Goal: Information Seeking & Learning: Check status

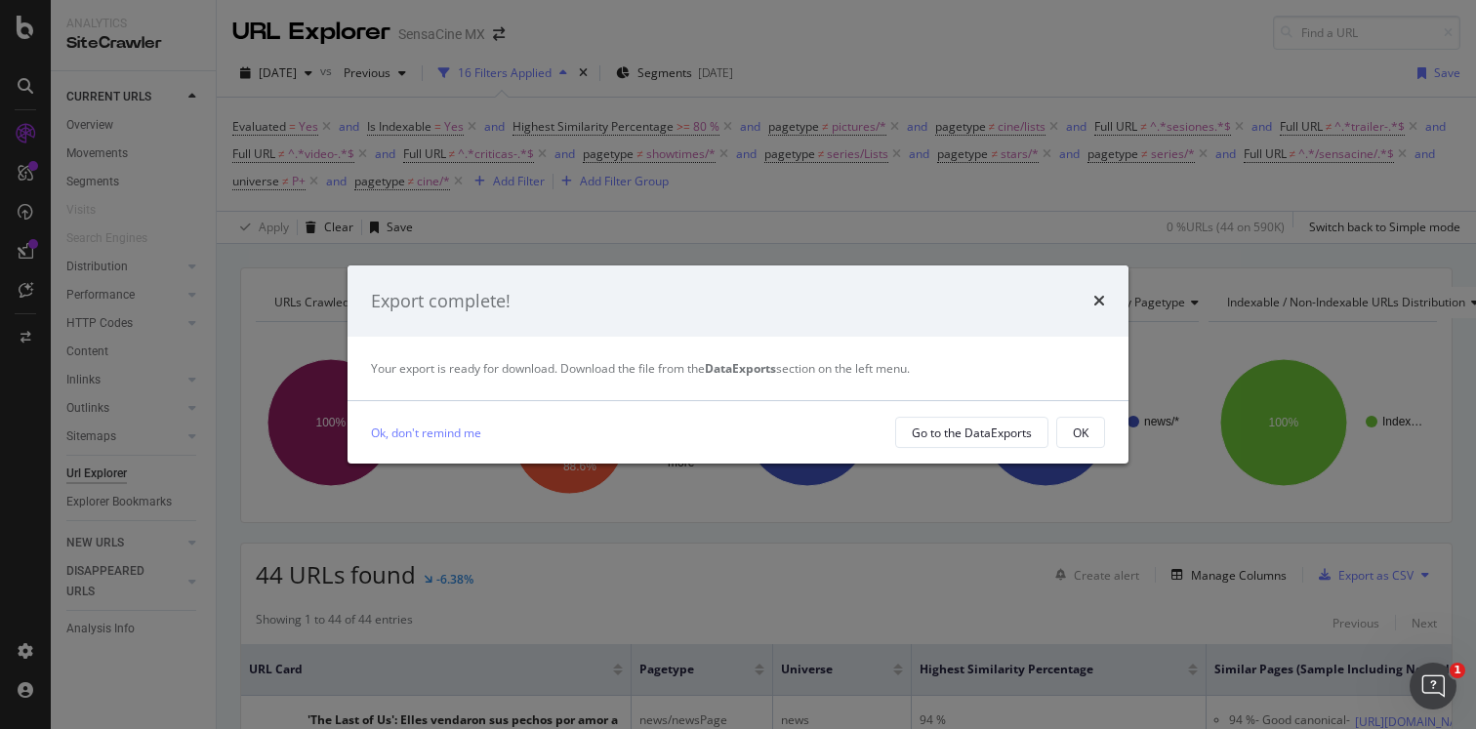
scroll to position [30, 0]
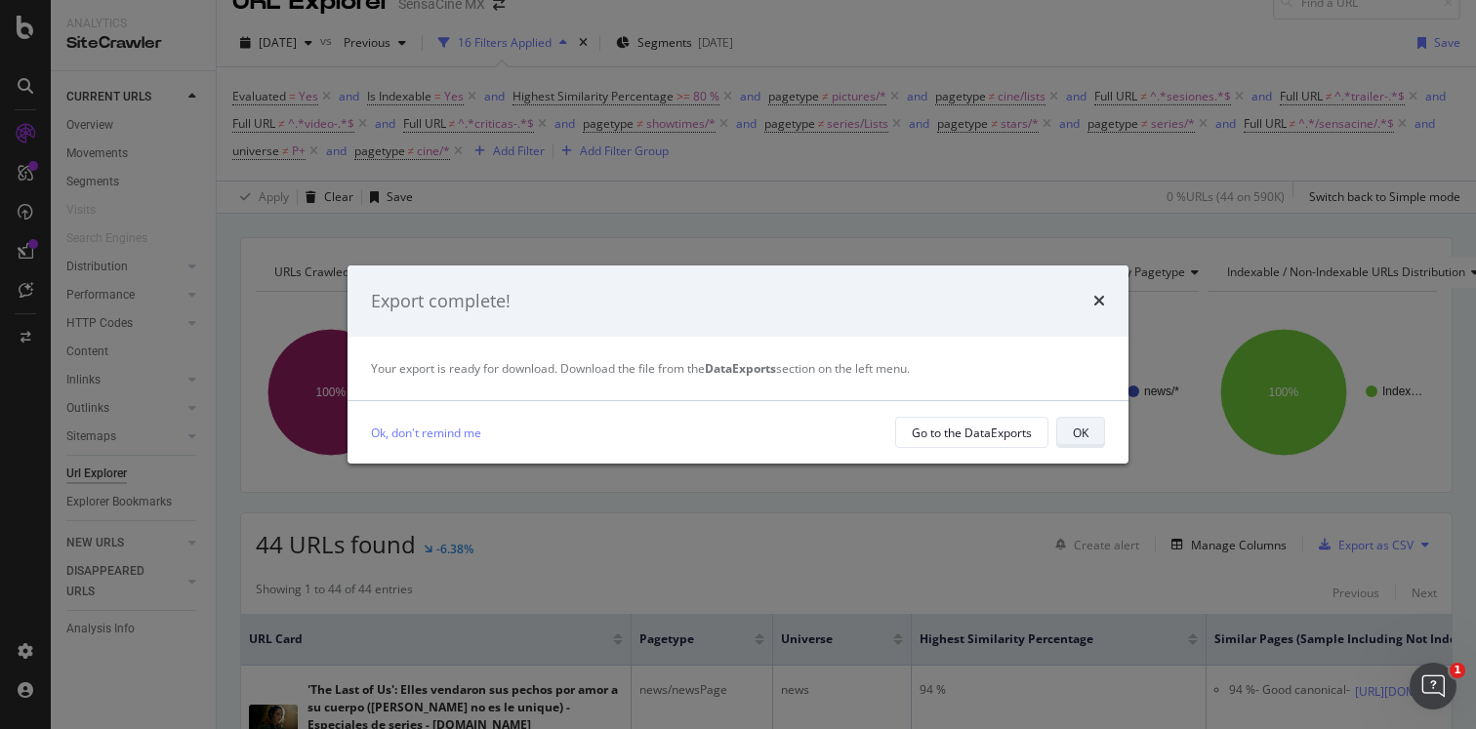
click at [1081, 429] on div "OK" at bounding box center [1081, 433] width 16 height 17
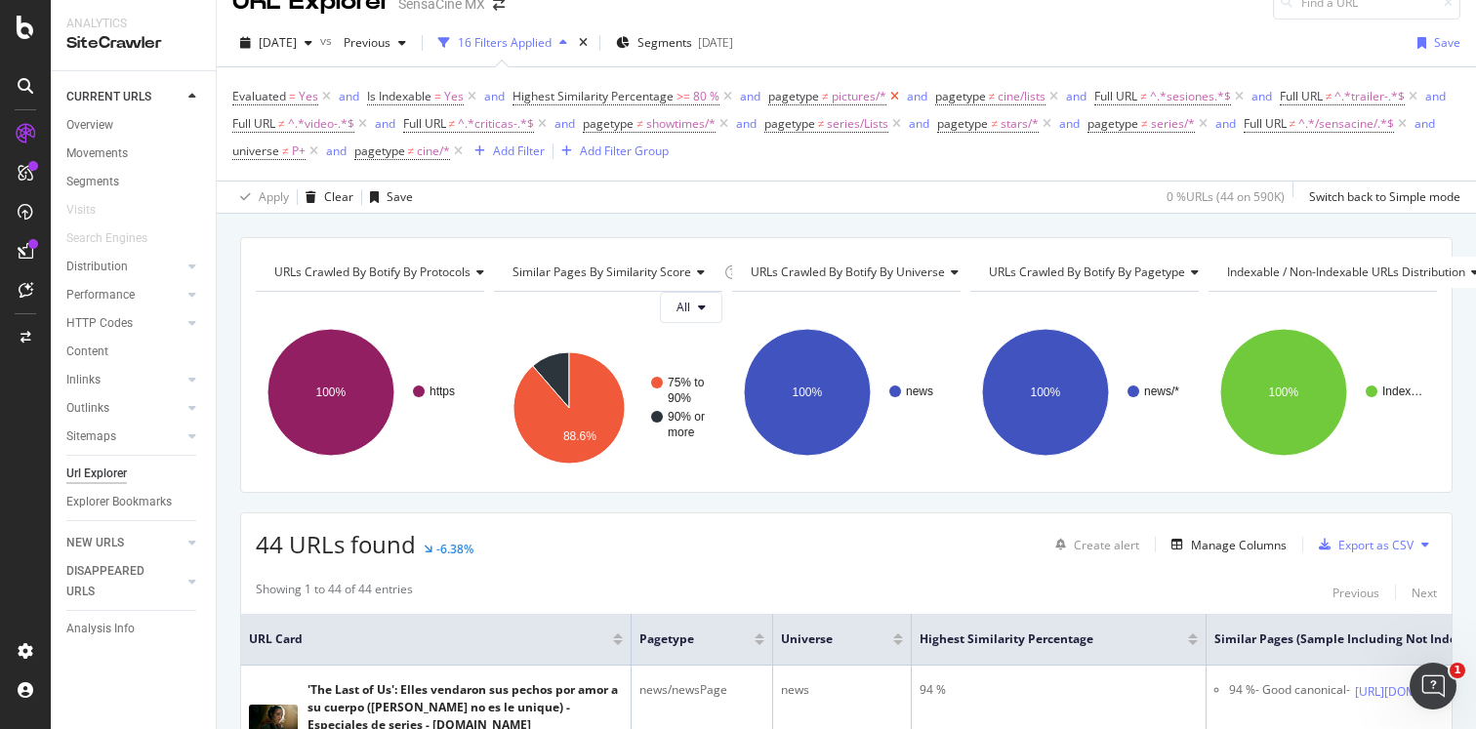
click at [894, 98] on icon at bounding box center [894, 97] width 17 height 20
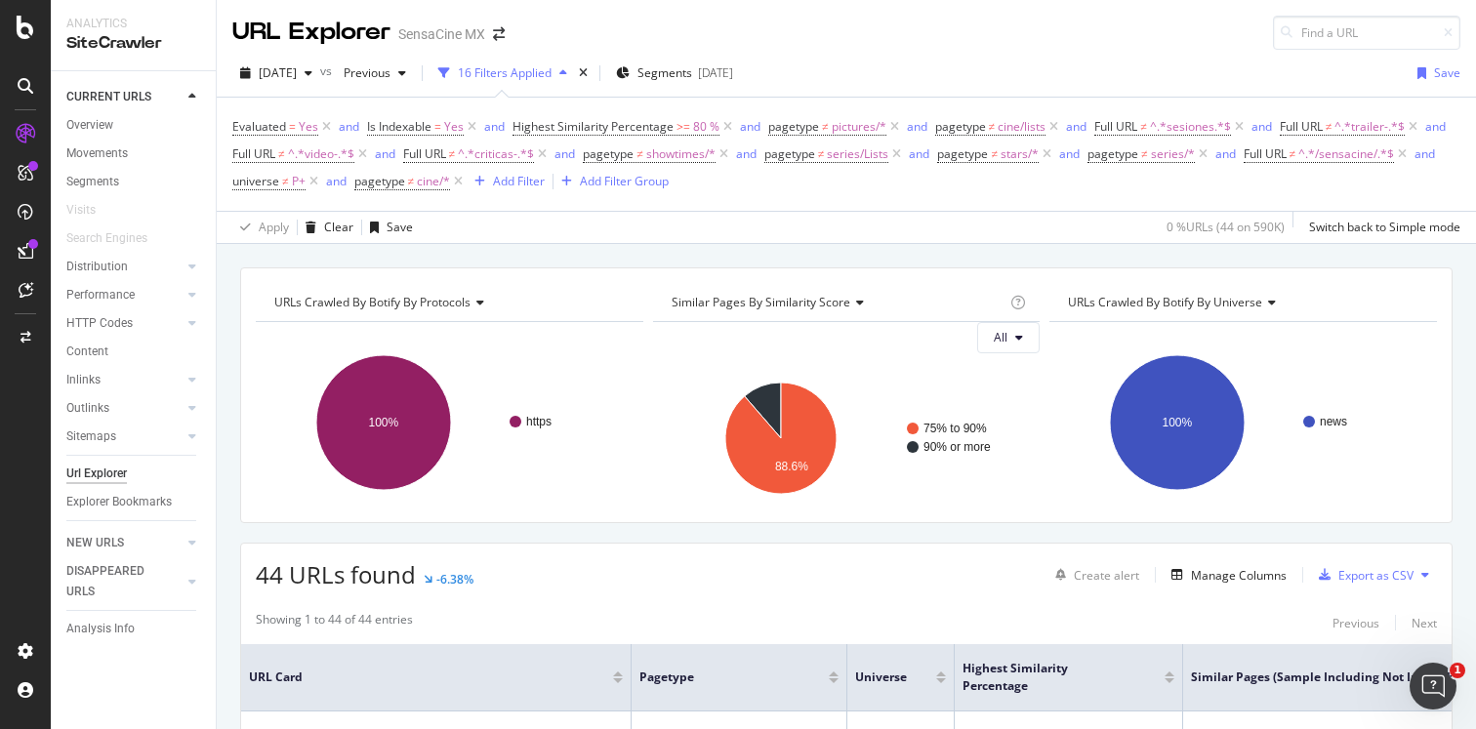
click at [782, 209] on div "Evaluated = Yes and Is Indexable = Yes and Highest Similarity Percentage >= 80 …" at bounding box center [846, 154] width 1228 height 113
click at [290, 130] on span "=" at bounding box center [292, 126] width 7 height 17
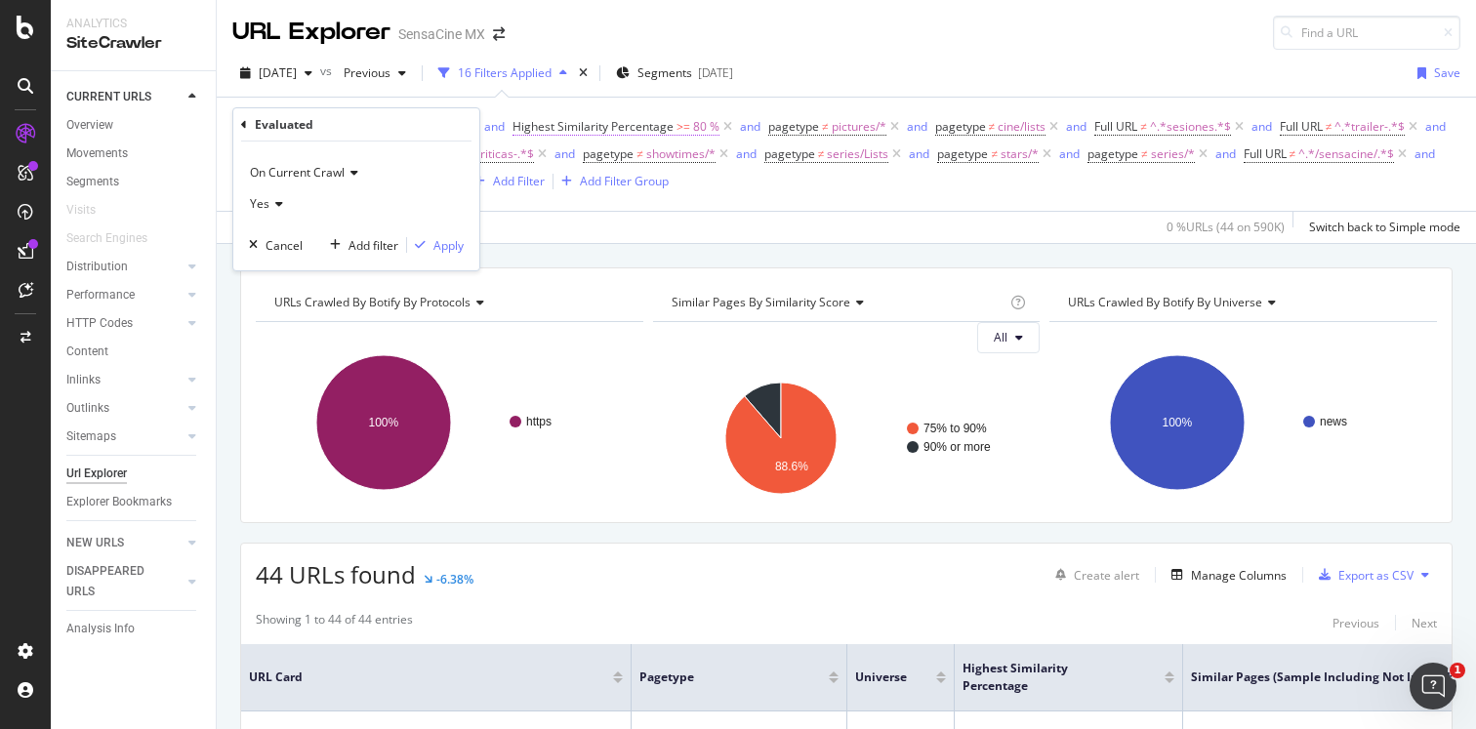
click at [664, 124] on span "Highest Similarity Percentage" at bounding box center [592, 126] width 161 height 17
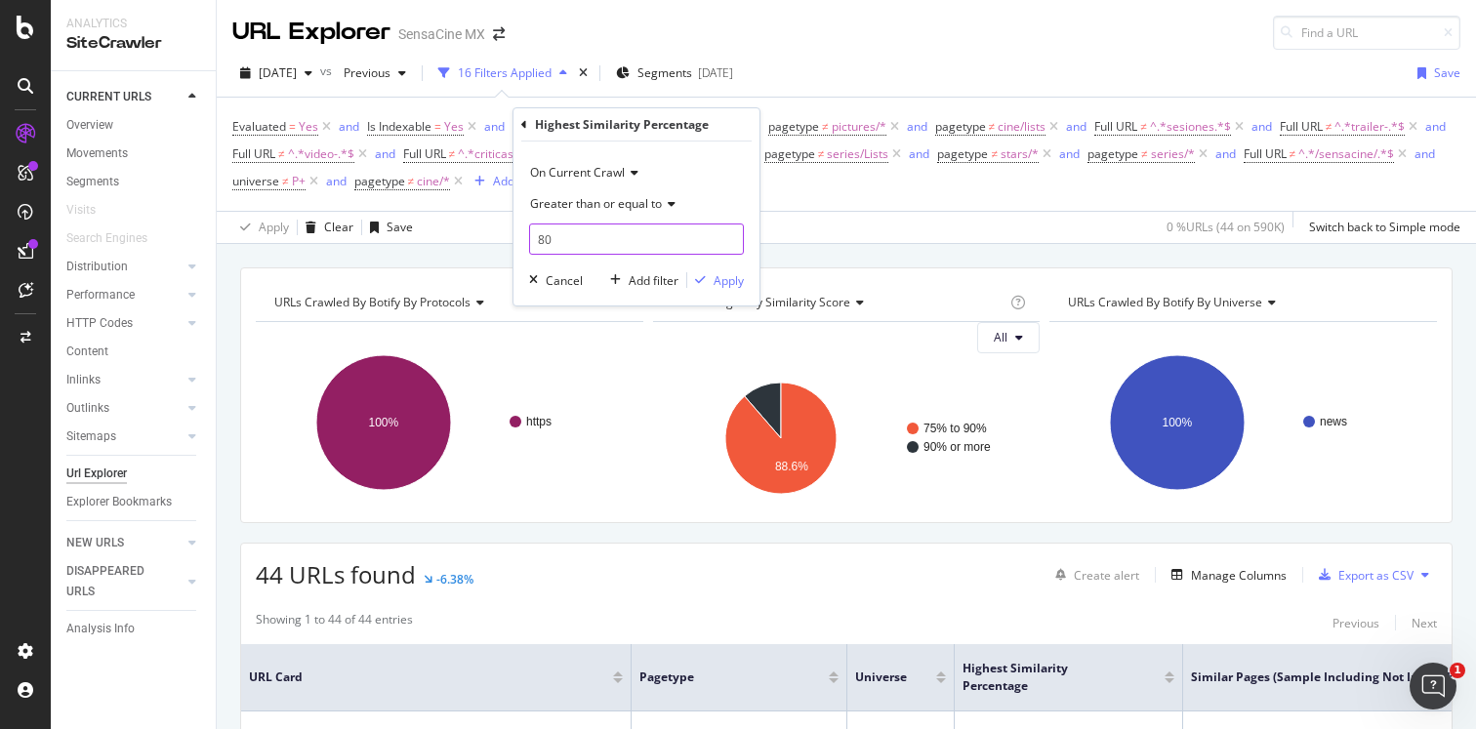
click at [544, 233] on input "80" at bounding box center [636, 238] width 215 height 31
type input "70"
click at [710, 278] on div "button" at bounding box center [700, 280] width 26 height 12
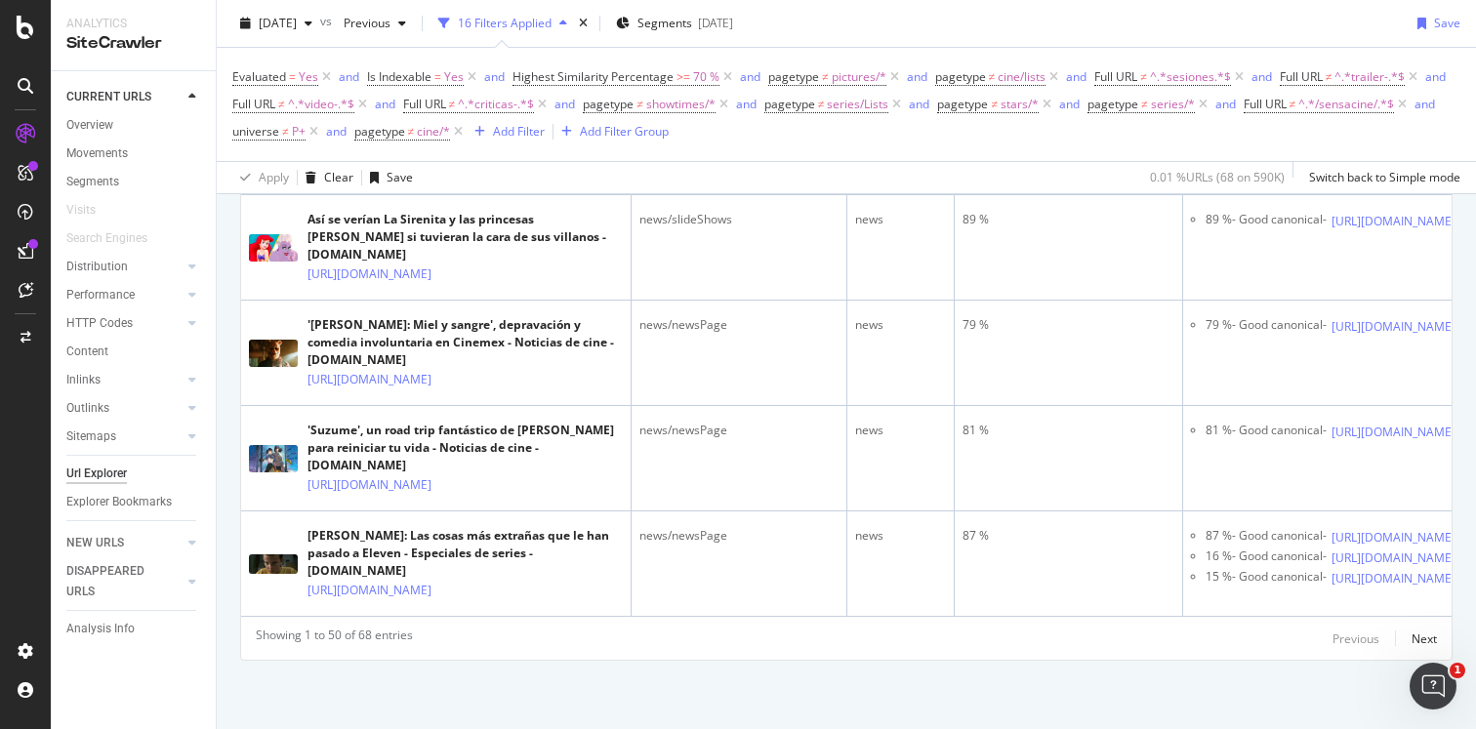
scroll to position [6706, 0]
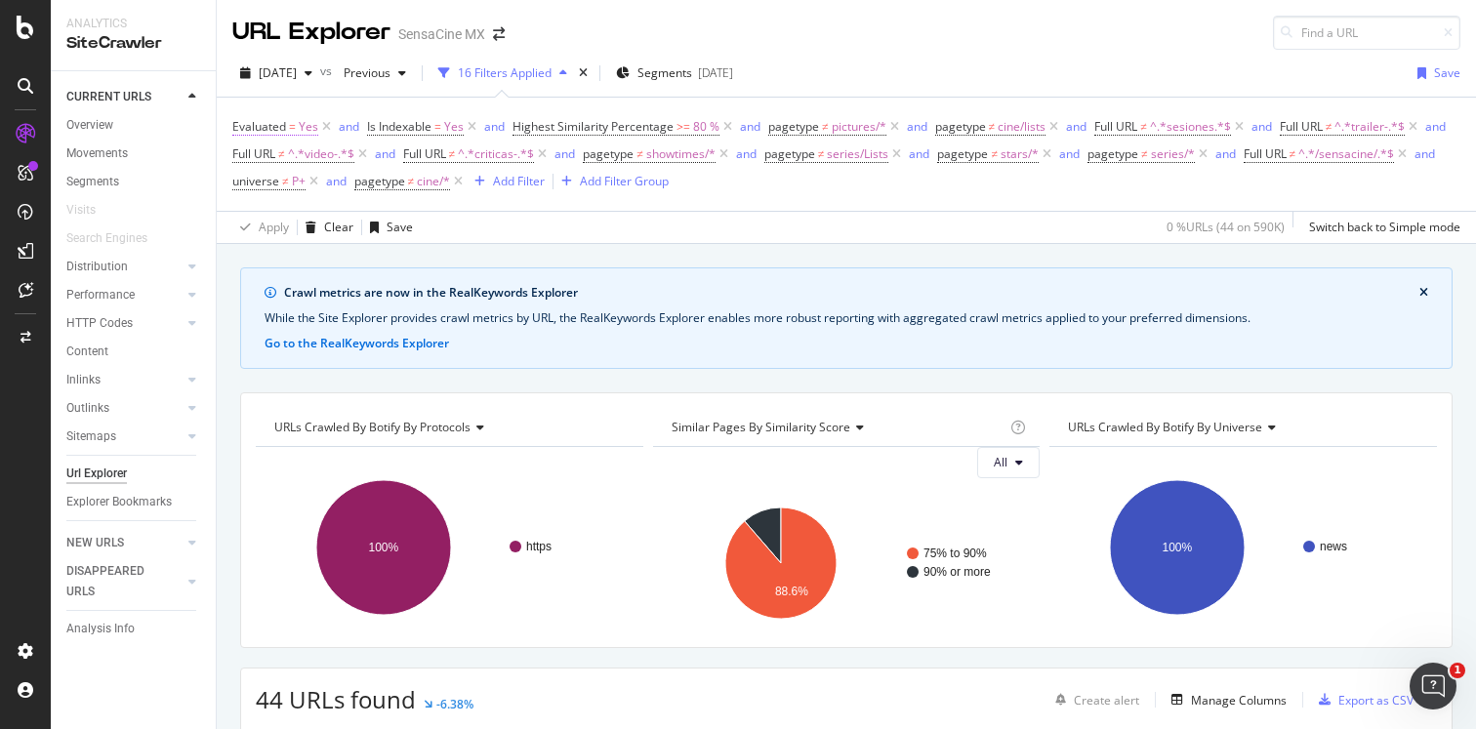
click at [273, 130] on span "Evaluated" at bounding box center [259, 126] width 54 height 17
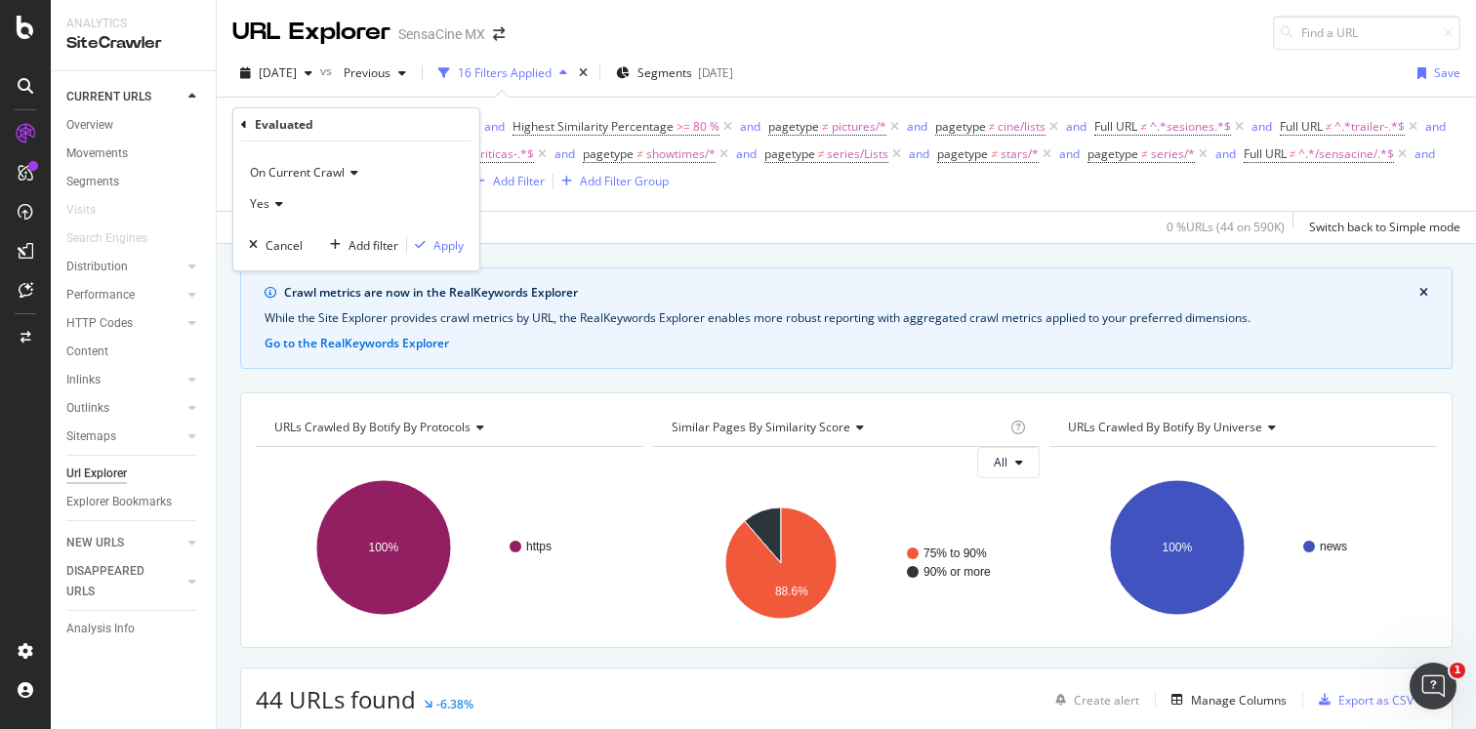
click at [281, 206] on div "Yes" at bounding box center [356, 203] width 215 height 31
click at [278, 259] on div "No" at bounding box center [358, 269] width 209 height 25
click at [436, 243] on div "Apply" at bounding box center [448, 245] width 30 height 17
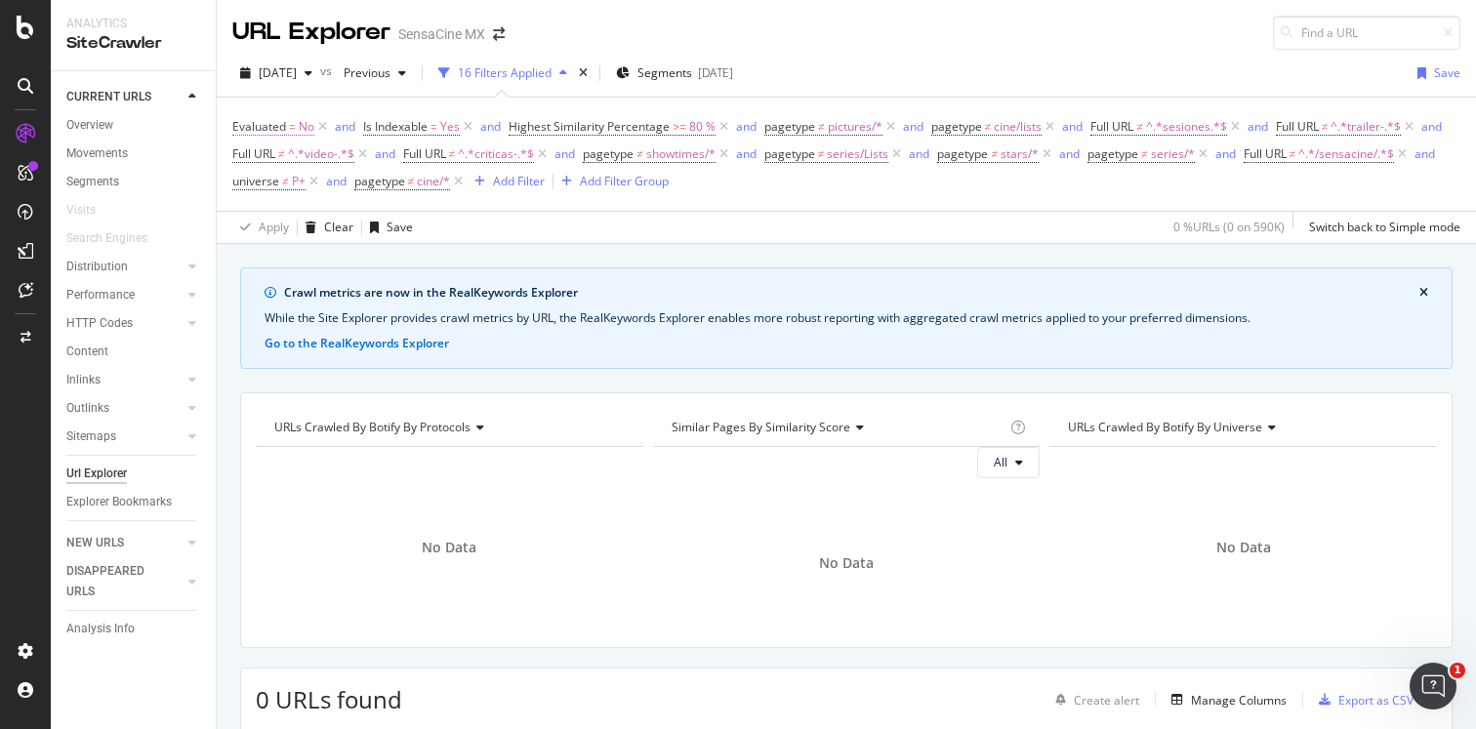
click at [274, 129] on span "Evaluated" at bounding box center [259, 126] width 54 height 17
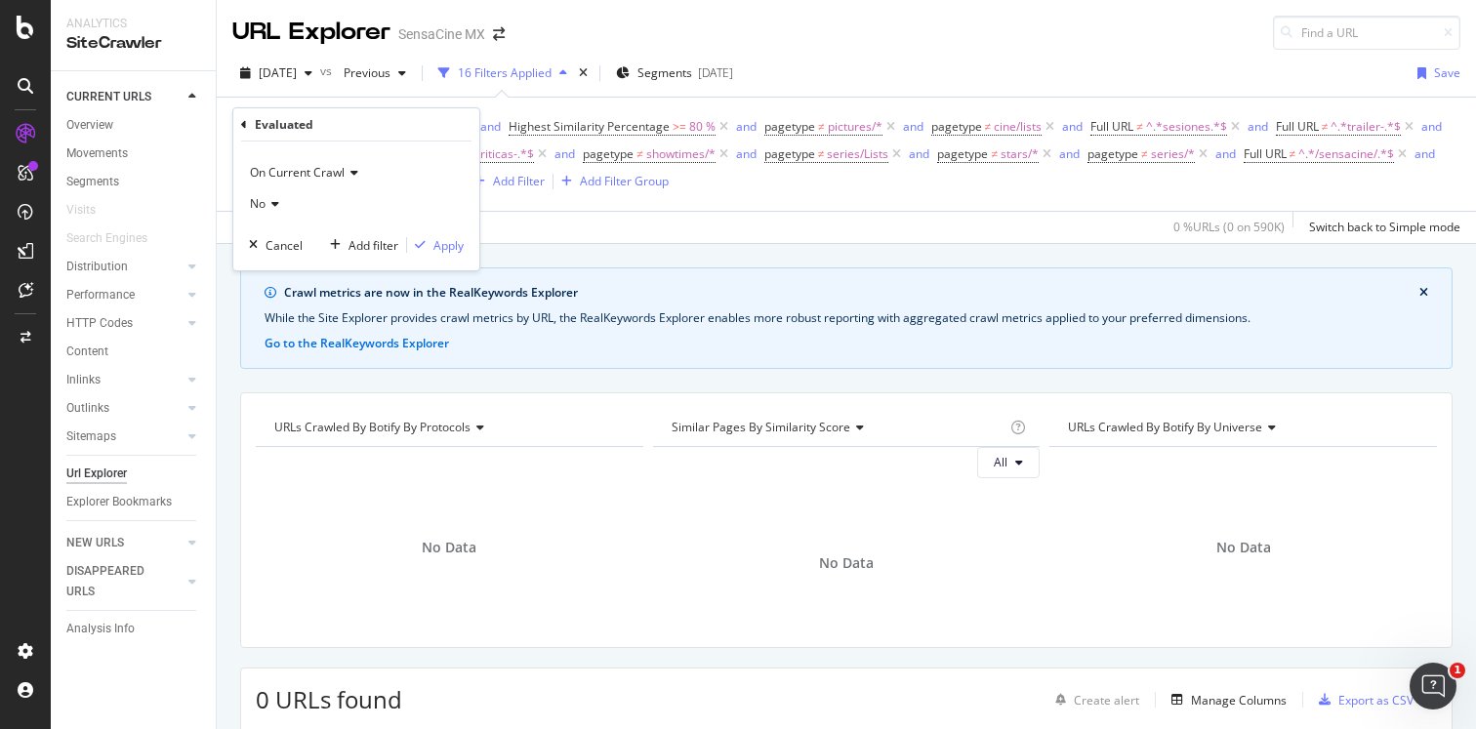
click at [731, 195] on div "Evaluated = No and Is Indexable = Yes and Highest Similarity Percentage >= 80 %…" at bounding box center [846, 154] width 1228 height 82
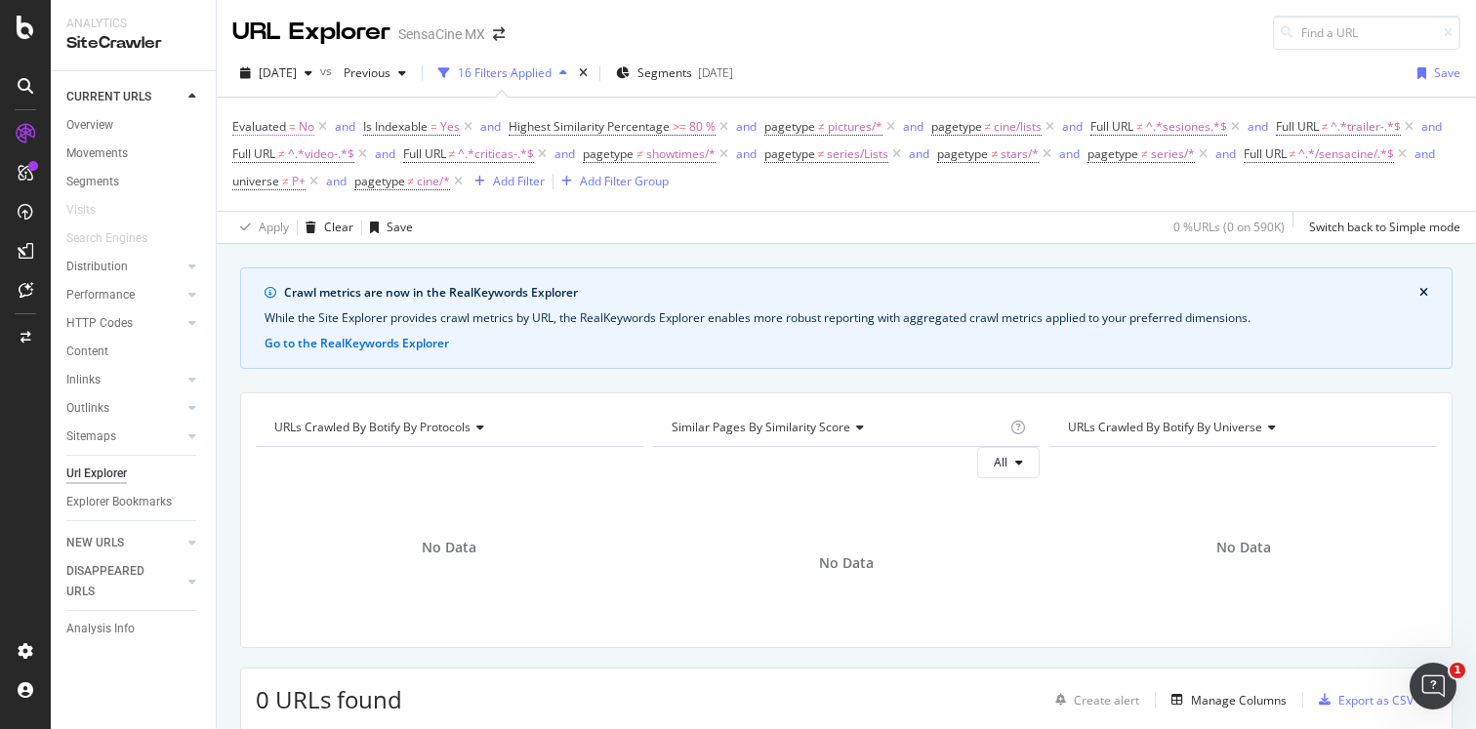
click at [292, 132] on span "=" at bounding box center [292, 126] width 7 height 17
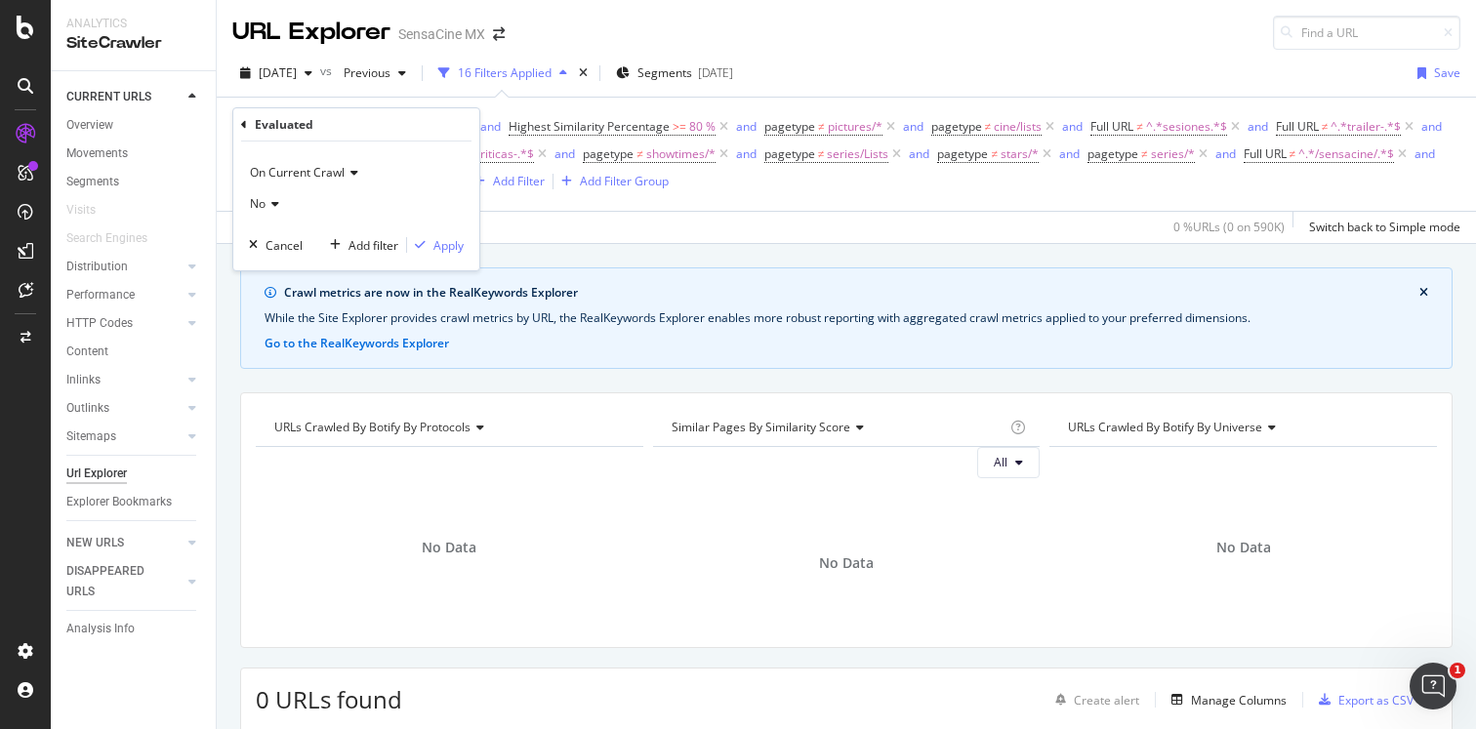
click at [277, 198] on icon at bounding box center [272, 204] width 14 height 12
click at [280, 242] on div "Yes" at bounding box center [358, 243] width 209 height 25
click at [454, 242] on div "Apply" at bounding box center [448, 245] width 30 height 17
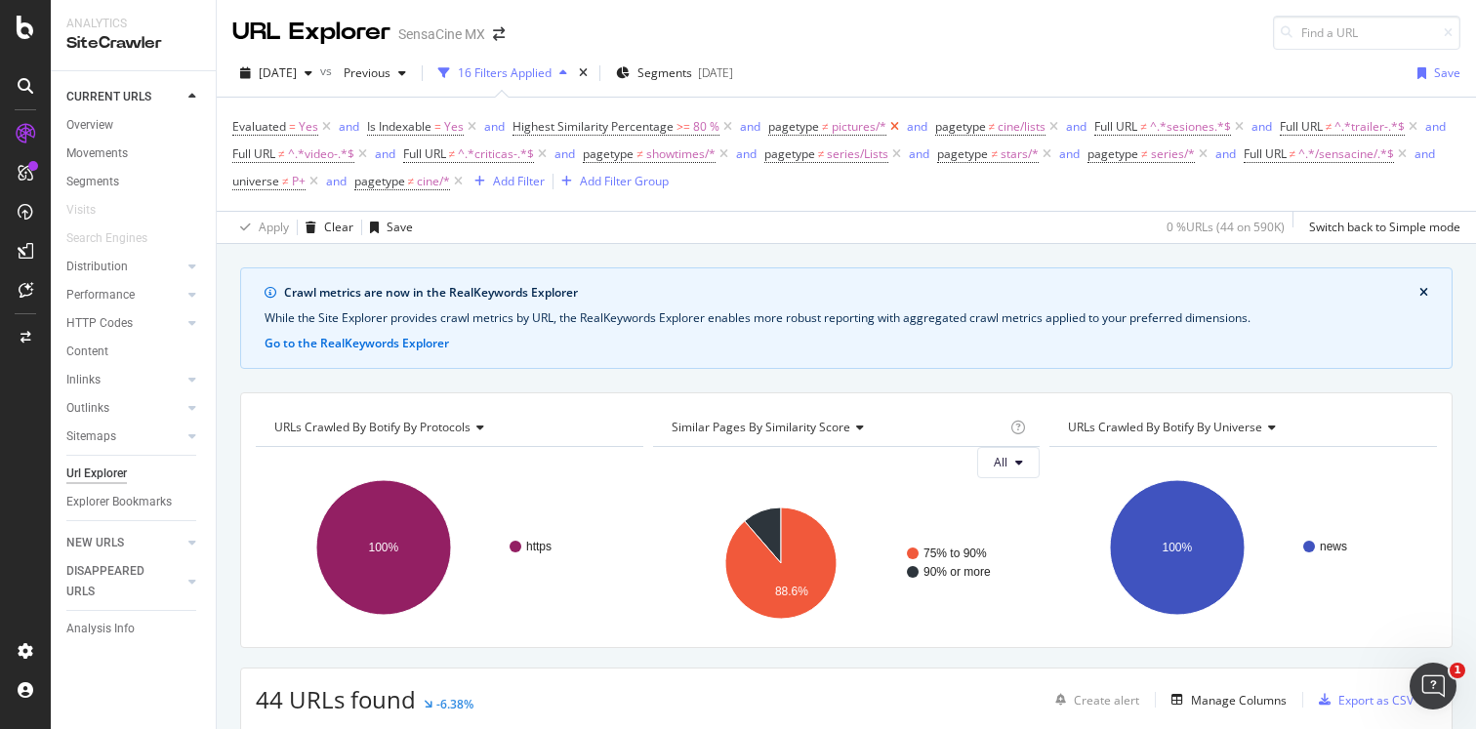
click at [892, 130] on icon at bounding box center [894, 127] width 17 height 20
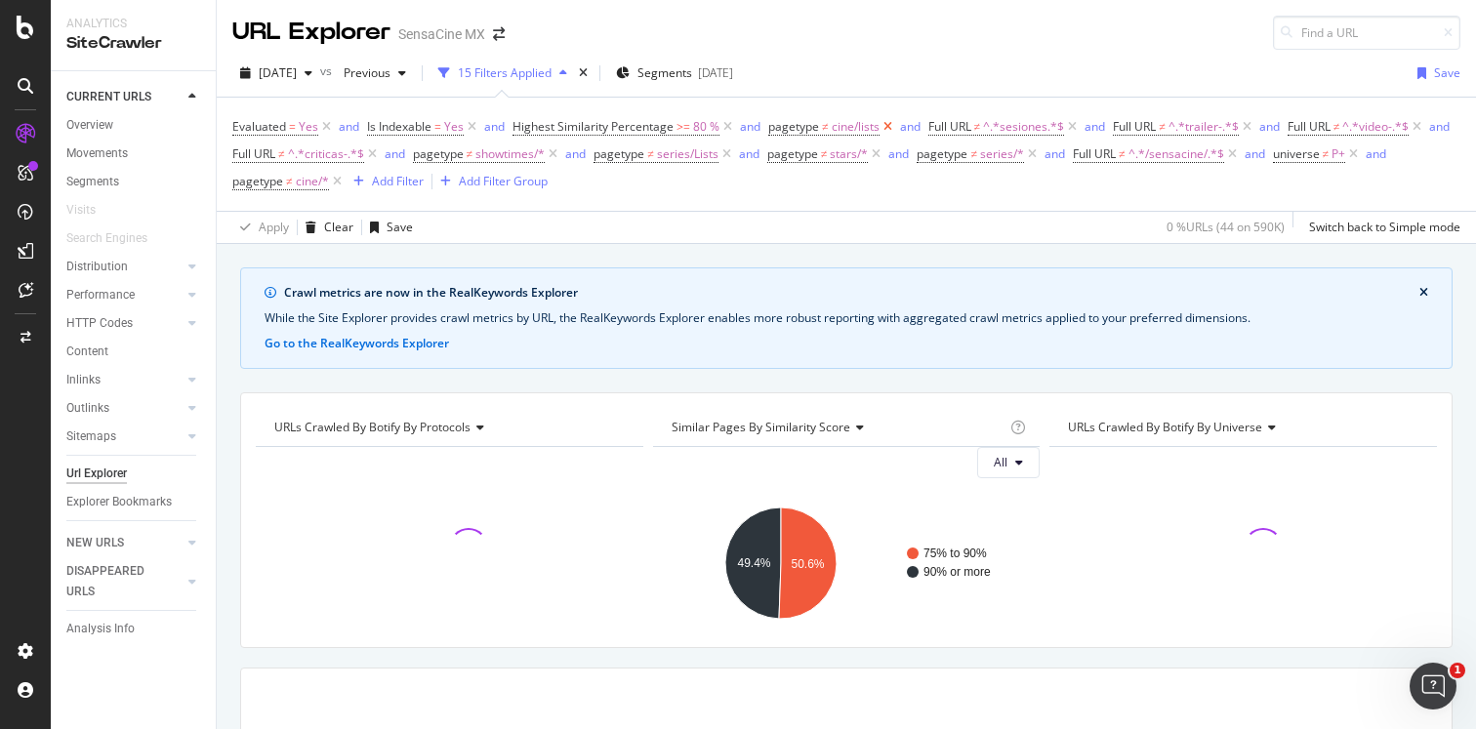
click at [892, 130] on icon at bounding box center [887, 127] width 17 height 20
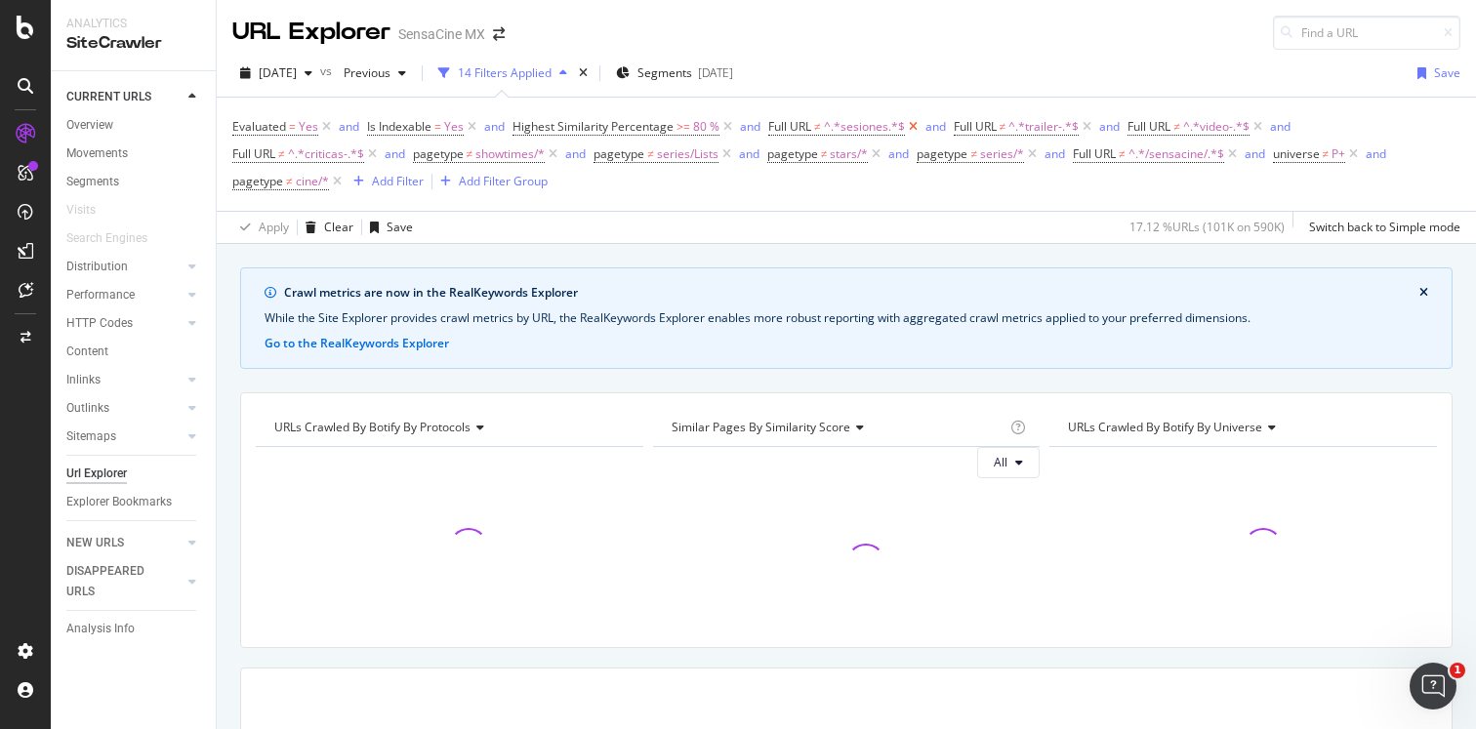
click at [909, 128] on icon at bounding box center [913, 127] width 17 height 20
click at [900, 127] on icon at bounding box center [902, 127] width 17 height 20
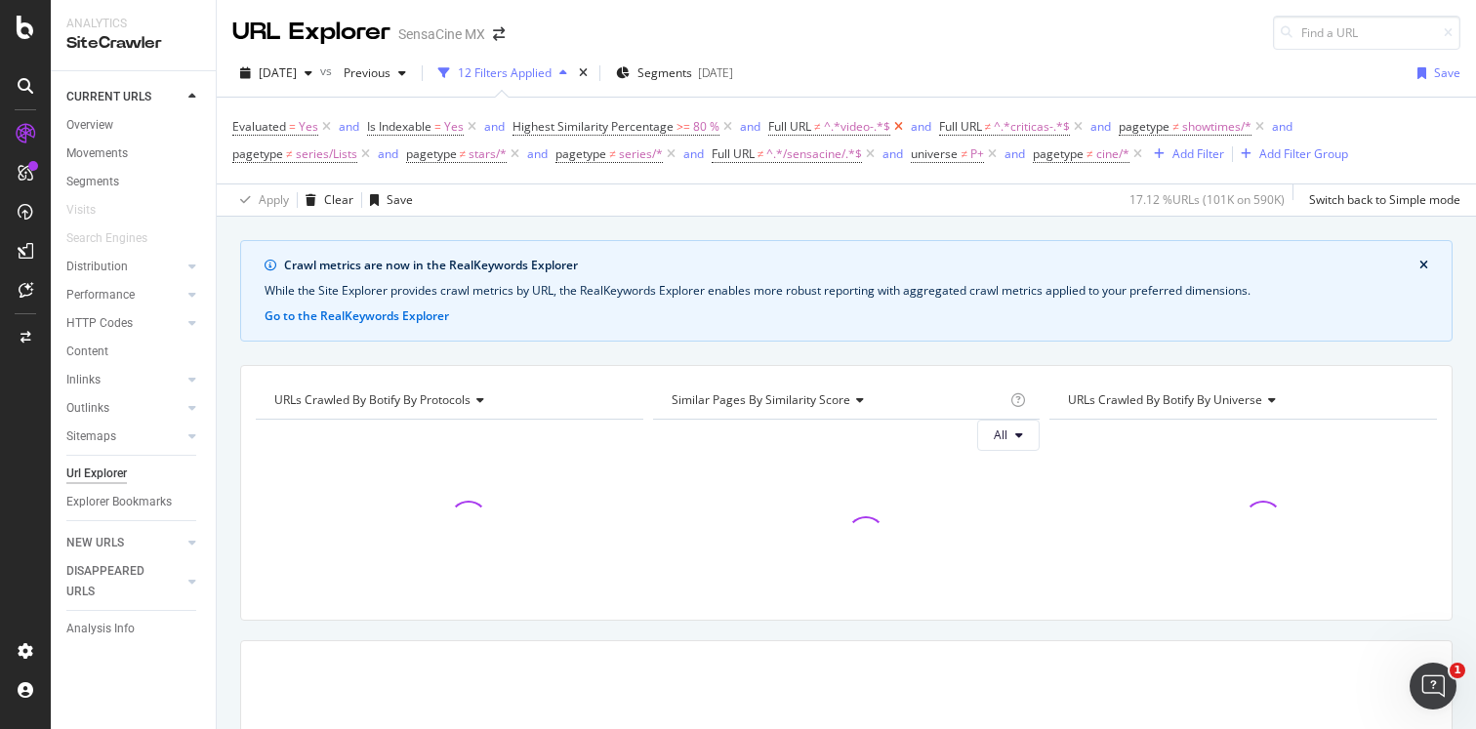
click at [900, 127] on icon at bounding box center [898, 127] width 17 height 20
click at [905, 126] on icon at bounding box center [908, 127] width 17 height 20
click at [905, 126] on icon at bounding box center [909, 127] width 17 height 20
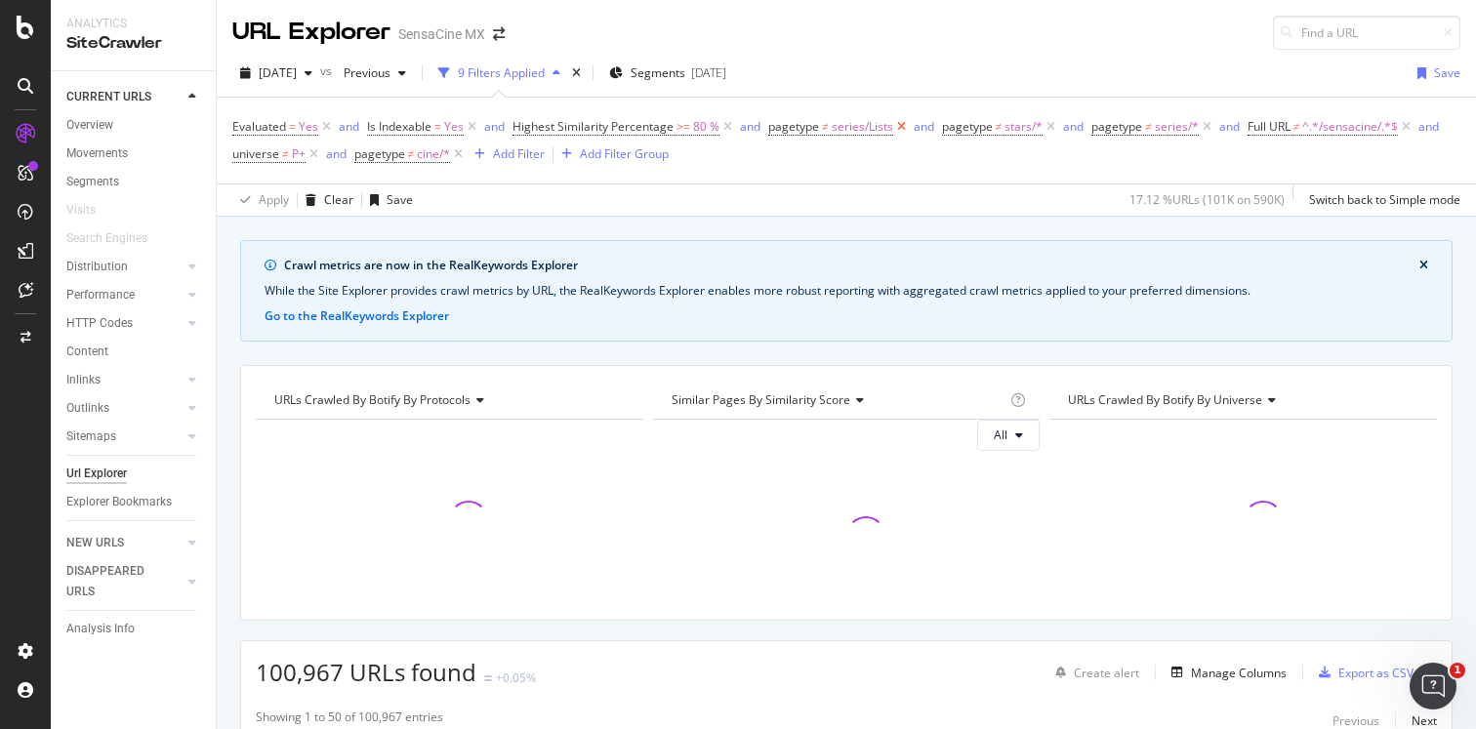
click at [905, 126] on icon at bounding box center [901, 127] width 17 height 20
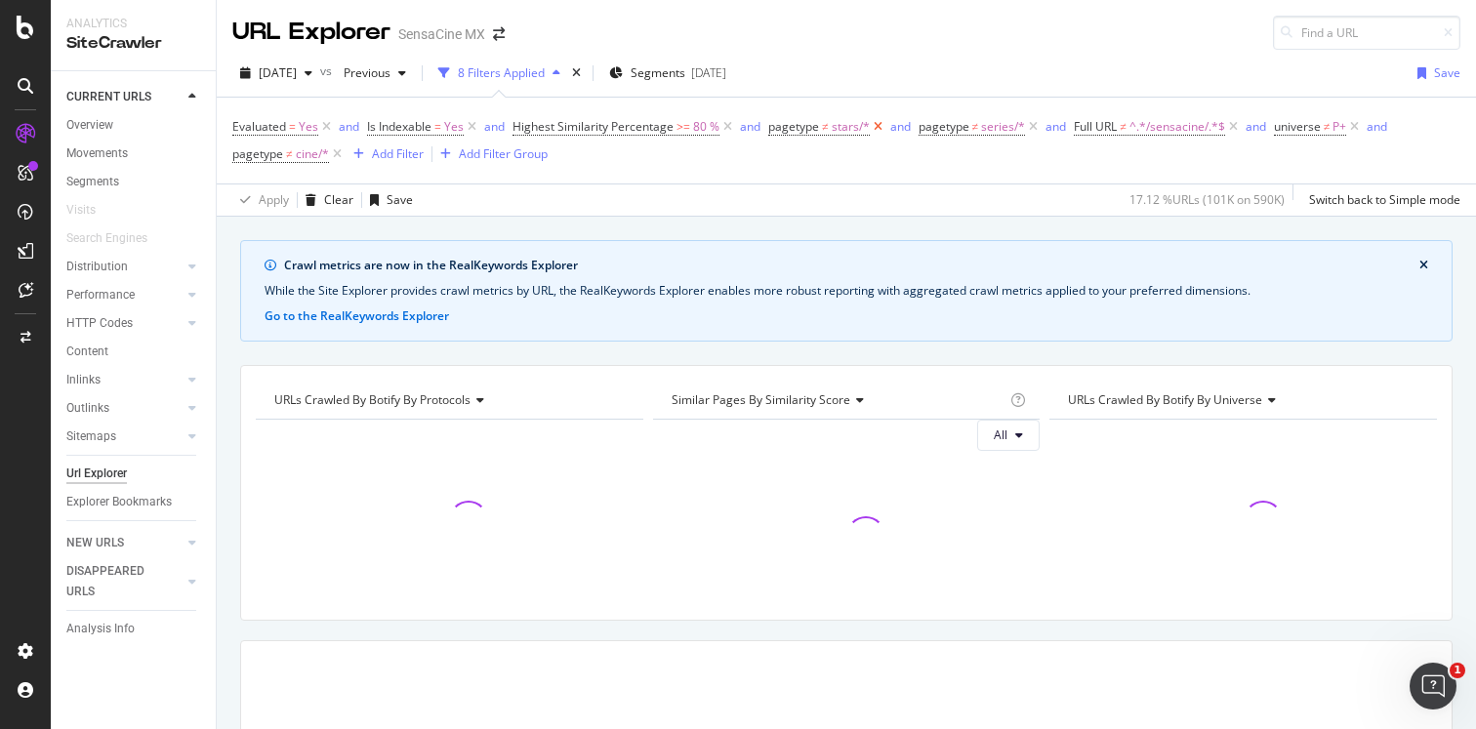
click at [872, 126] on icon at bounding box center [878, 127] width 17 height 20
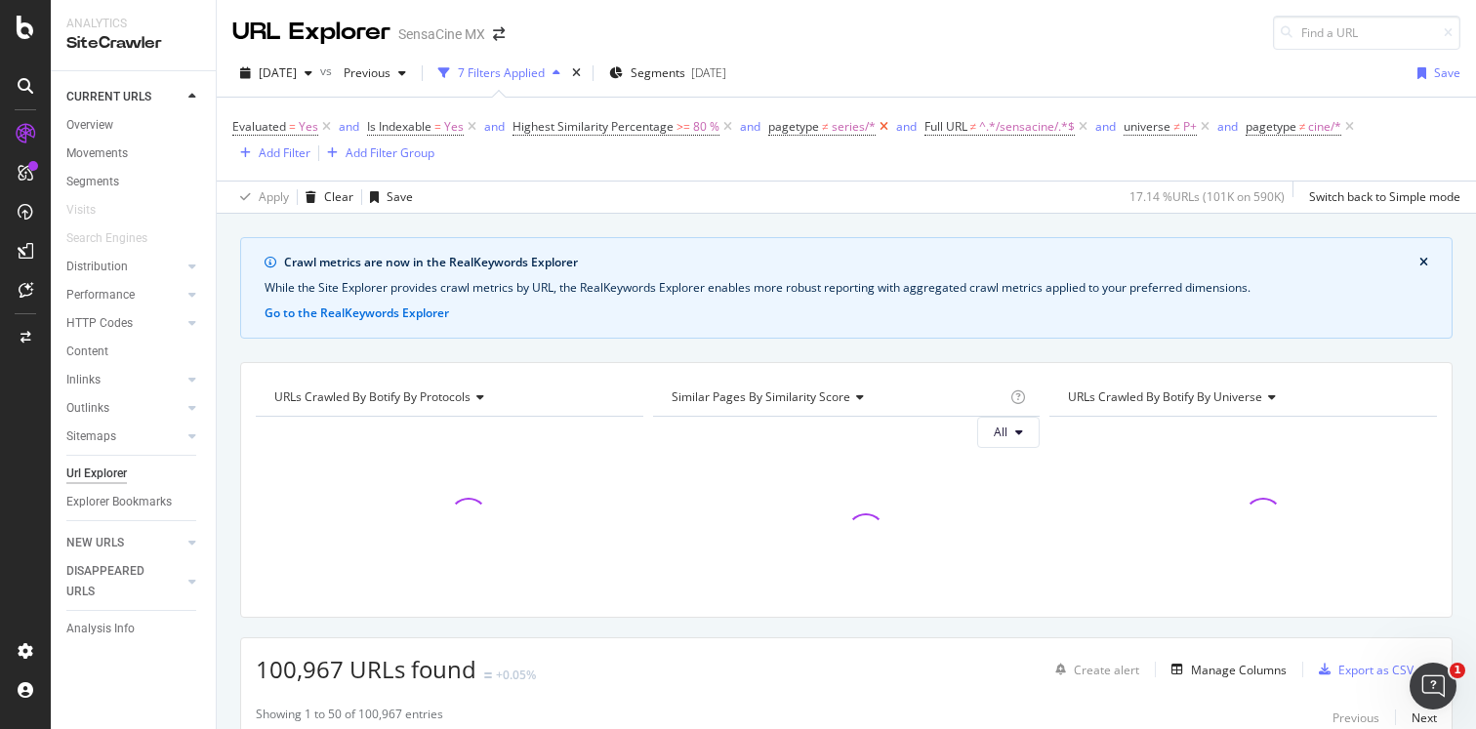
click at [881, 127] on icon at bounding box center [883, 127] width 17 height 20
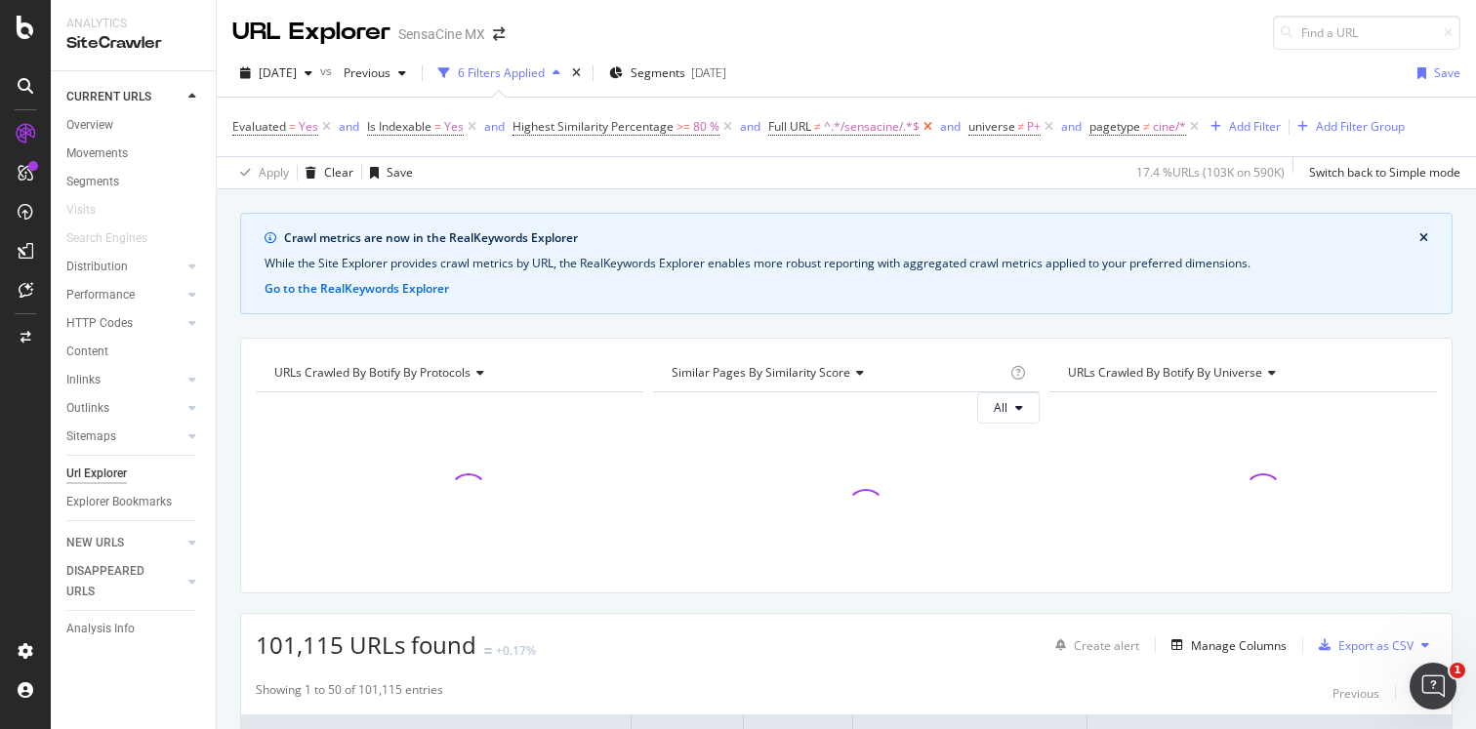
click at [928, 126] on icon at bounding box center [927, 127] width 17 height 20
click at [847, 125] on icon at bounding box center [849, 127] width 17 height 20
click at [875, 125] on icon at bounding box center [873, 127] width 17 height 20
click at [799, 125] on div "Add Filter" at bounding box center [788, 126] width 52 height 17
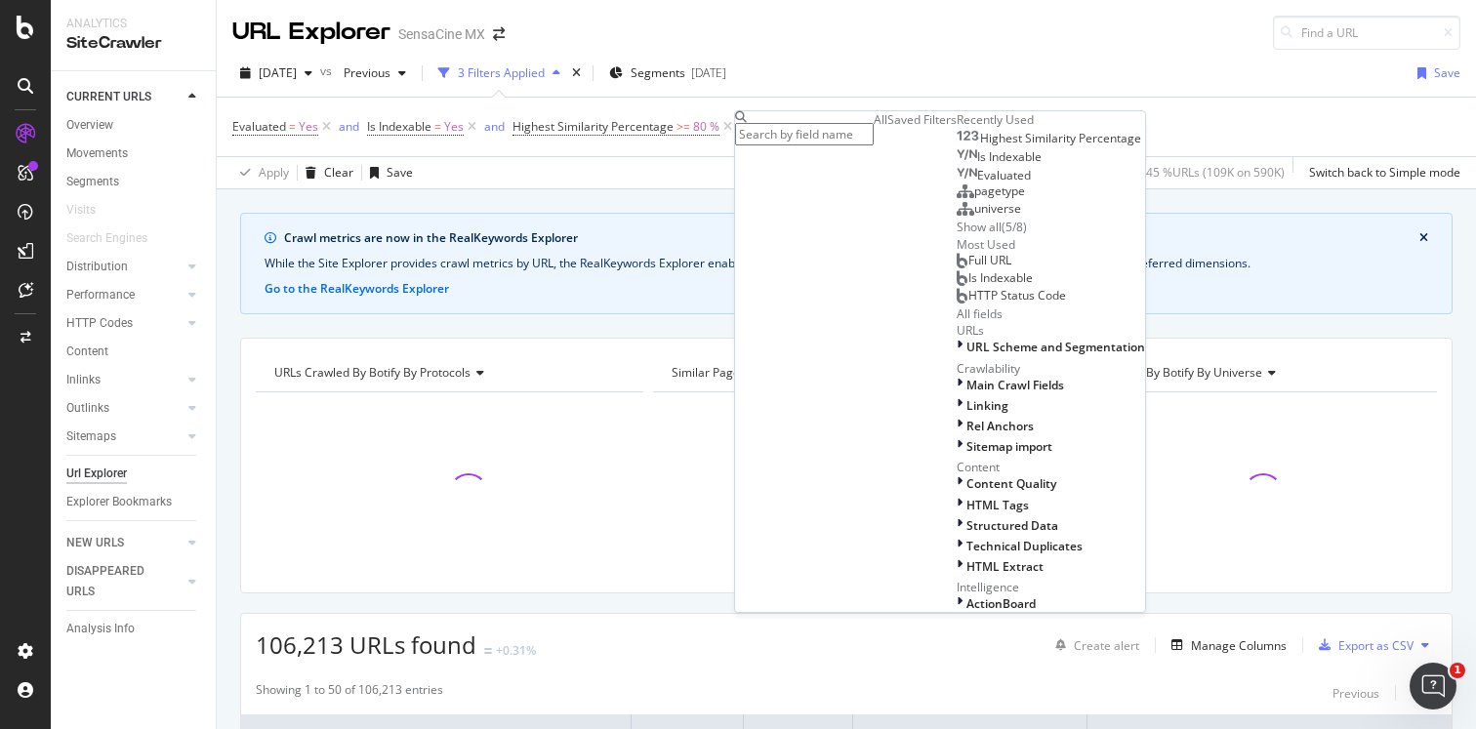
click at [968, 268] on span "Full URL" at bounding box center [989, 260] width 43 height 17
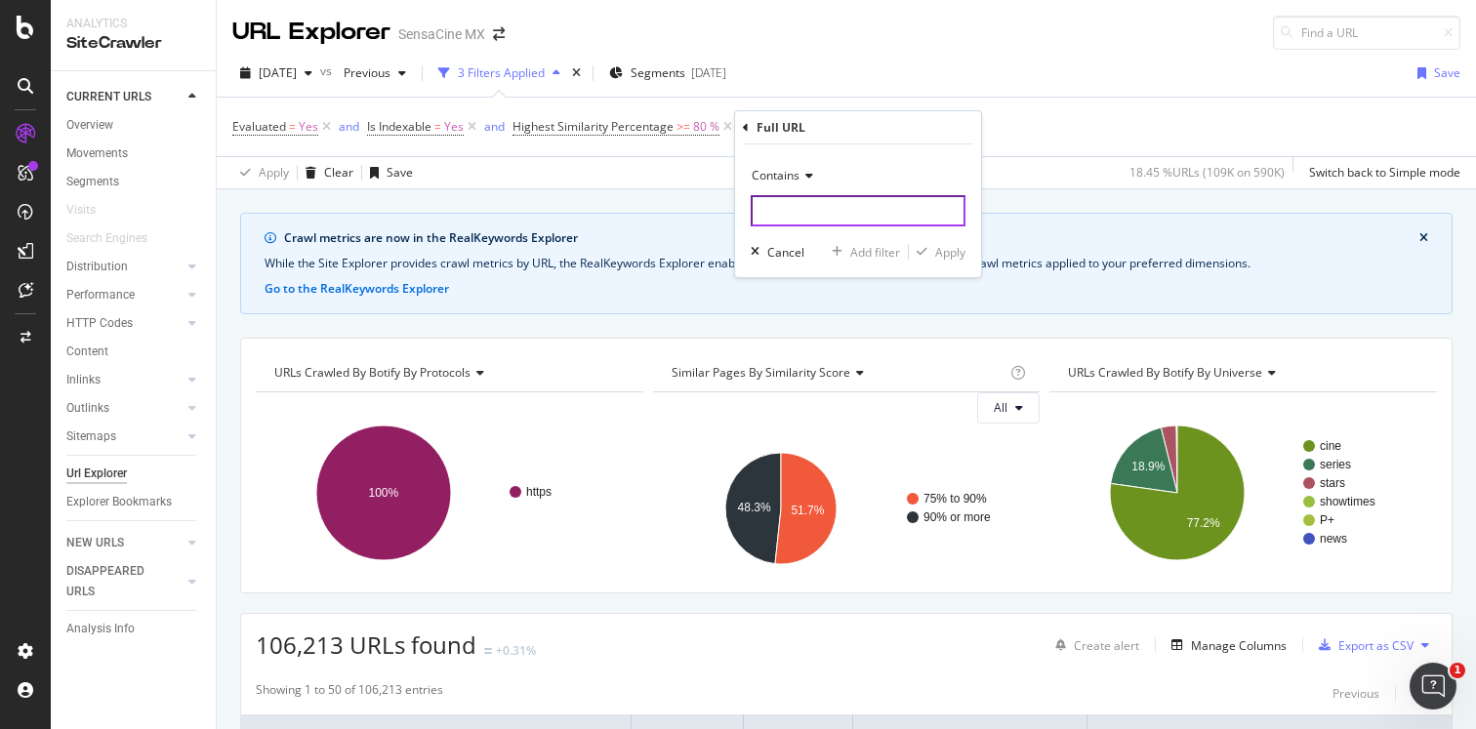
click at [799, 207] on input "text" at bounding box center [857, 210] width 215 height 31
type input "slideshow"
click at [946, 242] on button "Apply" at bounding box center [937, 252] width 57 height 20
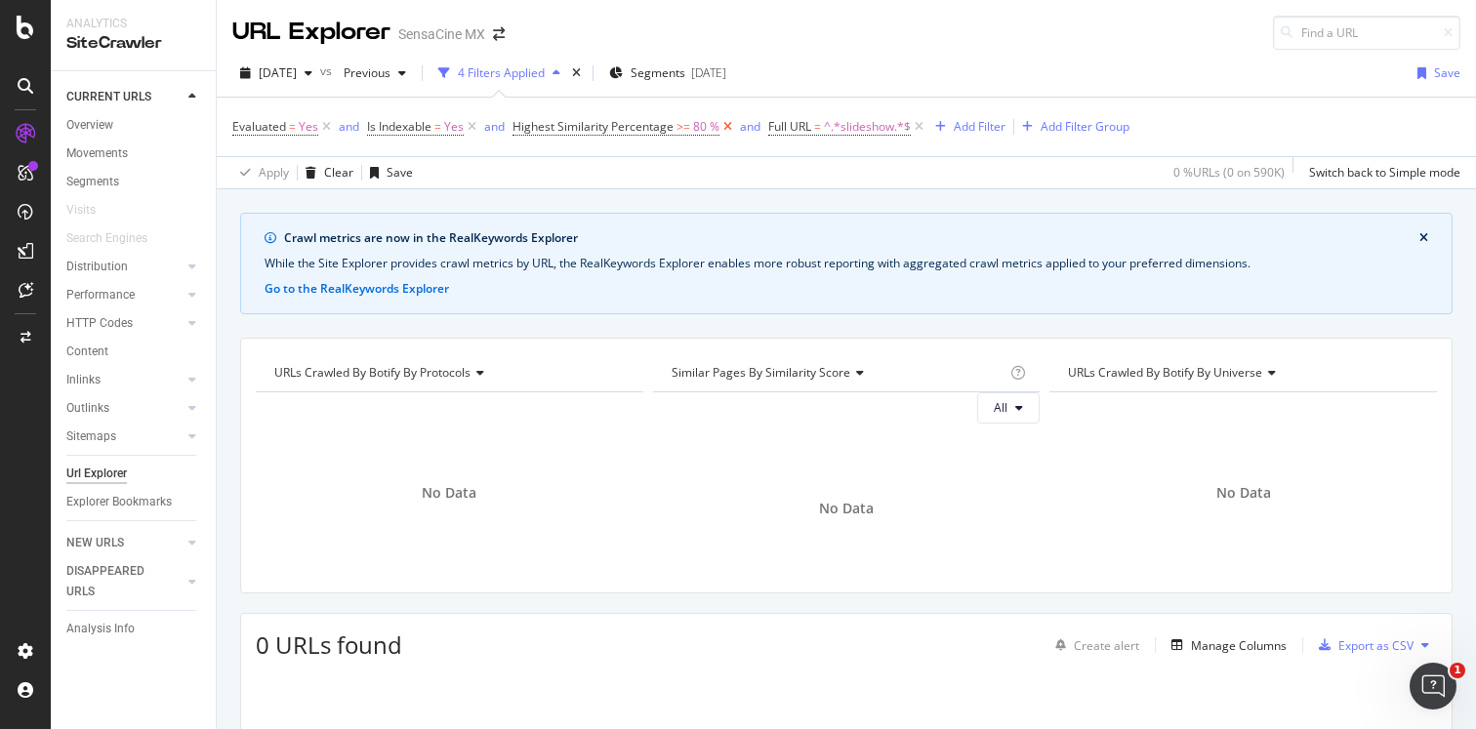
click at [726, 127] on icon at bounding box center [727, 127] width 17 height 20
click at [588, 124] on span "^.*slideshow.*$" at bounding box center [611, 126] width 87 height 27
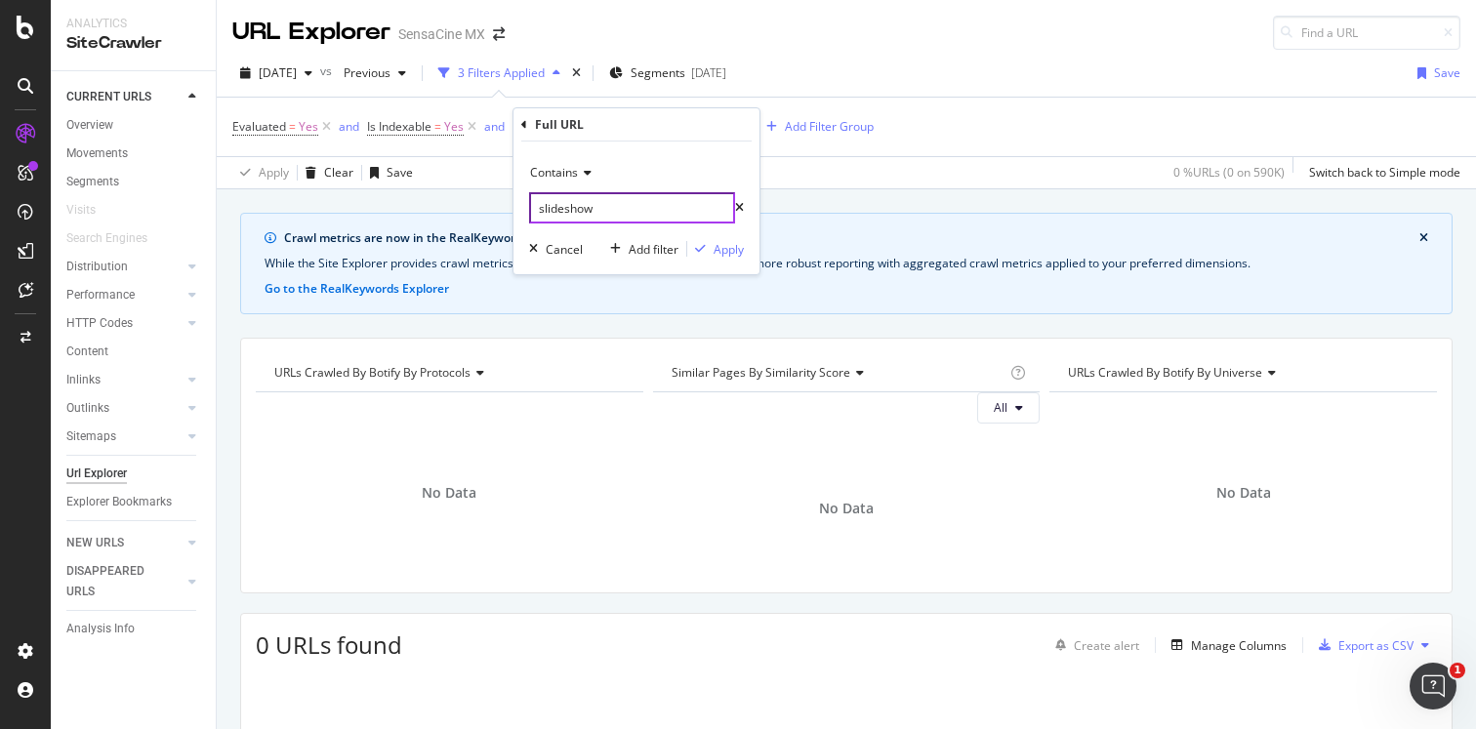
click at [580, 203] on input "slideshow" at bounding box center [632, 207] width 206 height 31
type input "album"
click at [1031, 125] on div "Evaluated = Yes and Is Indexable = Yes and Full URL = ^.*slideshow.*$ Add Filte…" at bounding box center [846, 127] width 1228 height 59
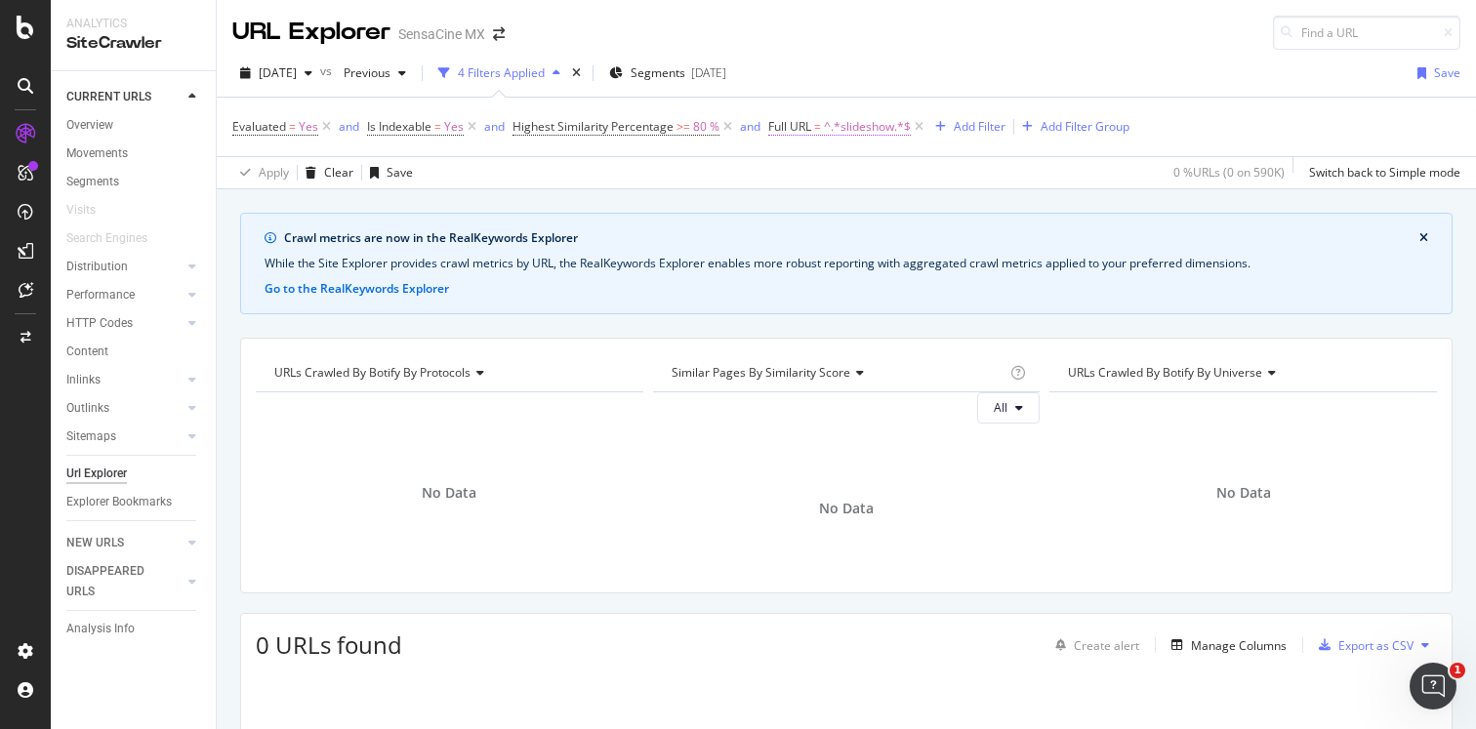
click at [854, 127] on span "^.*slideshow.*$" at bounding box center [867, 126] width 87 height 27
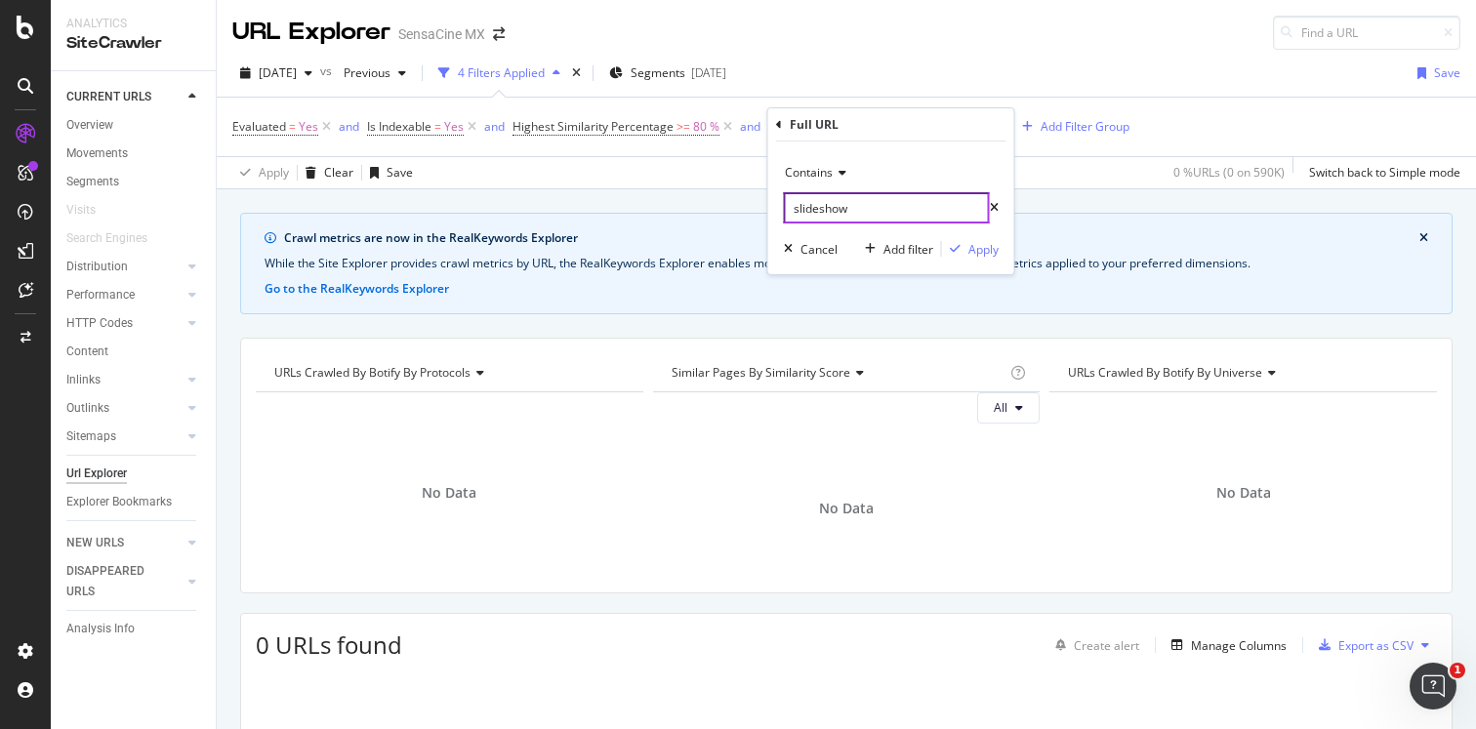
click at [844, 208] on input "slideshow" at bounding box center [887, 207] width 206 height 31
type input "album"
click at [992, 252] on div "Apply" at bounding box center [983, 249] width 30 height 17
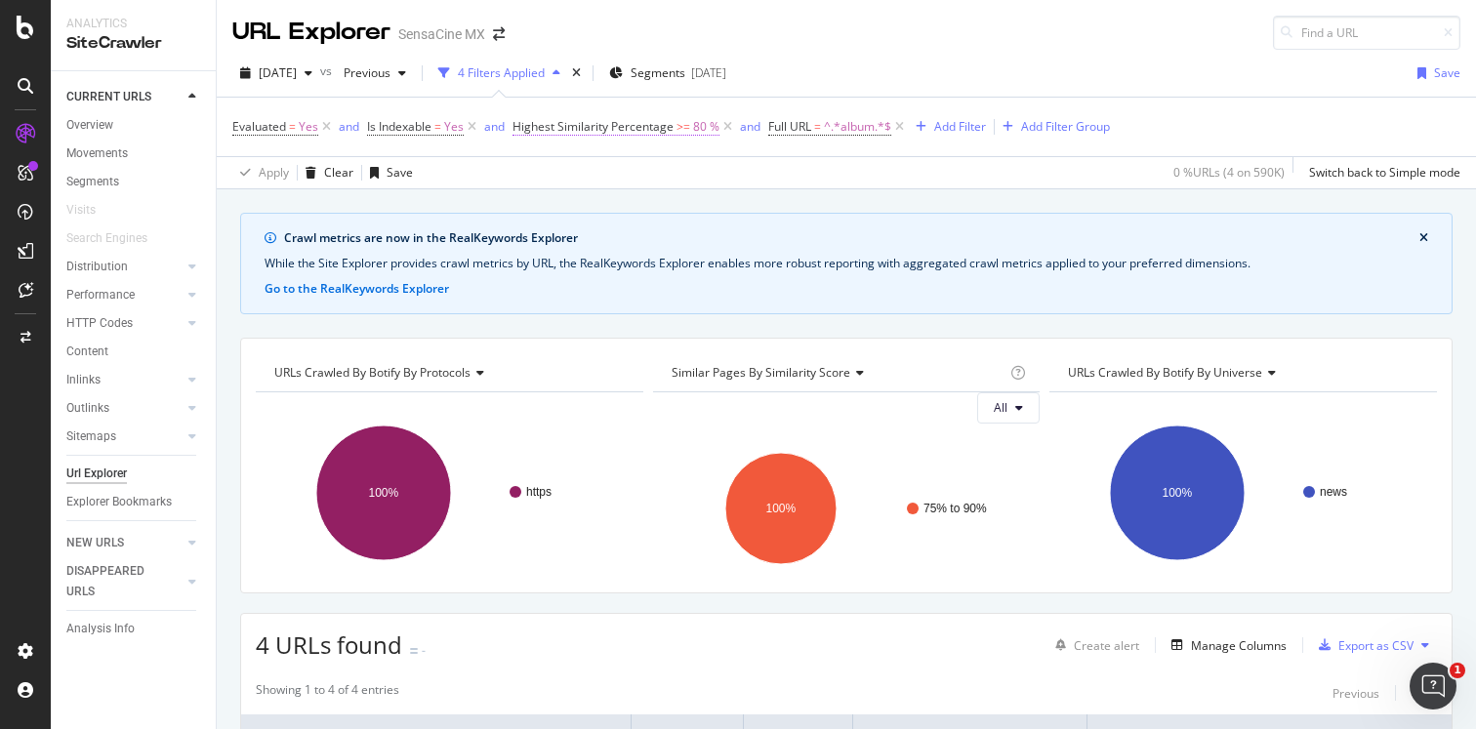
click at [614, 131] on span "Highest Similarity Percentage" at bounding box center [592, 126] width 161 height 17
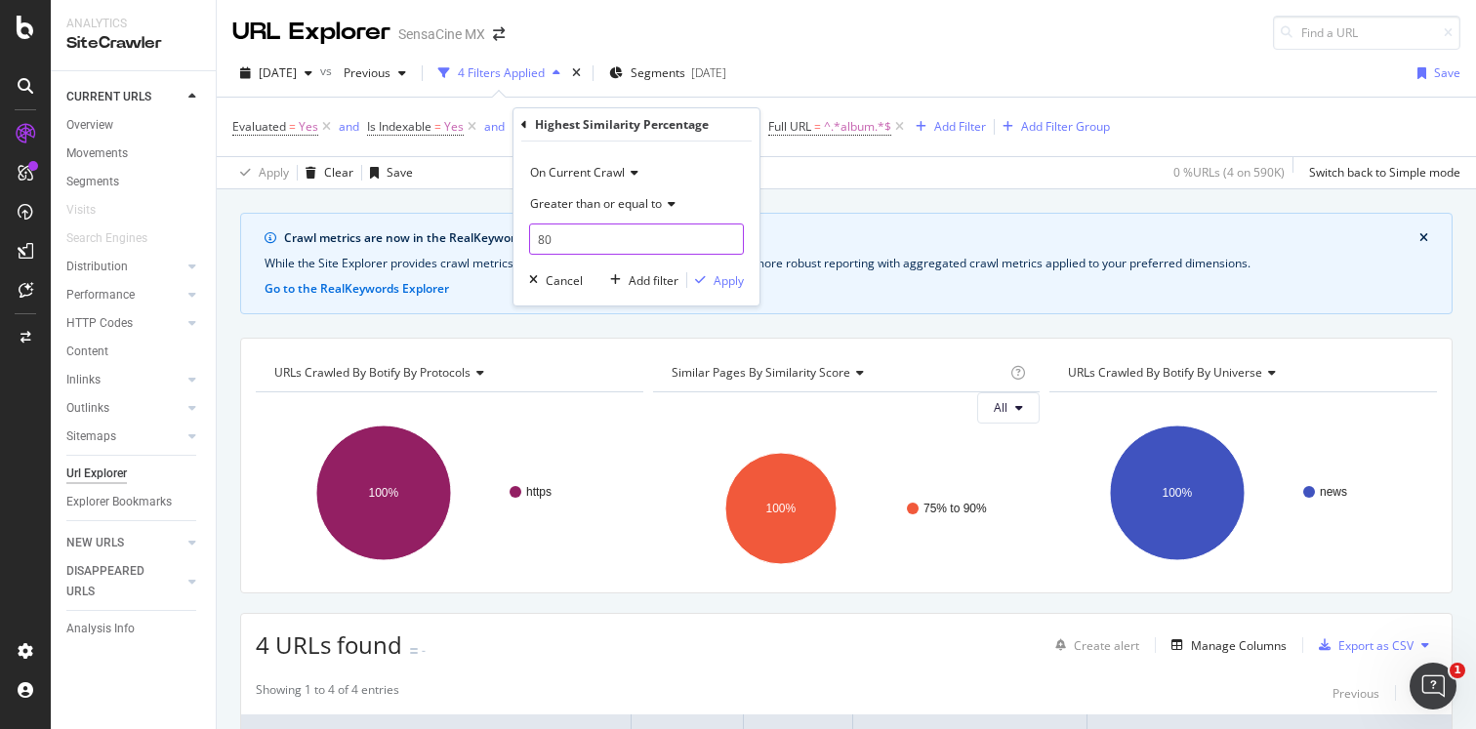
click at [542, 240] on input "80" at bounding box center [636, 238] width 215 height 31
type input "70"
click at [732, 280] on div "Apply" at bounding box center [728, 280] width 30 height 17
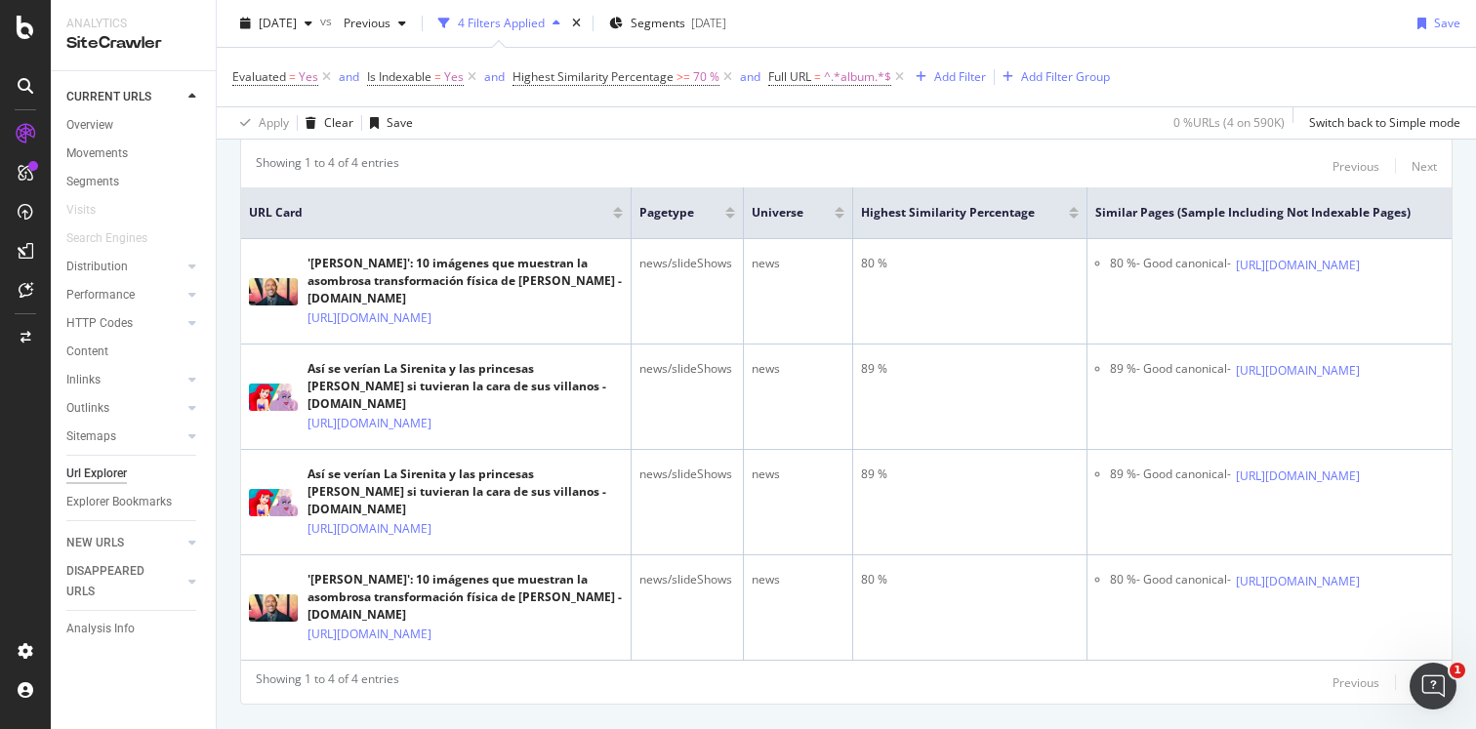
scroll to position [611, 0]
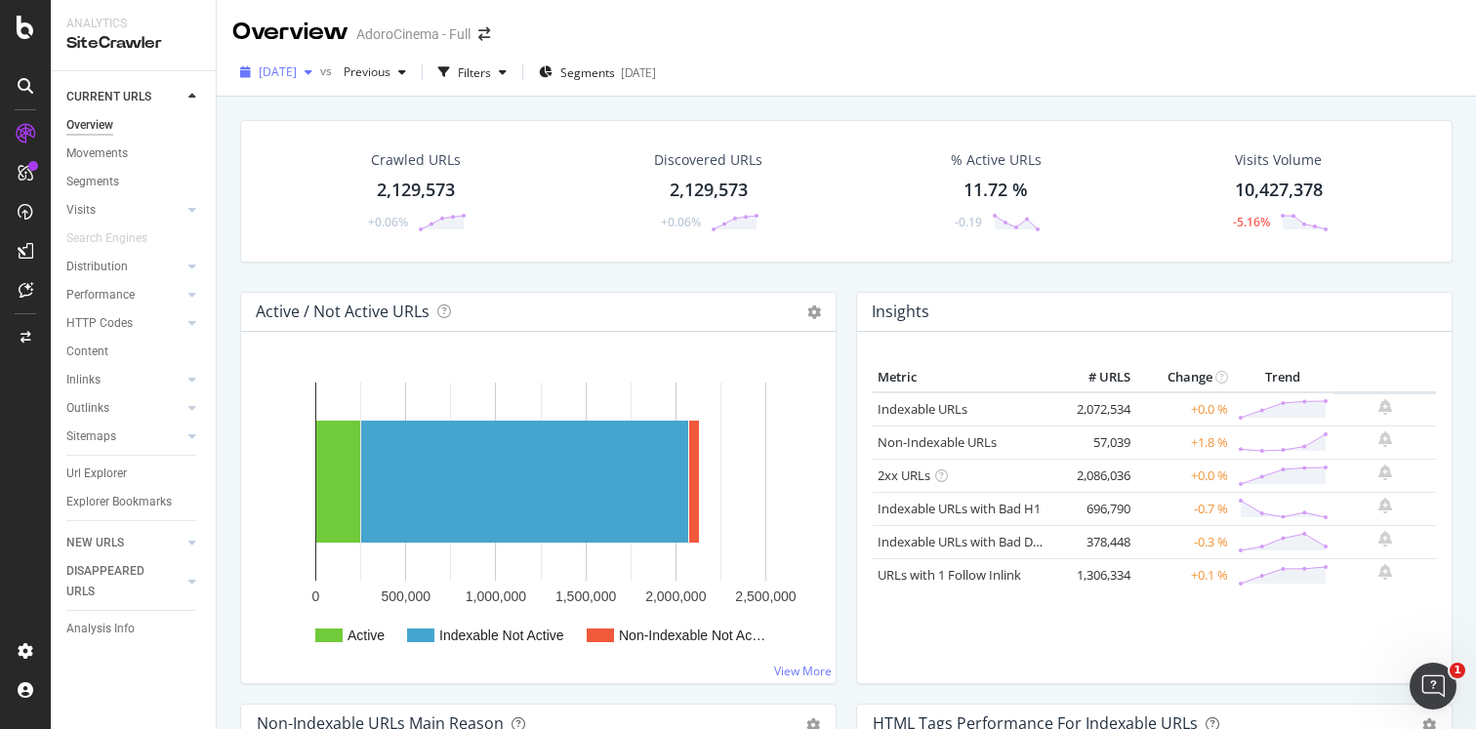
click at [297, 75] on span "2025 Sep. 23rd" at bounding box center [278, 71] width 38 height 17
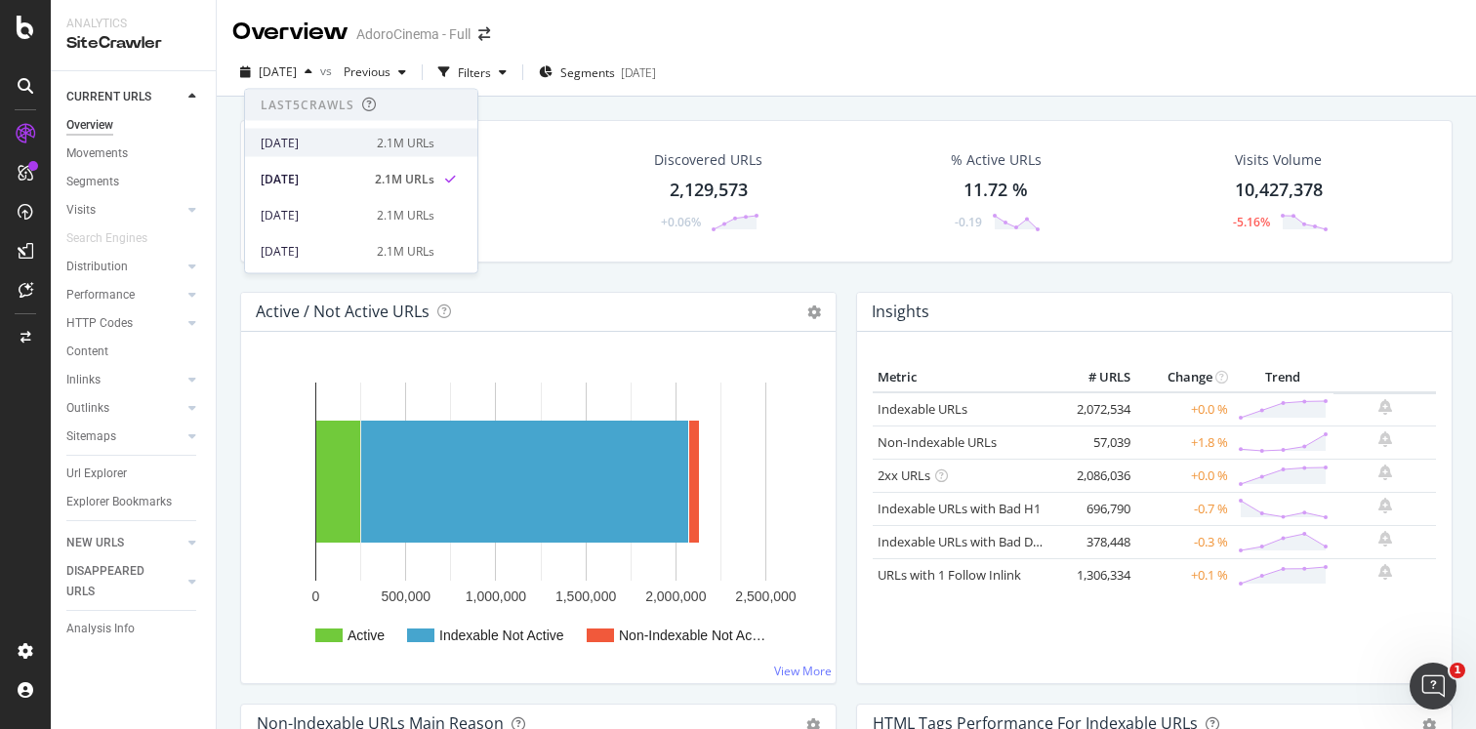
click at [342, 142] on div "[DATE]" at bounding box center [313, 143] width 104 height 18
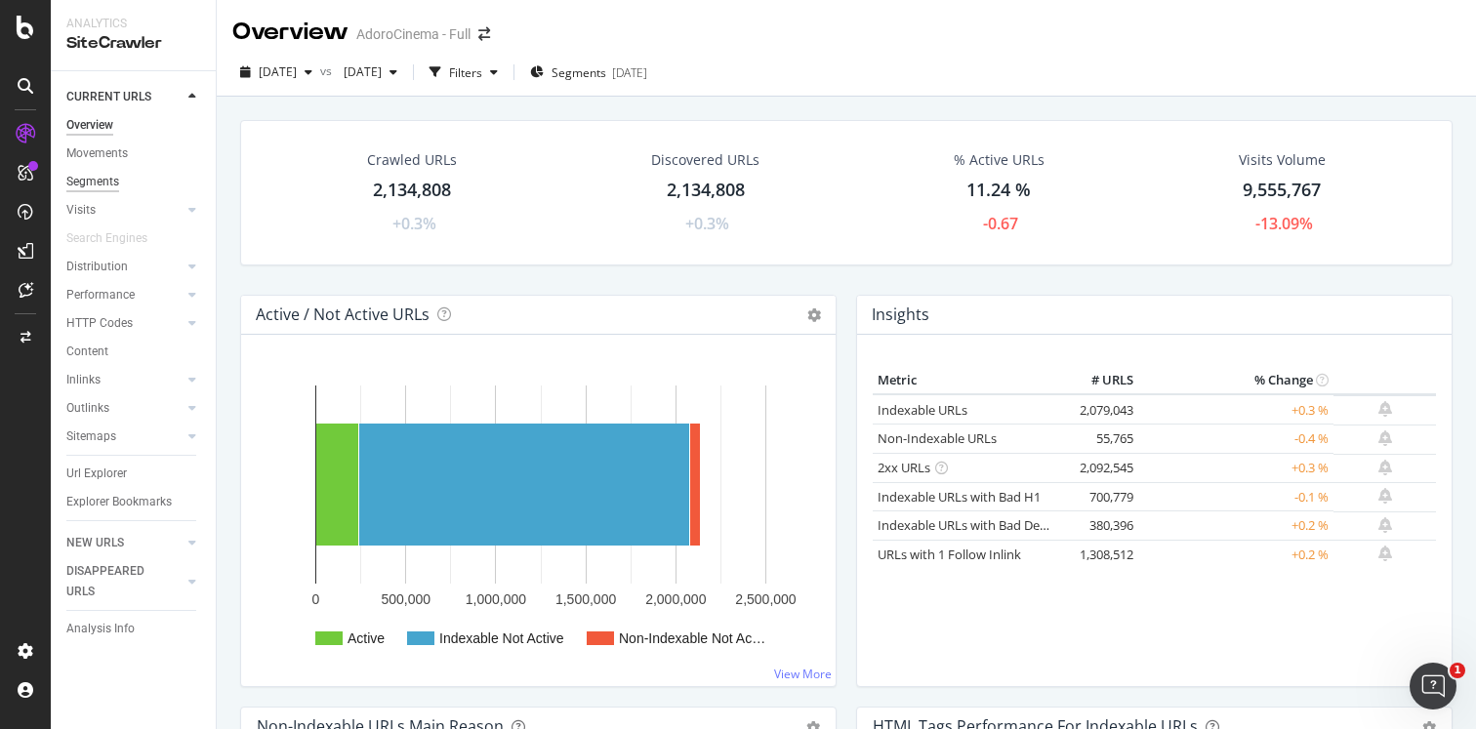
click at [96, 181] on div "Segments" at bounding box center [92, 182] width 53 height 20
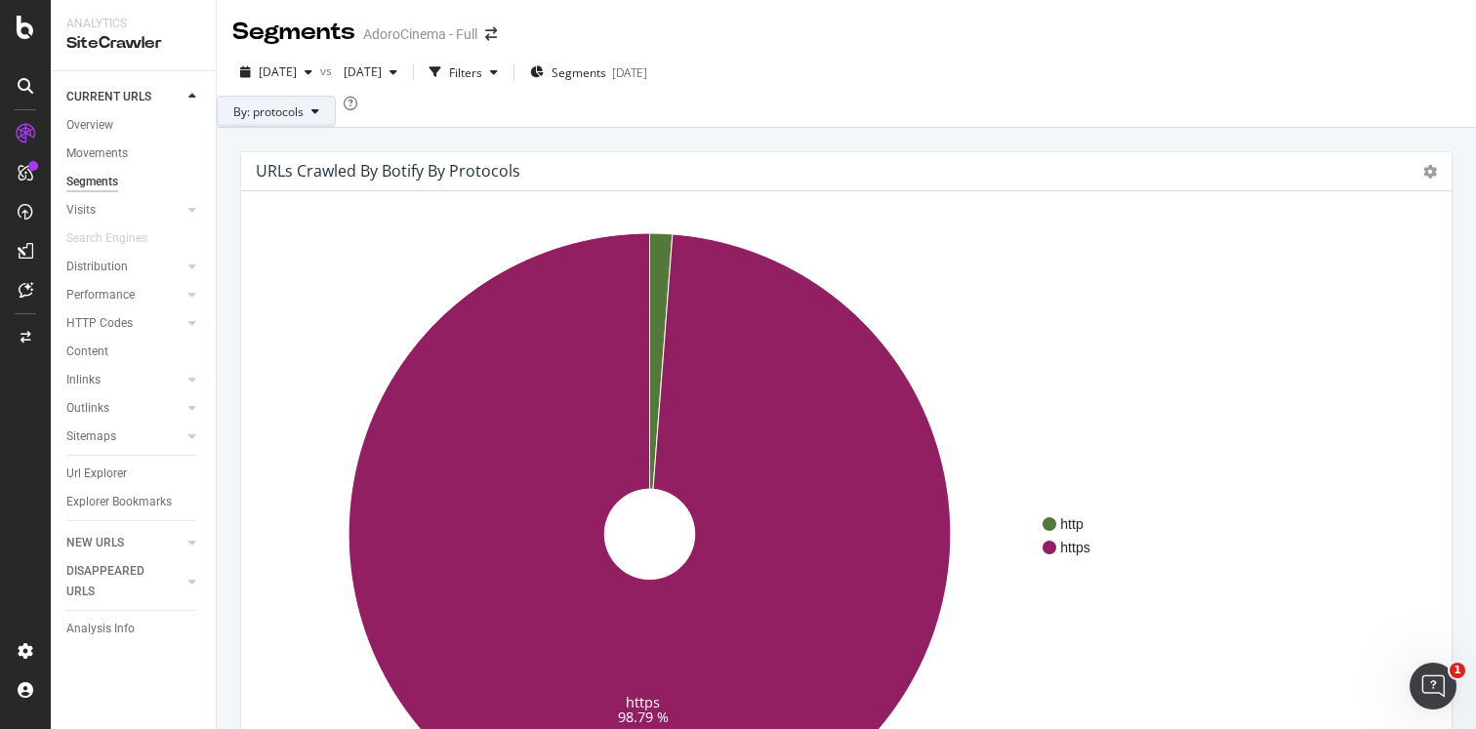
click at [336, 127] on button "By: protocols" at bounding box center [276, 111] width 119 height 31
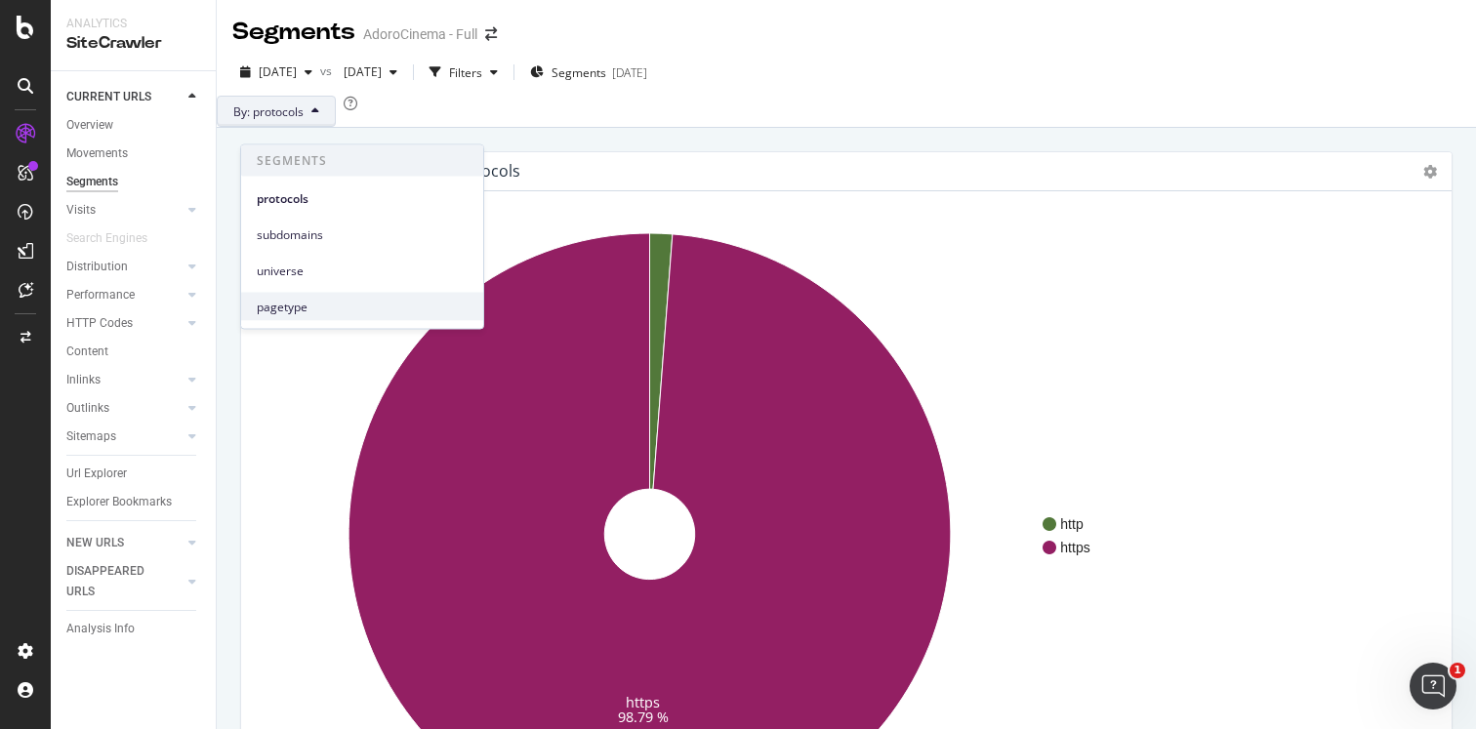
click at [293, 309] on span "pagetype" at bounding box center [362, 307] width 211 height 18
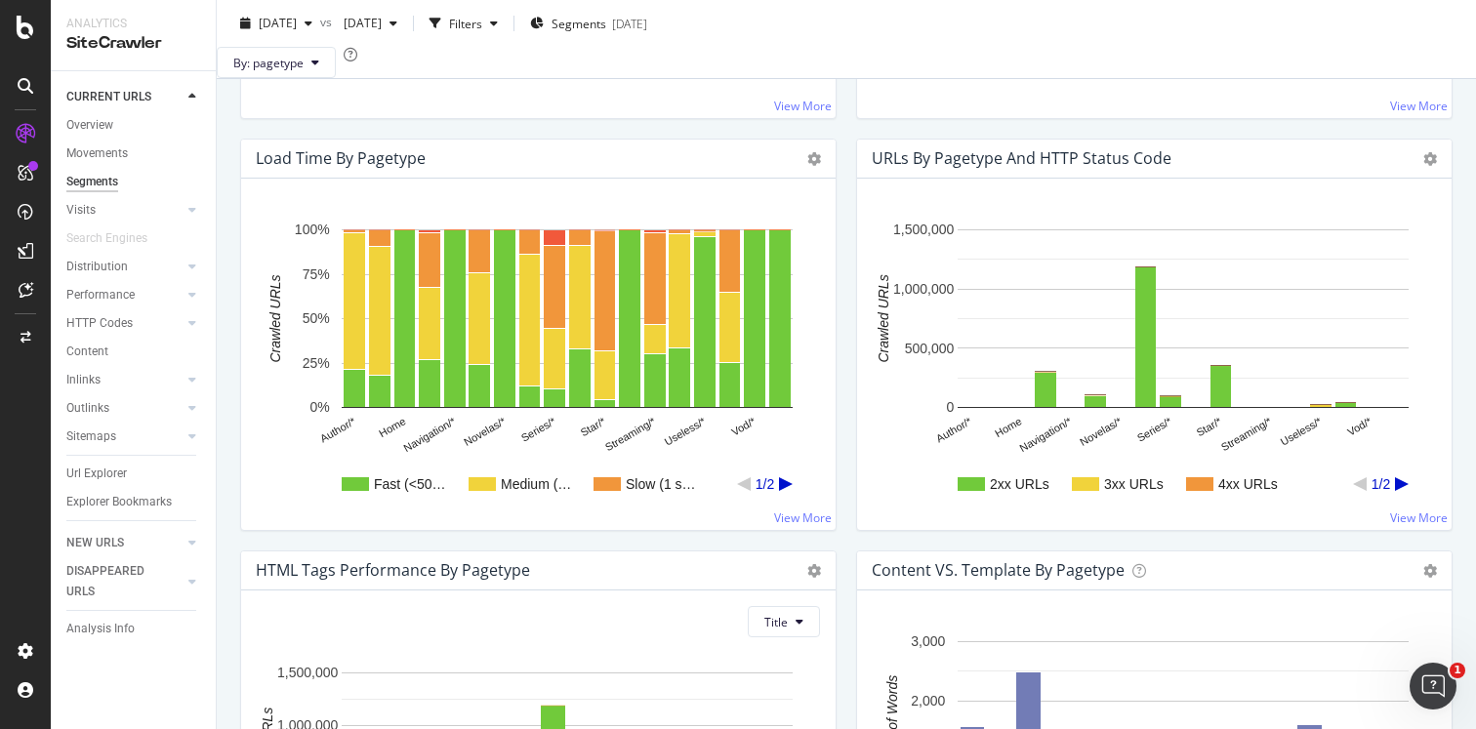
scroll to position [1159, 0]
click at [814, 165] on icon at bounding box center [814, 158] width 14 height 14
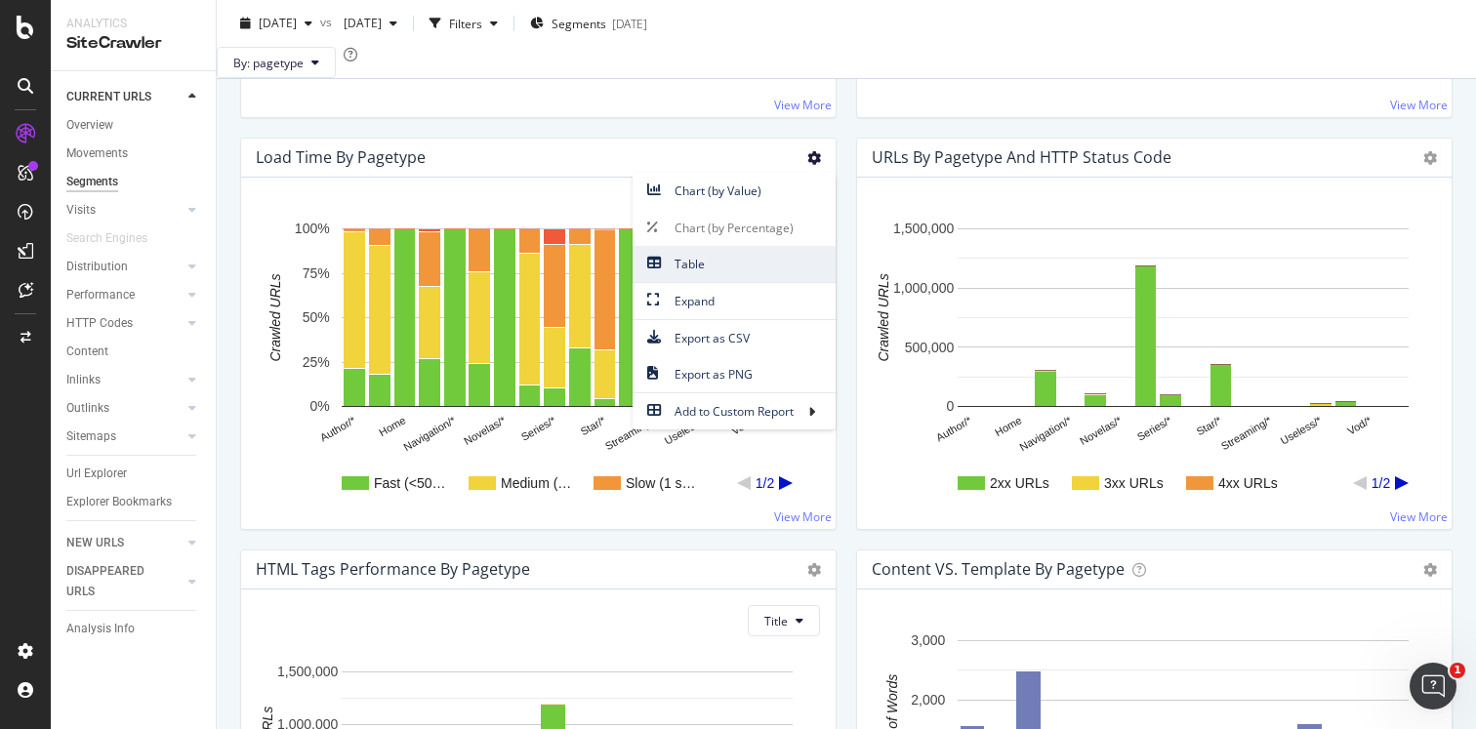
click at [748, 277] on span "Table" at bounding box center [733, 264] width 203 height 26
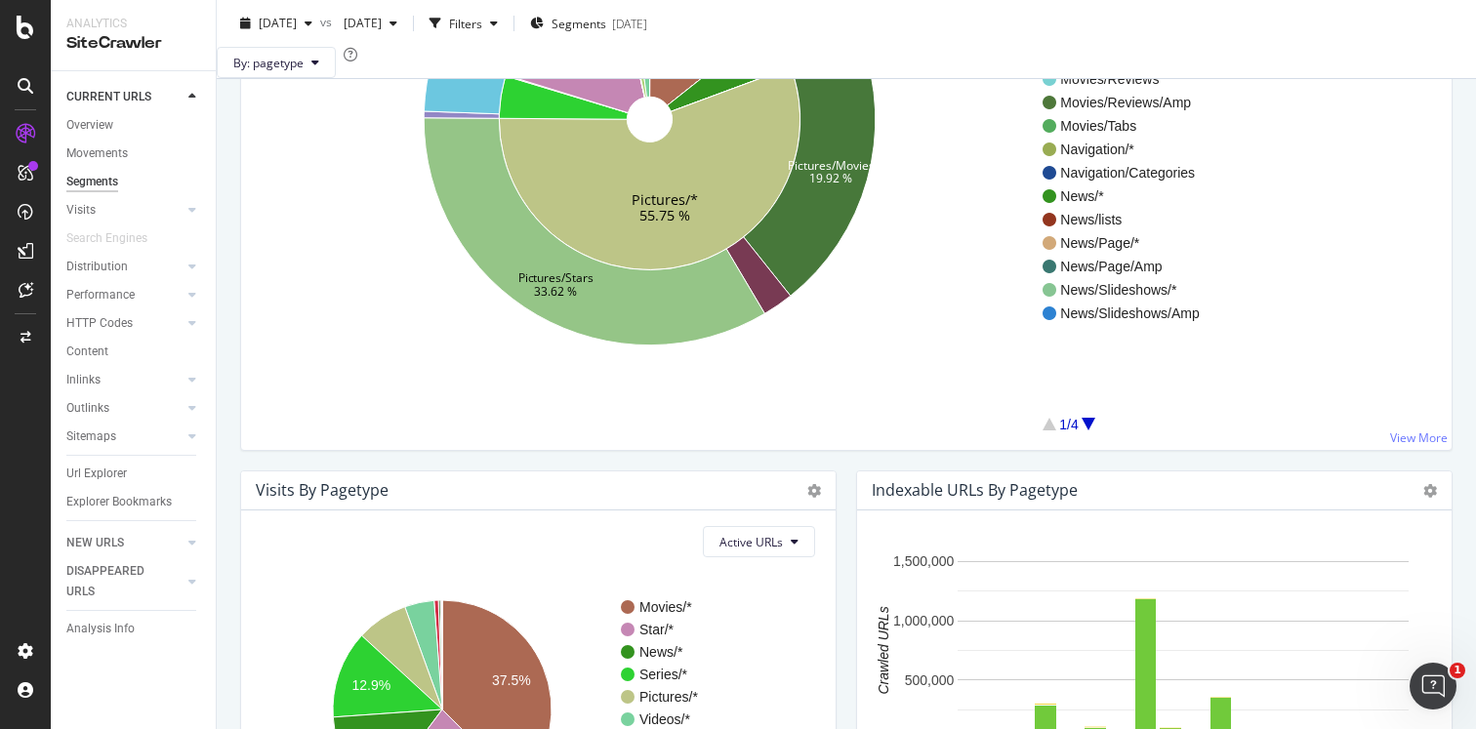
scroll to position [0, 0]
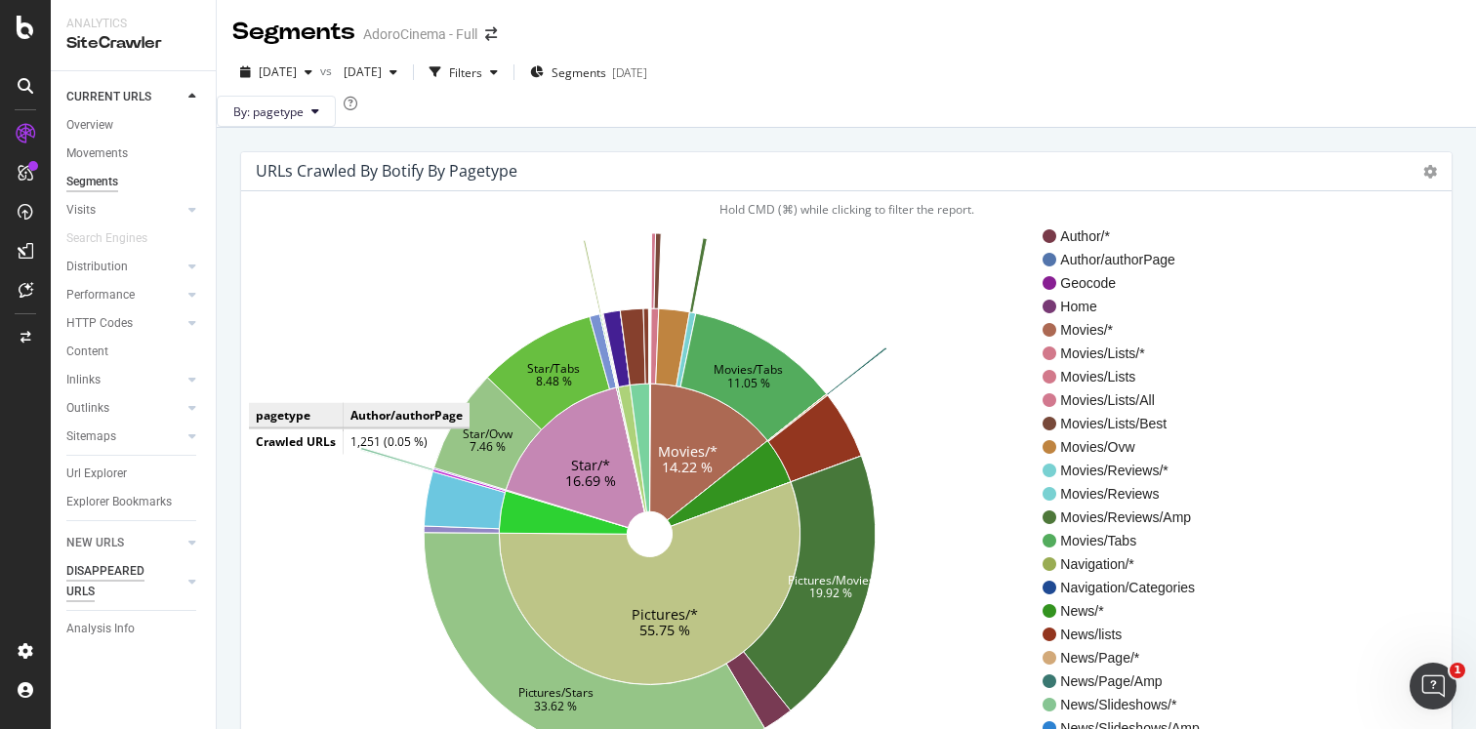
click at [113, 572] on div "DISAPPEARED URLS" at bounding box center [115, 581] width 99 height 41
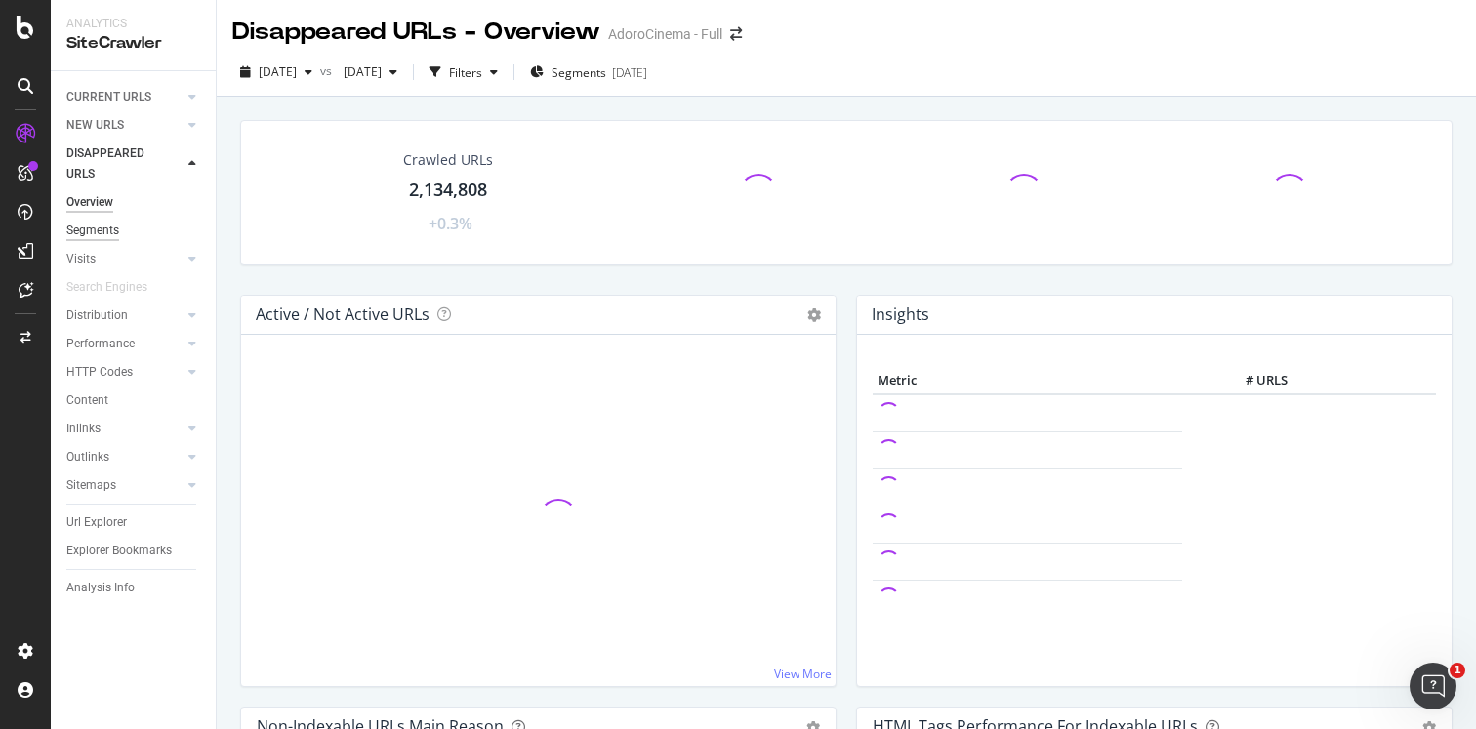
click at [105, 233] on div "Segments" at bounding box center [92, 231] width 53 height 20
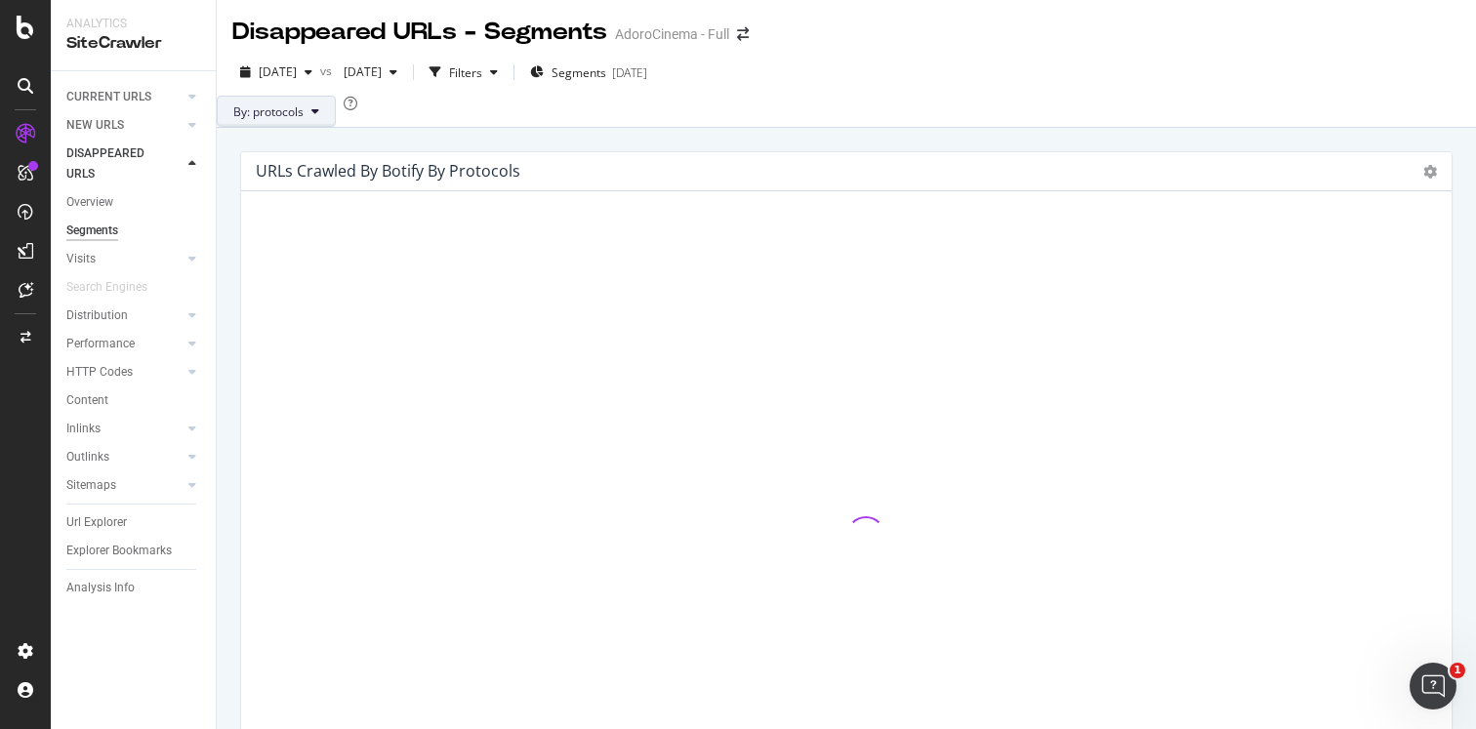
click at [304, 120] on span "By: protocols" at bounding box center [268, 111] width 70 height 17
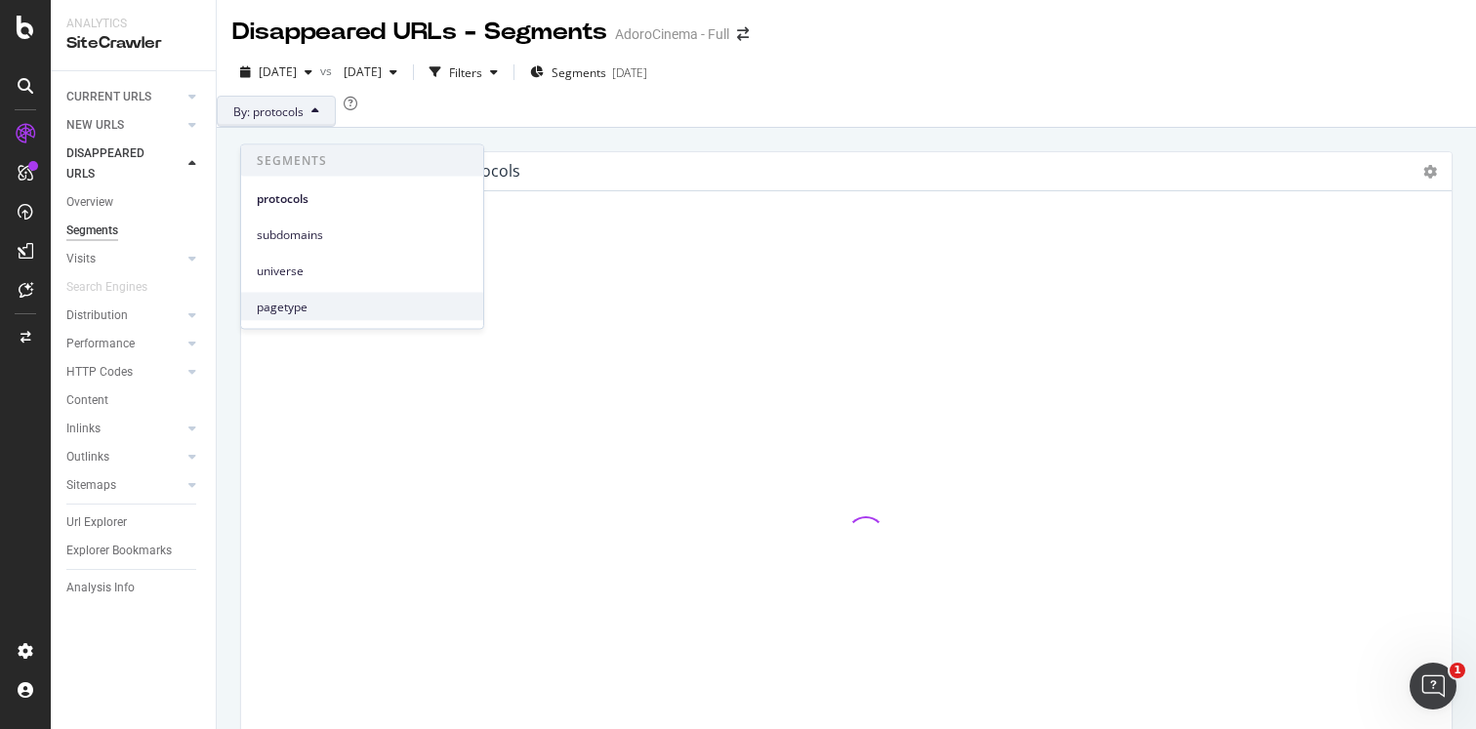
click at [291, 299] on span "pagetype" at bounding box center [362, 307] width 211 height 18
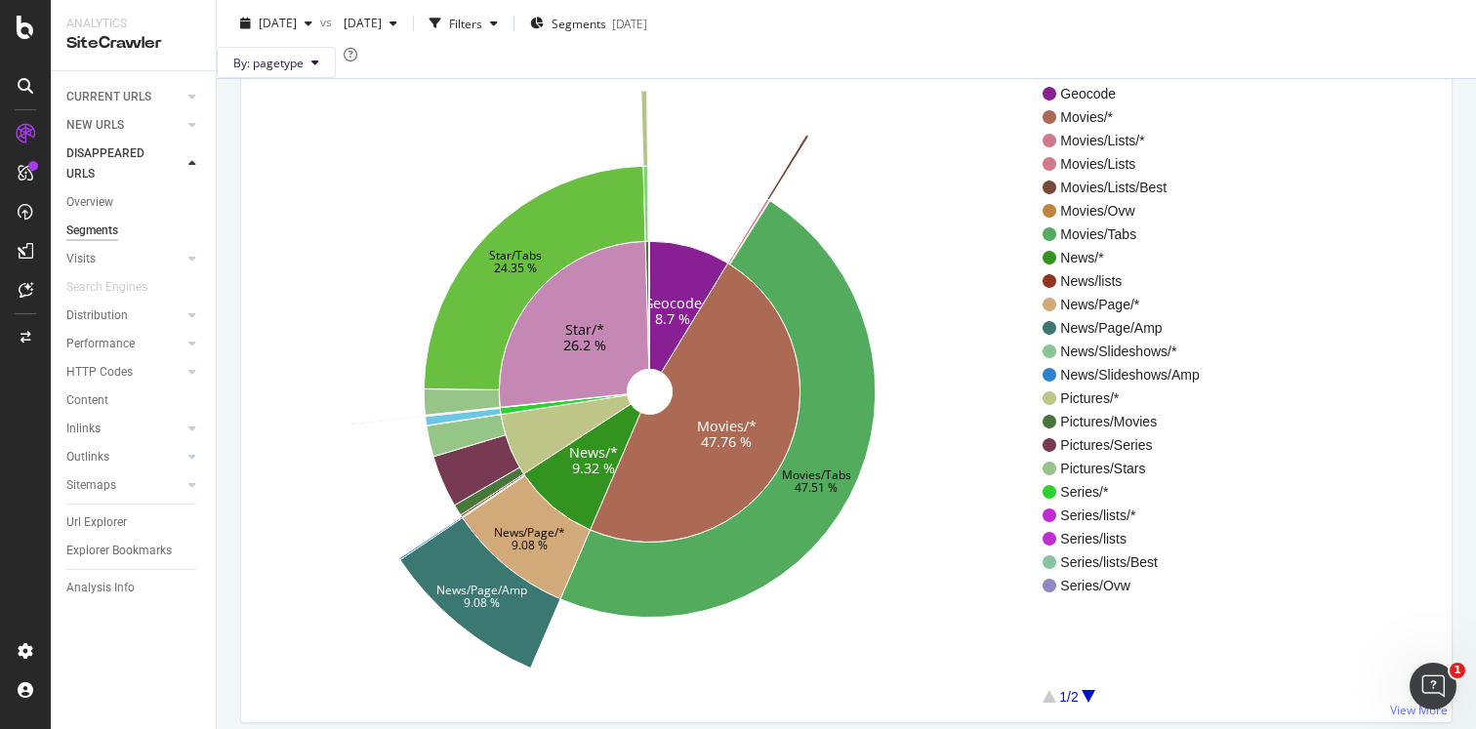
scroll to position [176, 0]
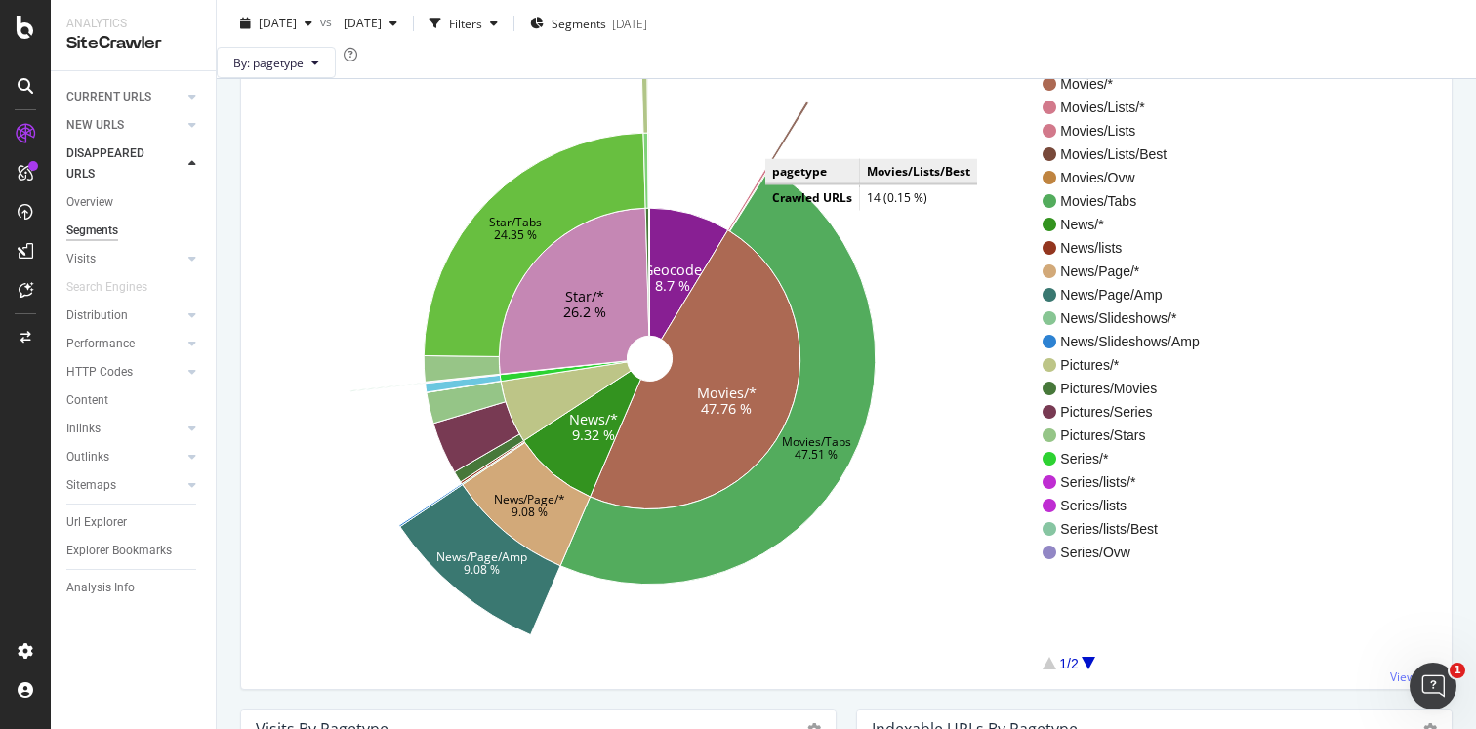
click at [785, 167] on icon at bounding box center [788, 133] width 42 height 65
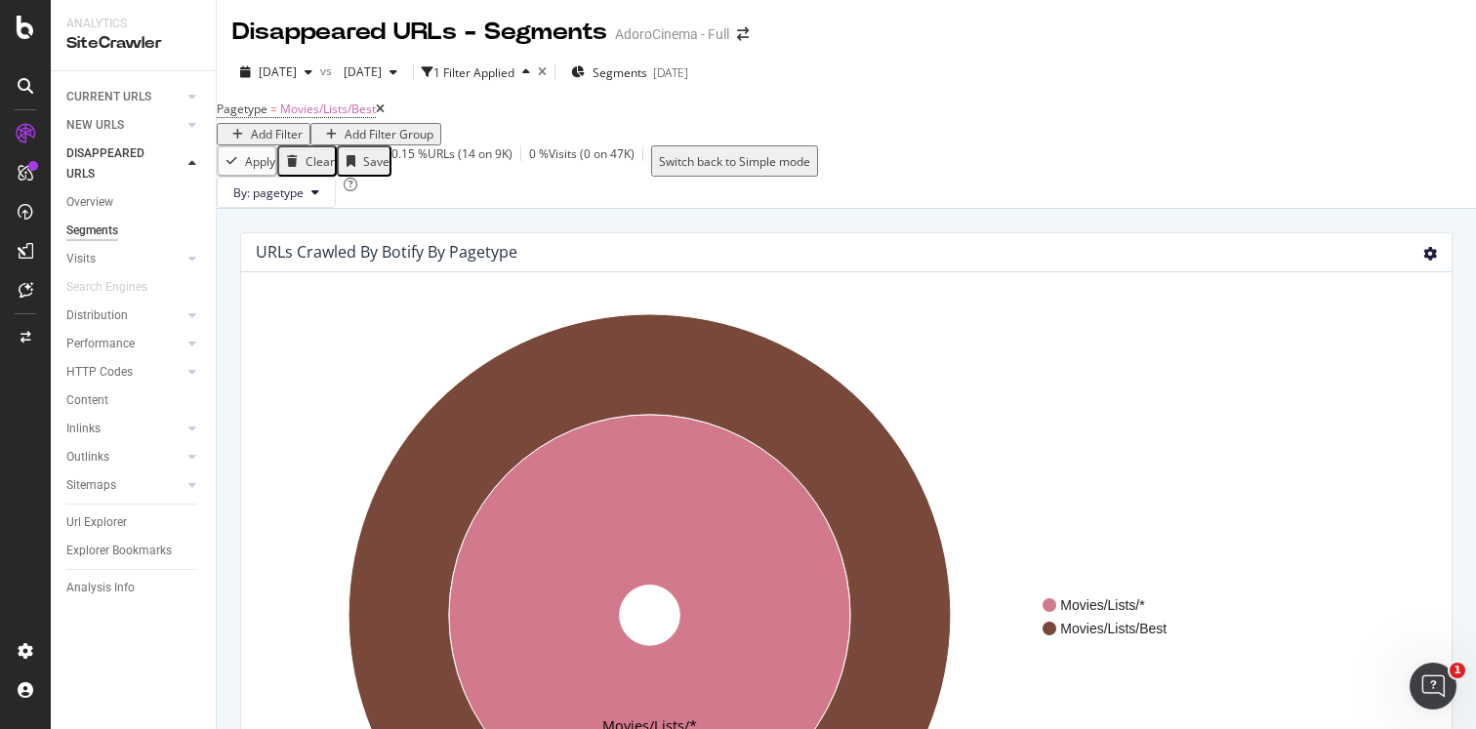
click at [1427, 261] on icon at bounding box center [1430, 254] width 14 height 14
click at [1350, 372] on span "Table" at bounding box center [1373, 358] width 156 height 26
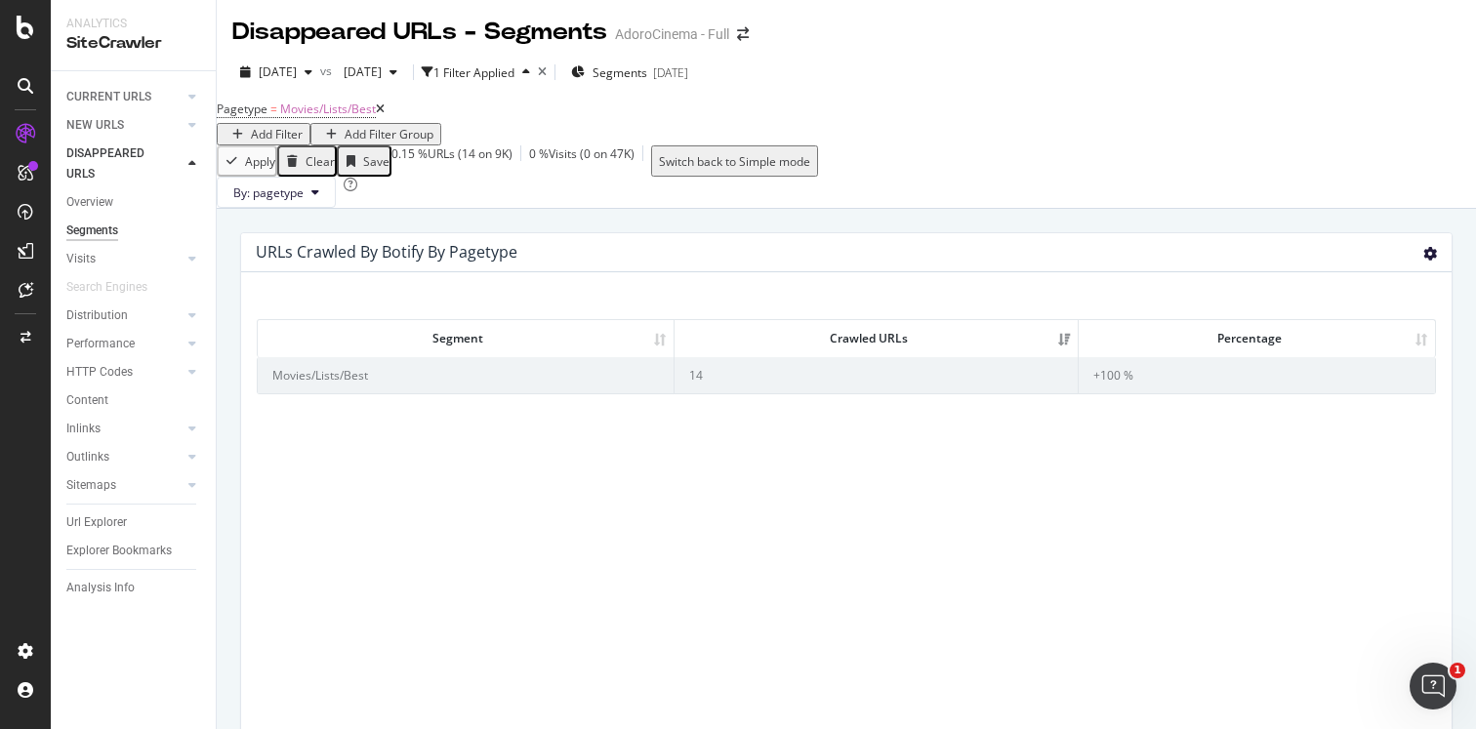
click at [1434, 261] on icon at bounding box center [1430, 254] width 14 height 14
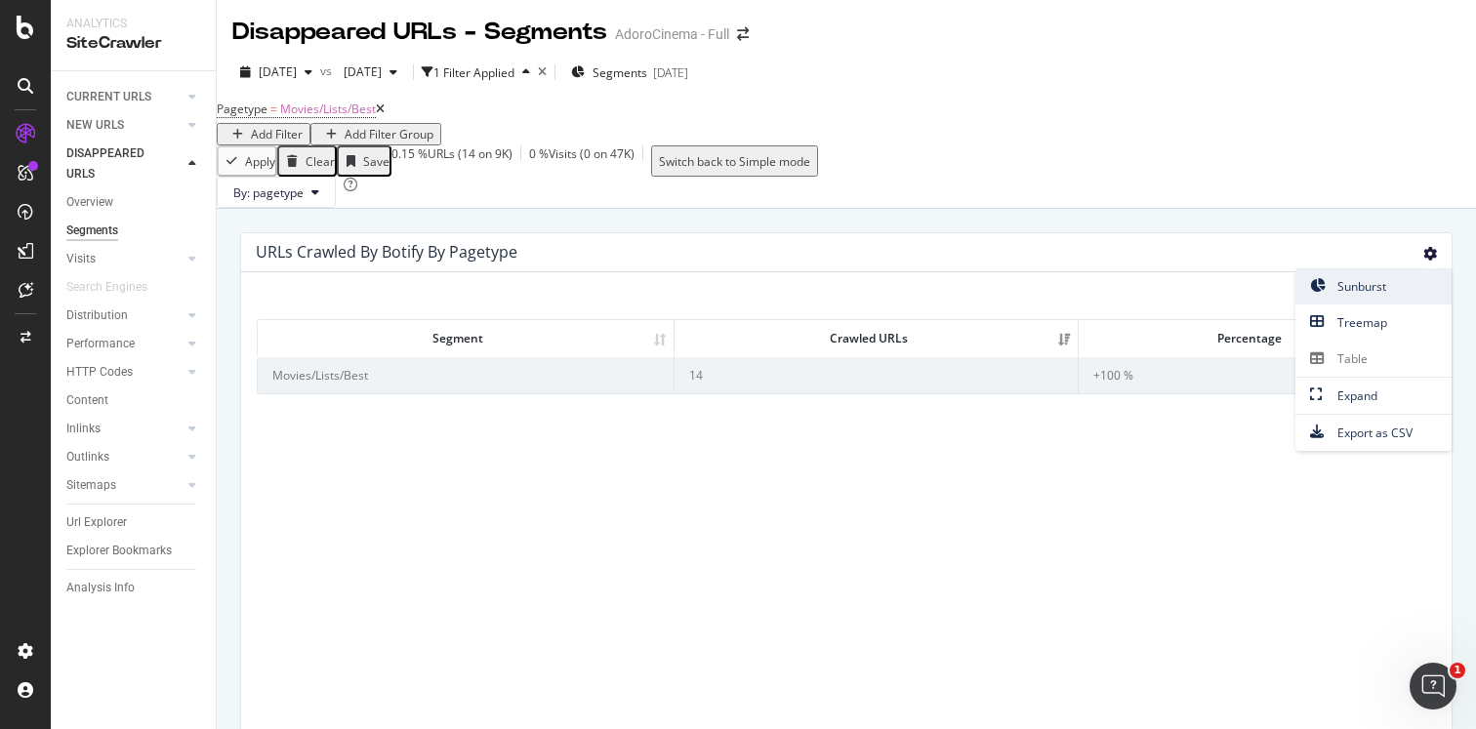
click at [1370, 300] on span "Sunburst" at bounding box center [1373, 286] width 156 height 26
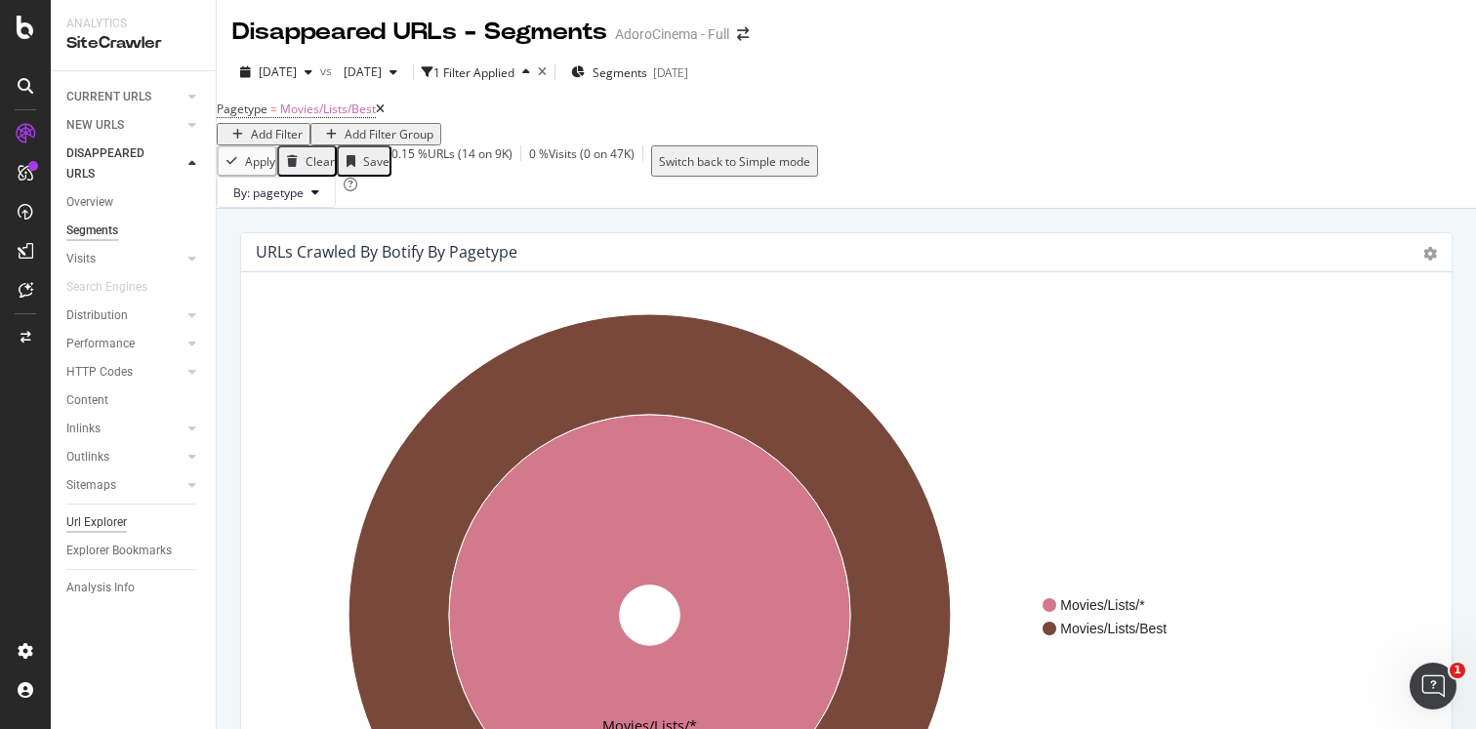
click at [94, 517] on div "Url Explorer" at bounding box center [96, 522] width 61 height 20
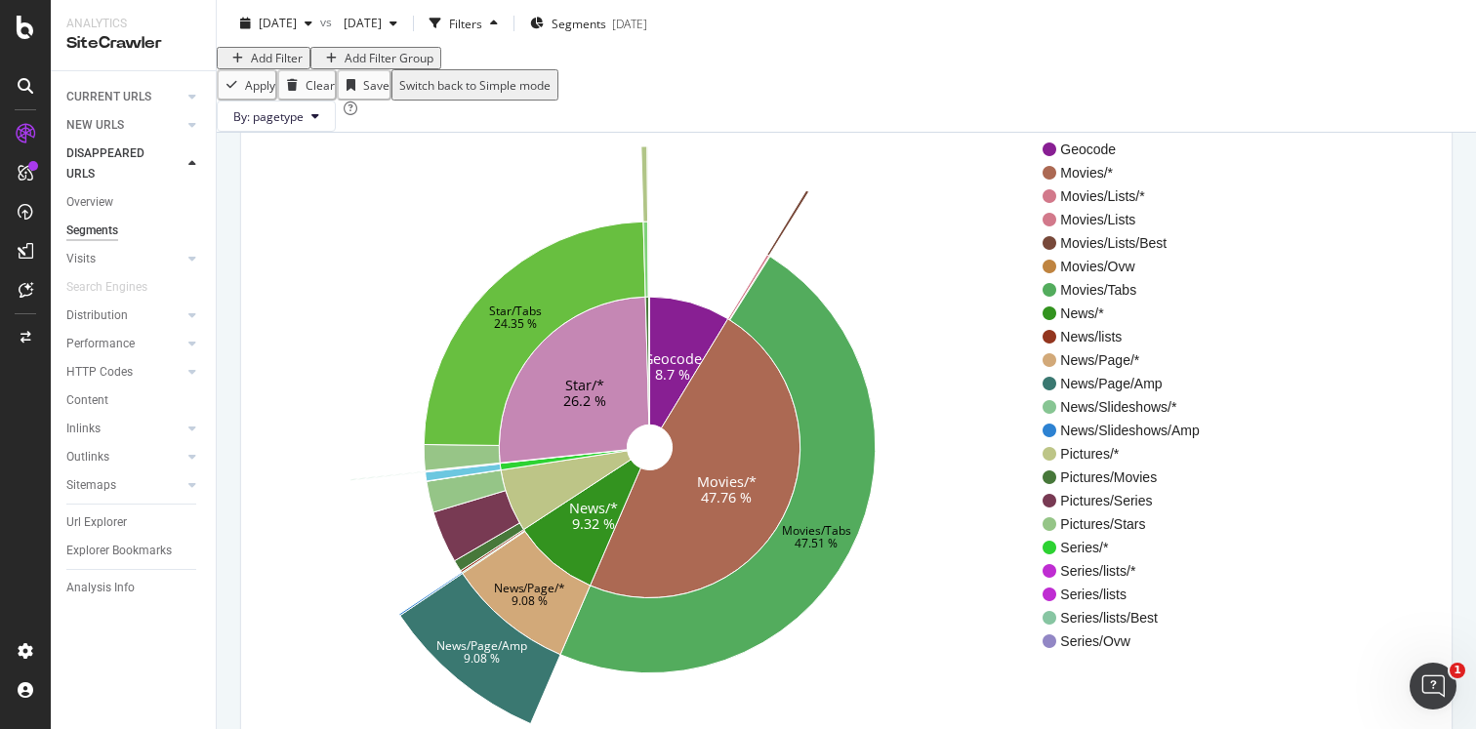
scroll to position [150, 0]
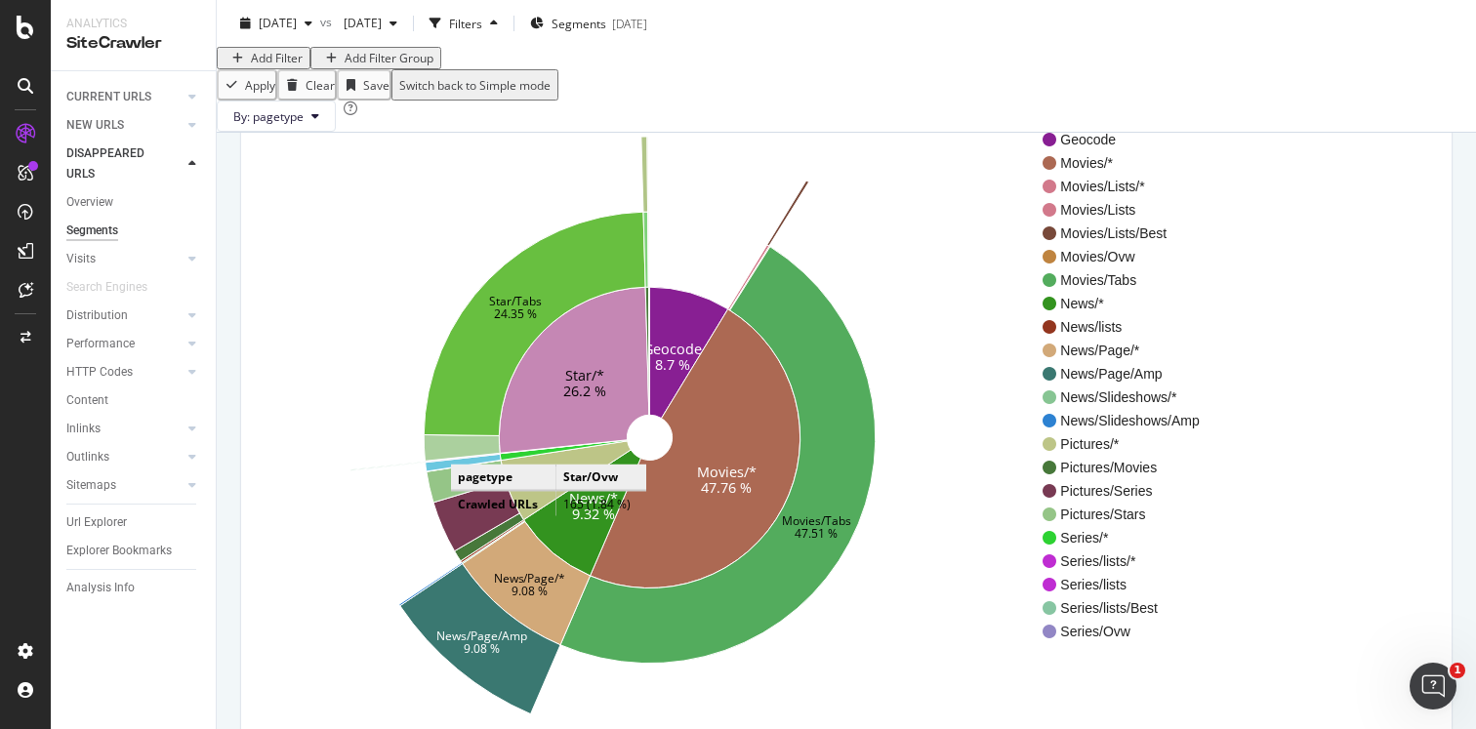
click at [470, 461] on icon at bounding box center [462, 447] width 76 height 26
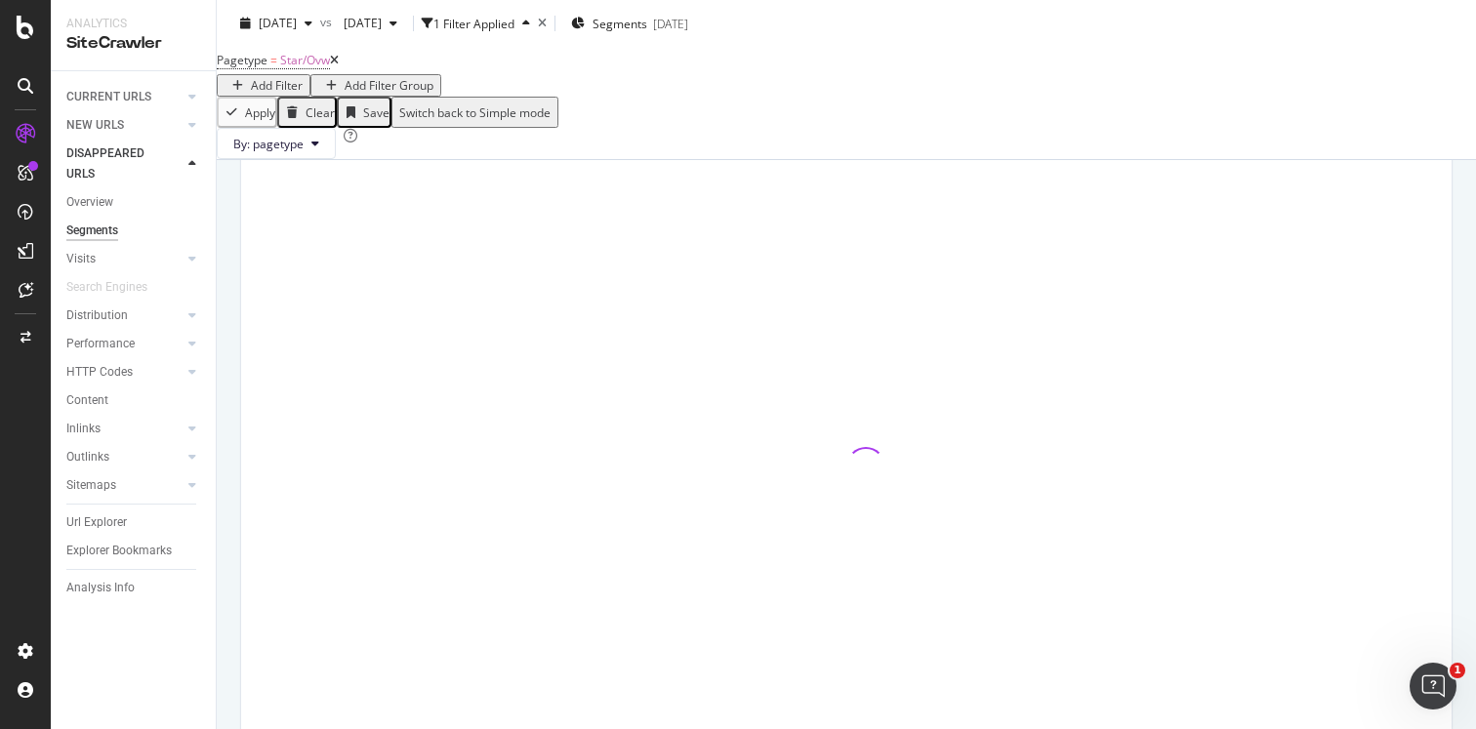
scroll to position [153, 0]
click at [115, 522] on div "Url Explorer" at bounding box center [96, 522] width 61 height 20
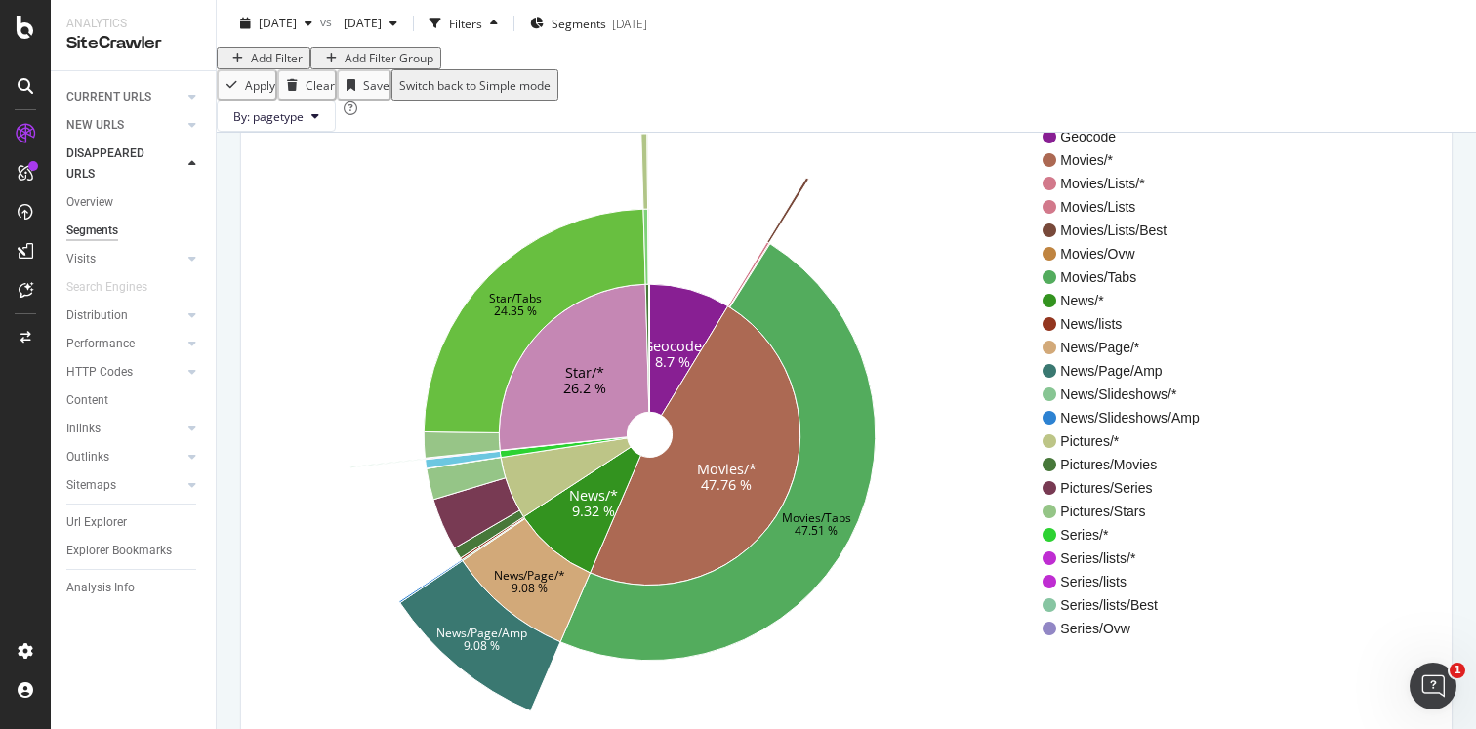
scroll to position [150, 0]
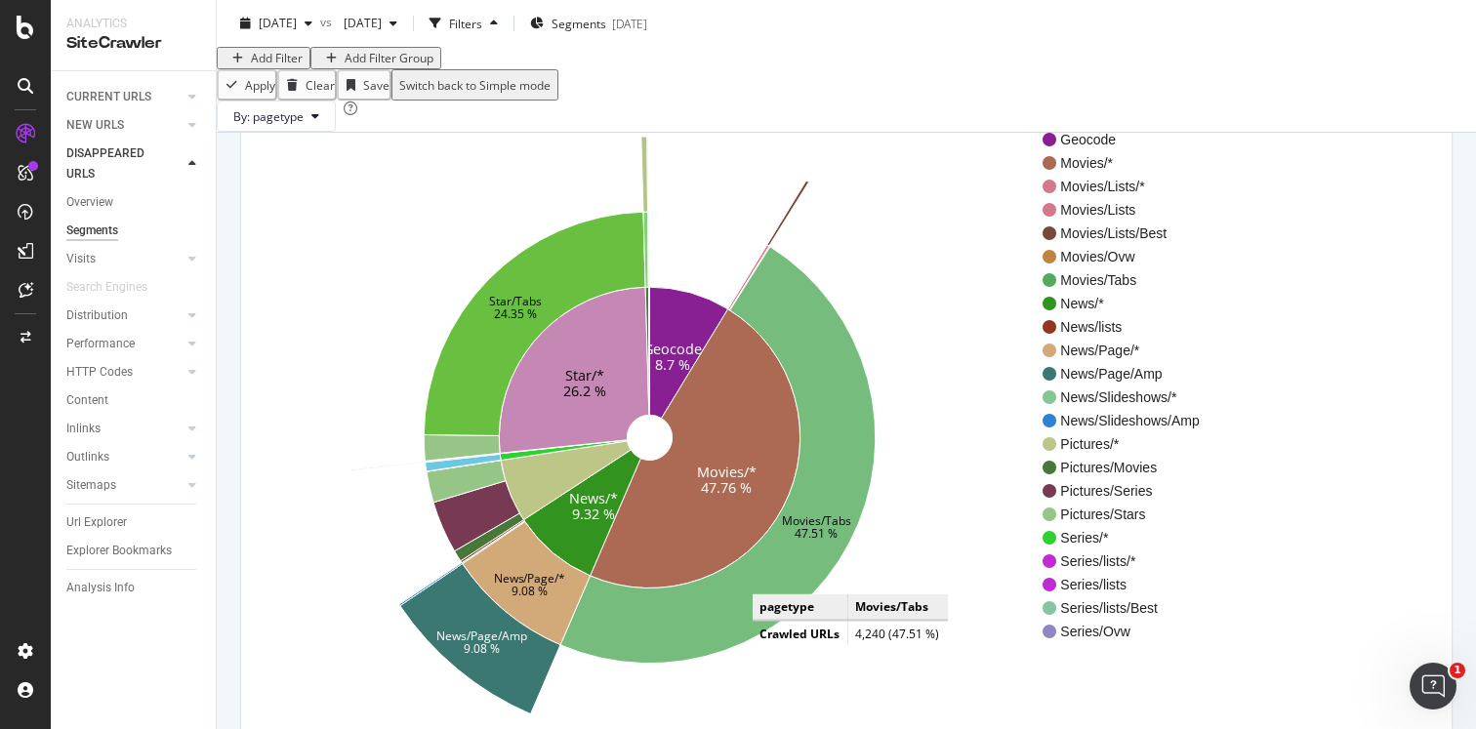
click at [772, 642] on icon at bounding box center [717, 455] width 315 height 417
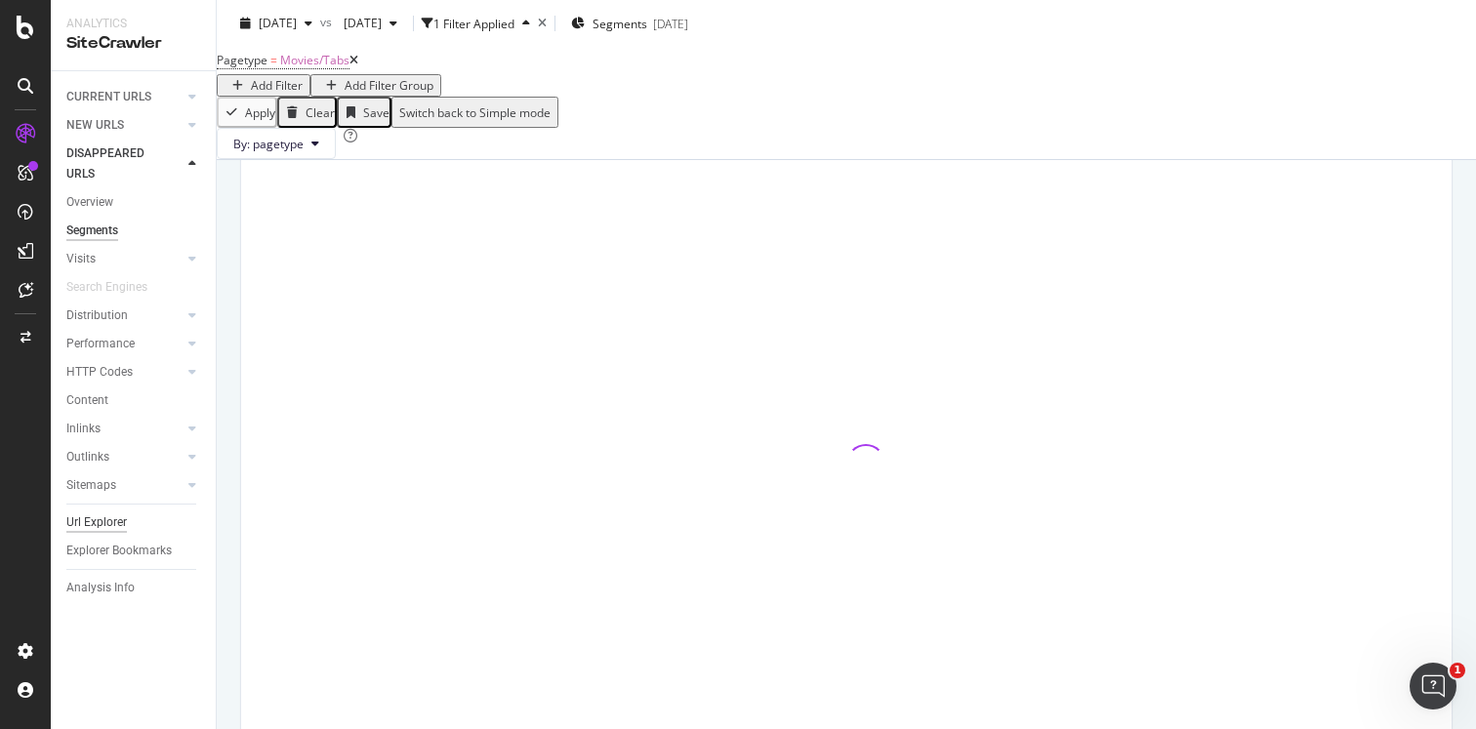
click at [105, 524] on div "Url Explorer" at bounding box center [96, 522] width 61 height 20
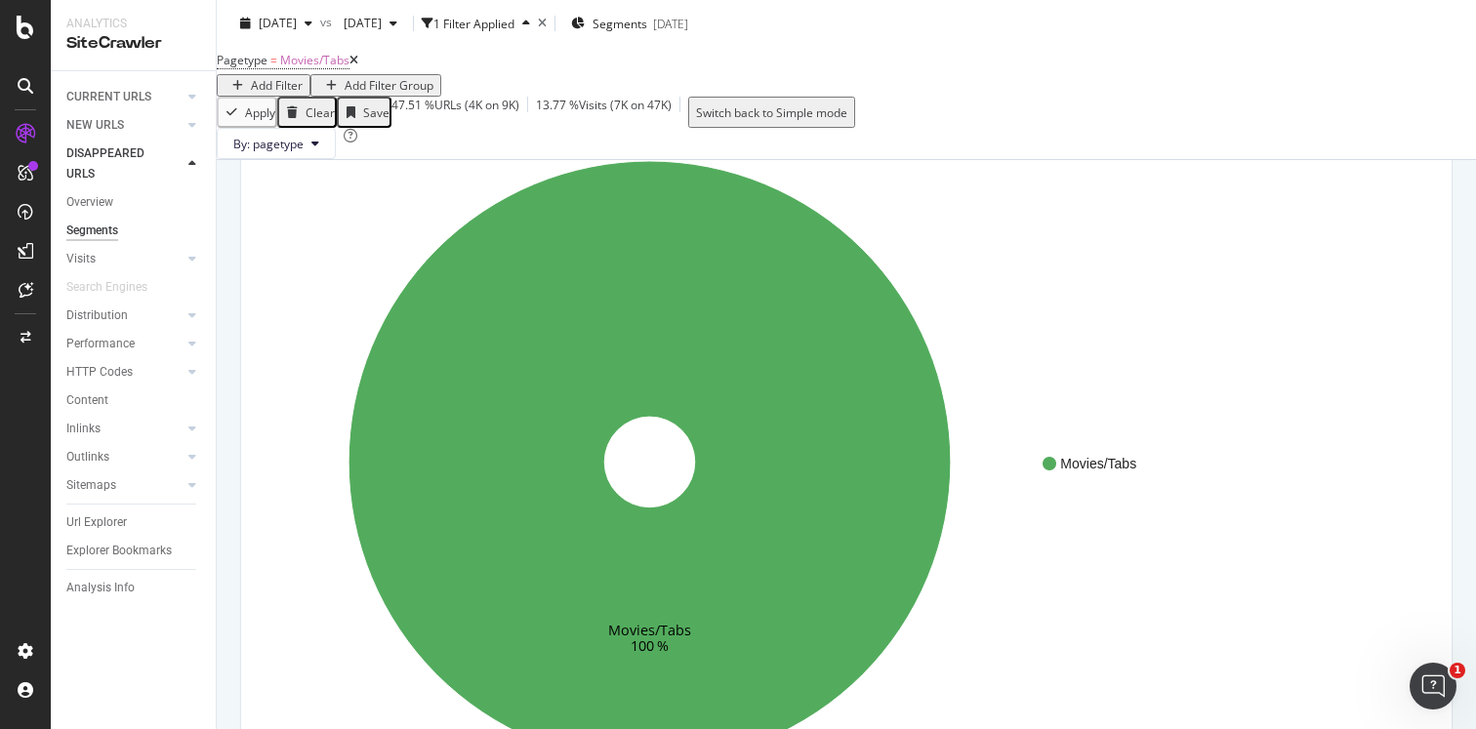
click at [333, 125] on div "Clear" at bounding box center [307, 112] width 56 height 25
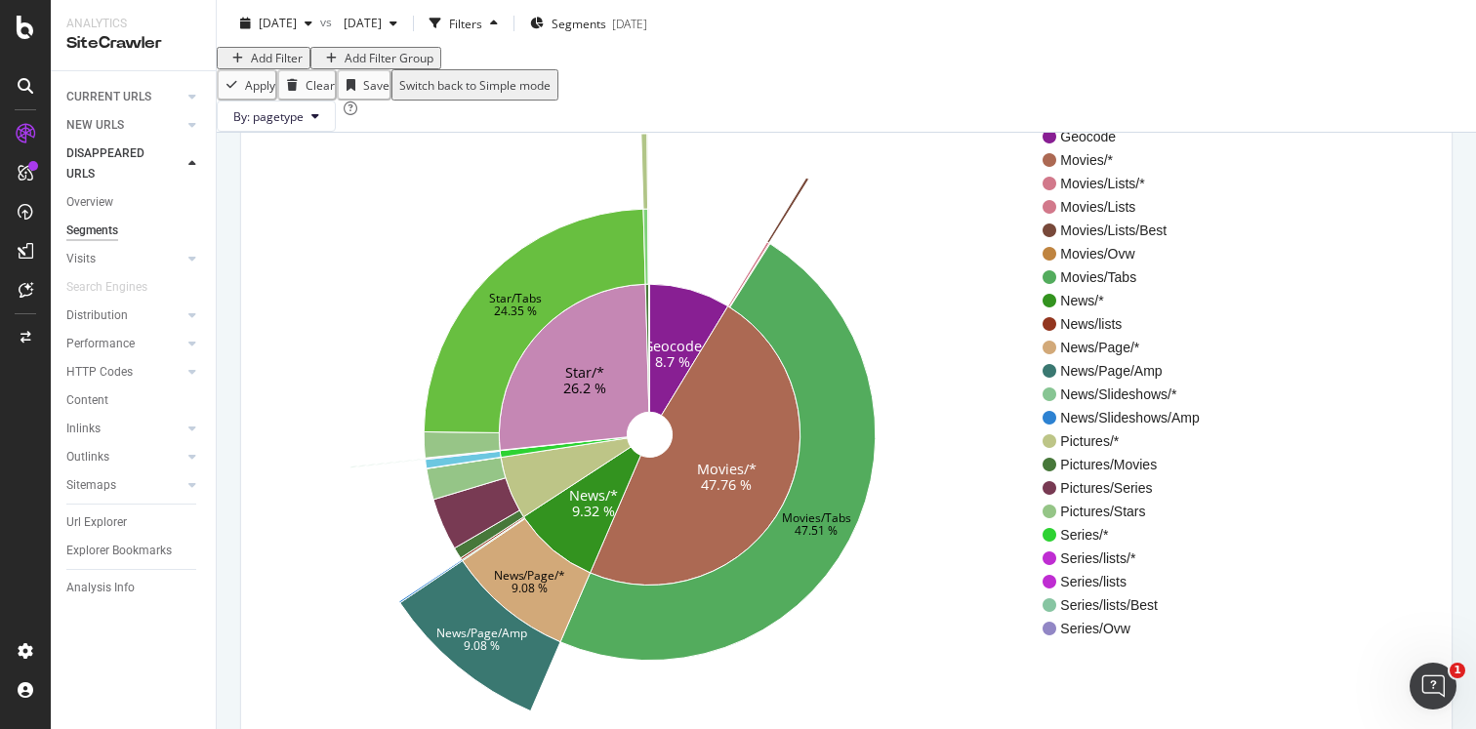
scroll to position [150, 0]
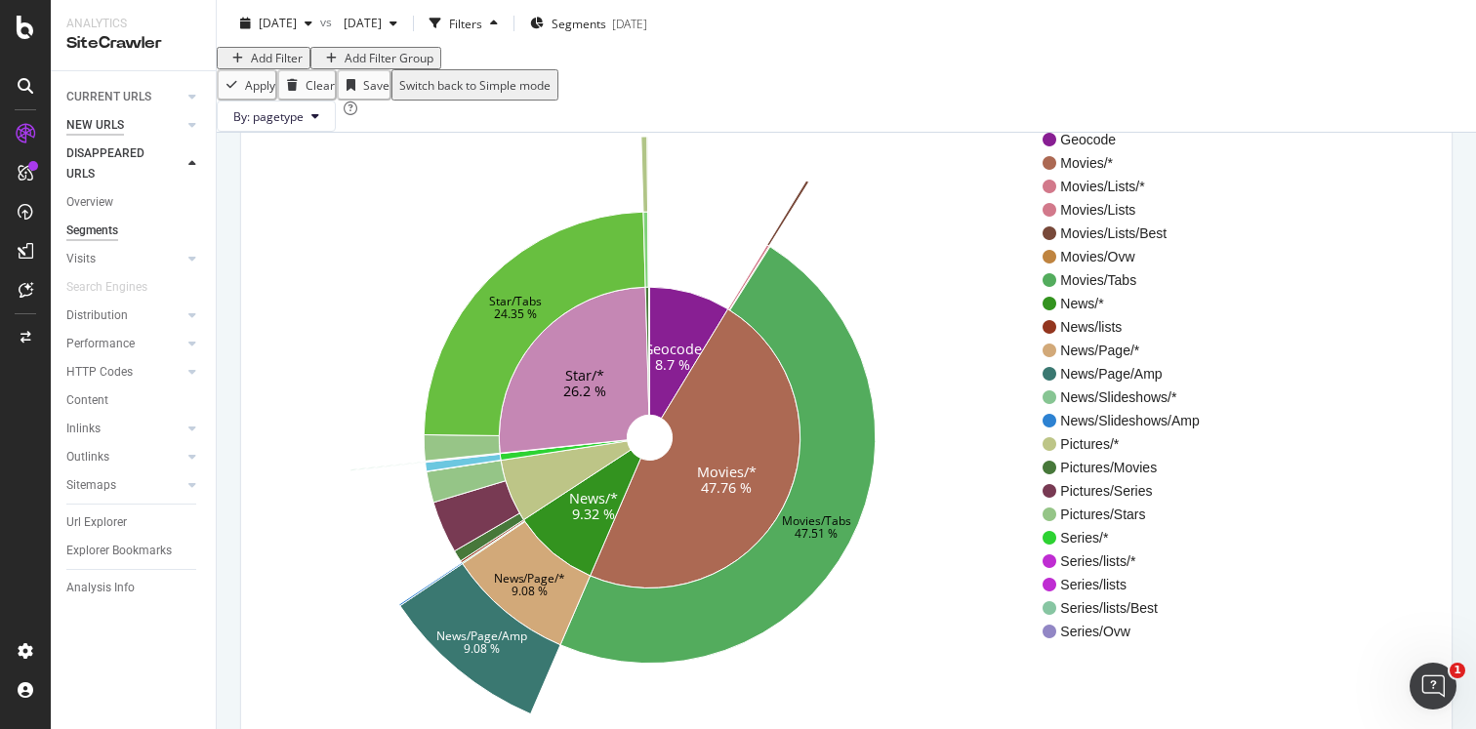
click at [99, 127] on div "NEW URLS" at bounding box center [95, 125] width 58 height 20
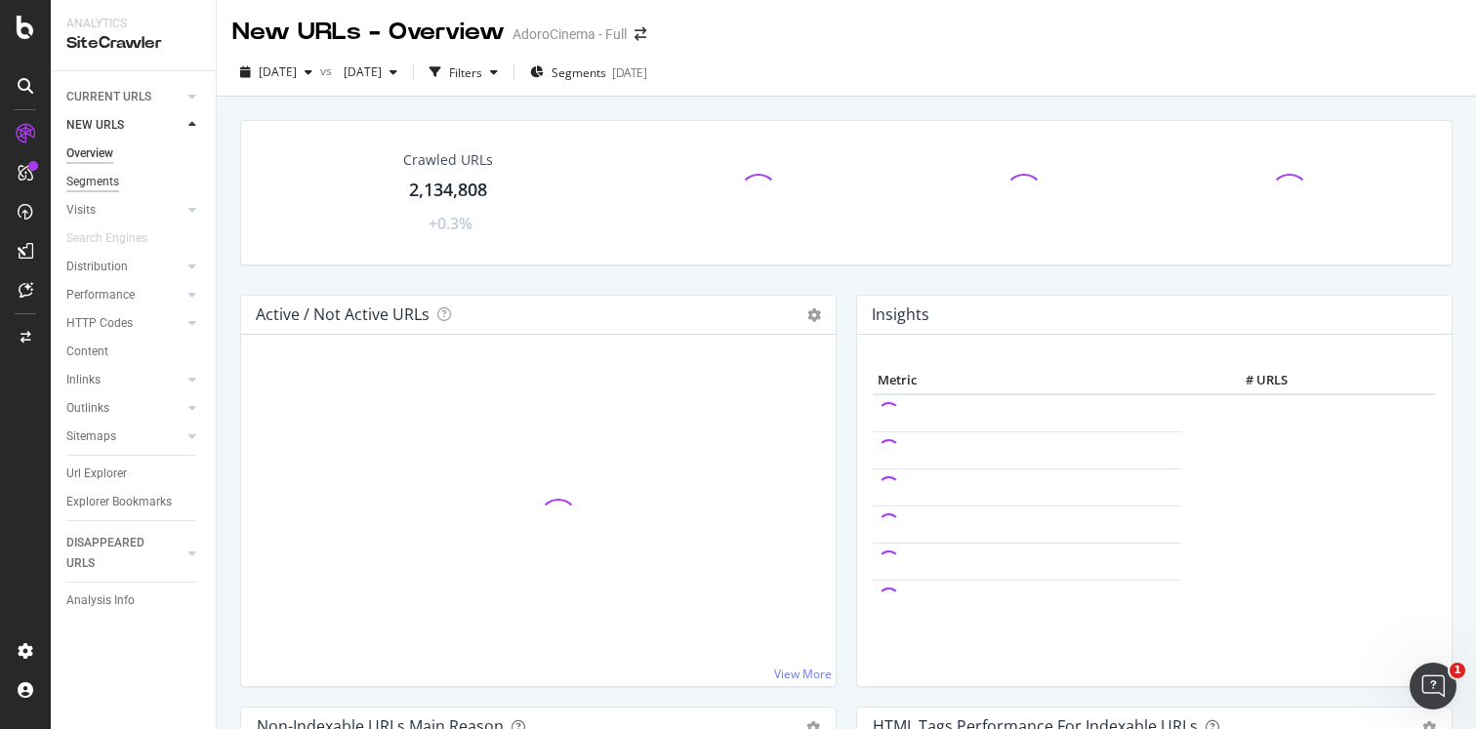
click at [101, 184] on div "Segments" at bounding box center [92, 182] width 53 height 20
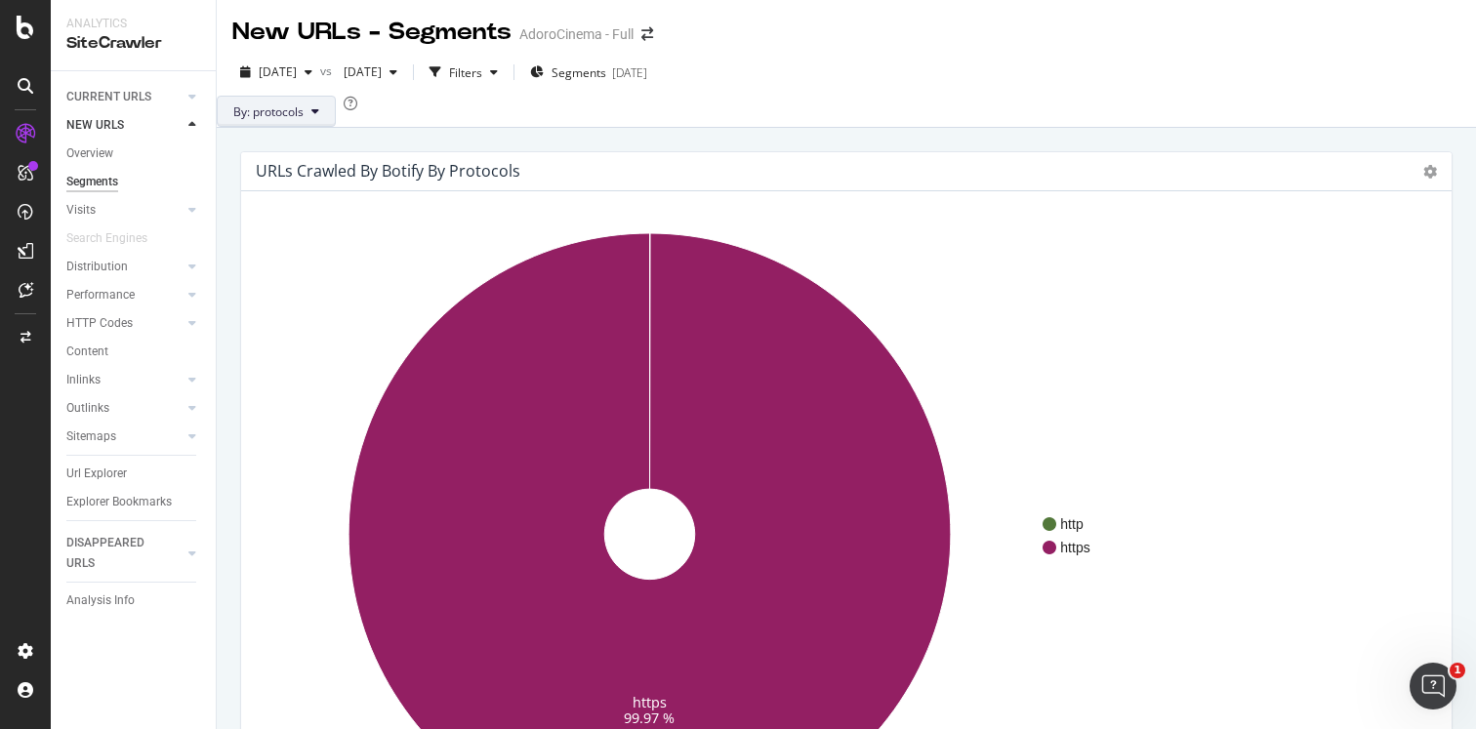
click at [332, 127] on button "By: protocols" at bounding box center [276, 111] width 119 height 31
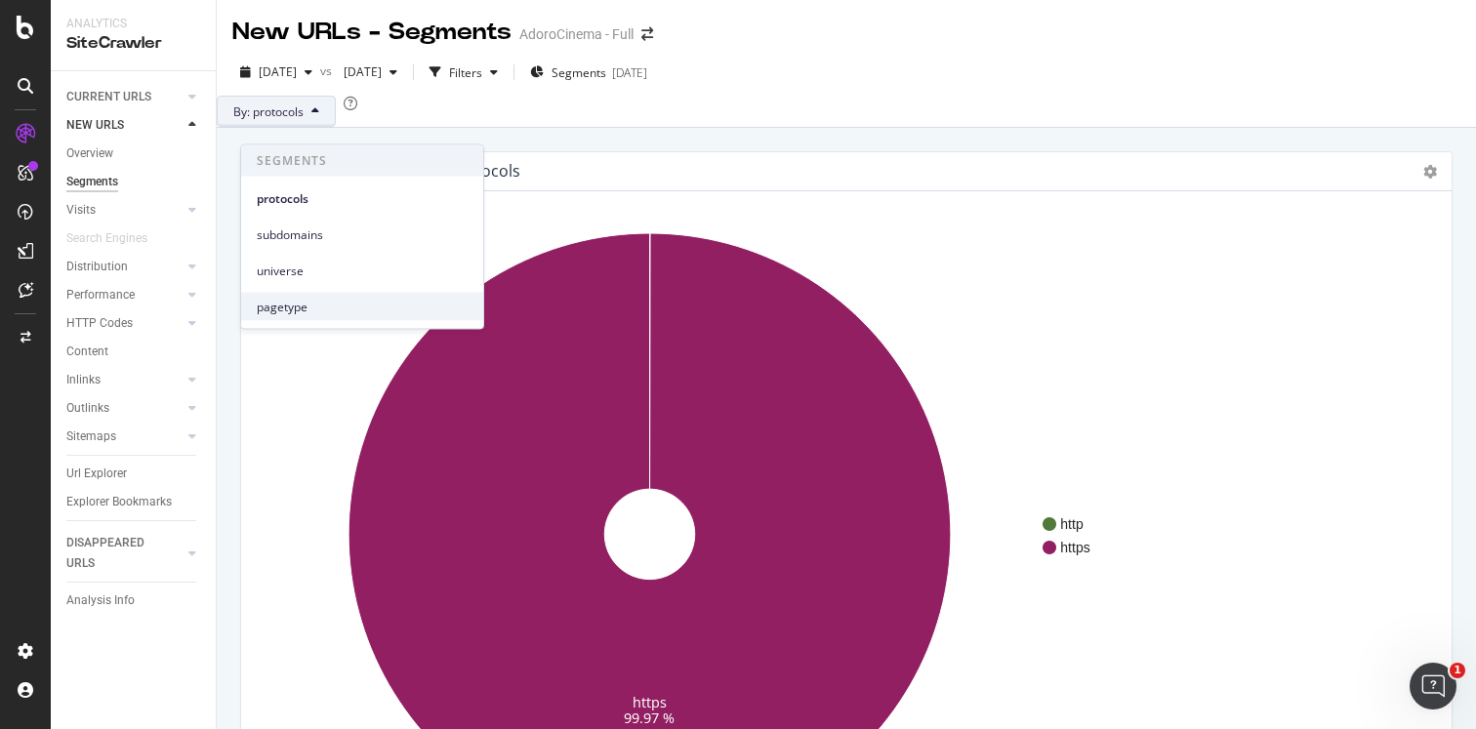
click at [322, 307] on span "pagetype" at bounding box center [362, 307] width 211 height 18
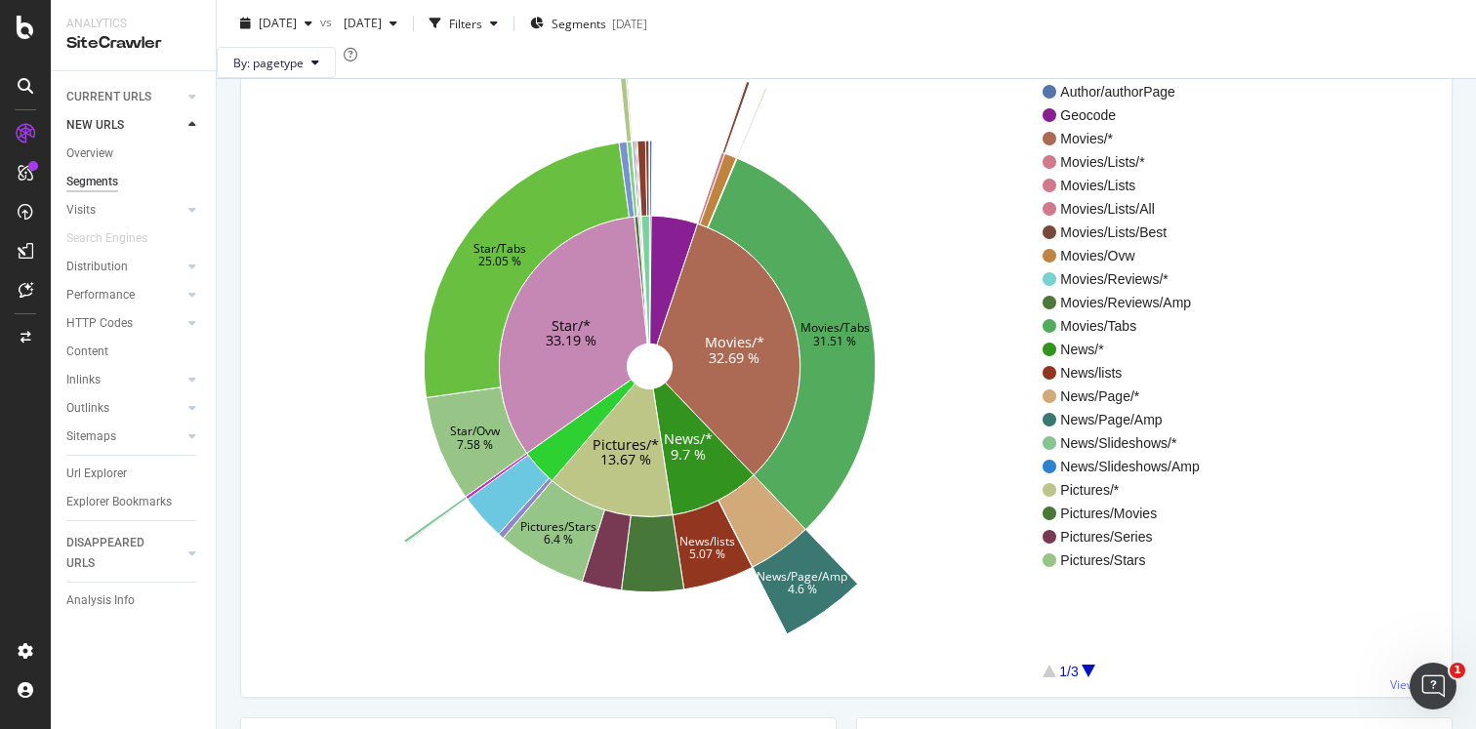
scroll to position [172, 0]
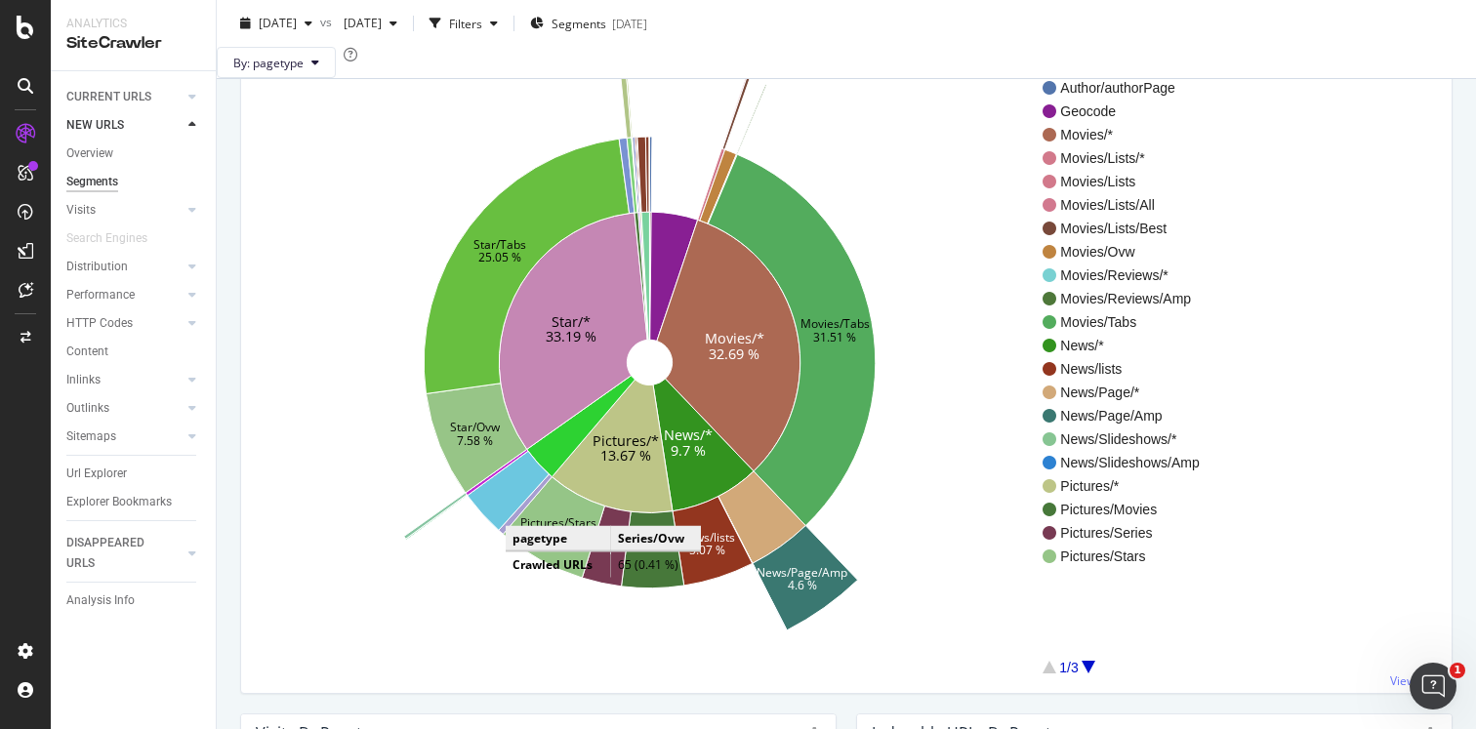
click at [525, 534] on icon at bounding box center [526, 504] width 54 height 60
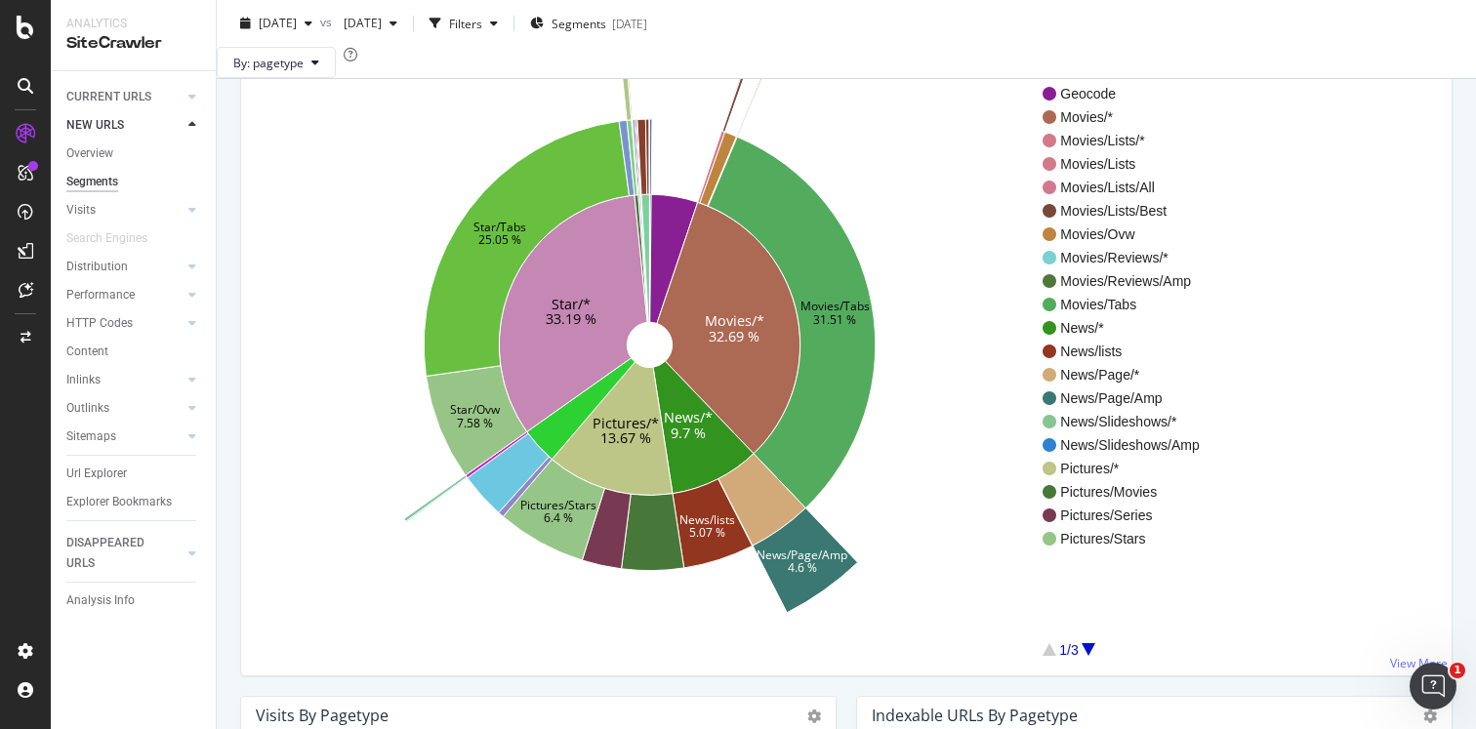
scroll to position [200, 0]
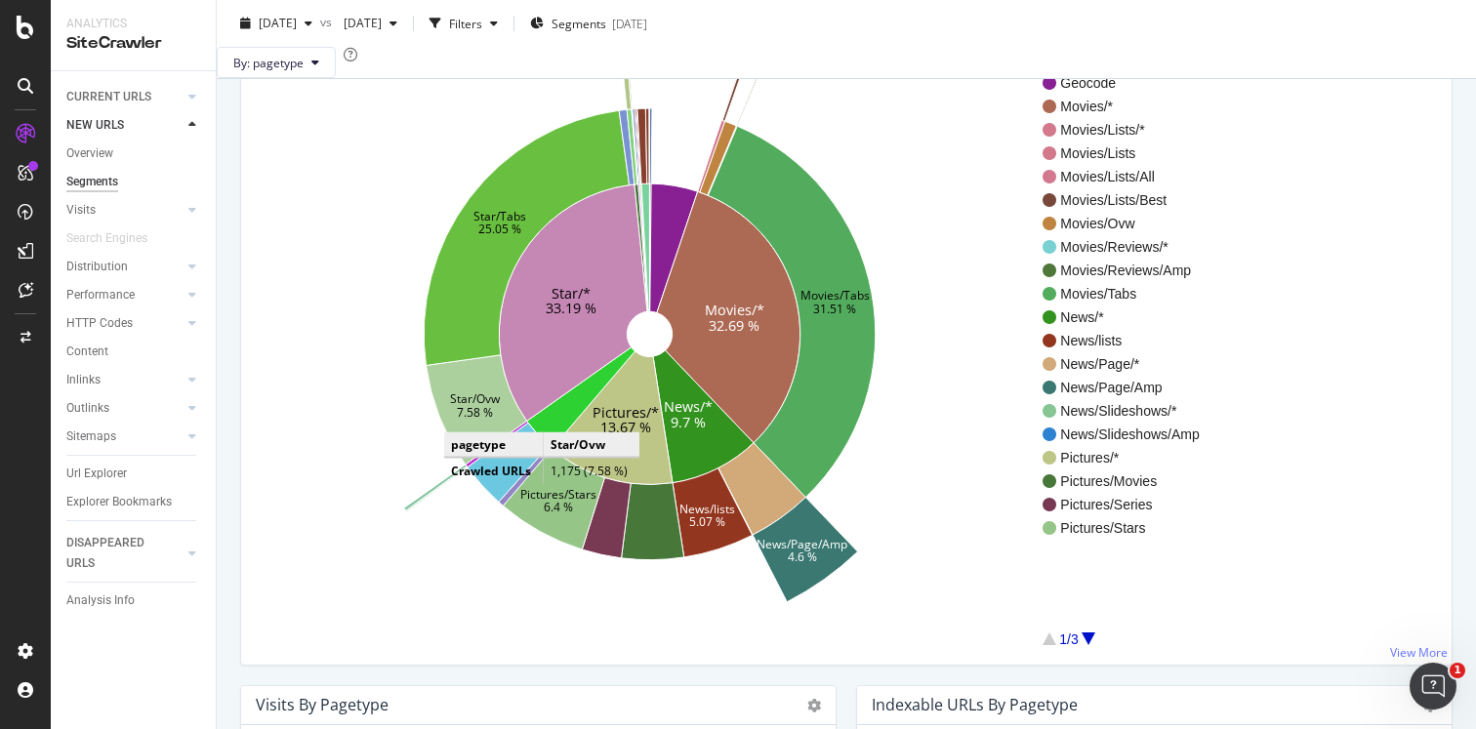
click at [464, 420] on text "7.58 %" at bounding box center [475, 411] width 36 height 17
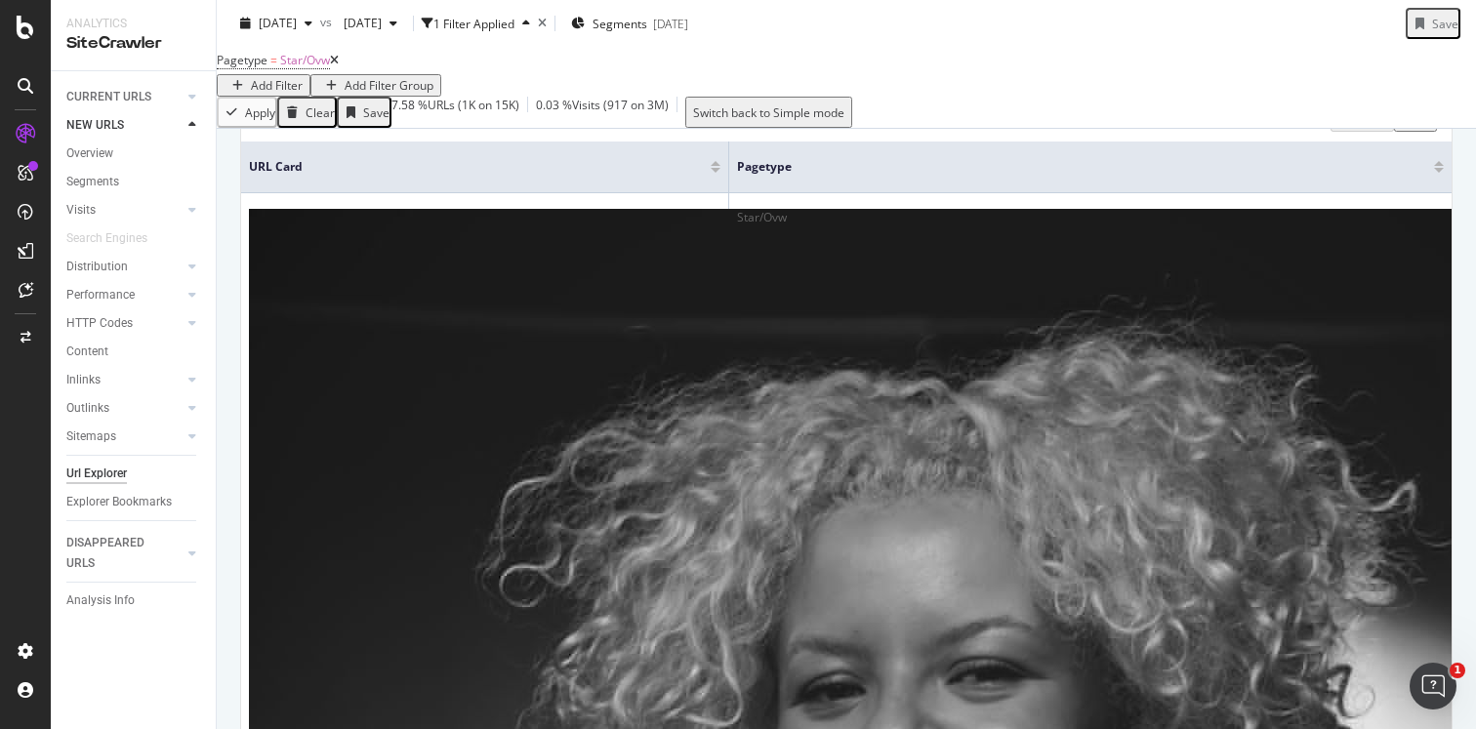
scroll to position [486, 0]
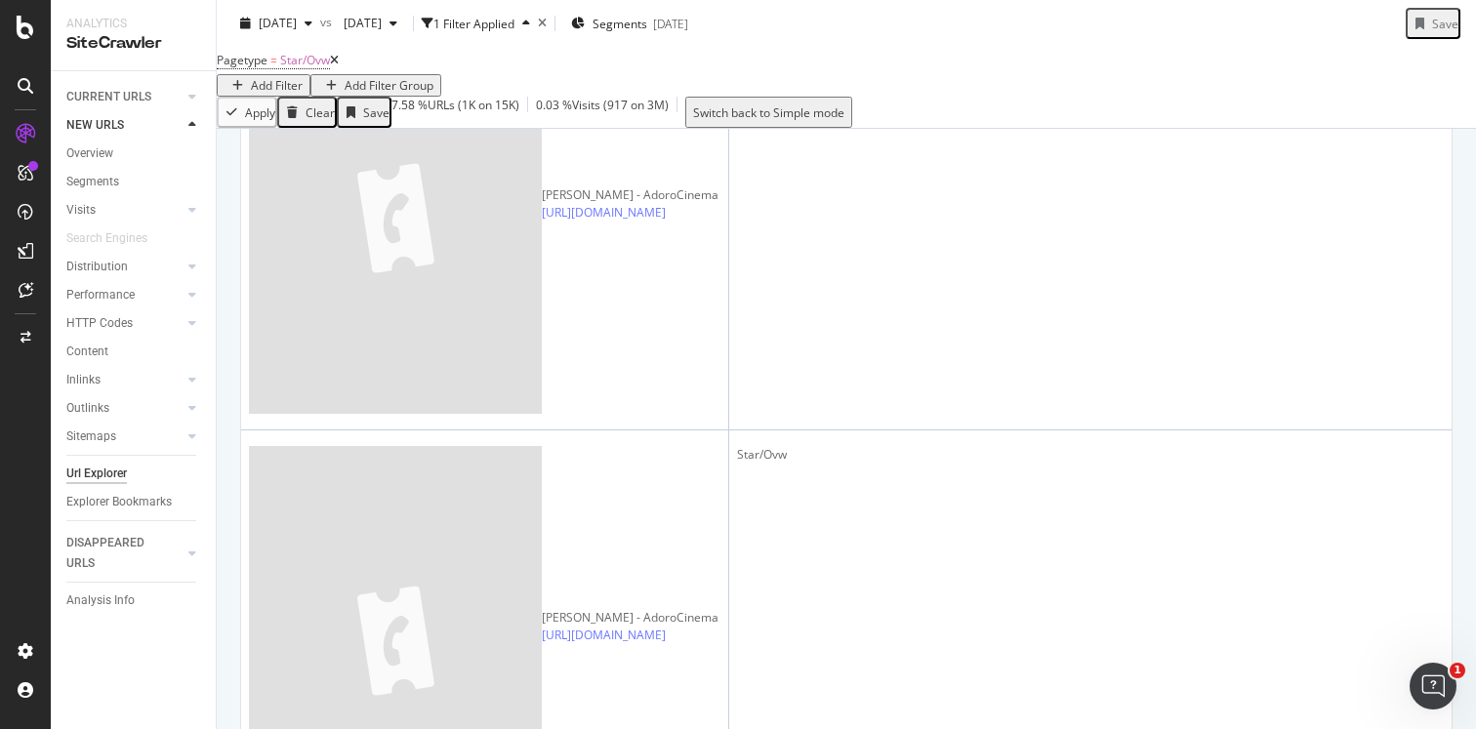
scroll to position [2689, 0]
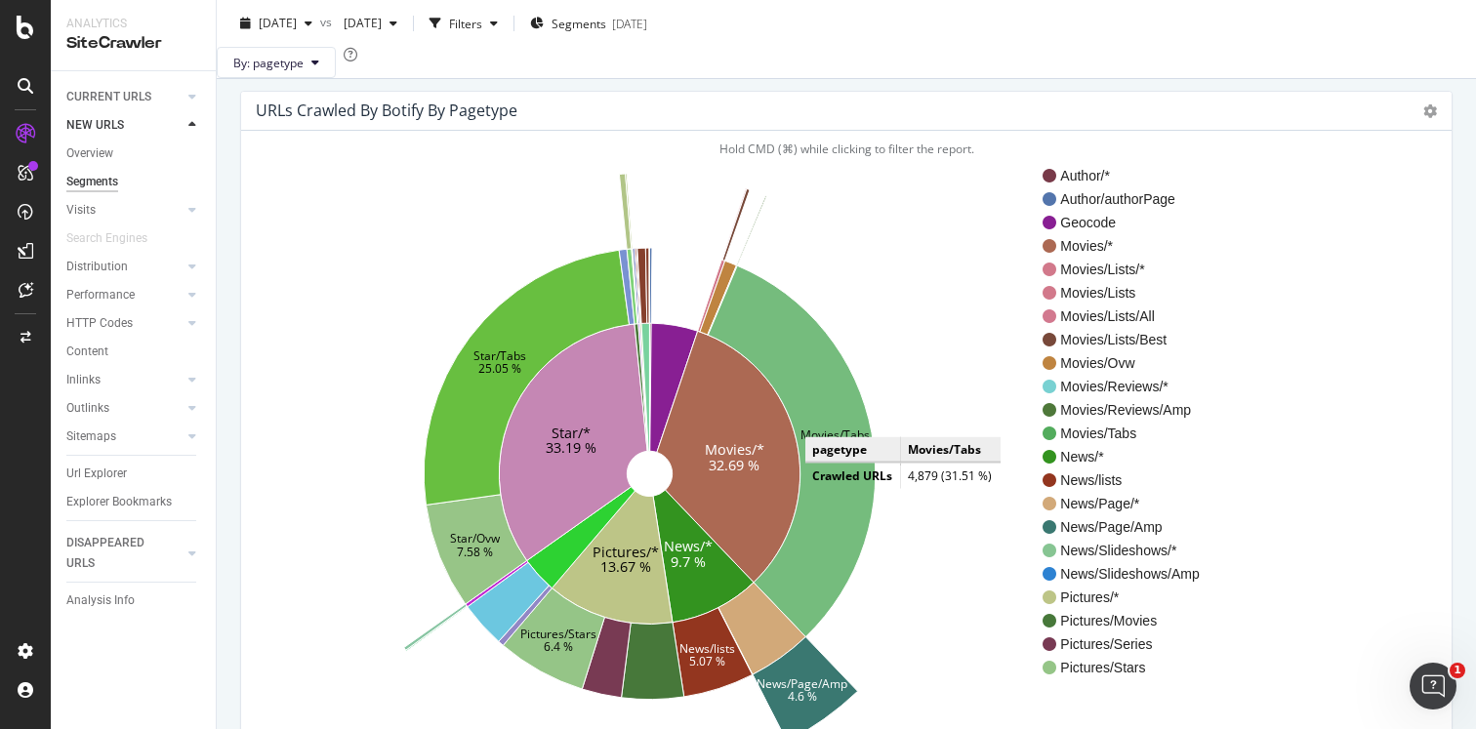
scroll to position [65, 0]
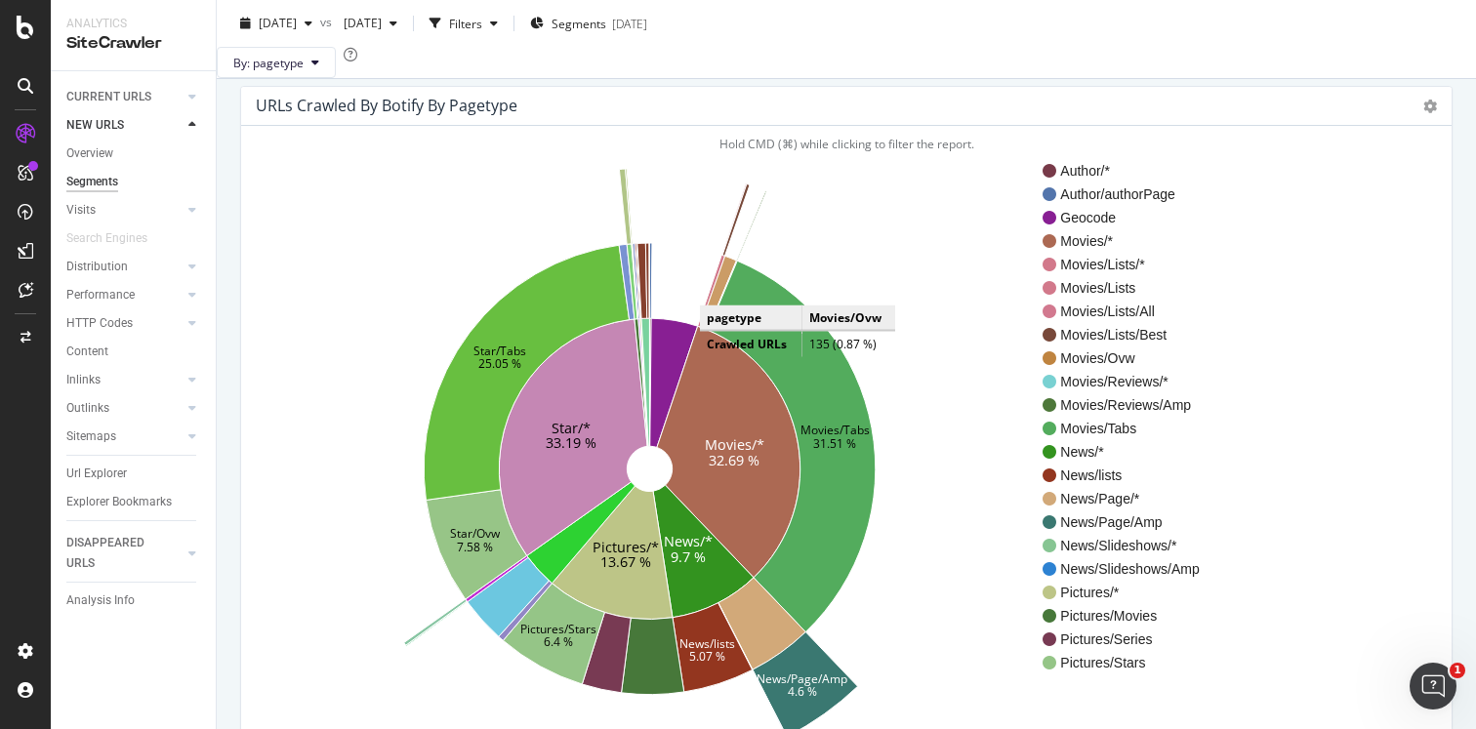
click at [719, 318] on icon at bounding box center [718, 293] width 37 height 74
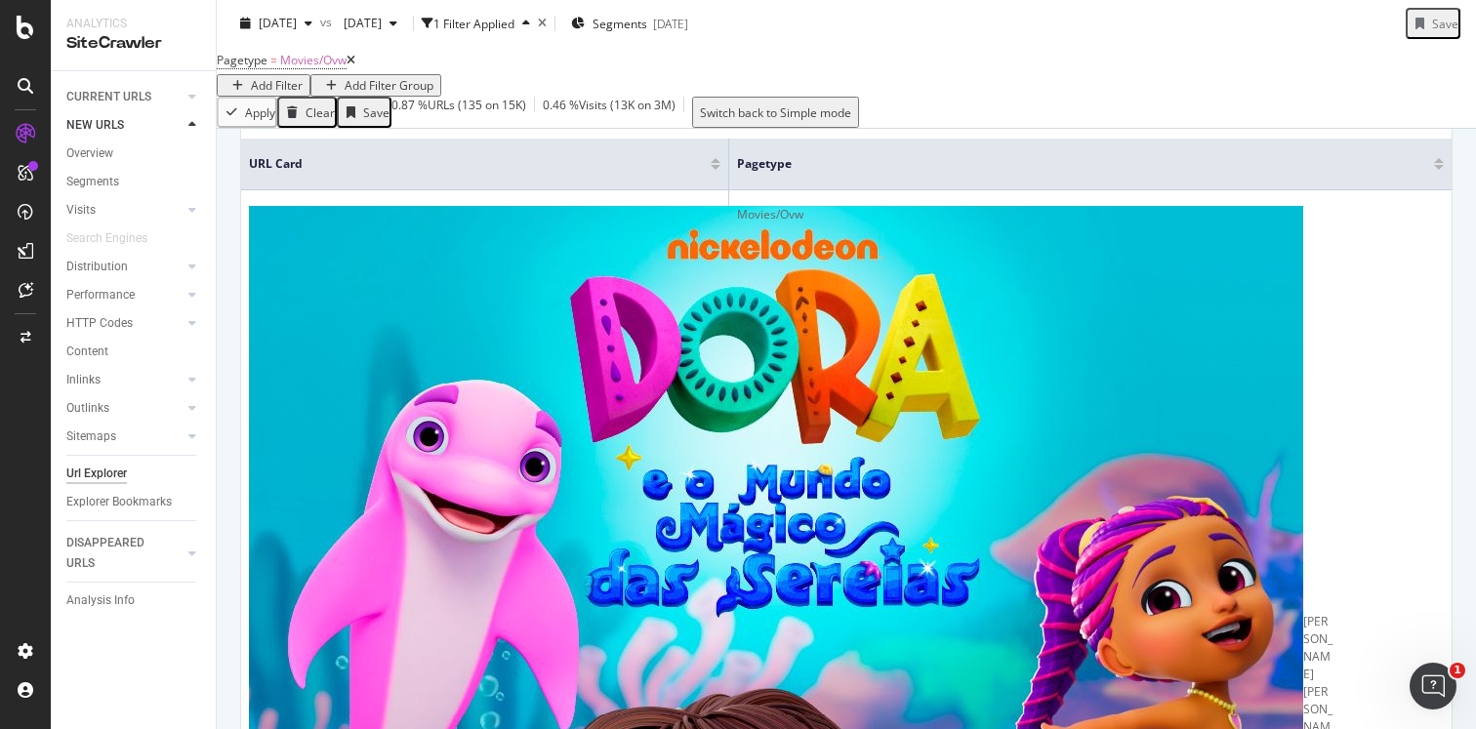
scroll to position [492, 0]
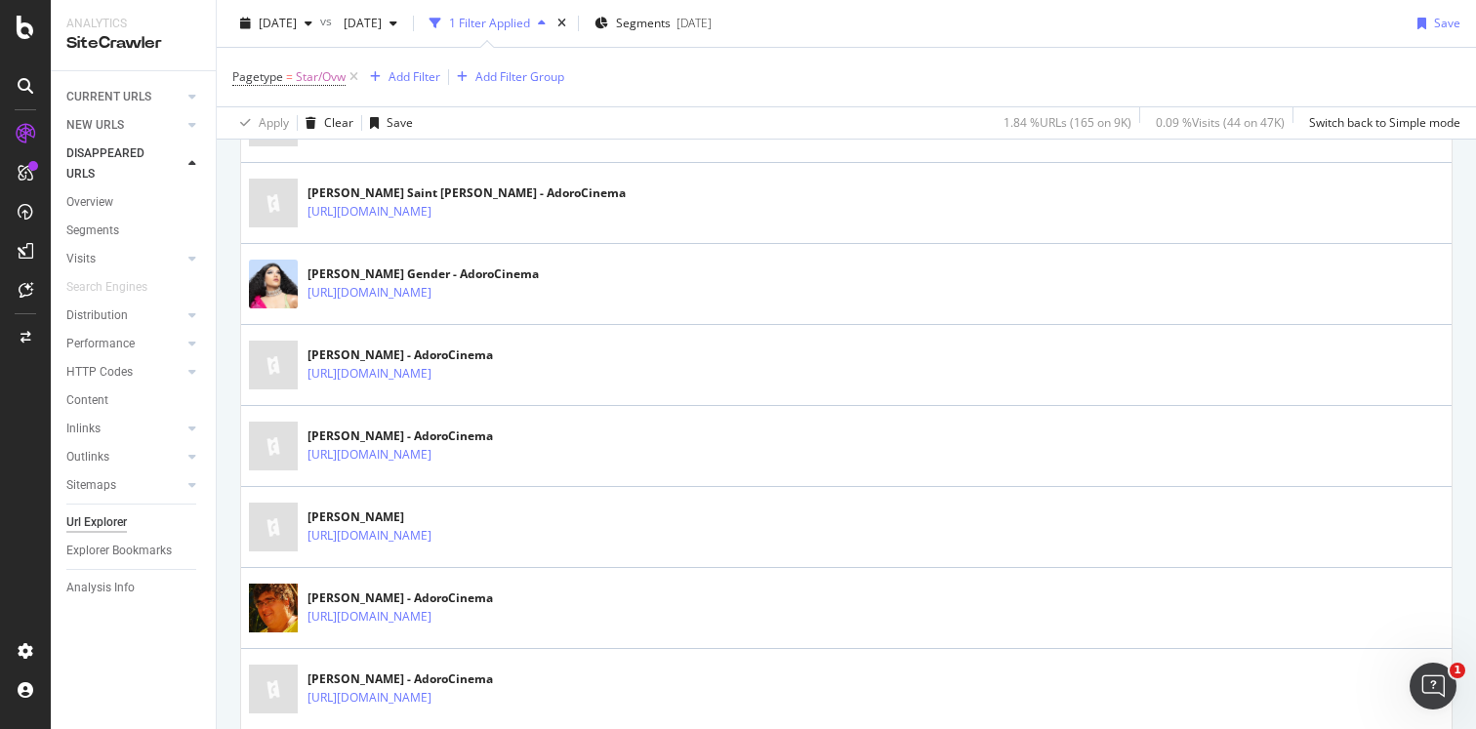
scroll to position [1329, 0]
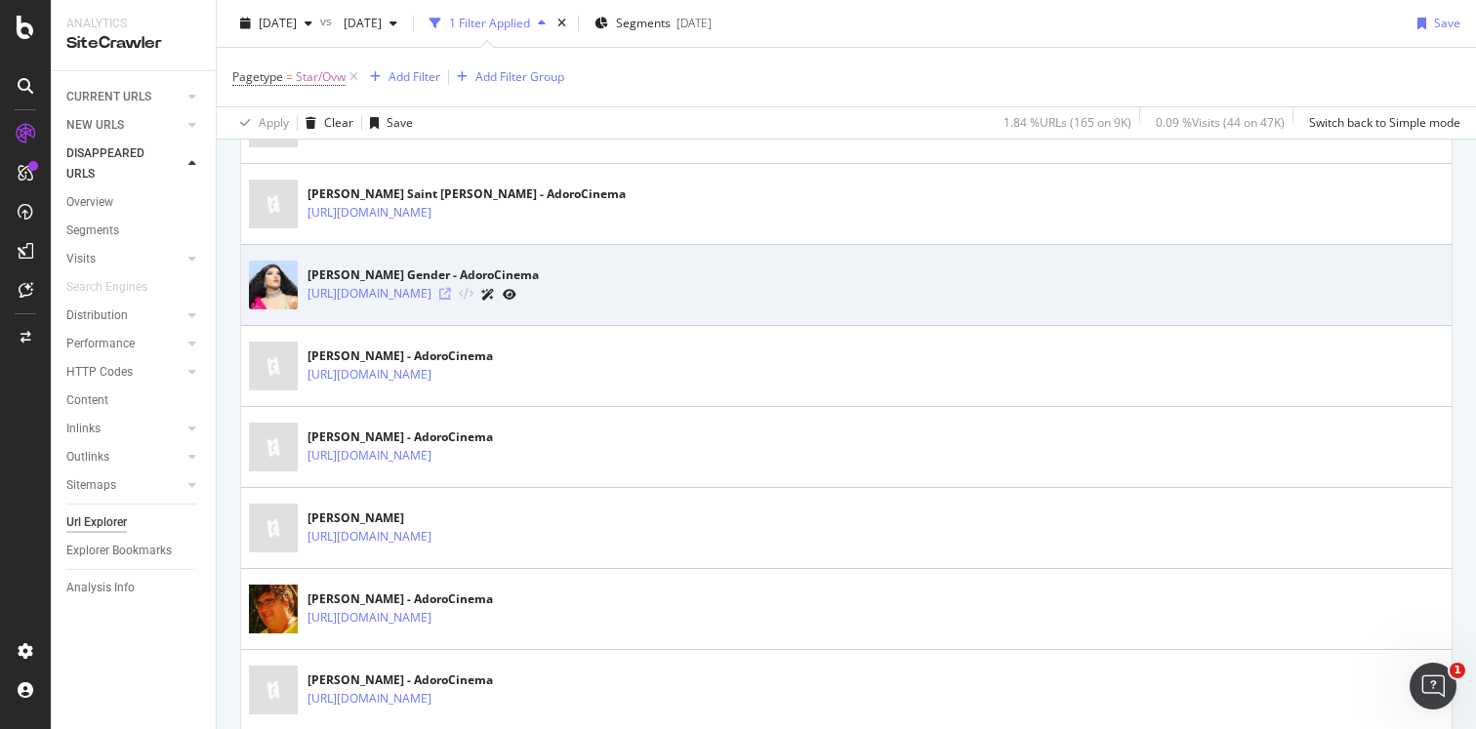
click at [451, 295] on icon at bounding box center [445, 294] width 12 height 12
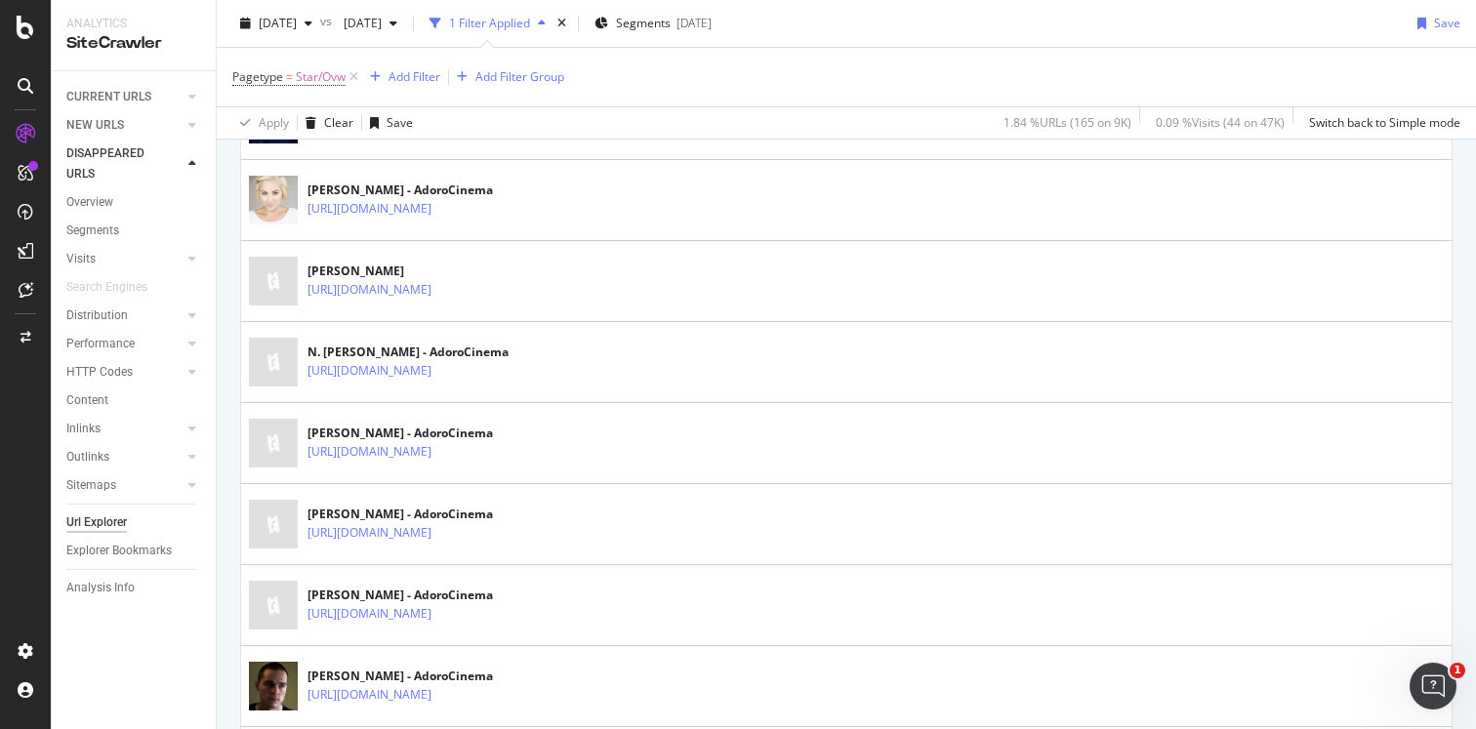
scroll to position [1984, 0]
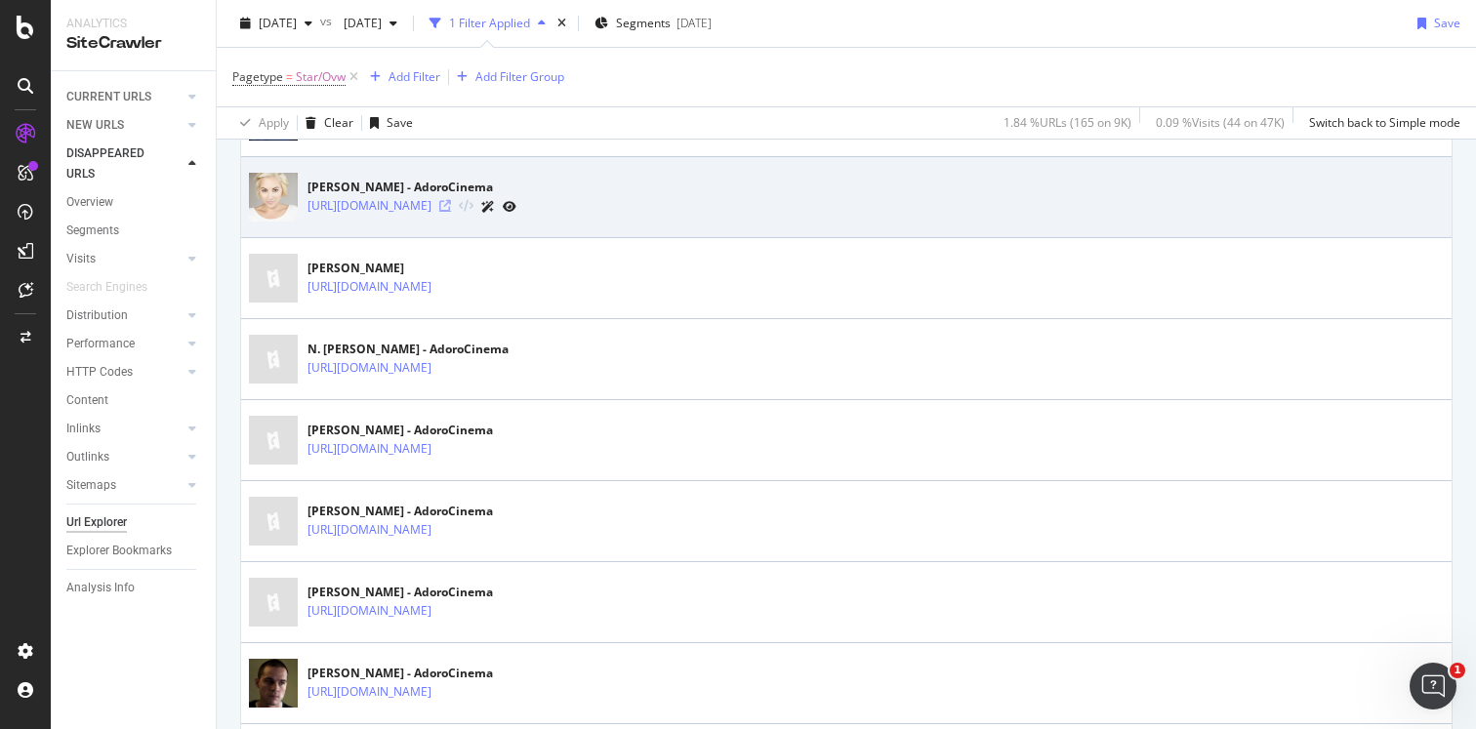
click at [451, 202] on icon at bounding box center [445, 206] width 12 height 12
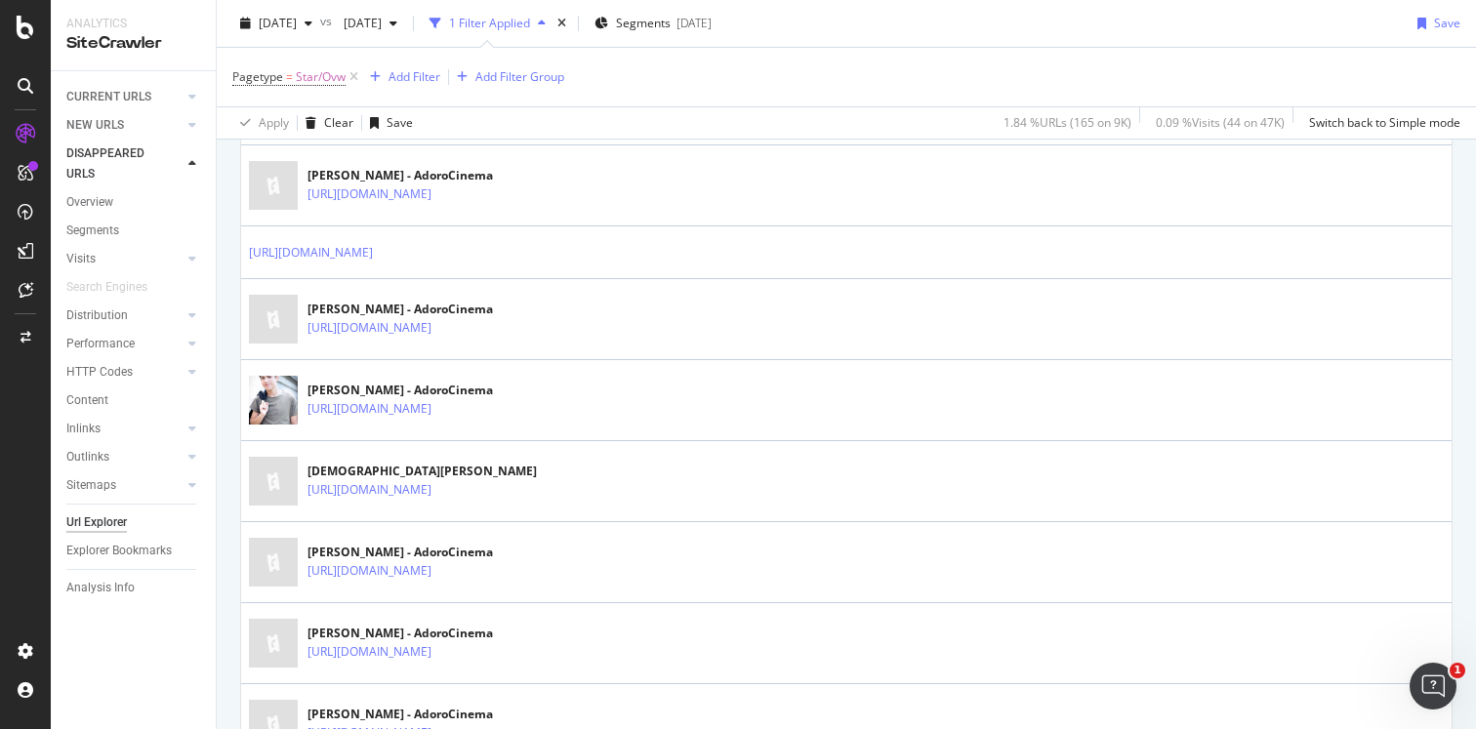
scroll to position [2888, 0]
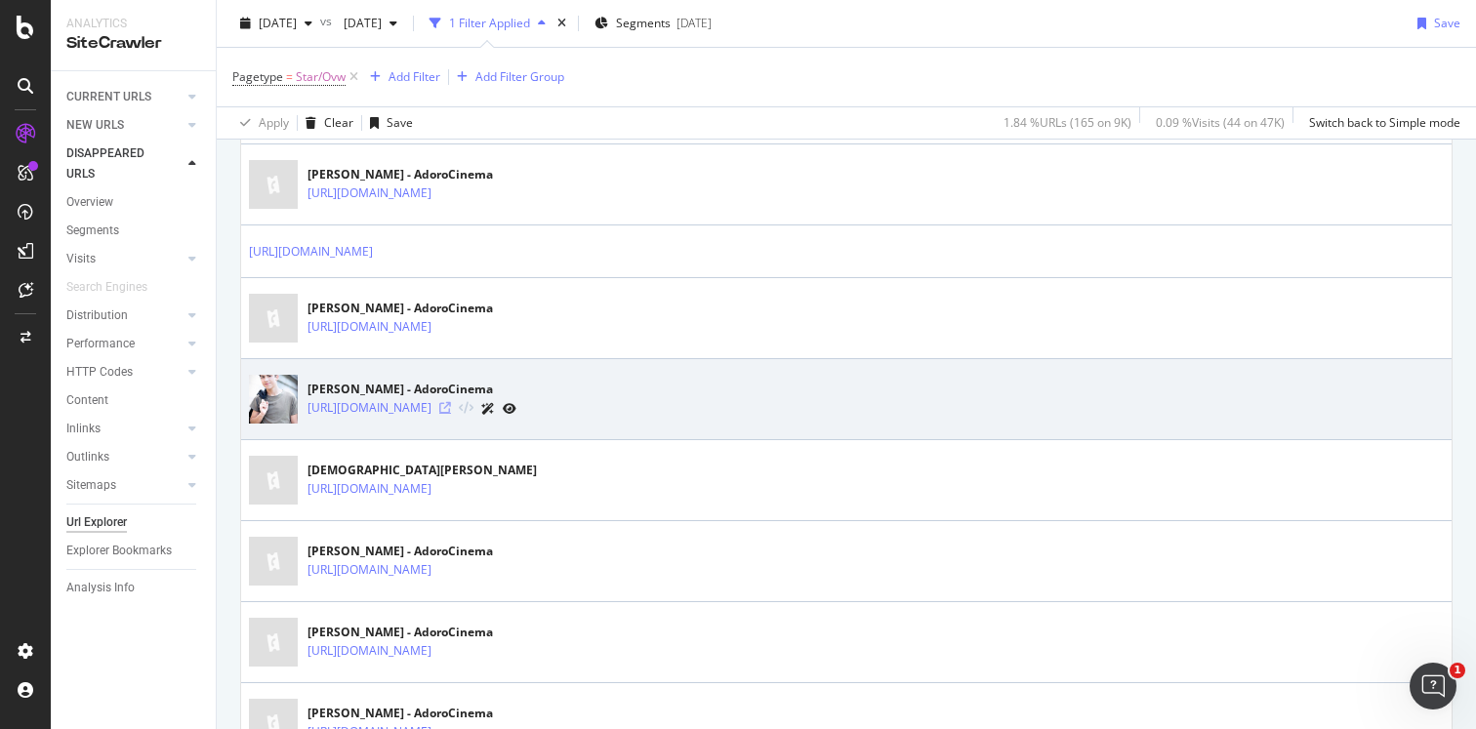
click at [451, 407] on icon at bounding box center [445, 408] width 12 height 12
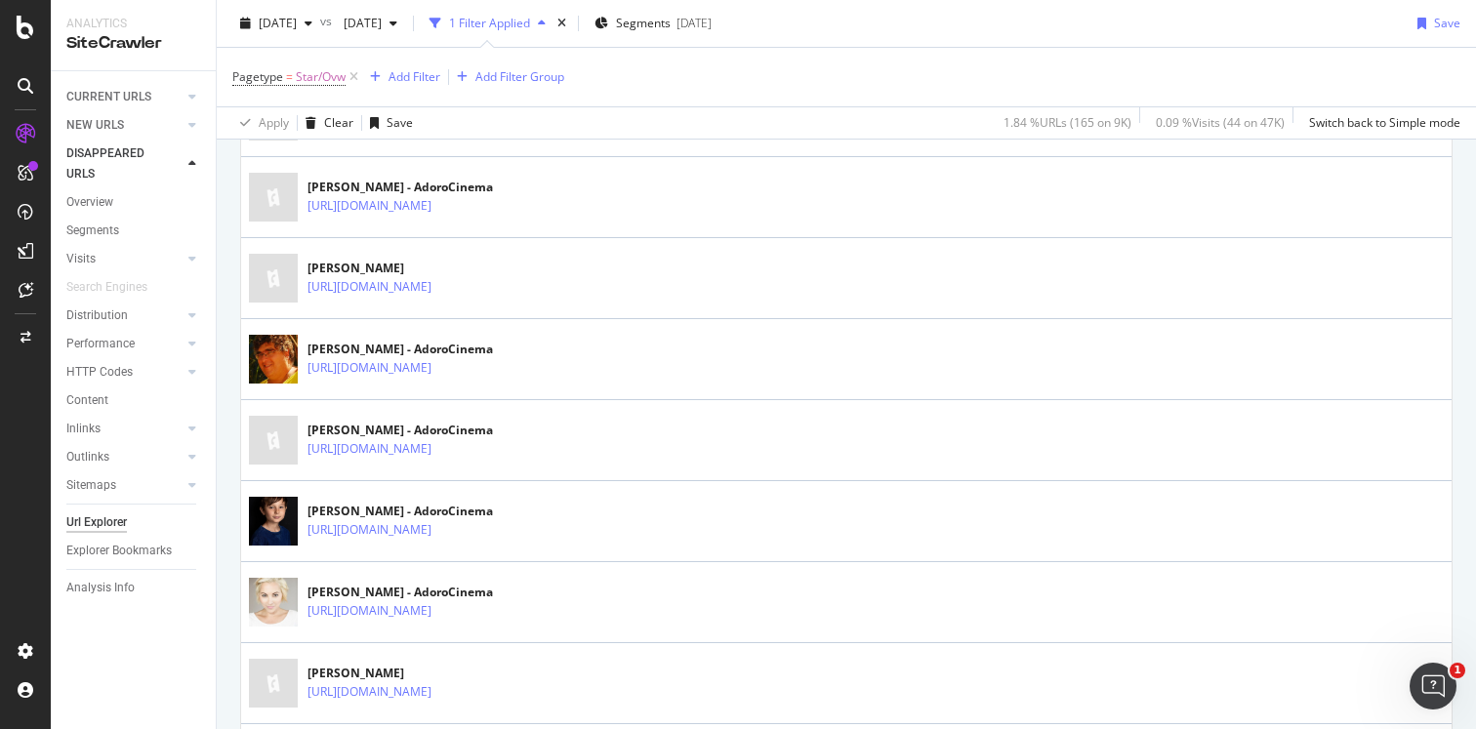
scroll to position [1565, 0]
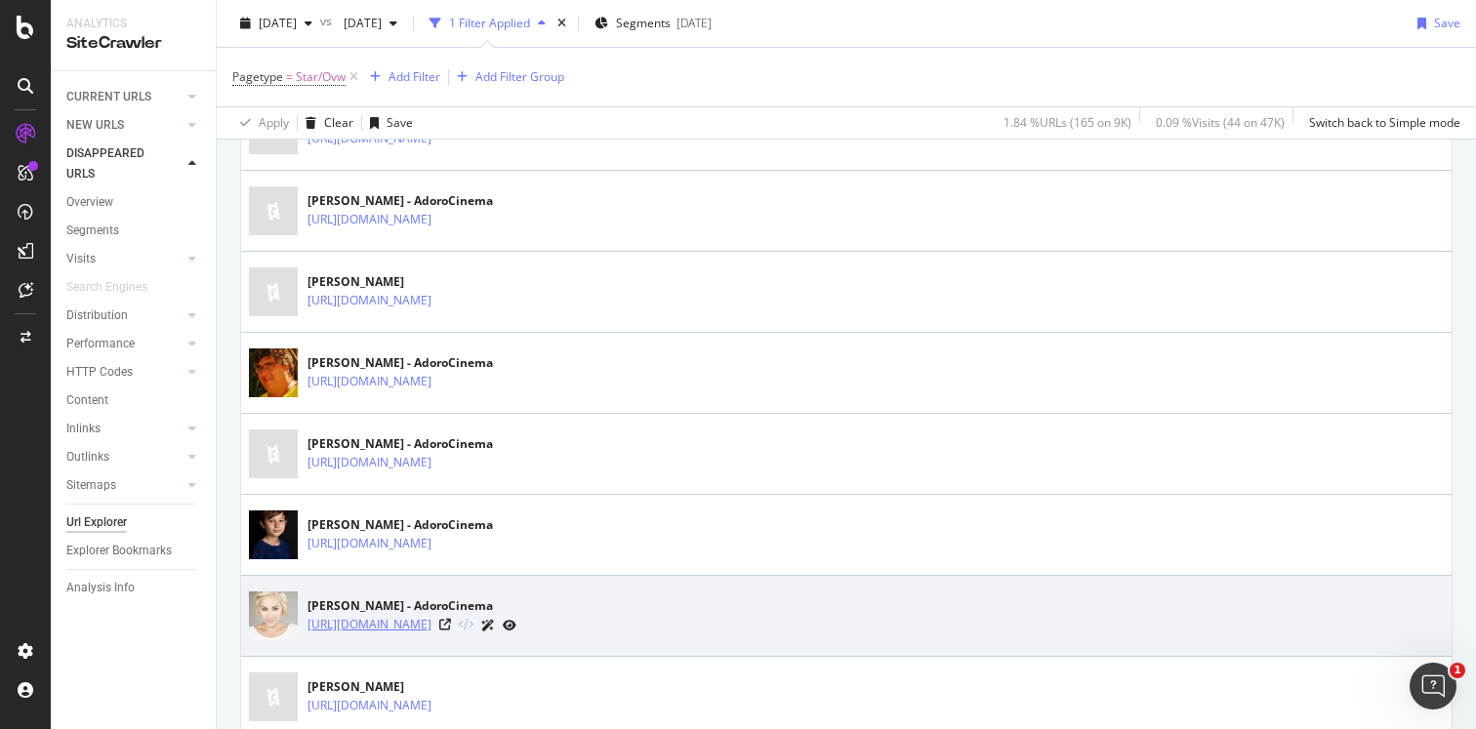
click at [431, 628] on link "https://www.adorocinema.com/personalidades/personalidade-782554/" at bounding box center [369, 625] width 124 height 20
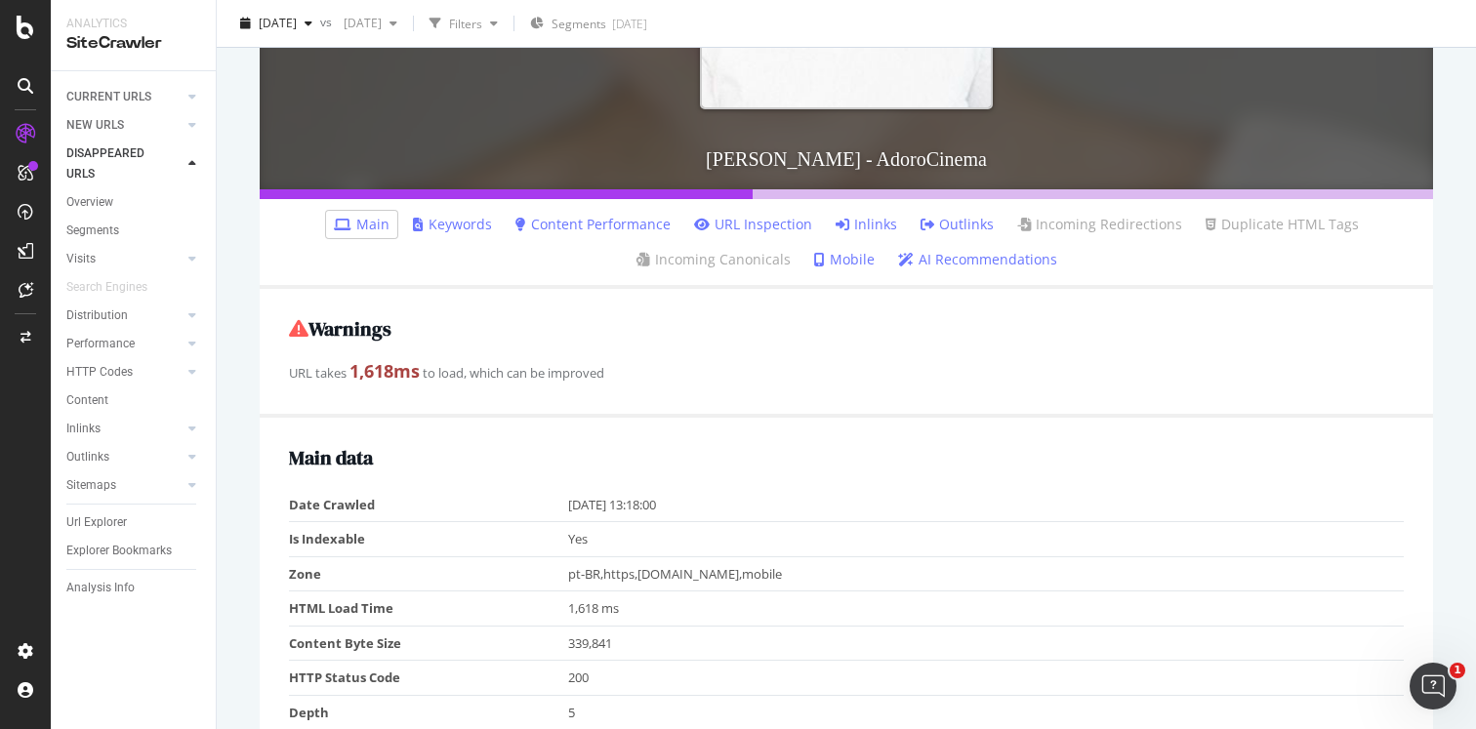
scroll to position [576, 0]
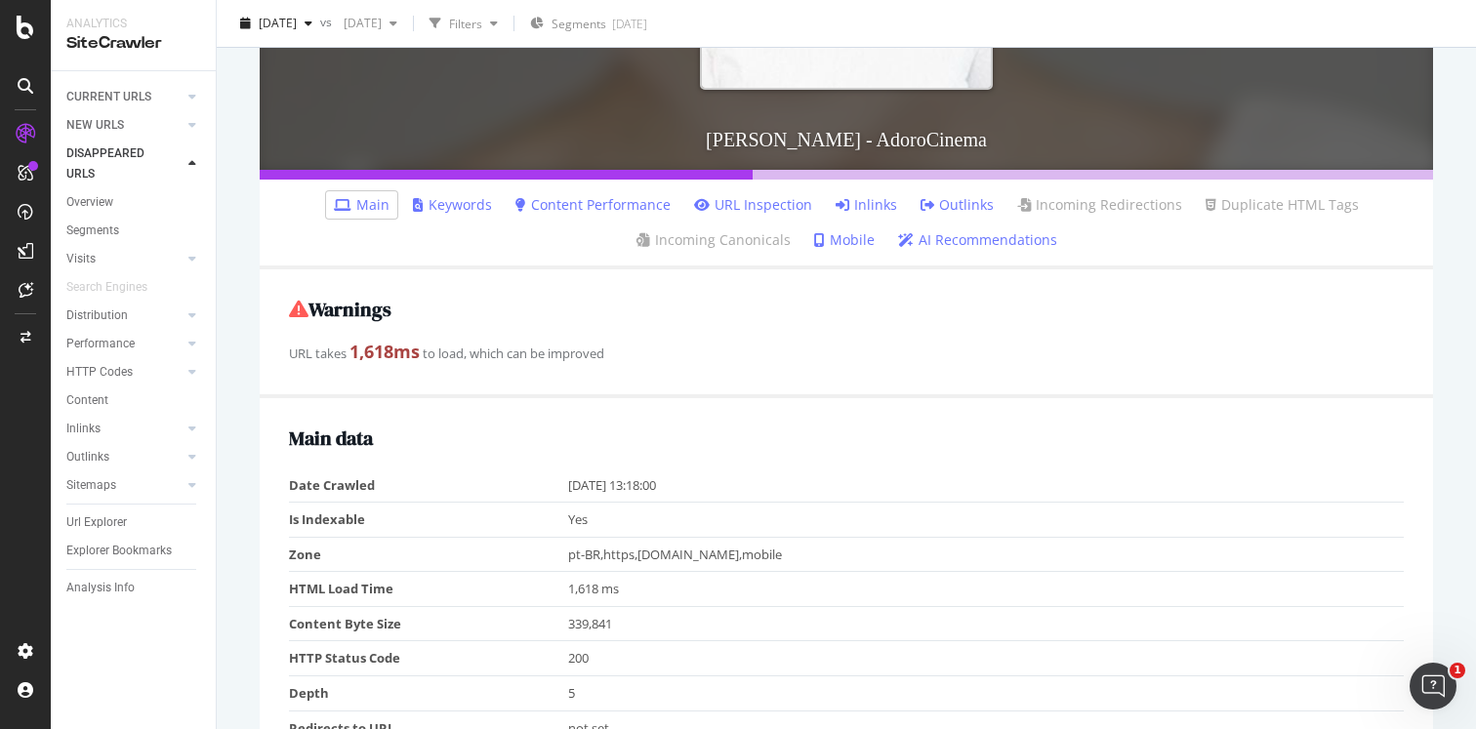
click at [862, 212] on link "Inlinks" at bounding box center [865, 205] width 61 height 20
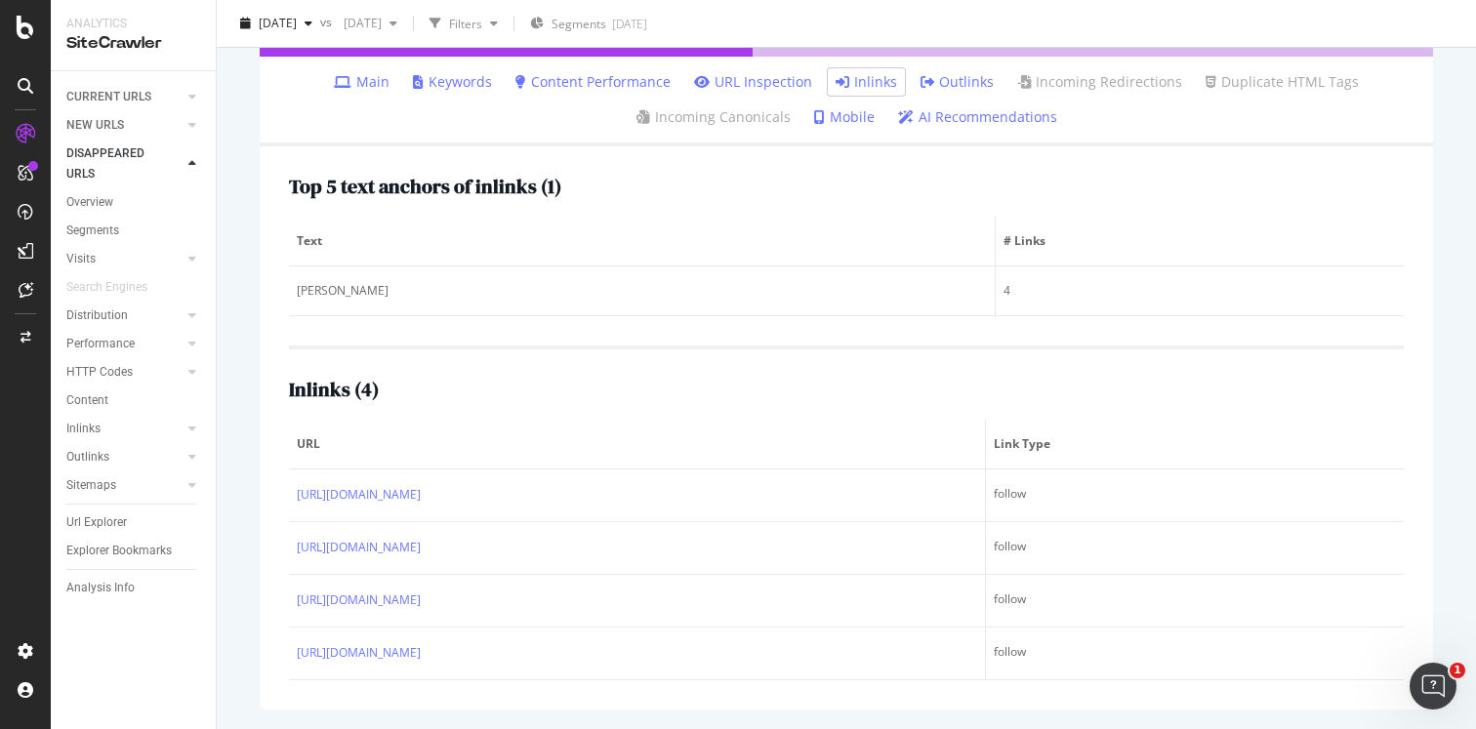
scroll to position [700, 0]
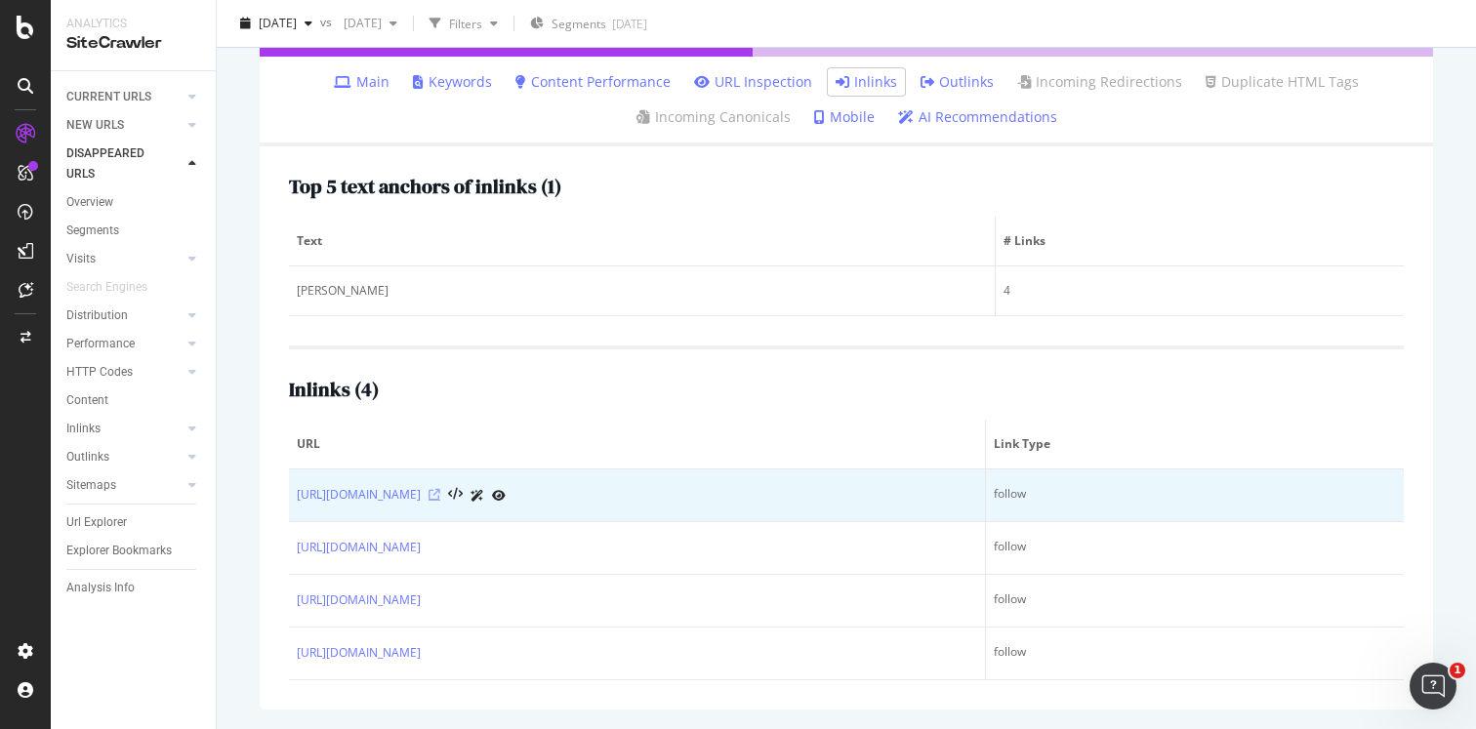
click at [440, 495] on icon at bounding box center [434, 495] width 12 height 12
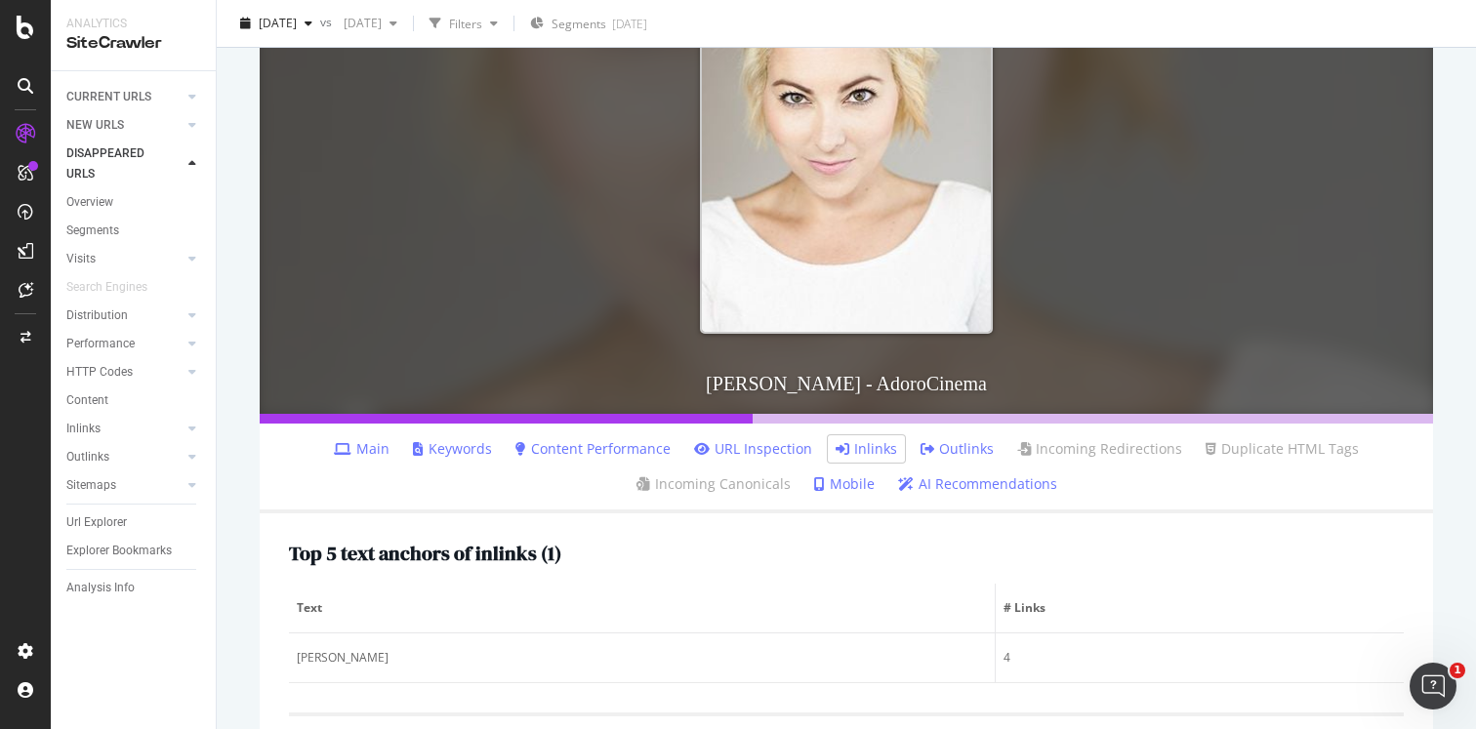
scroll to position [0, 0]
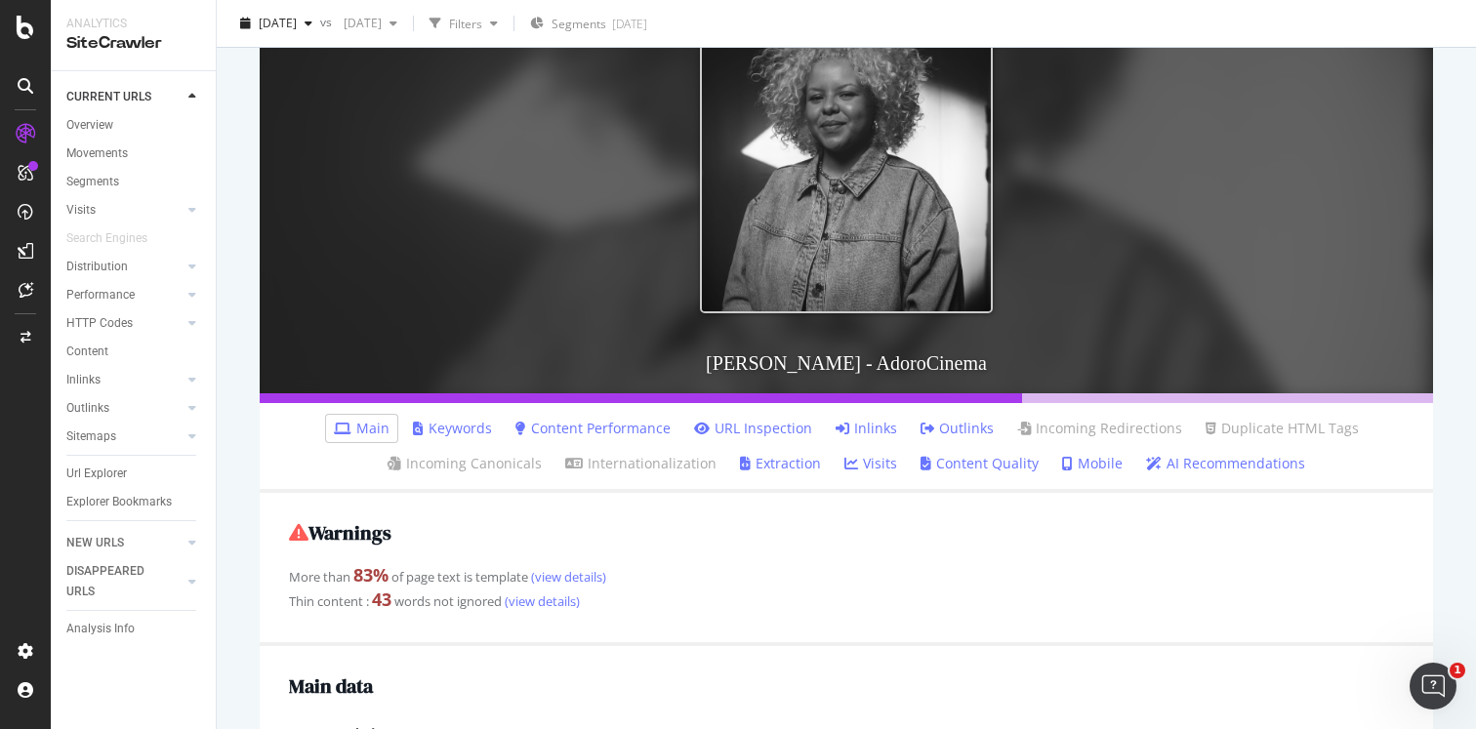
scroll to position [282, 0]
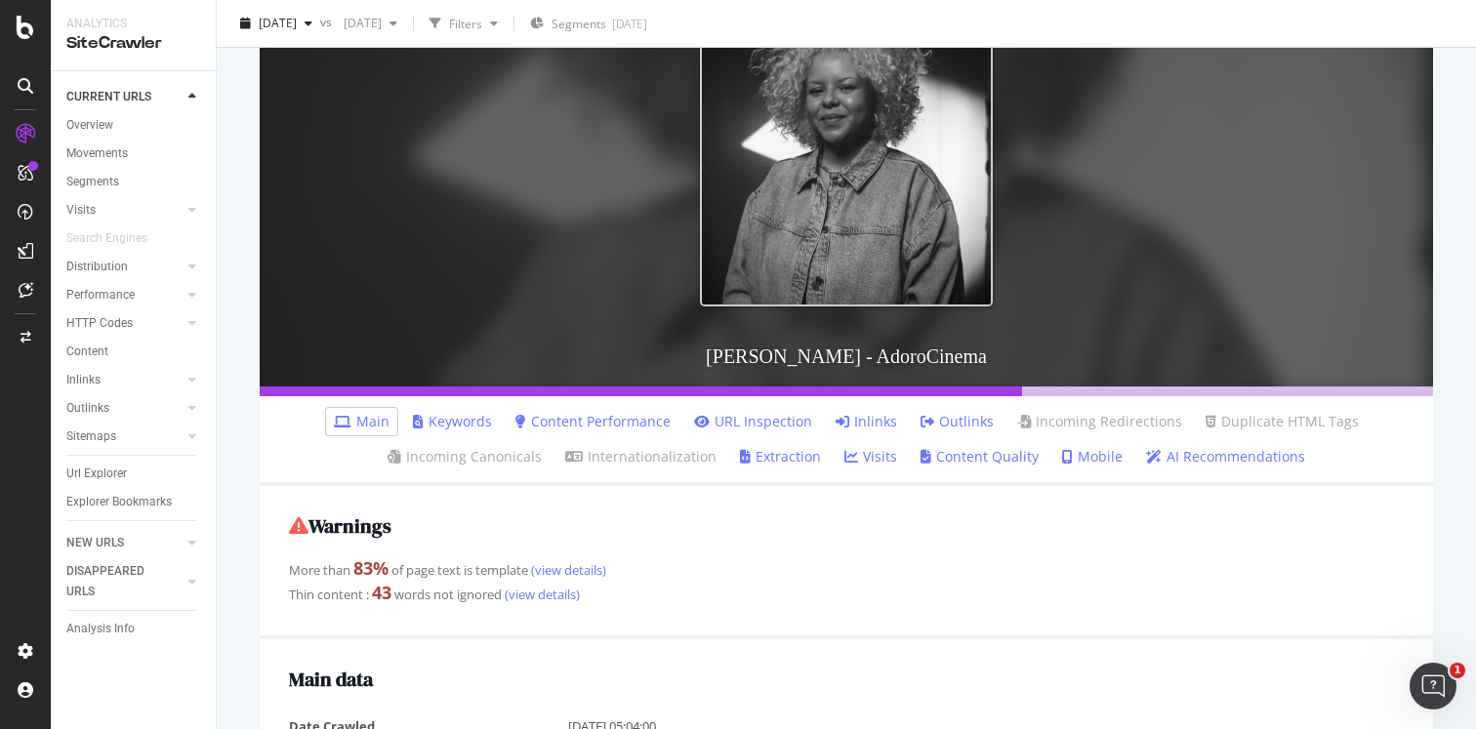
click at [874, 426] on link "Inlinks" at bounding box center [865, 422] width 61 height 20
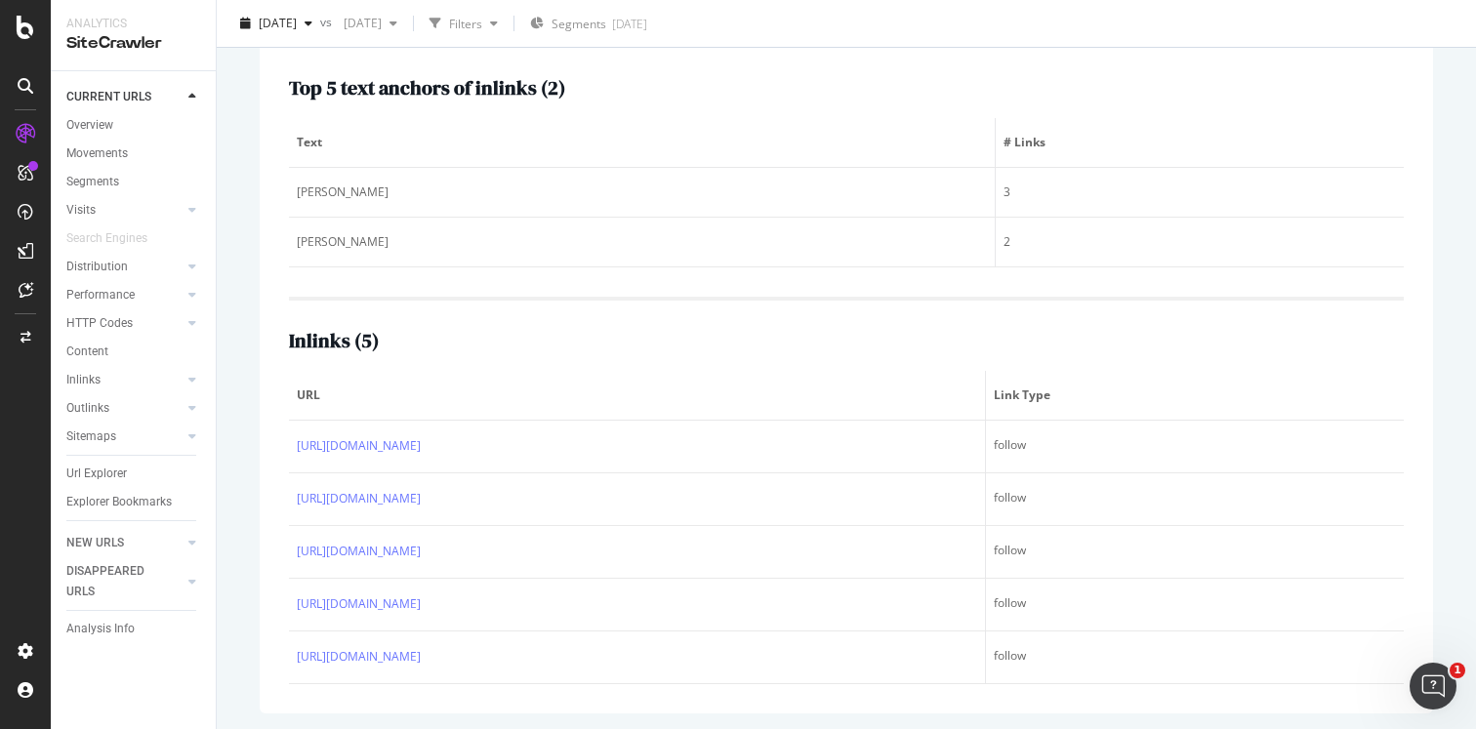
scroll to position [743, 0]
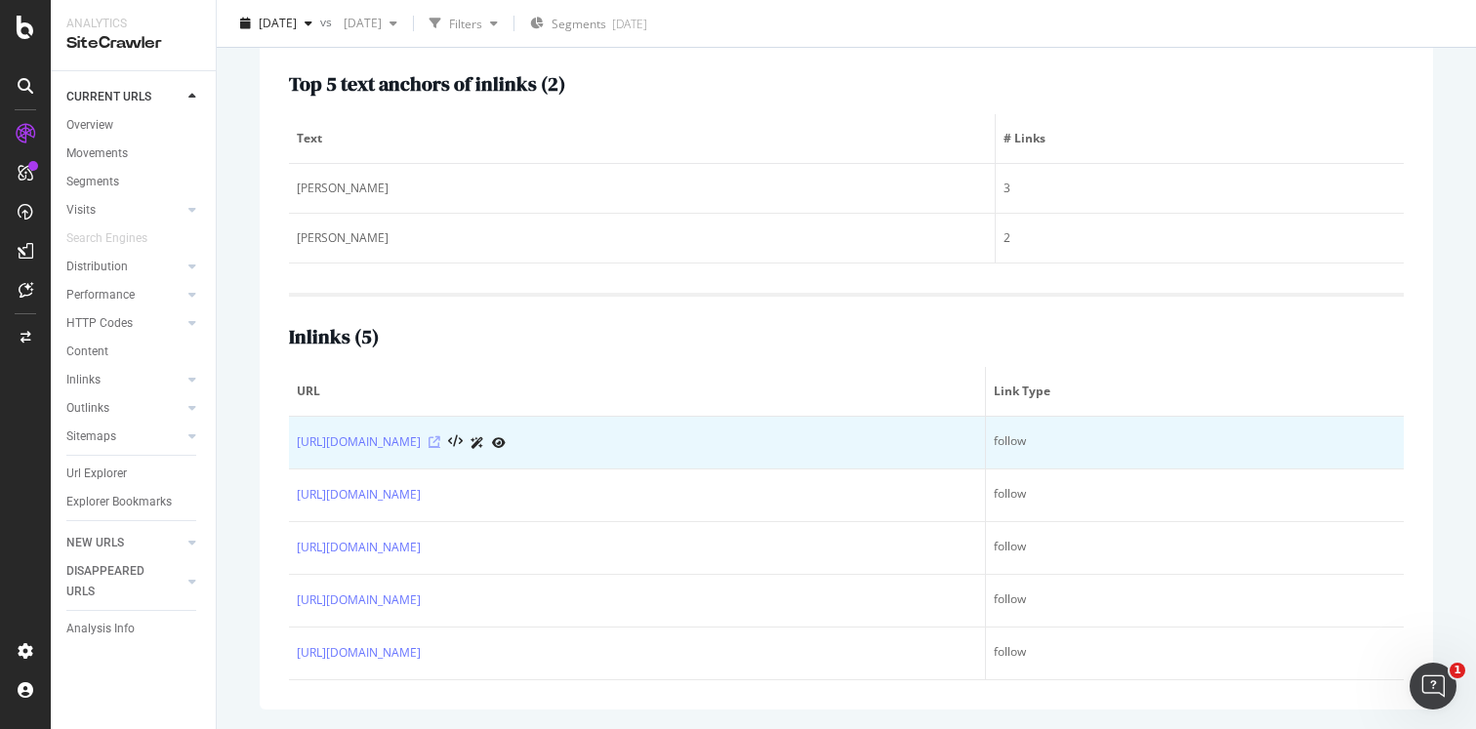
click at [440, 436] on icon at bounding box center [434, 442] width 12 height 12
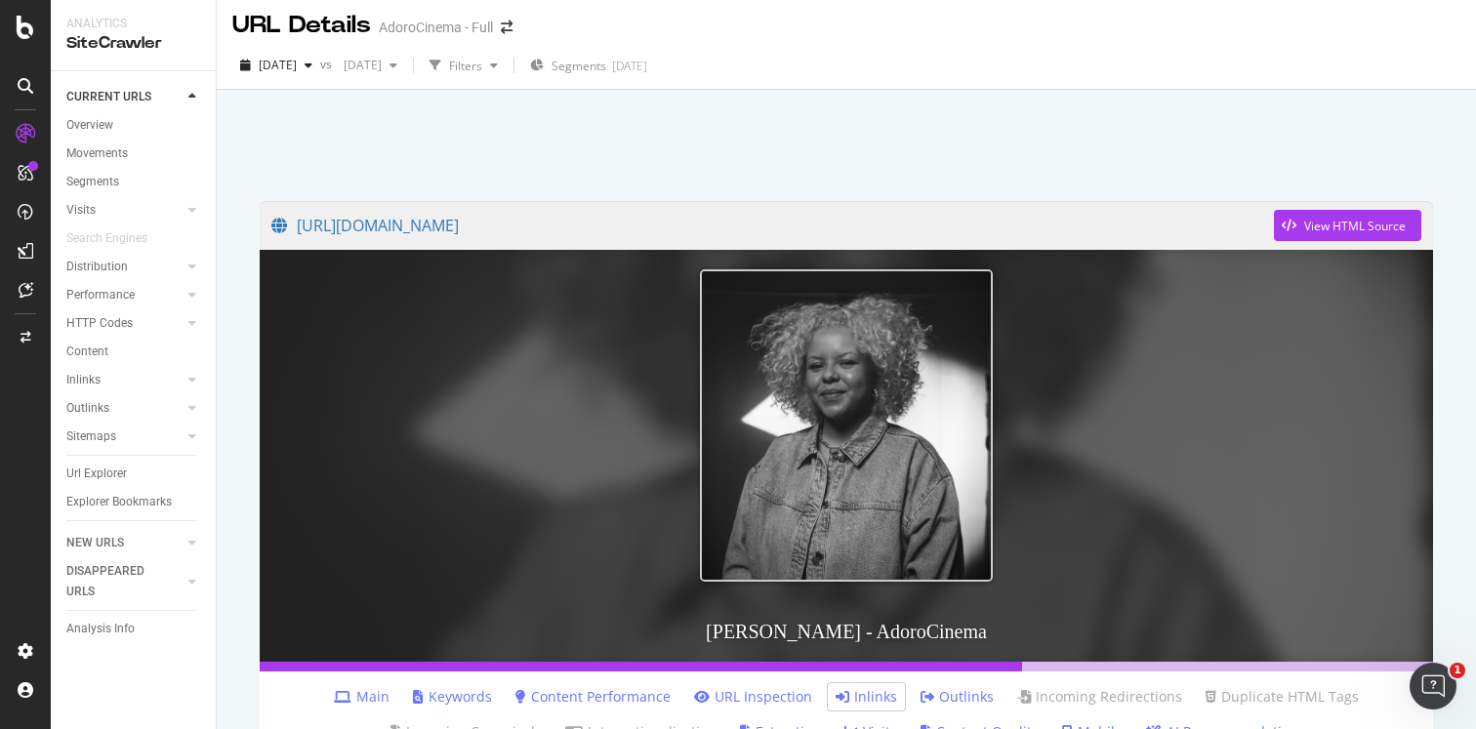
scroll to position [0, 0]
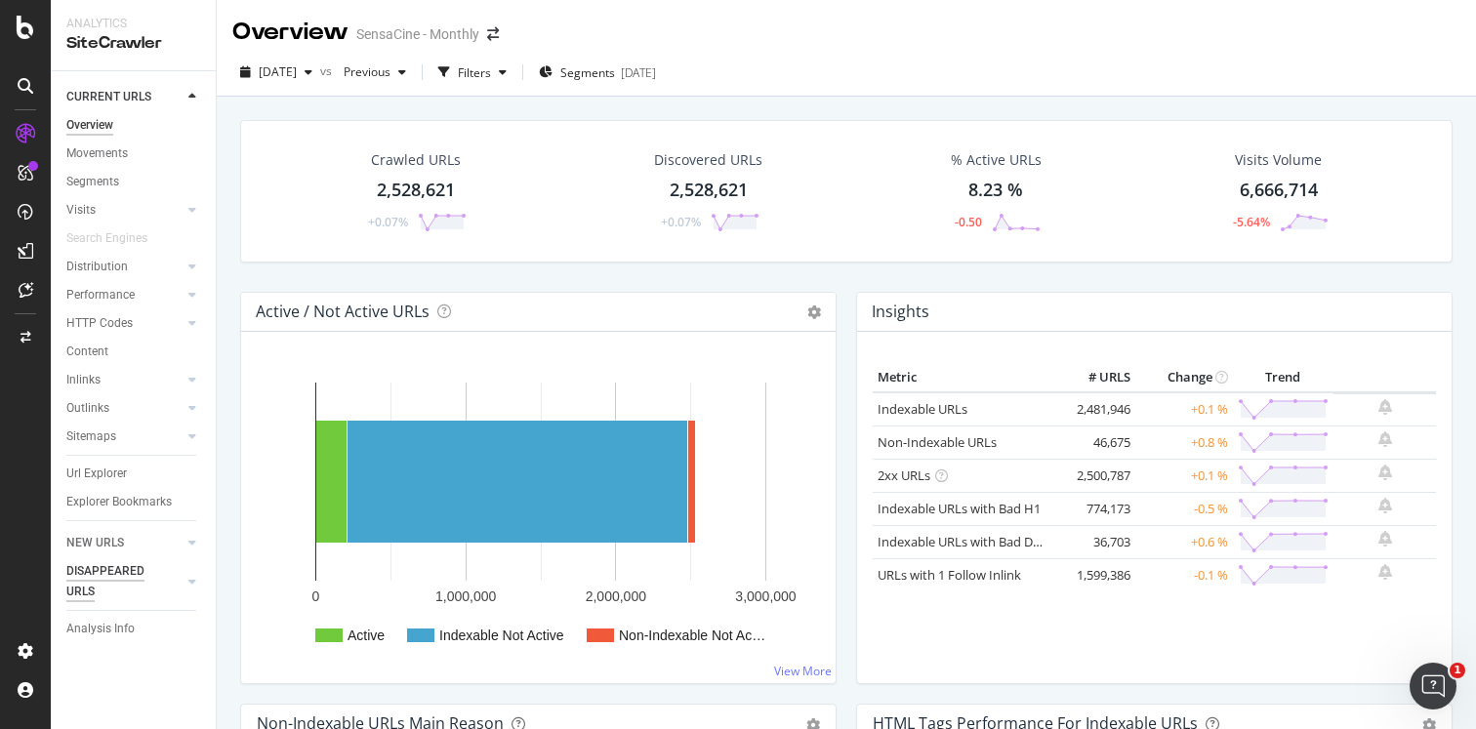
click at [116, 575] on div "DISAPPEARED URLS" at bounding box center [115, 581] width 99 height 41
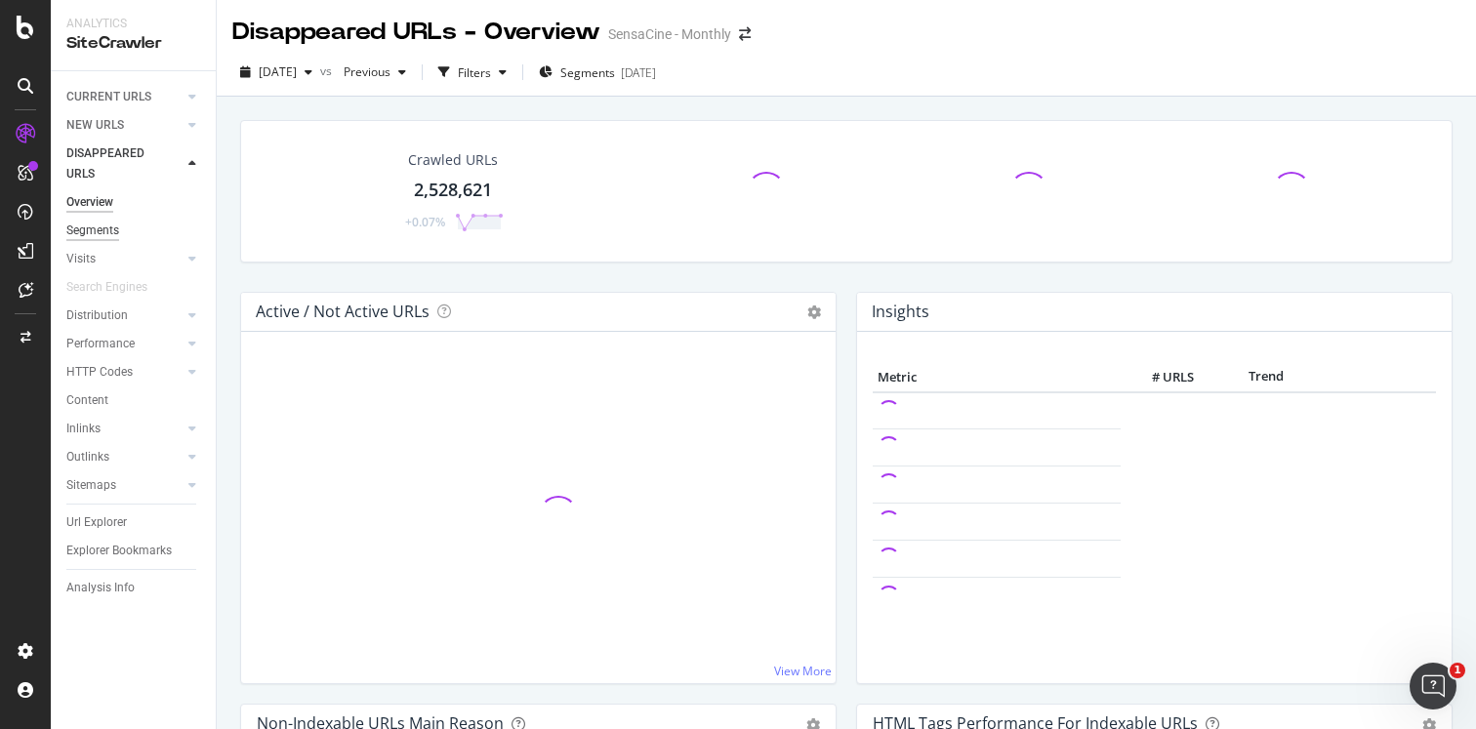
click at [100, 235] on div "Segments" at bounding box center [92, 231] width 53 height 20
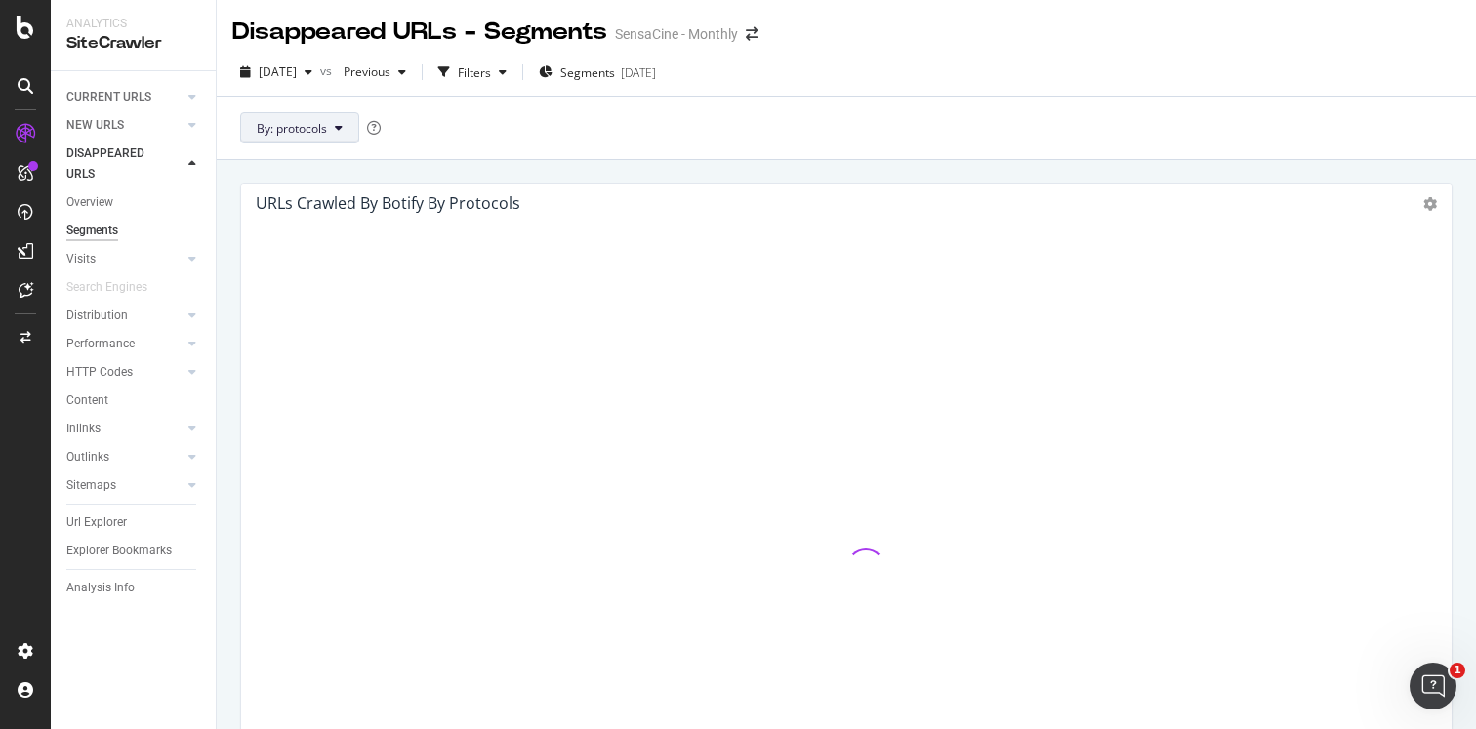
click at [310, 131] on span "By: protocols" at bounding box center [292, 128] width 70 height 17
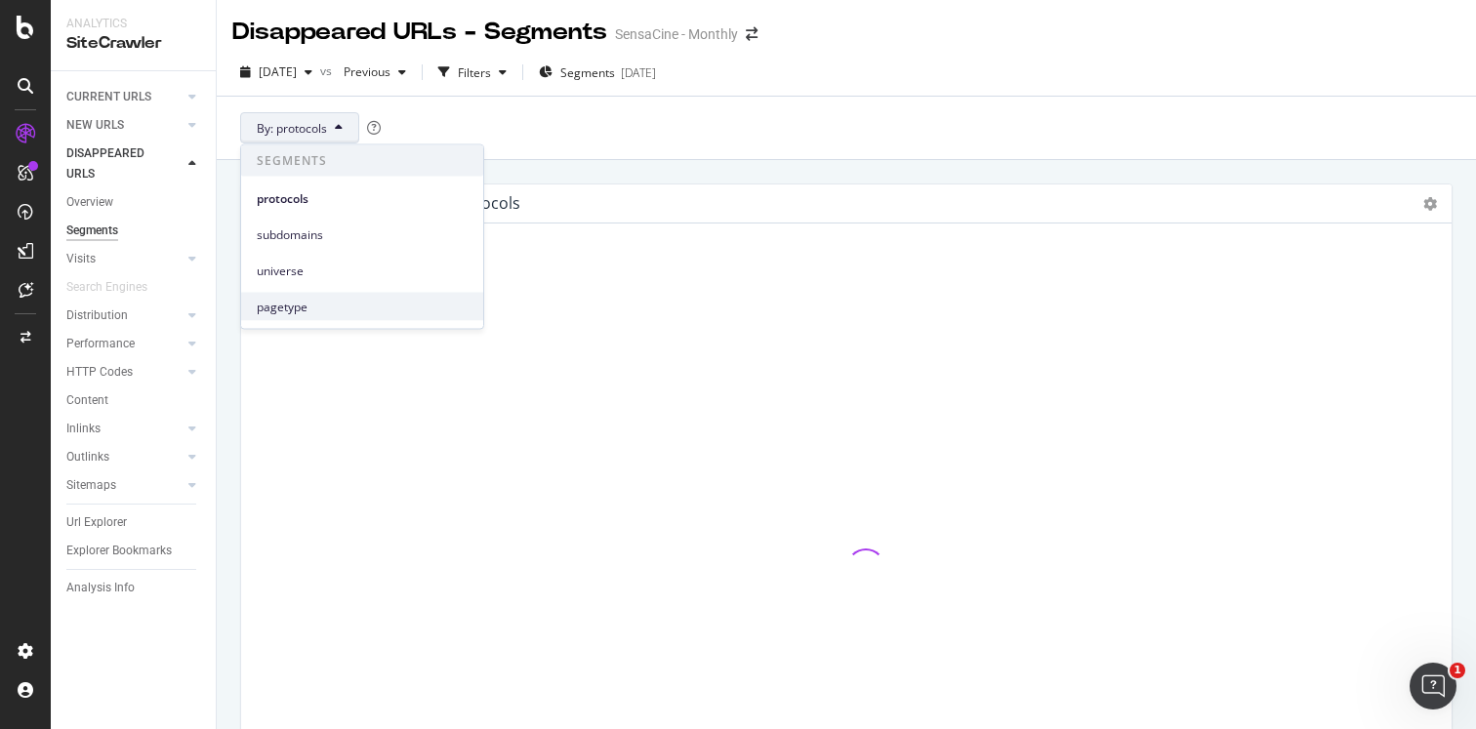
click at [333, 305] on span "pagetype" at bounding box center [362, 307] width 211 height 18
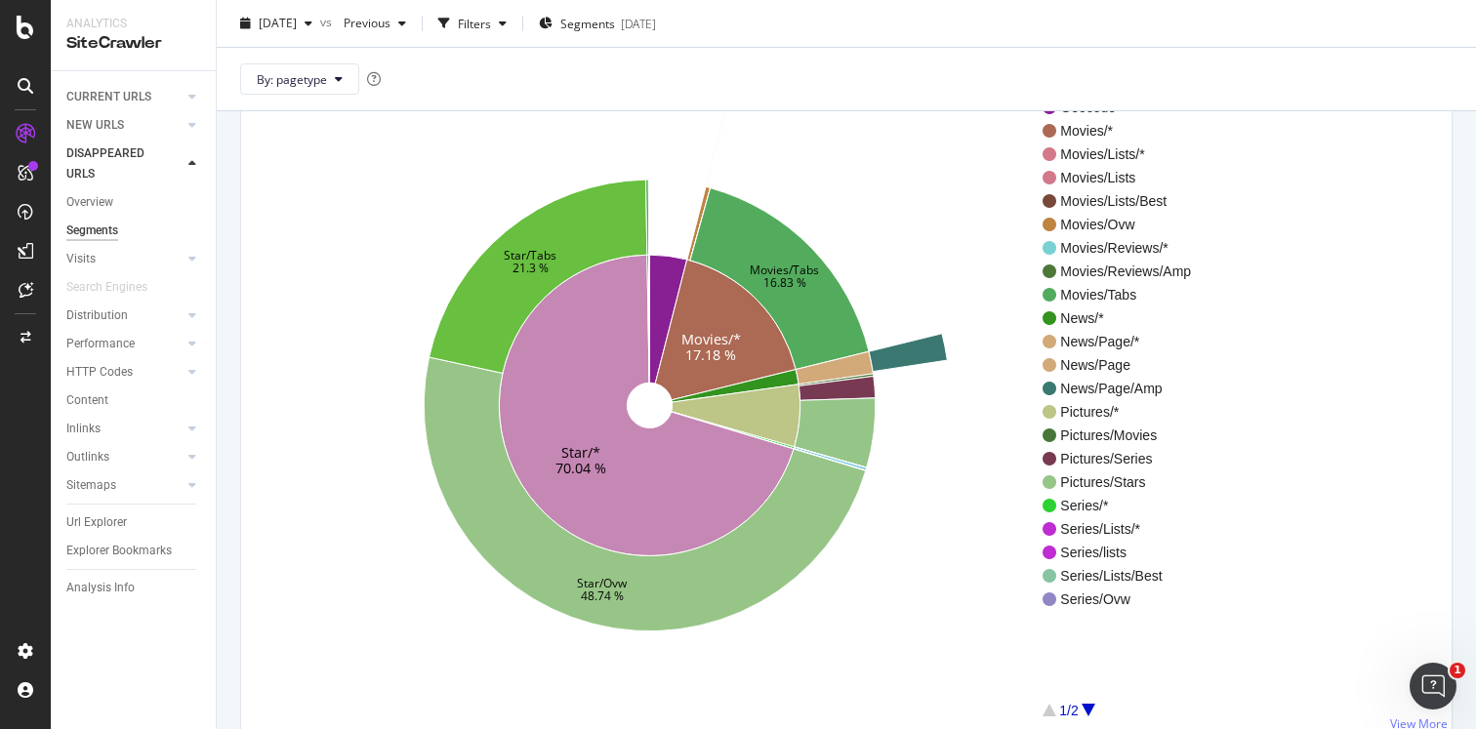
scroll to position [165, 0]
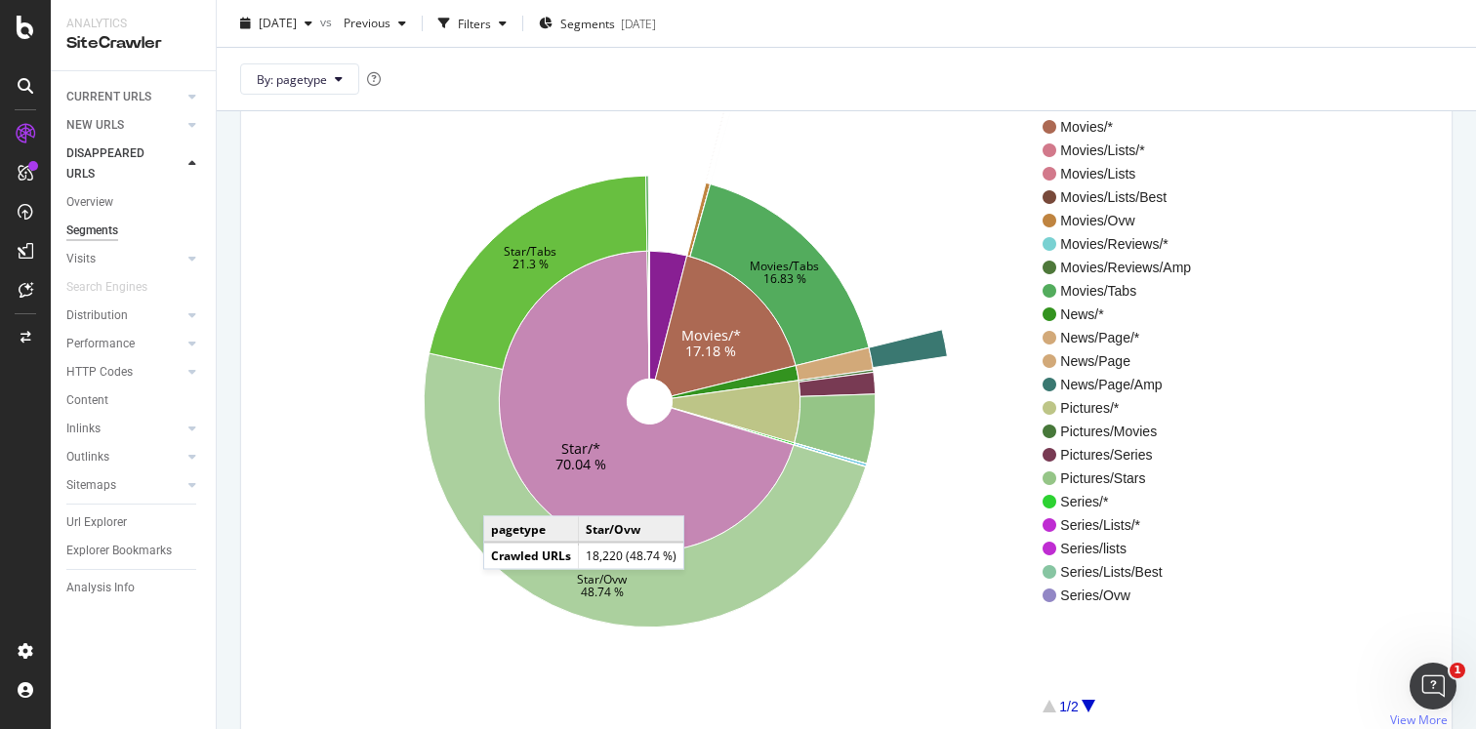
click at [503, 497] on icon at bounding box center [645, 490] width 442 height 274
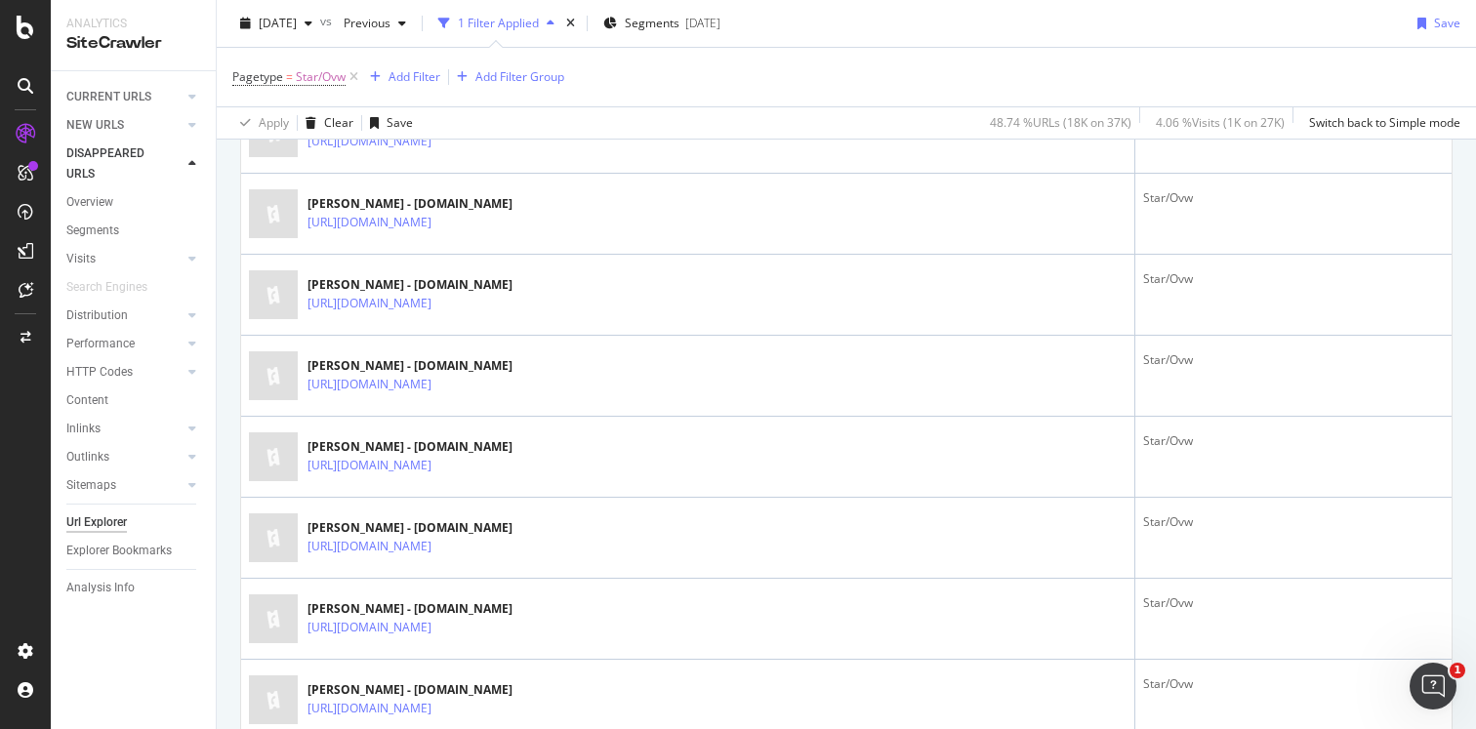
scroll to position [4076, 0]
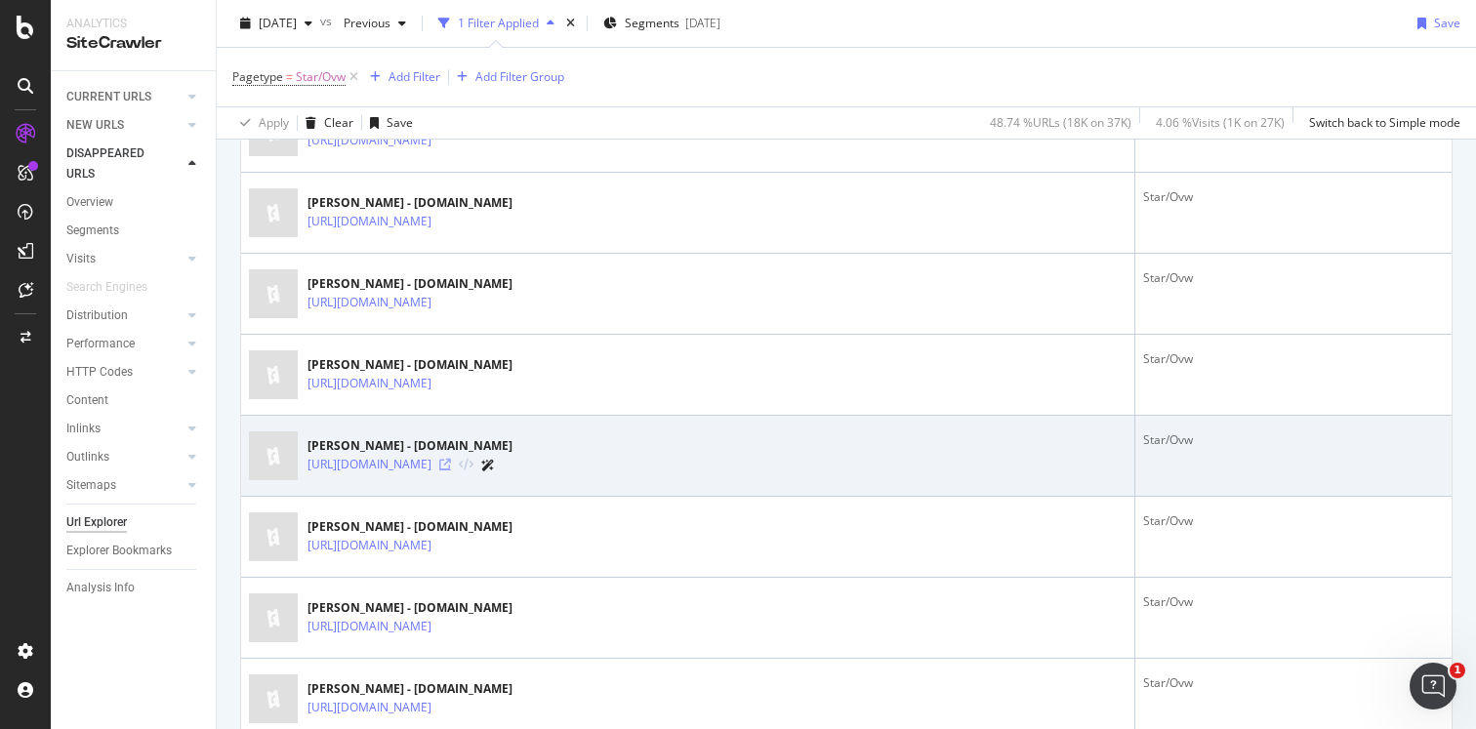
click at [451, 468] on icon at bounding box center [445, 465] width 12 height 12
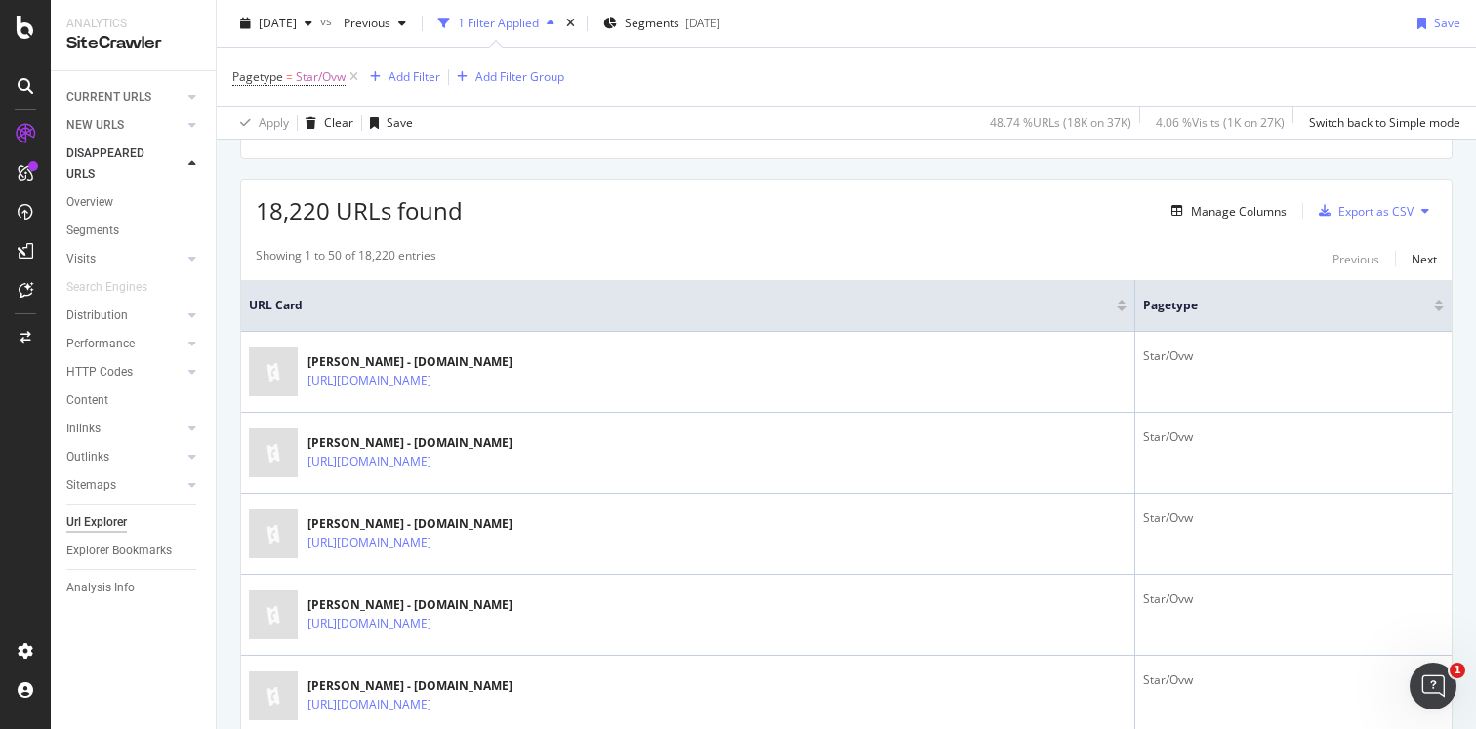
scroll to position [430, 0]
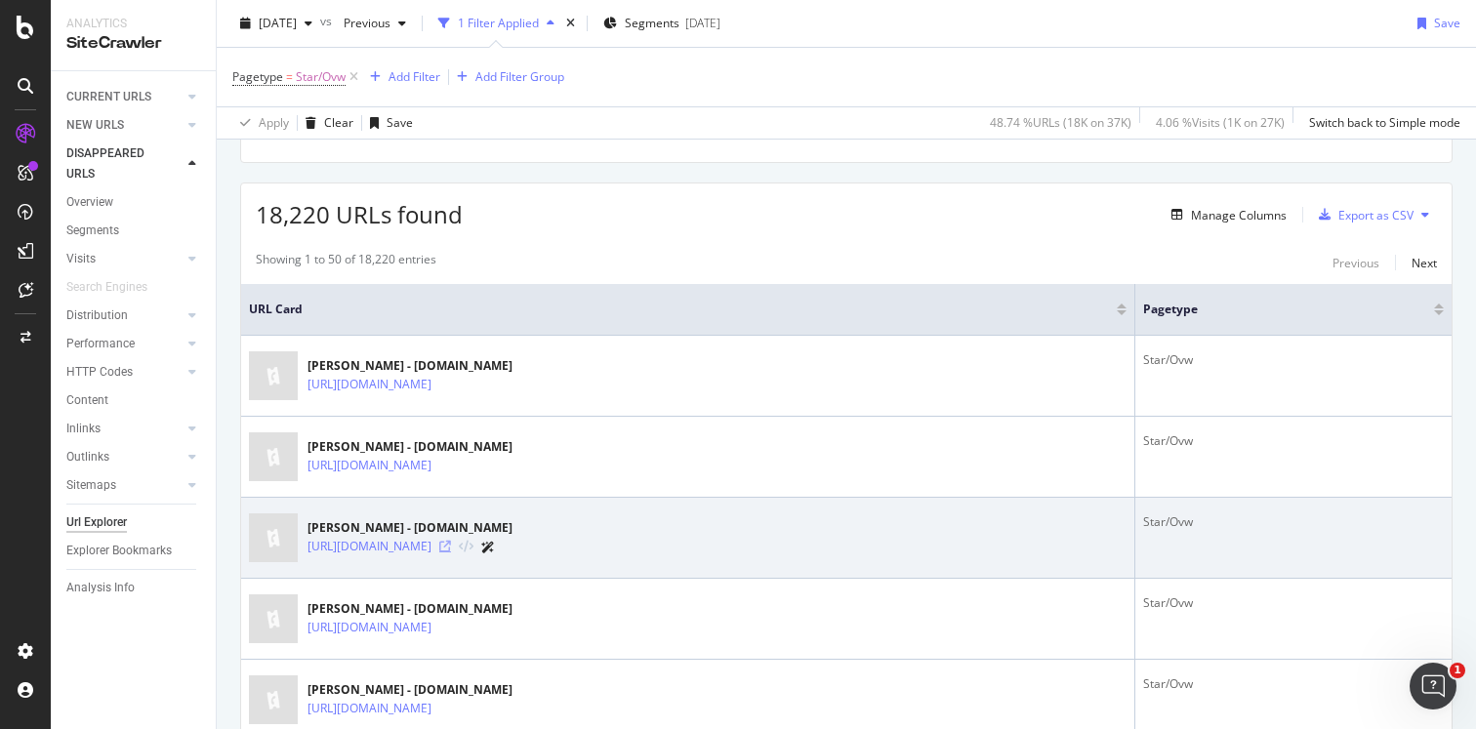
click at [451, 547] on icon at bounding box center [445, 547] width 12 height 12
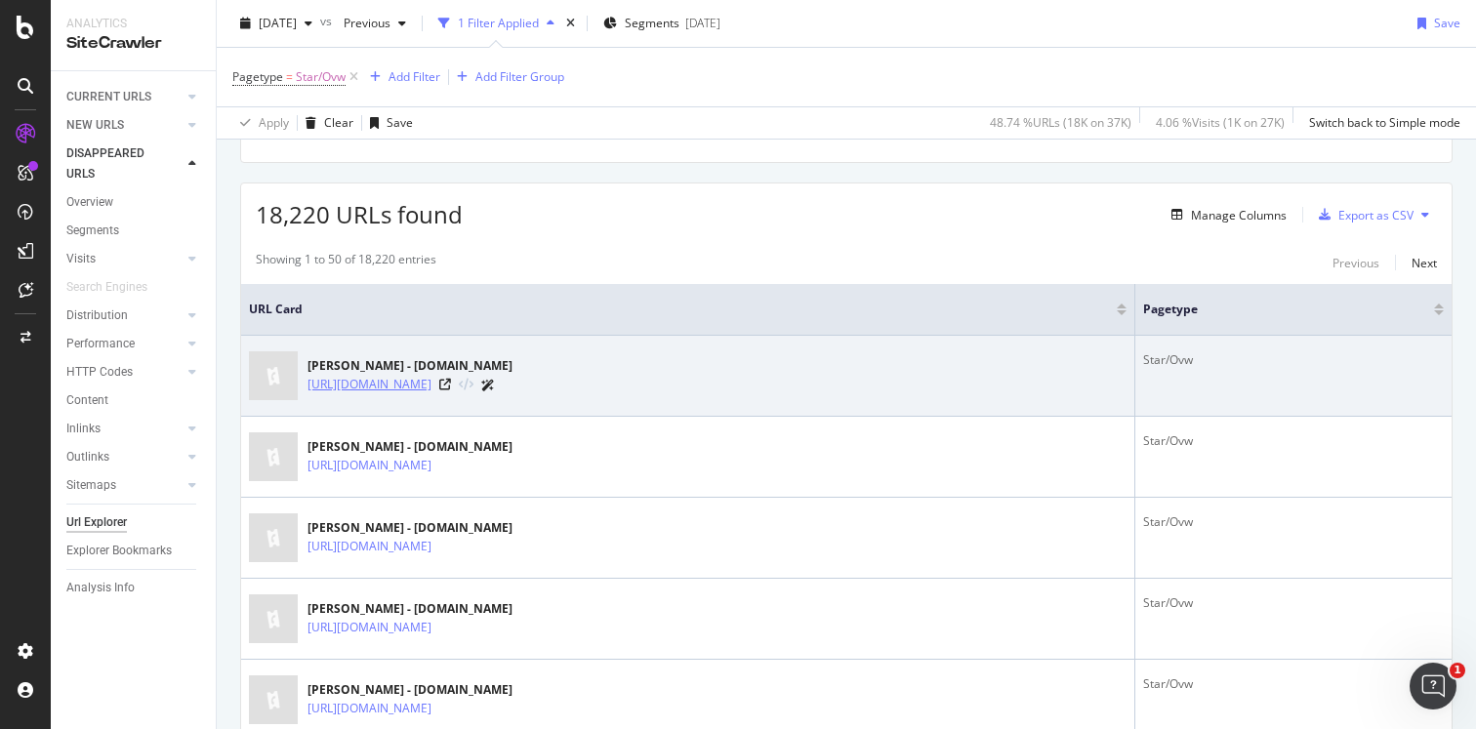
click at [431, 386] on link "[URL][DOMAIN_NAME]" at bounding box center [369, 385] width 124 height 20
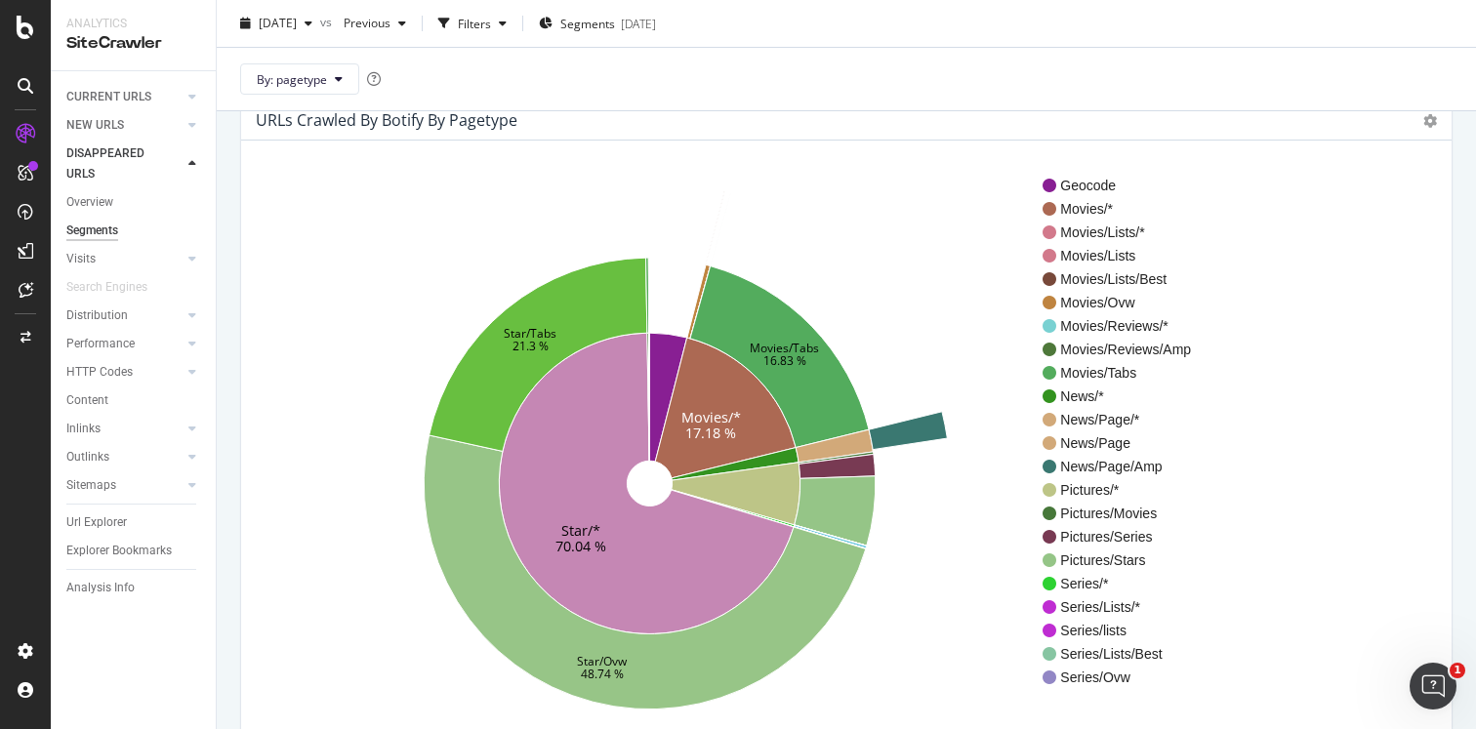
scroll to position [84, 0]
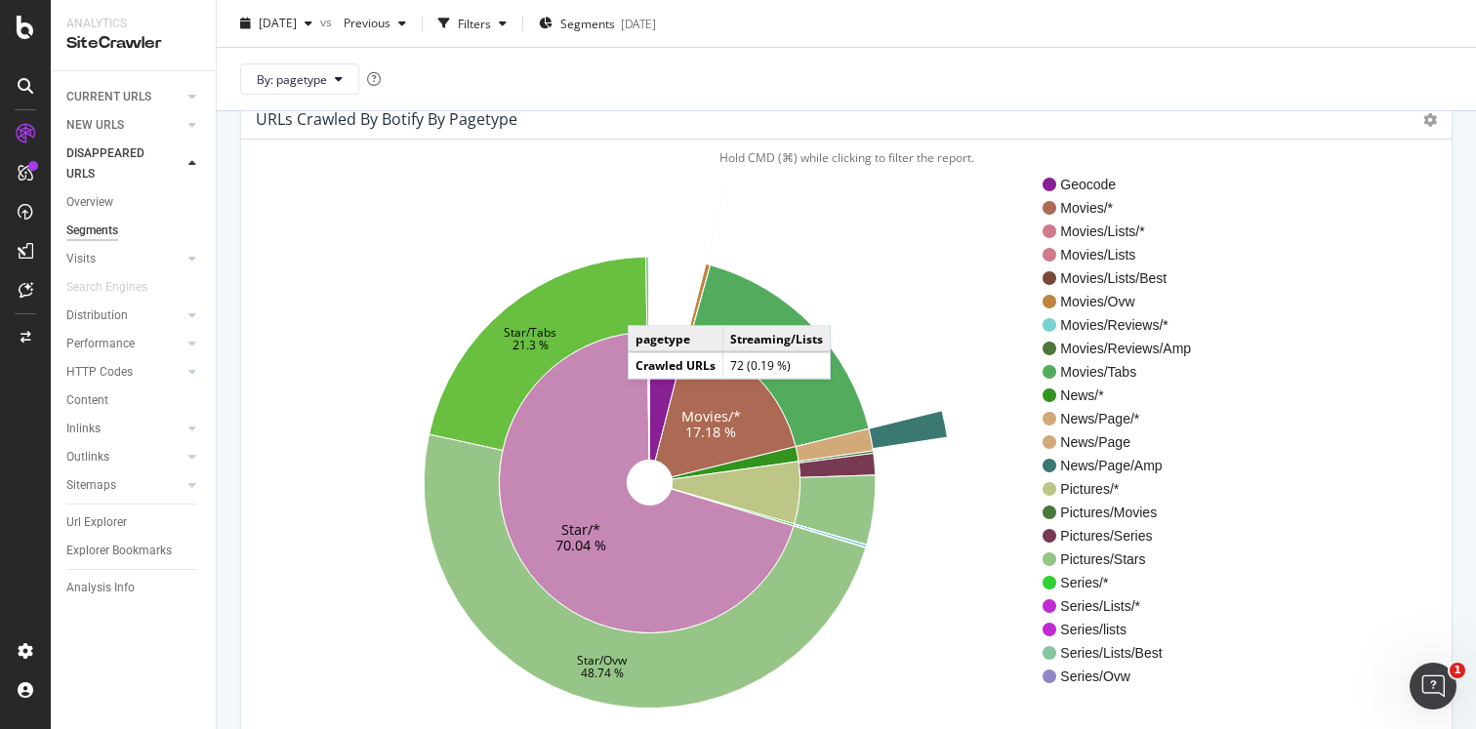
click at [647, 306] on icon at bounding box center [647, 294] width 3 height 75
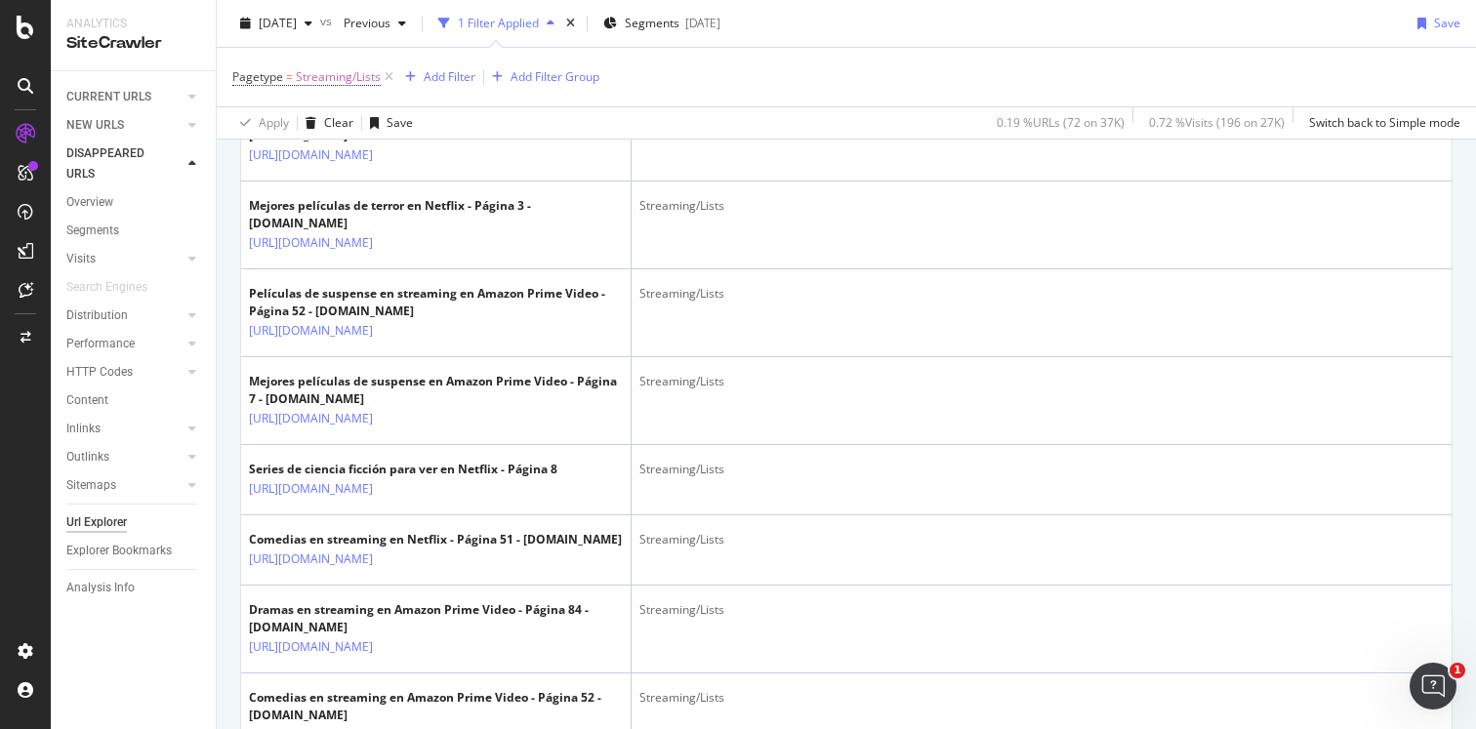
scroll to position [1889, 0]
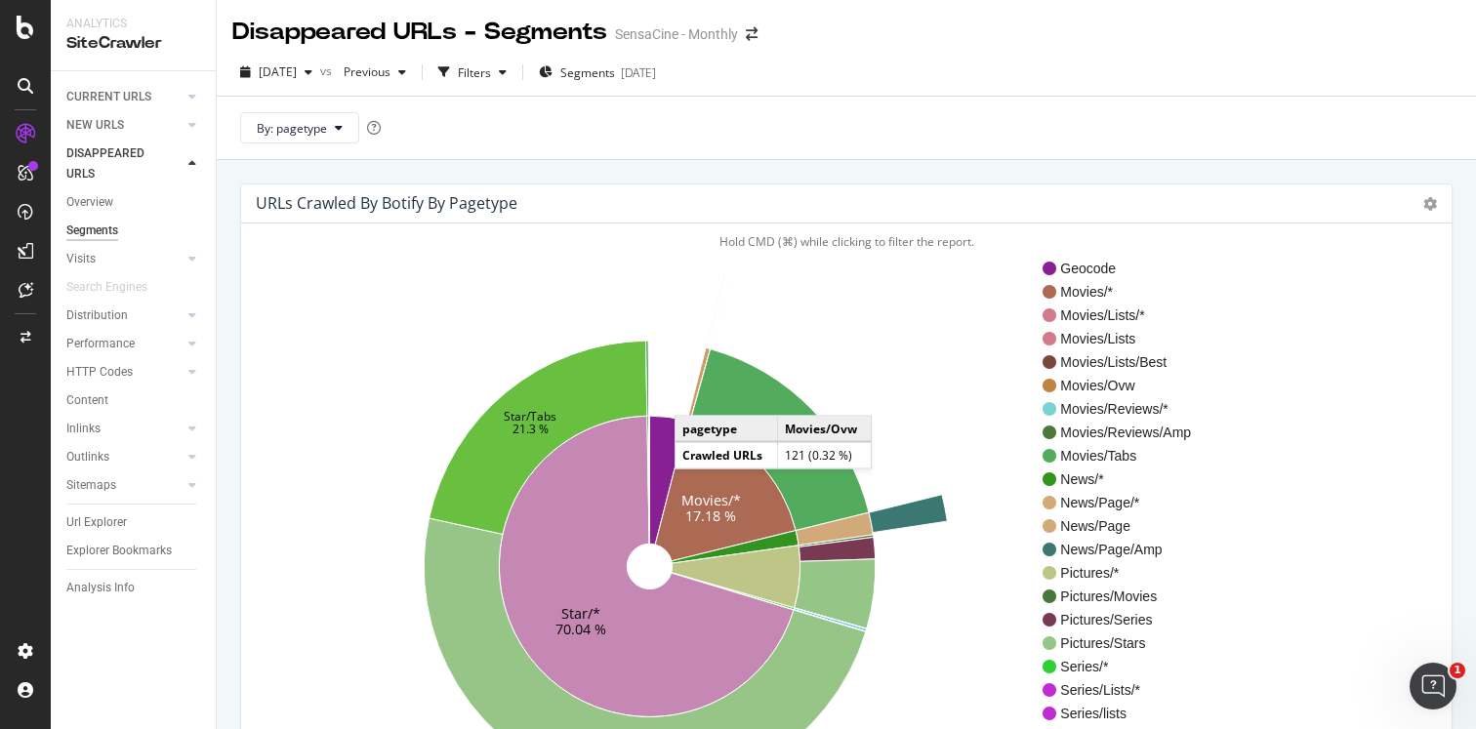
click at [694, 396] on icon at bounding box center [698, 384] width 23 height 74
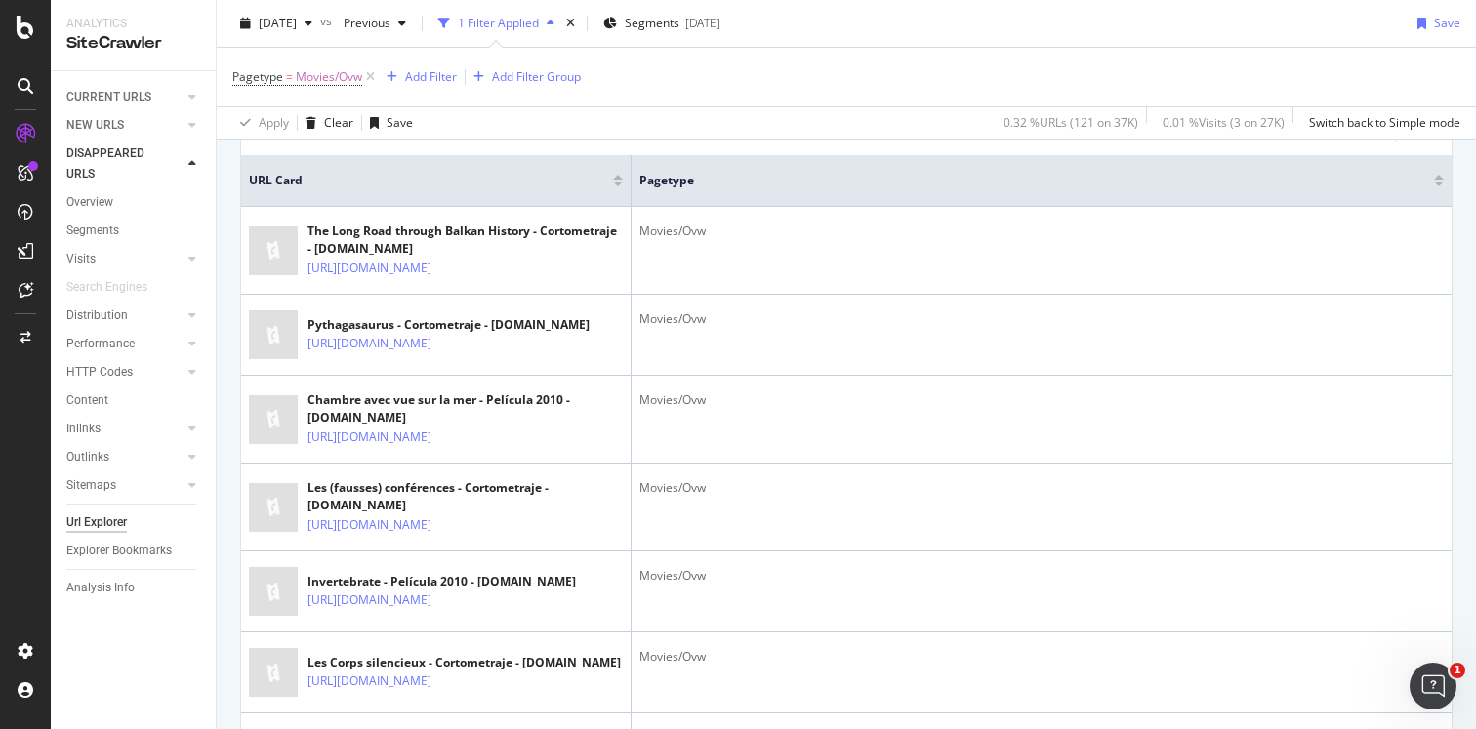
scroll to position [564, 0]
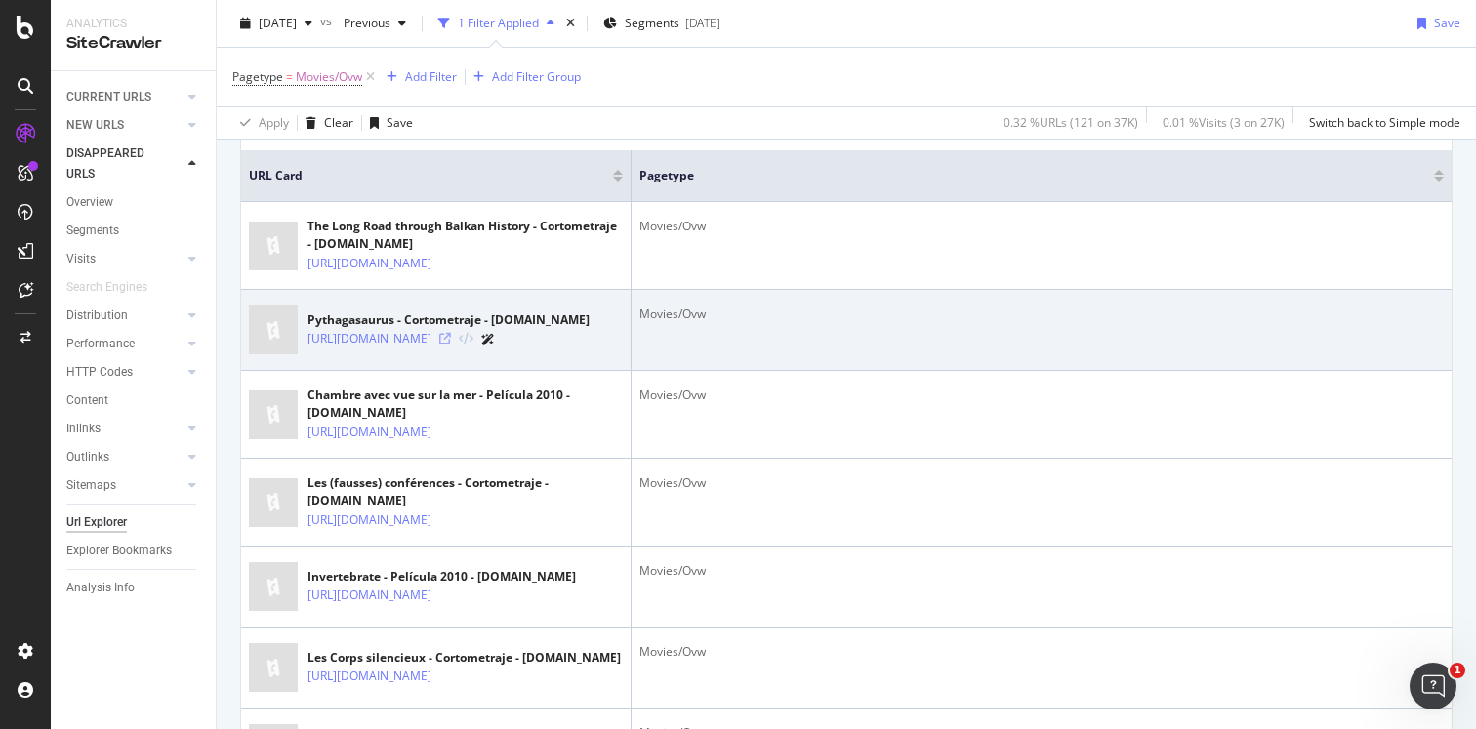
click at [451, 345] on icon at bounding box center [445, 339] width 12 height 12
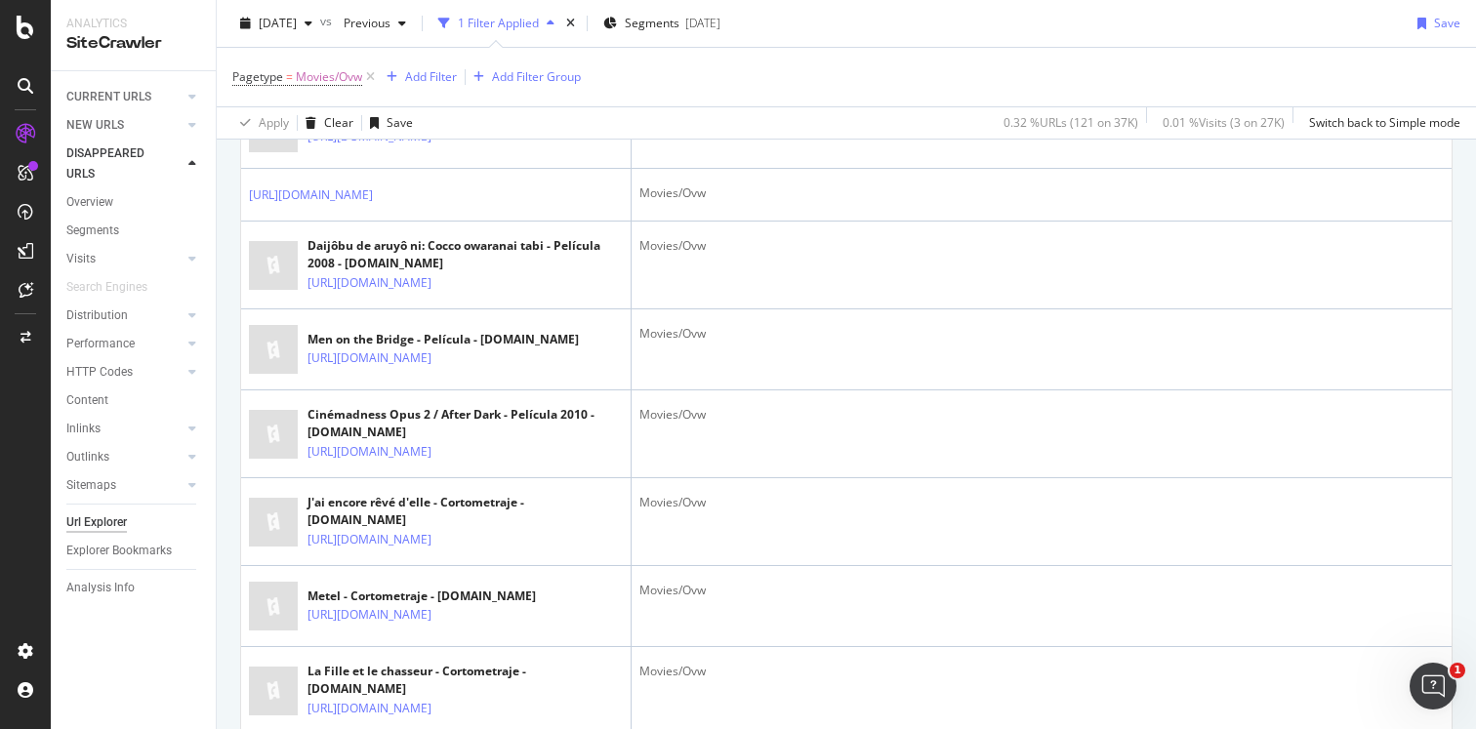
scroll to position [1602, 0]
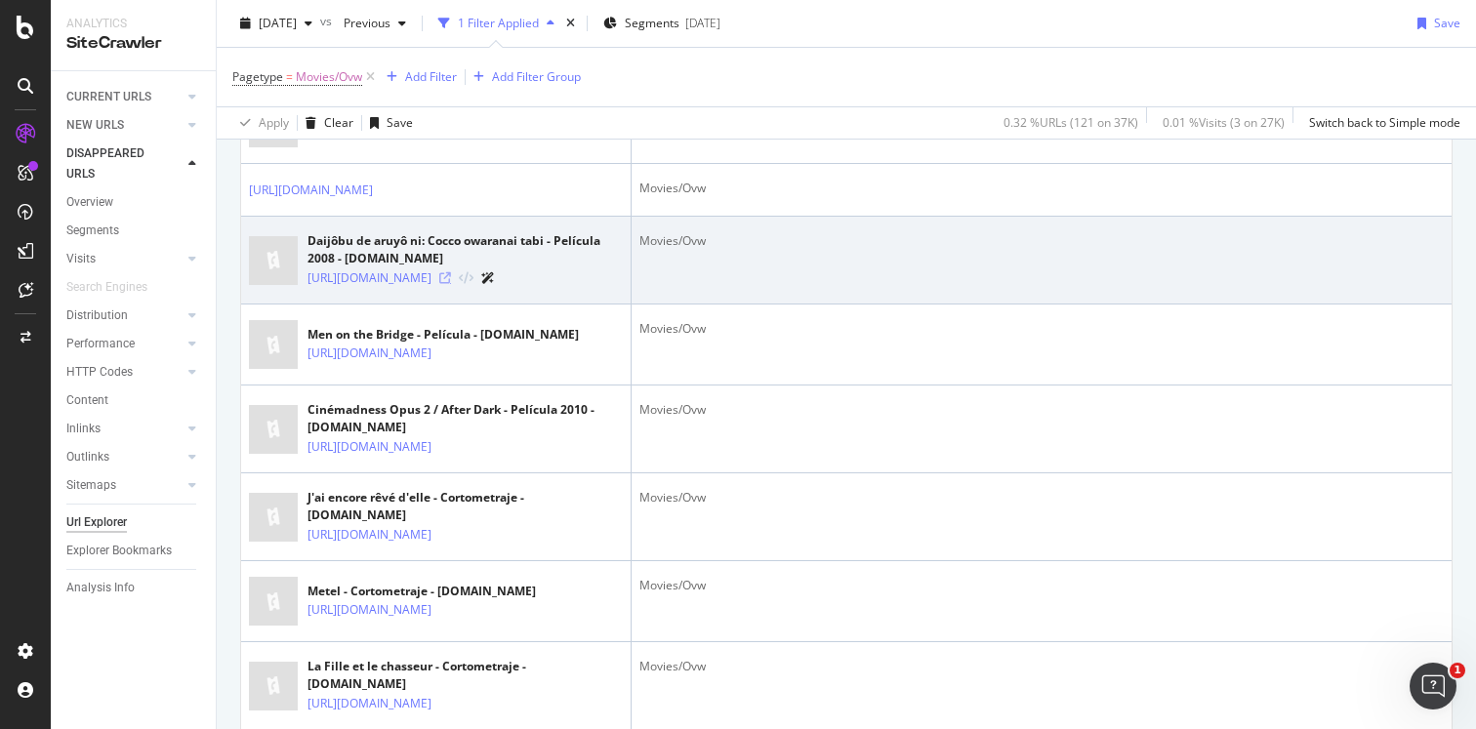
click at [451, 284] on icon at bounding box center [445, 278] width 12 height 12
click at [431, 288] on link "https://www.sensacine.com/peliculas/pelicula-188116/" at bounding box center [369, 278] width 124 height 20
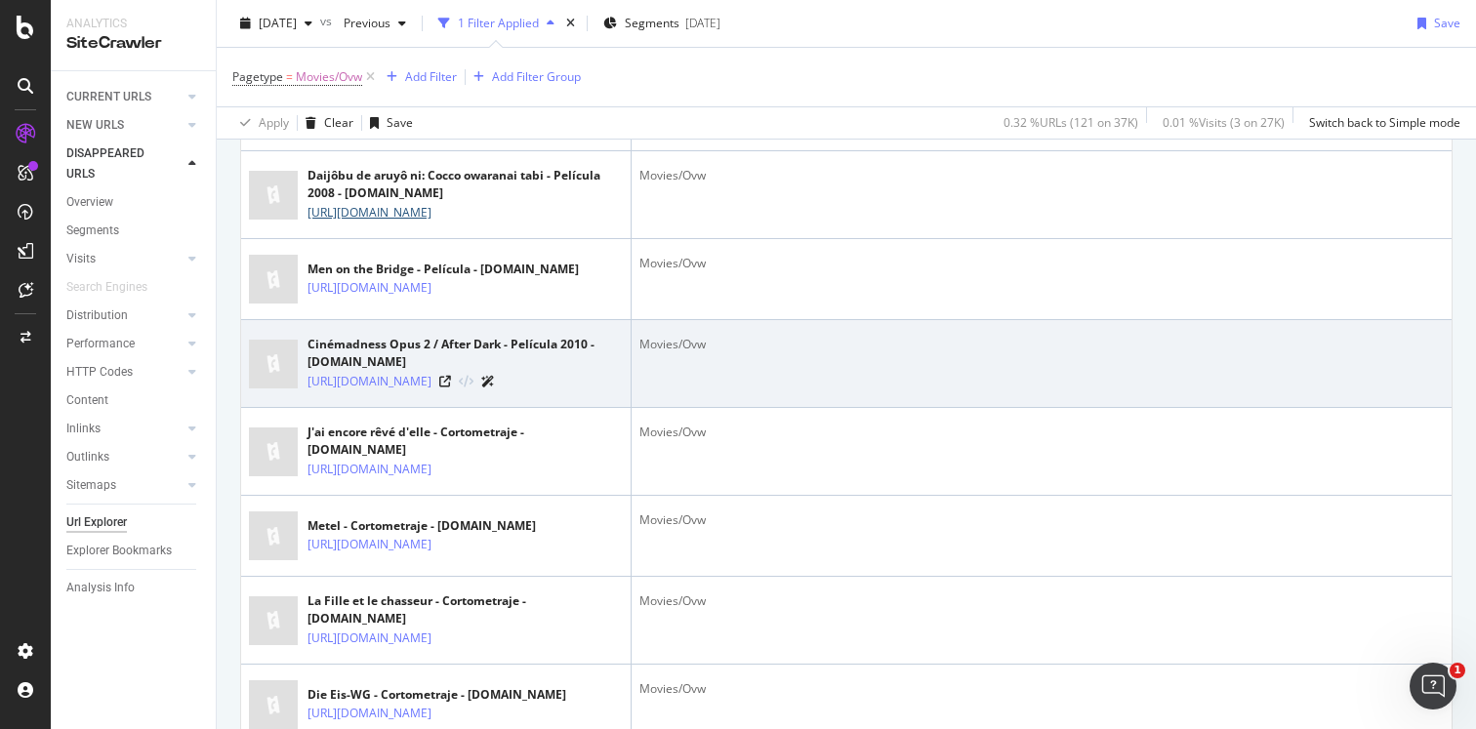
scroll to position [1681, 0]
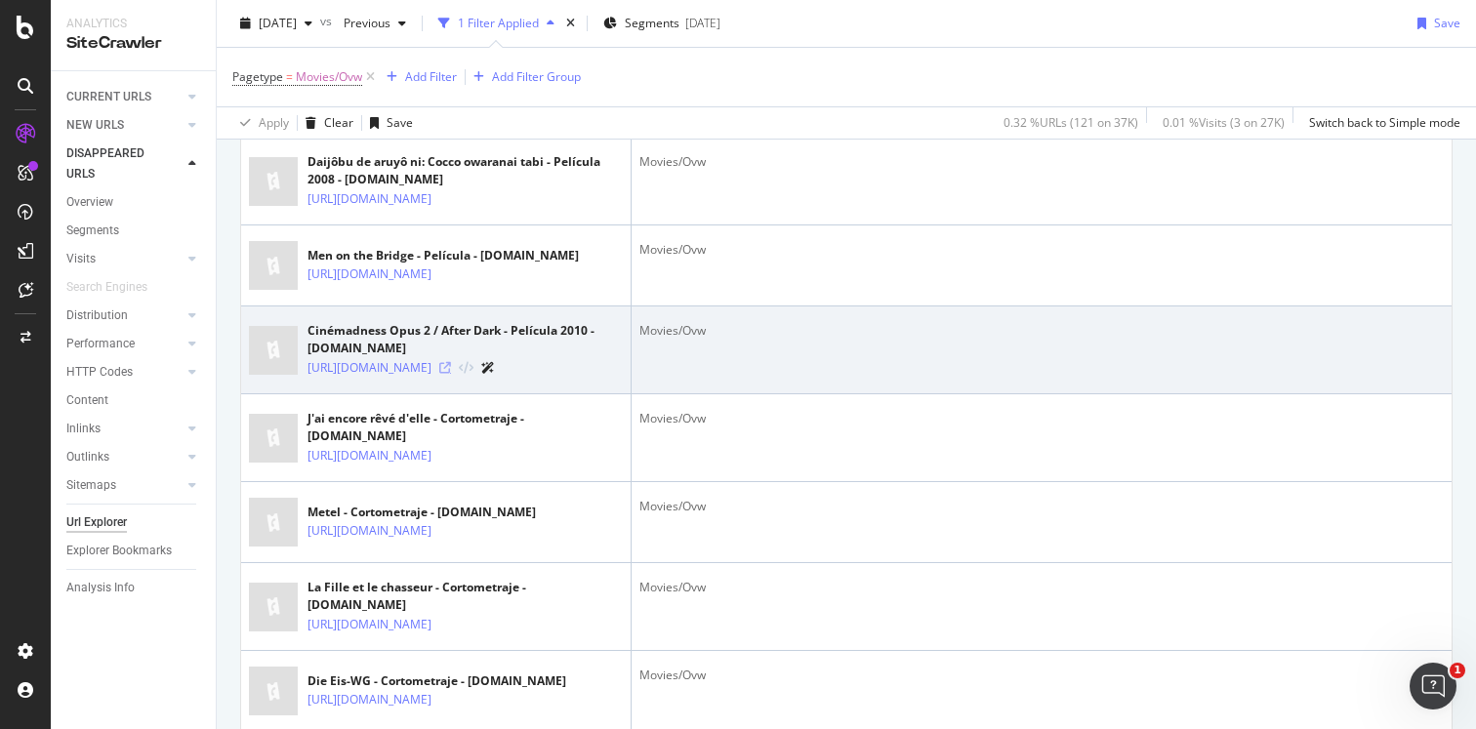
click at [451, 374] on icon at bounding box center [445, 368] width 12 height 12
click at [431, 378] on link "[URL][DOMAIN_NAME]" at bounding box center [369, 368] width 124 height 20
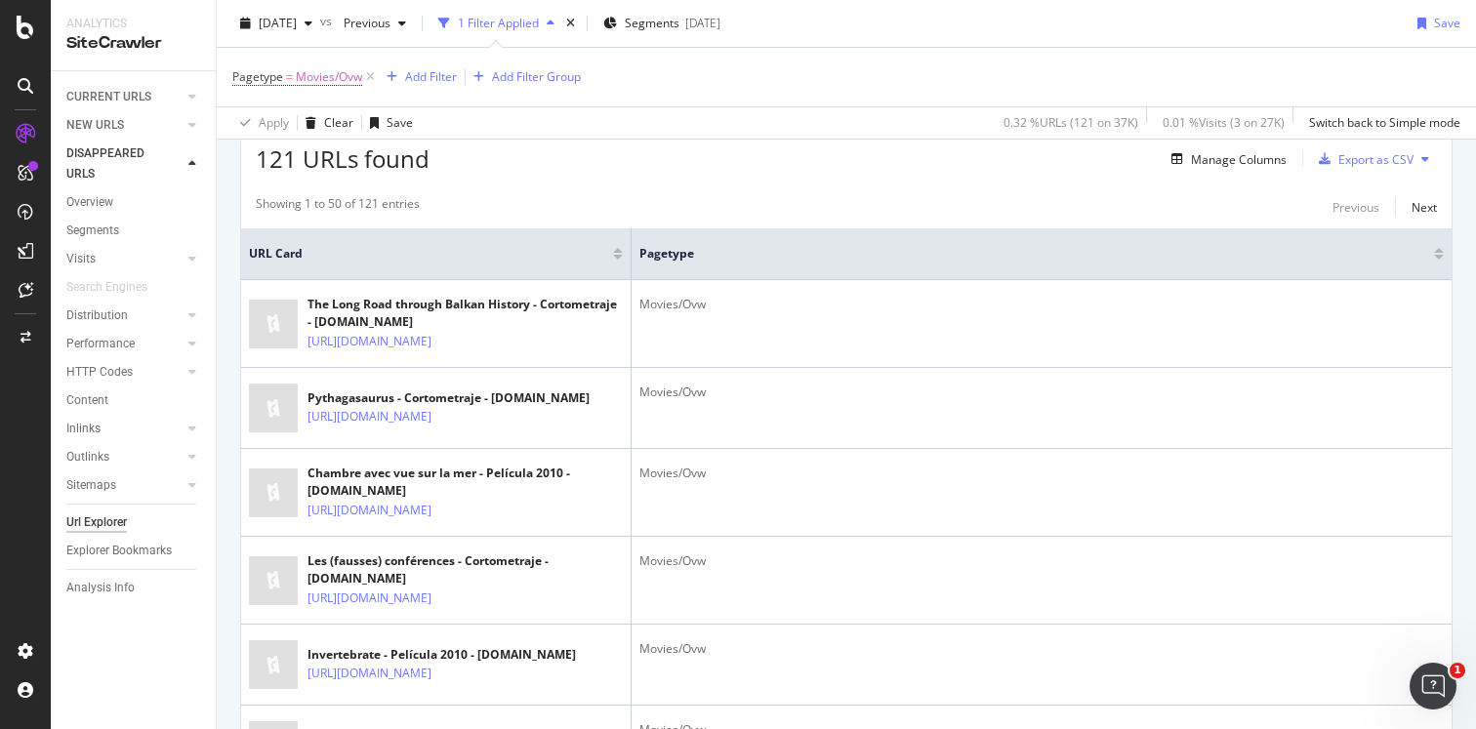
scroll to position [0, 0]
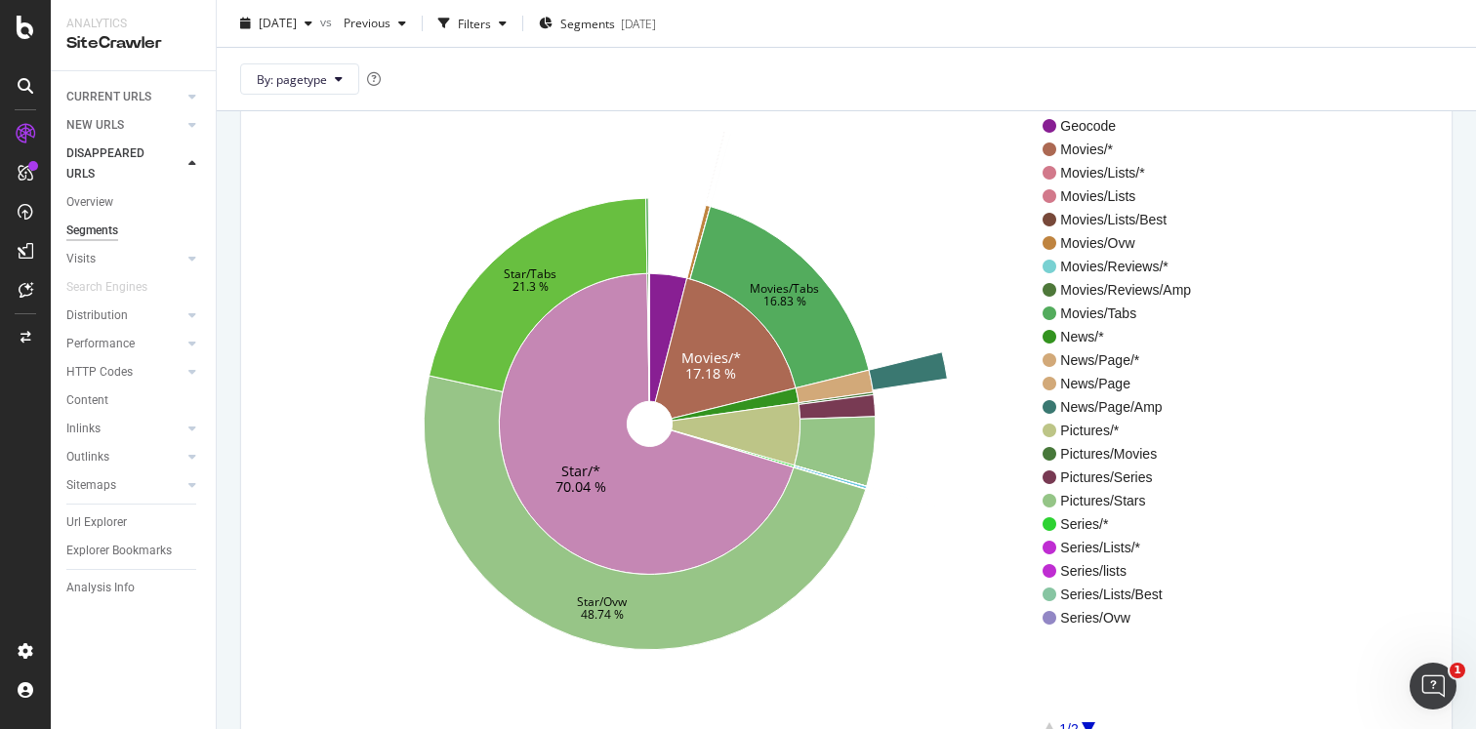
scroll to position [143, 0]
click at [104, 128] on div "NEW URLS" at bounding box center [95, 125] width 58 height 20
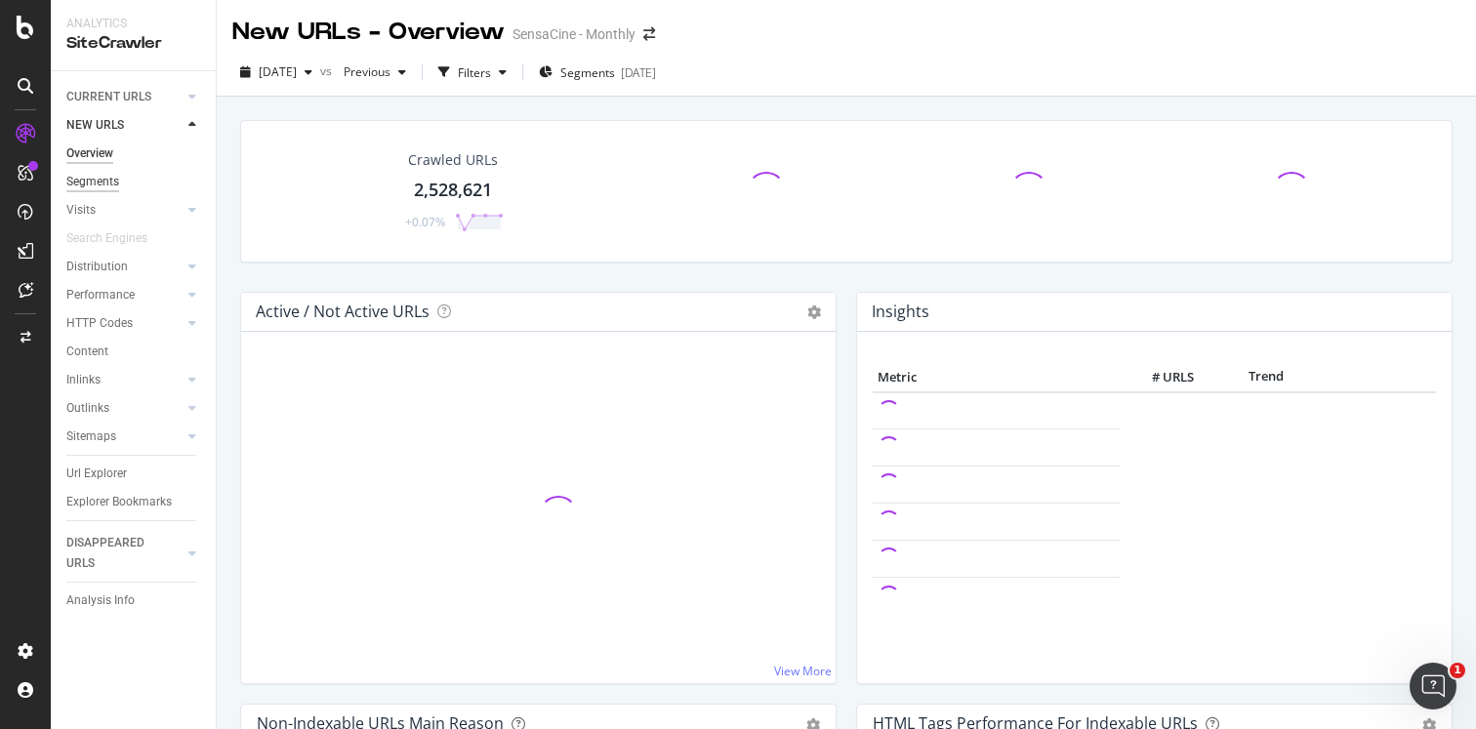
click at [100, 182] on div "Segments" at bounding box center [92, 182] width 53 height 20
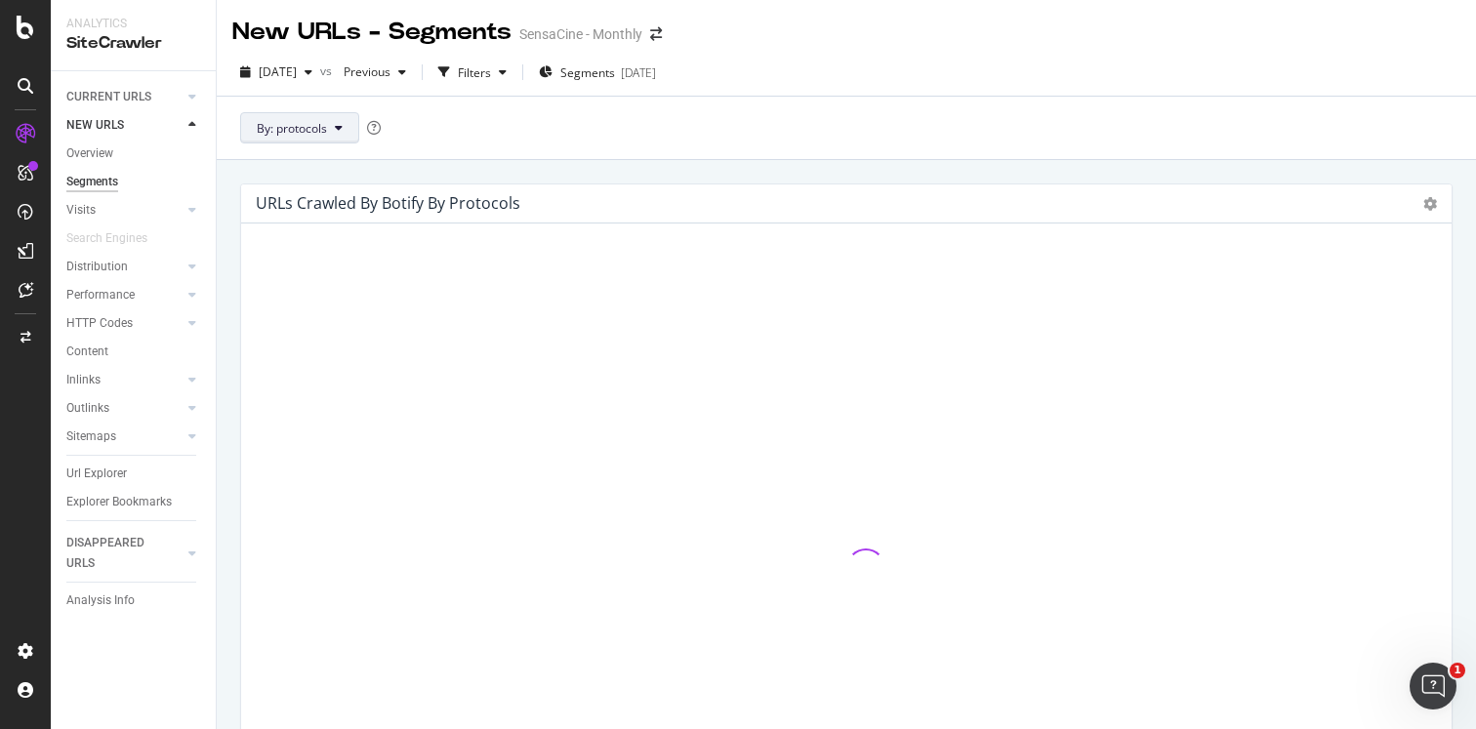
click at [316, 125] on span "By: protocols" at bounding box center [292, 128] width 70 height 17
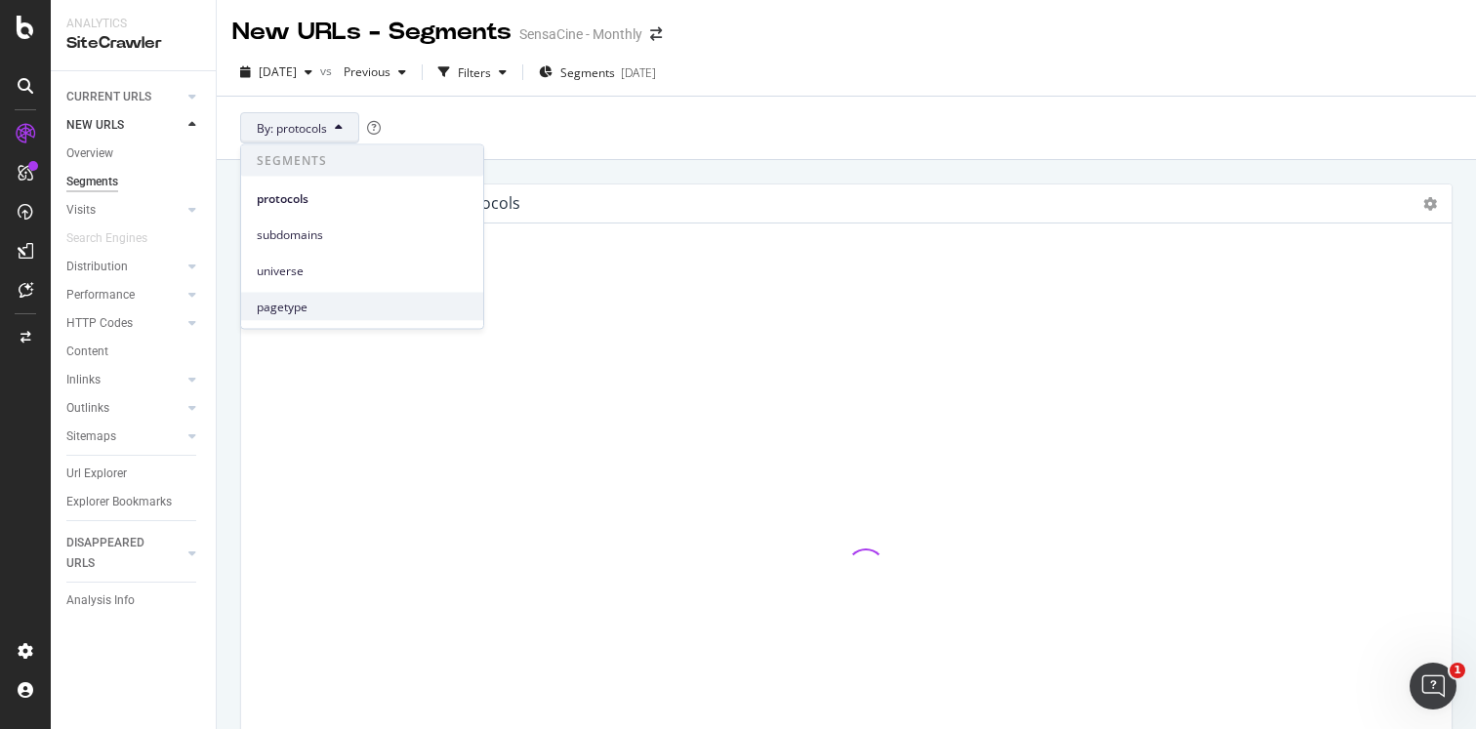
click at [293, 305] on span "pagetype" at bounding box center [362, 307] width 211 height 18
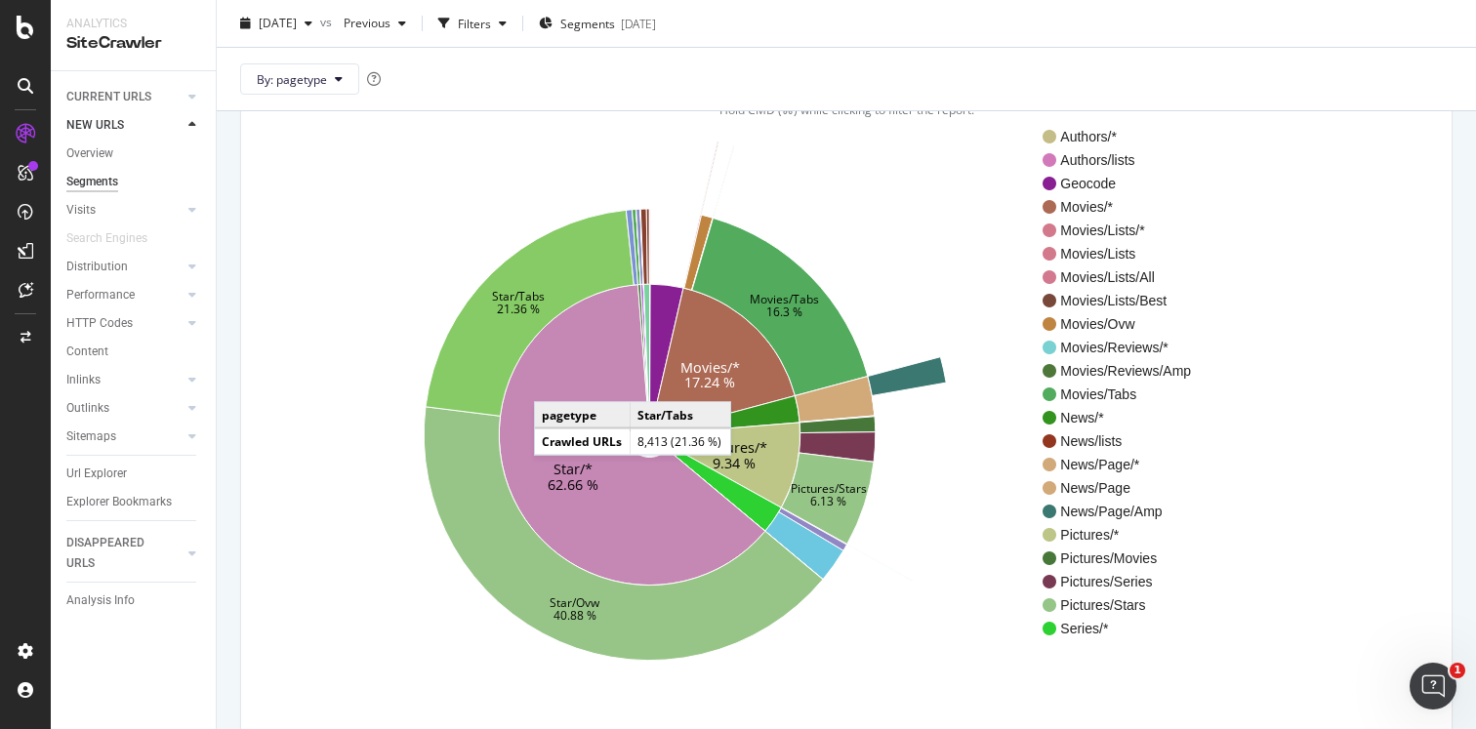
scroll to position [133, 0]
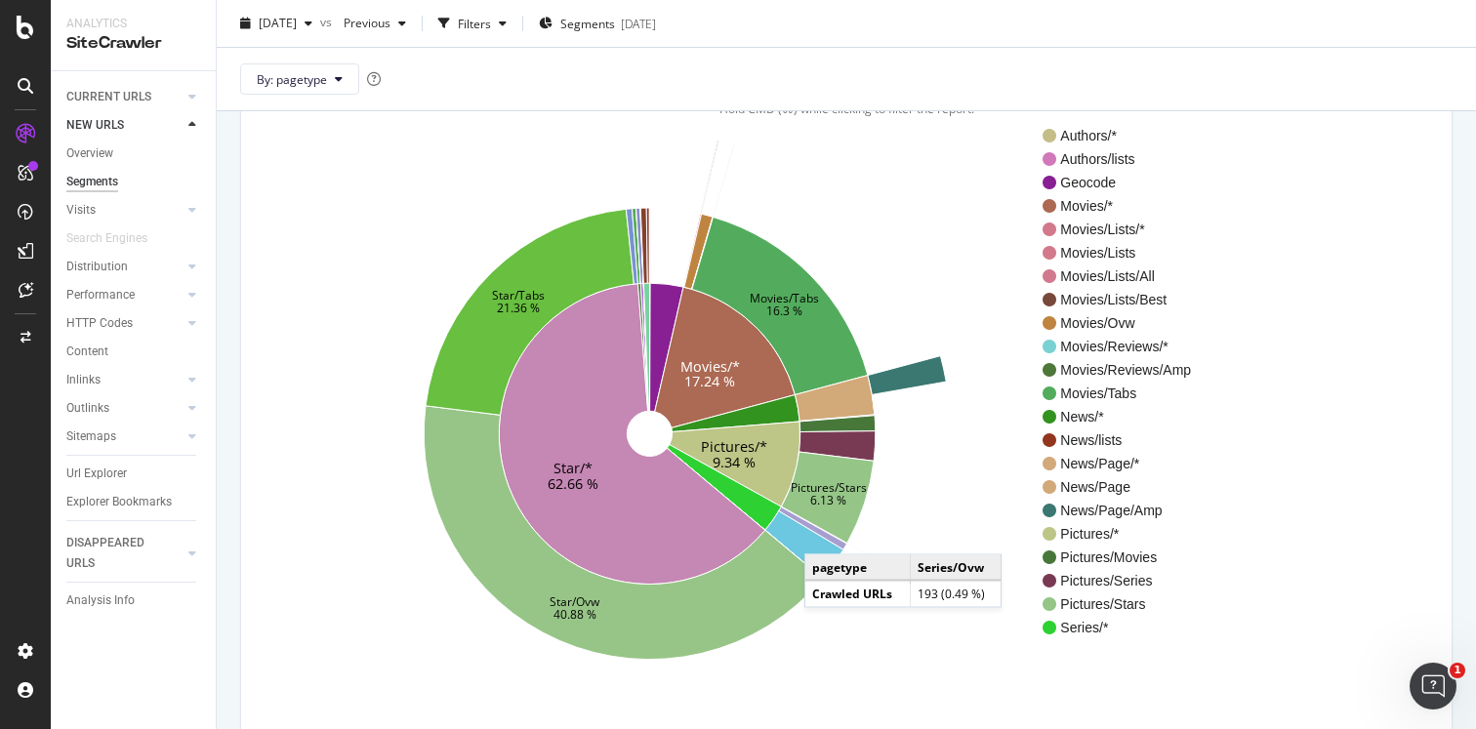
click at [824, 535] on icon at bounding box center [813, 528] width 68 height 43
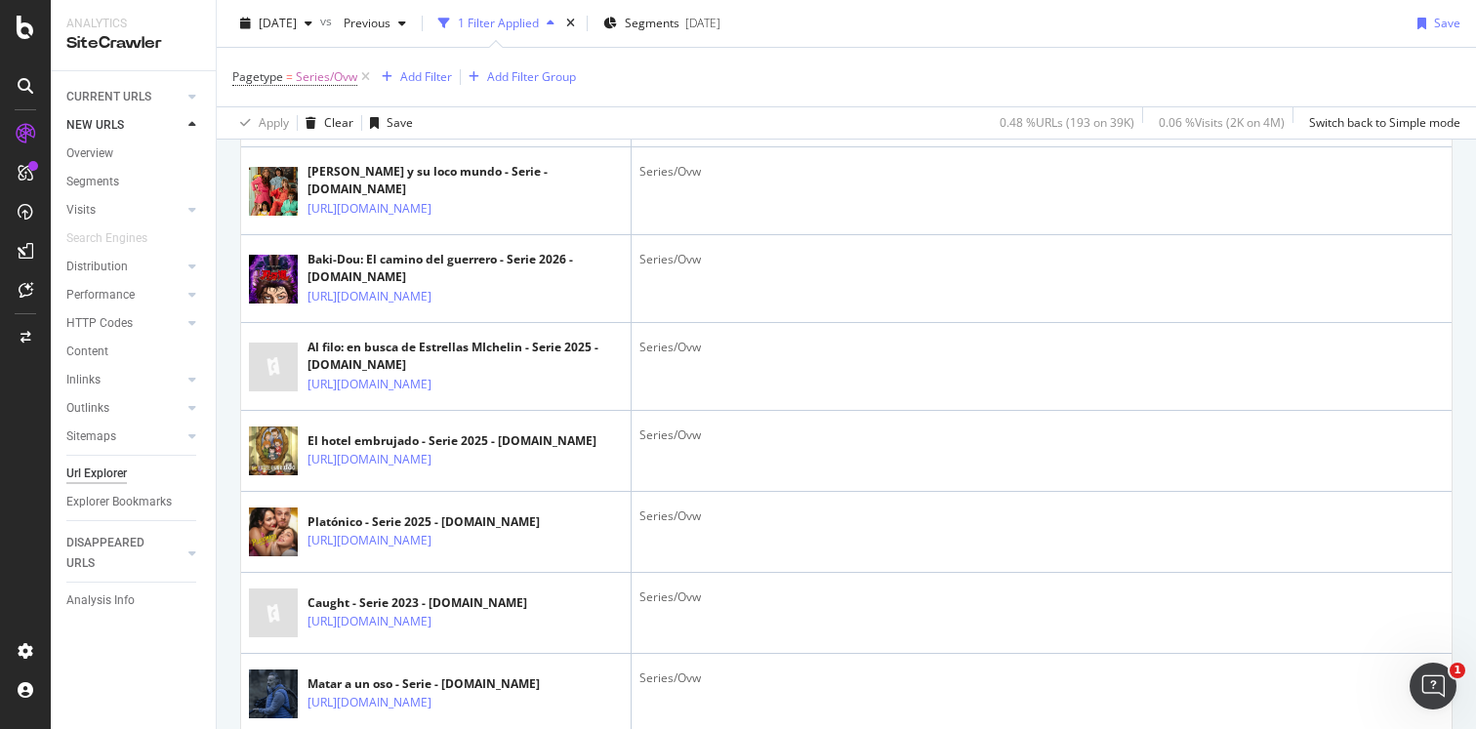
scroll to position [2700, 0]
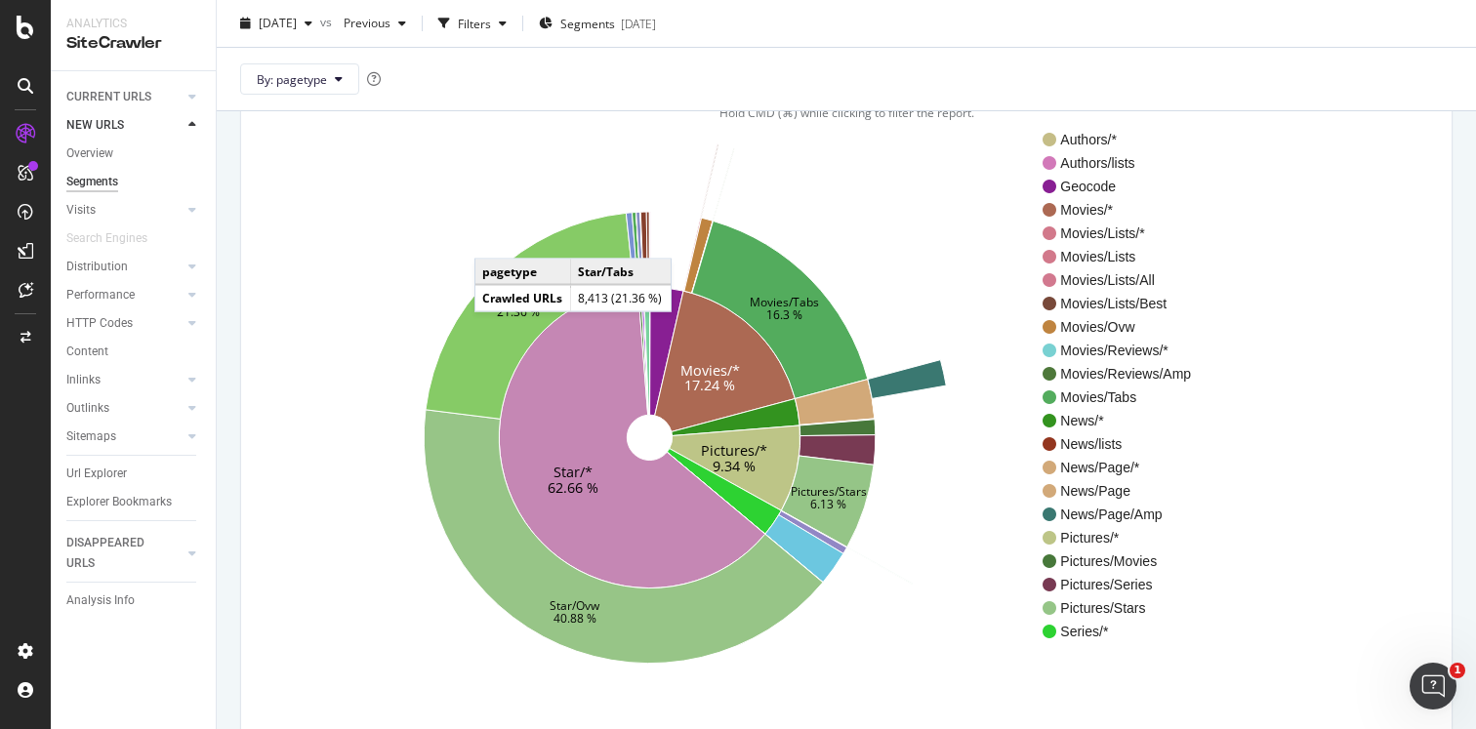
scroll to position [128, 0]
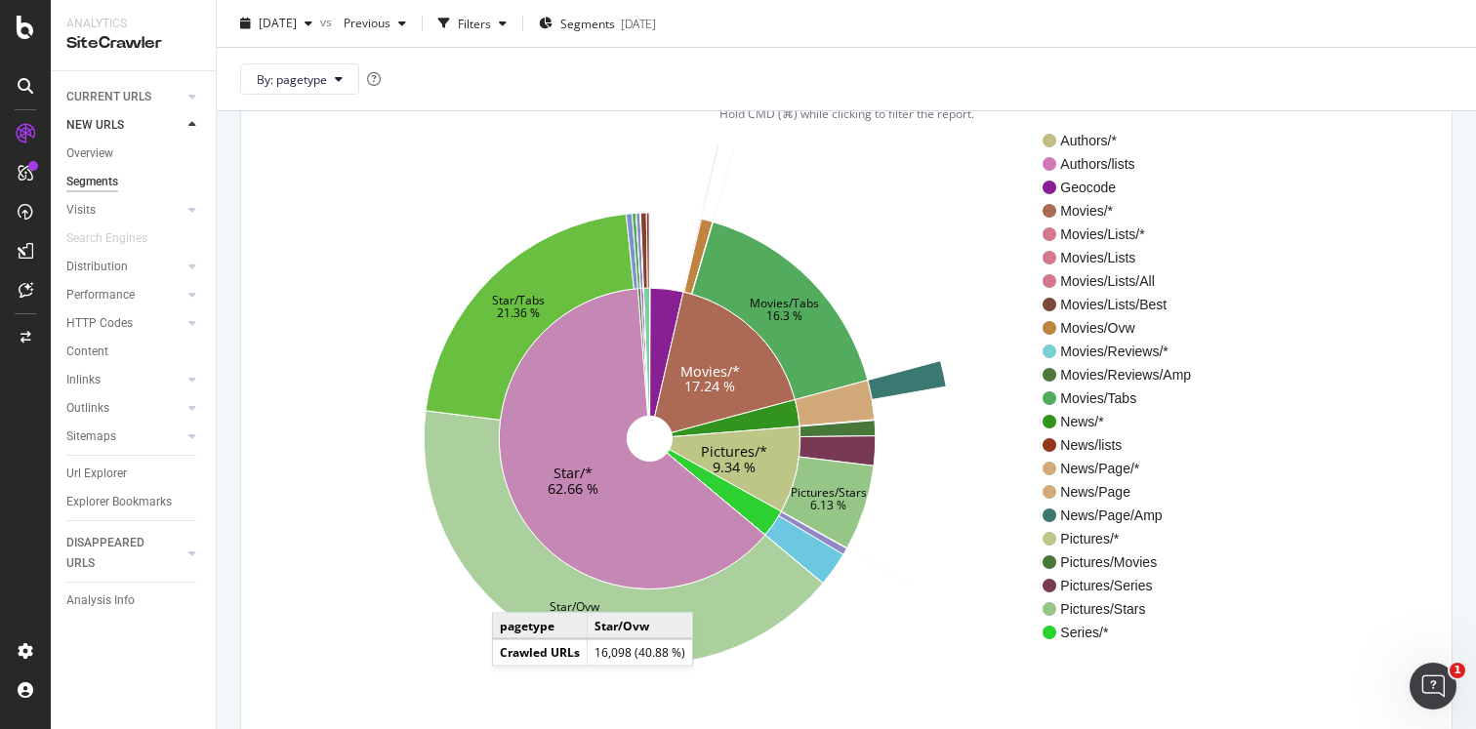
click at [511, 593] on icon at bounding box center [623, 538] width 399 height 254
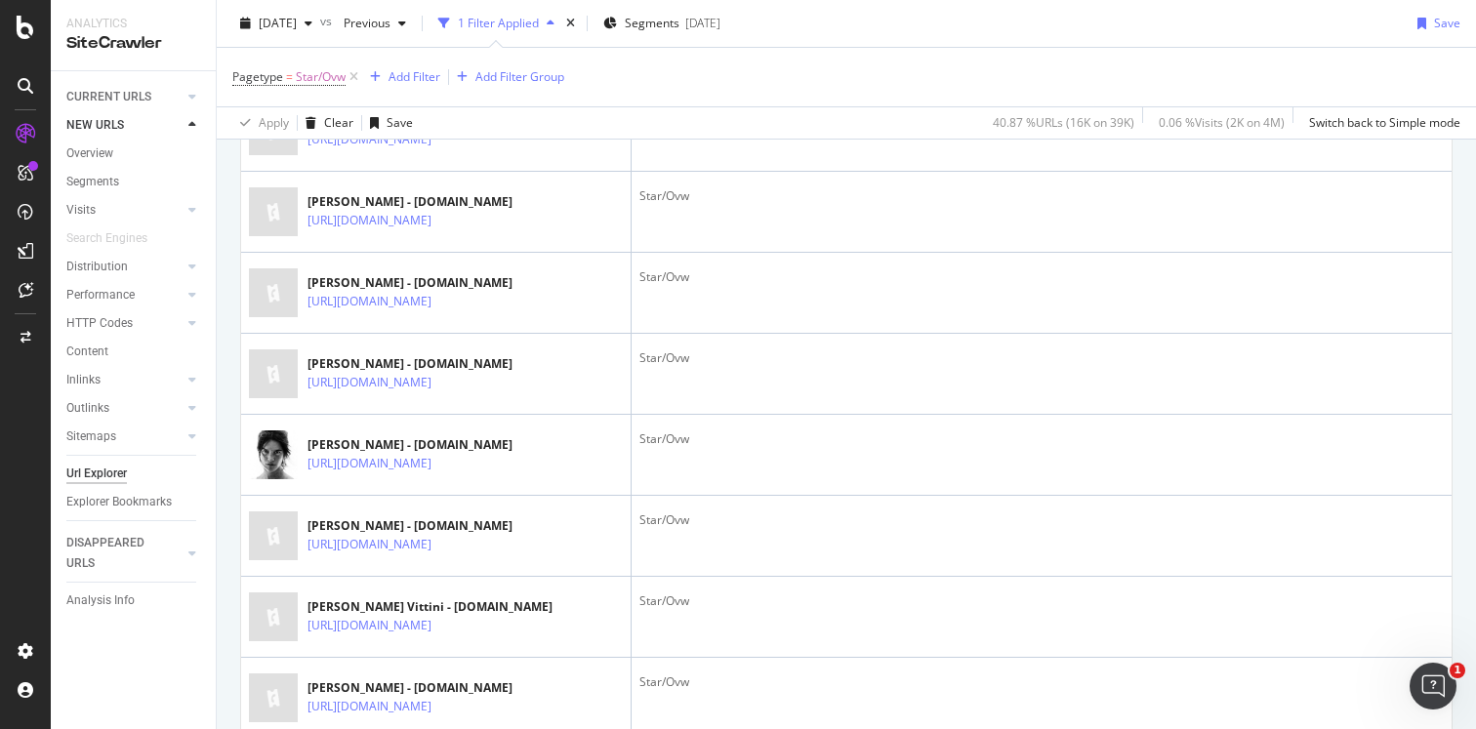
scroll to position [682, 0]
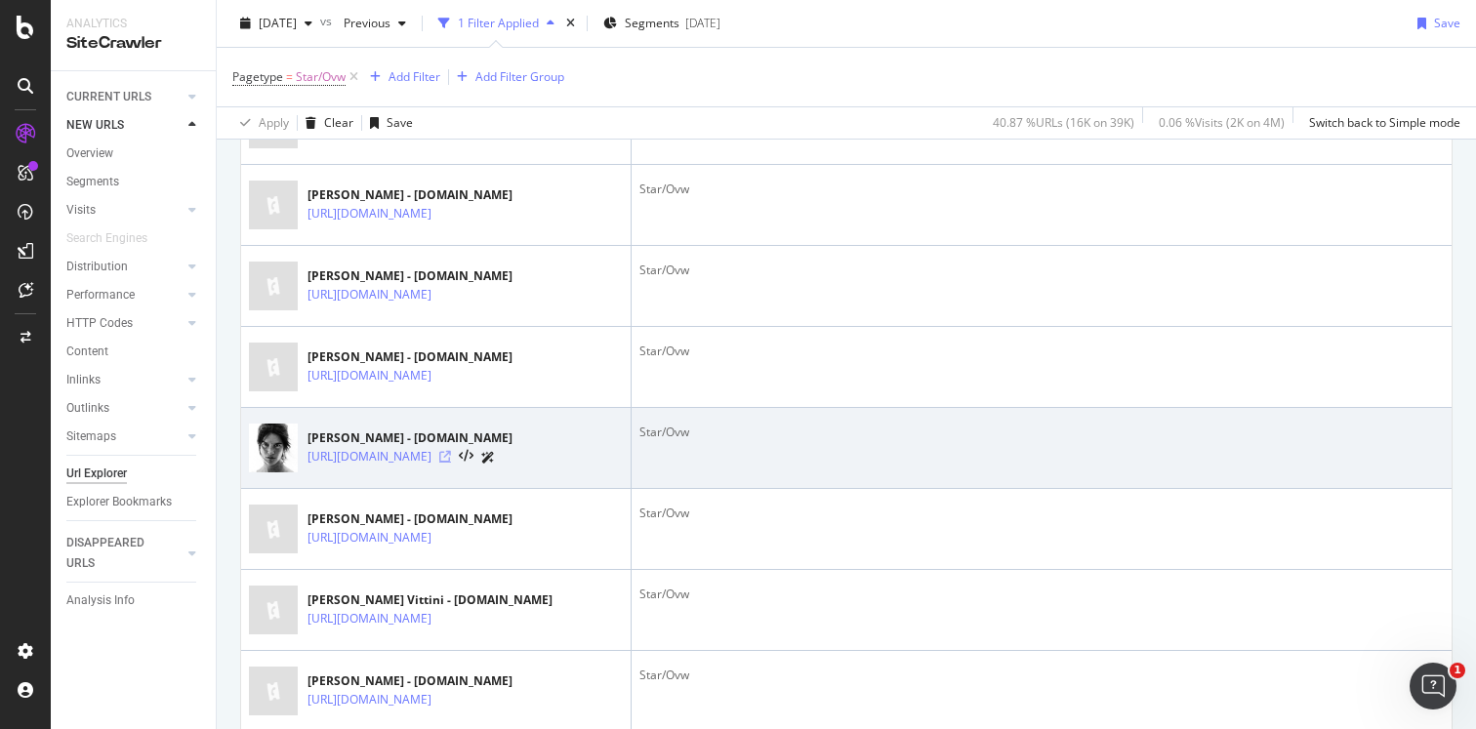
click at [451, 463] on icon at bounding box center [445, 457] width 12 height 12
click at [362, 466] on link "https://www.sensacine.com/actores/actor-906725/" at bounding box center [369, 457] width 124 height 20
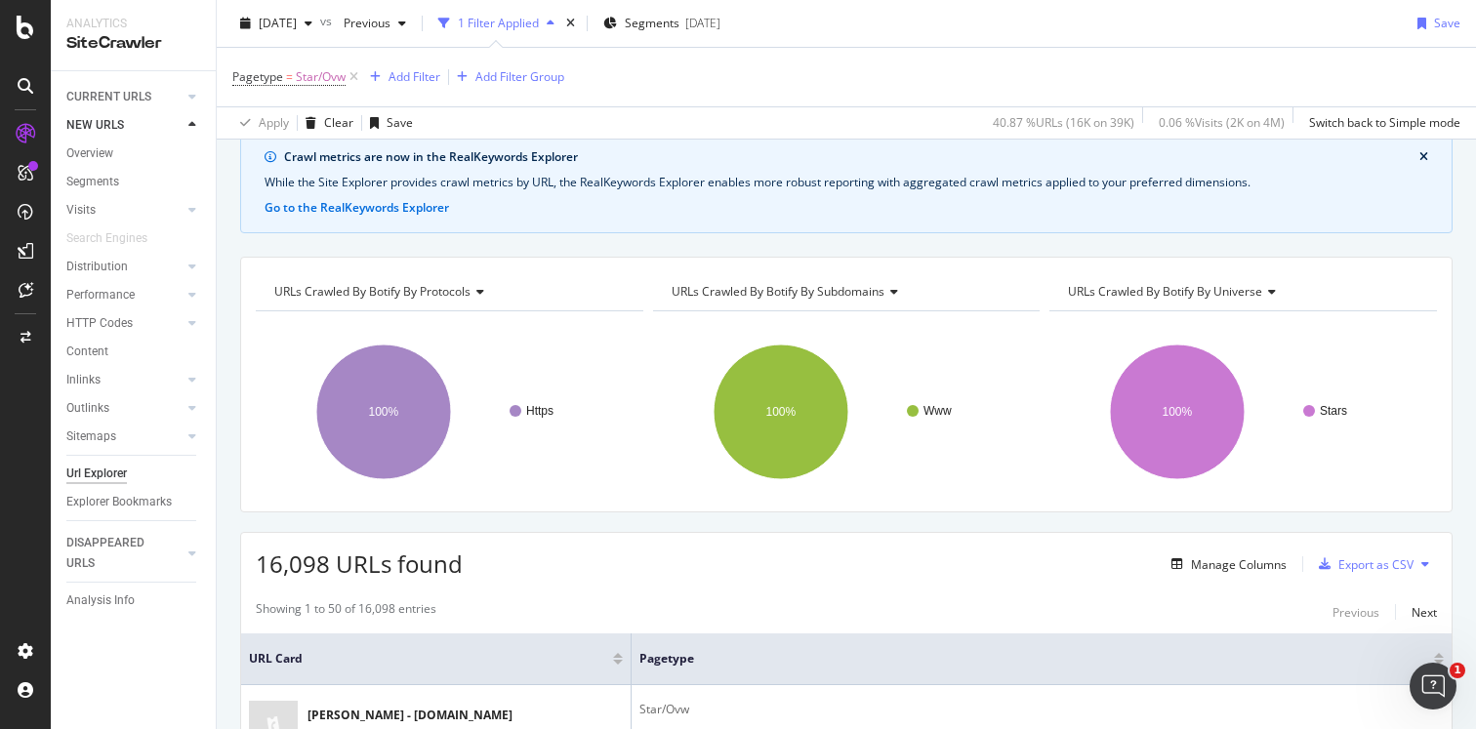
scroll to position [0, 0]
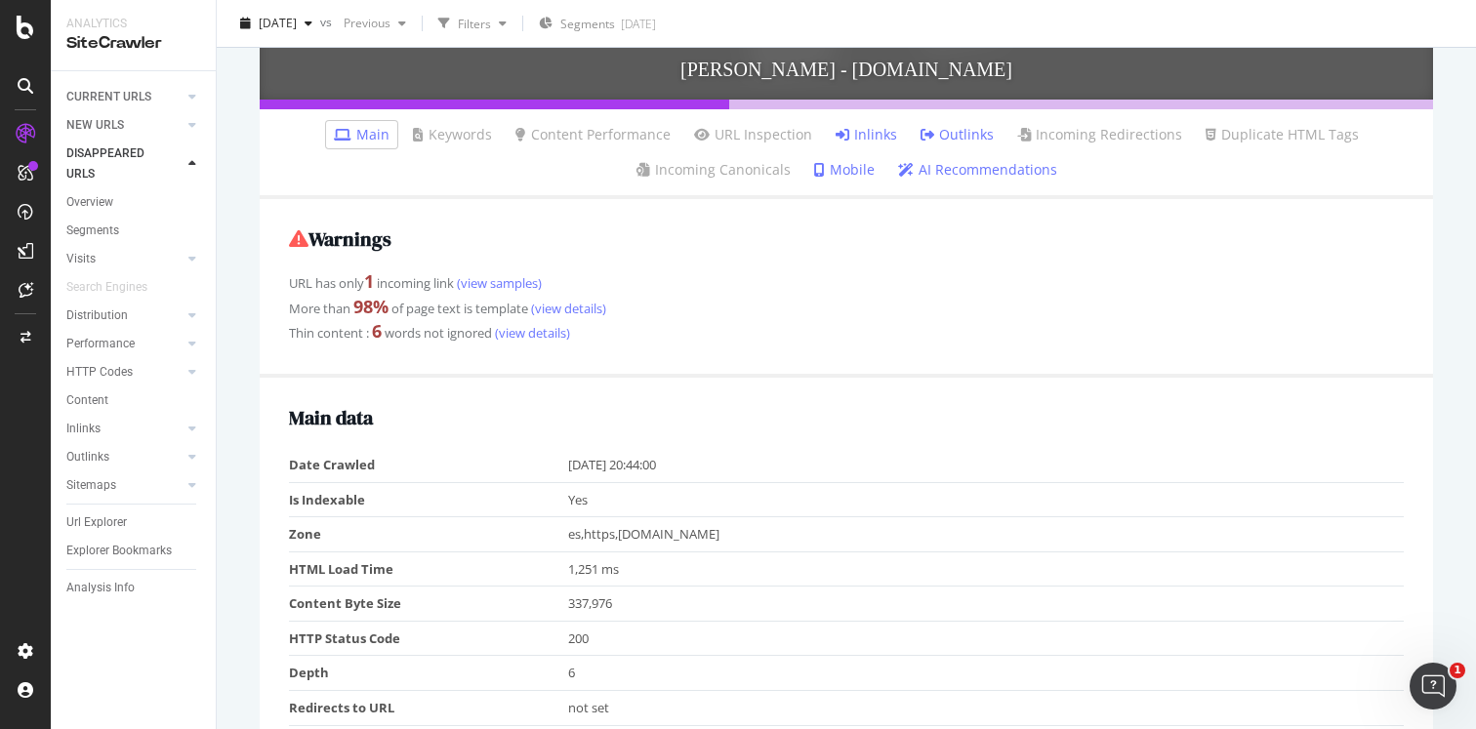
scroll to position [620, 0]
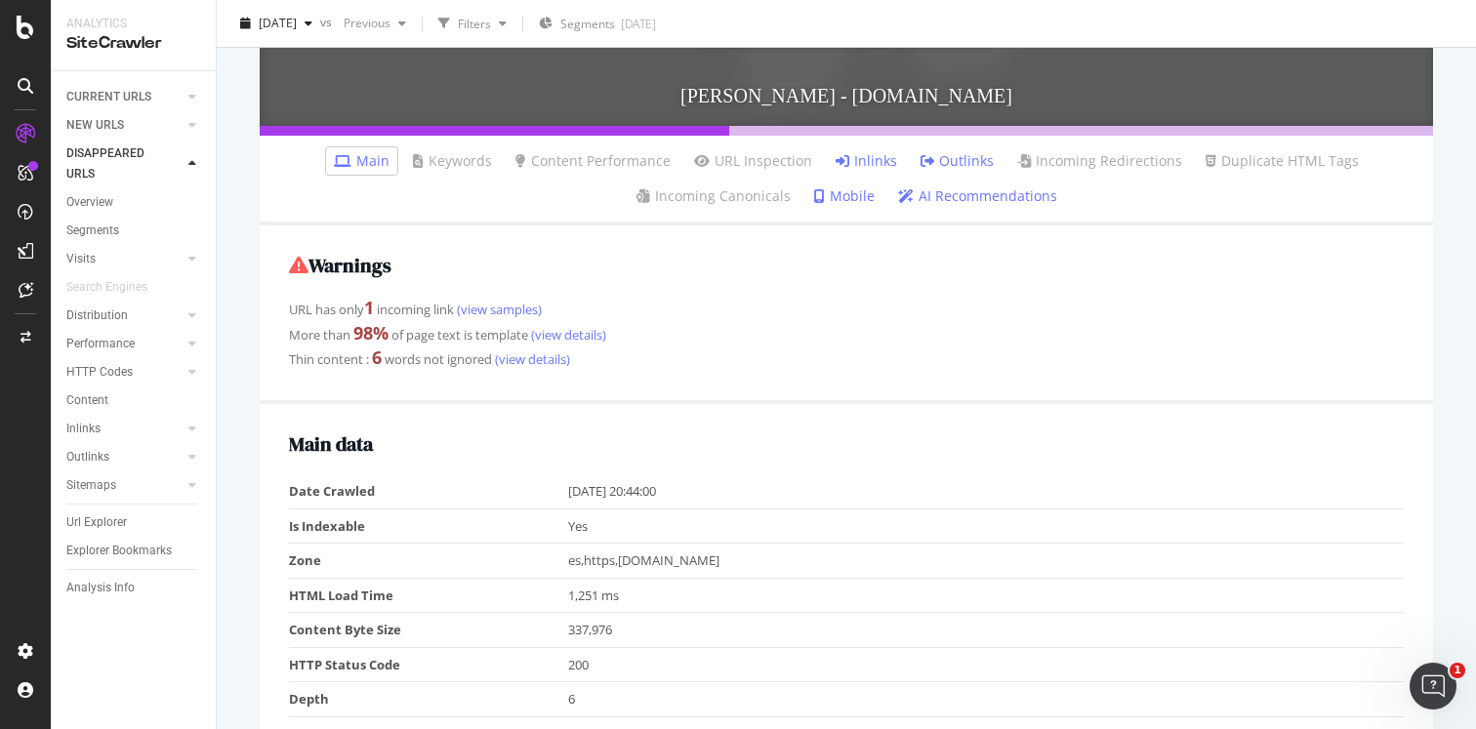
click at [877, 162] on link "Inlinks" at bounding box center [865, 161] width 61 height 20
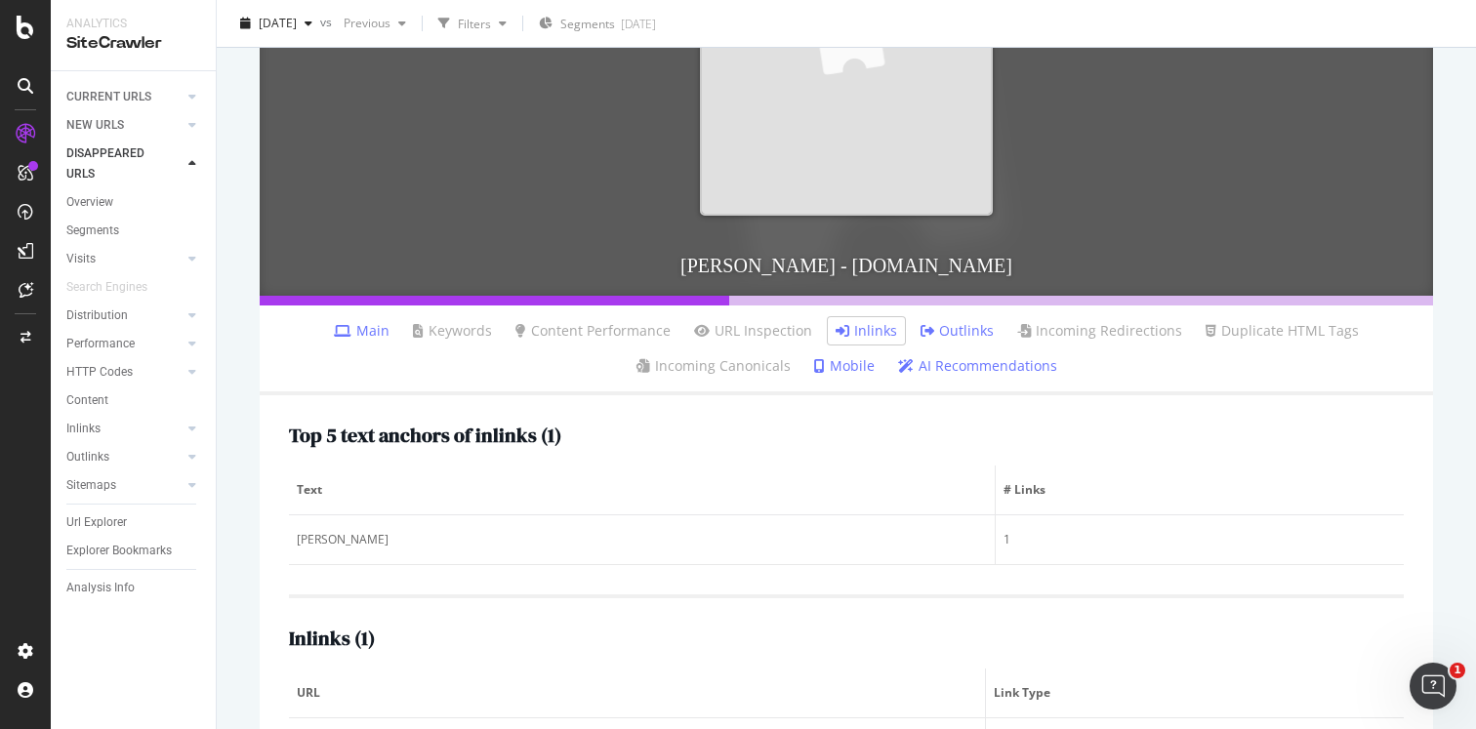
scroll to position [542, 0]
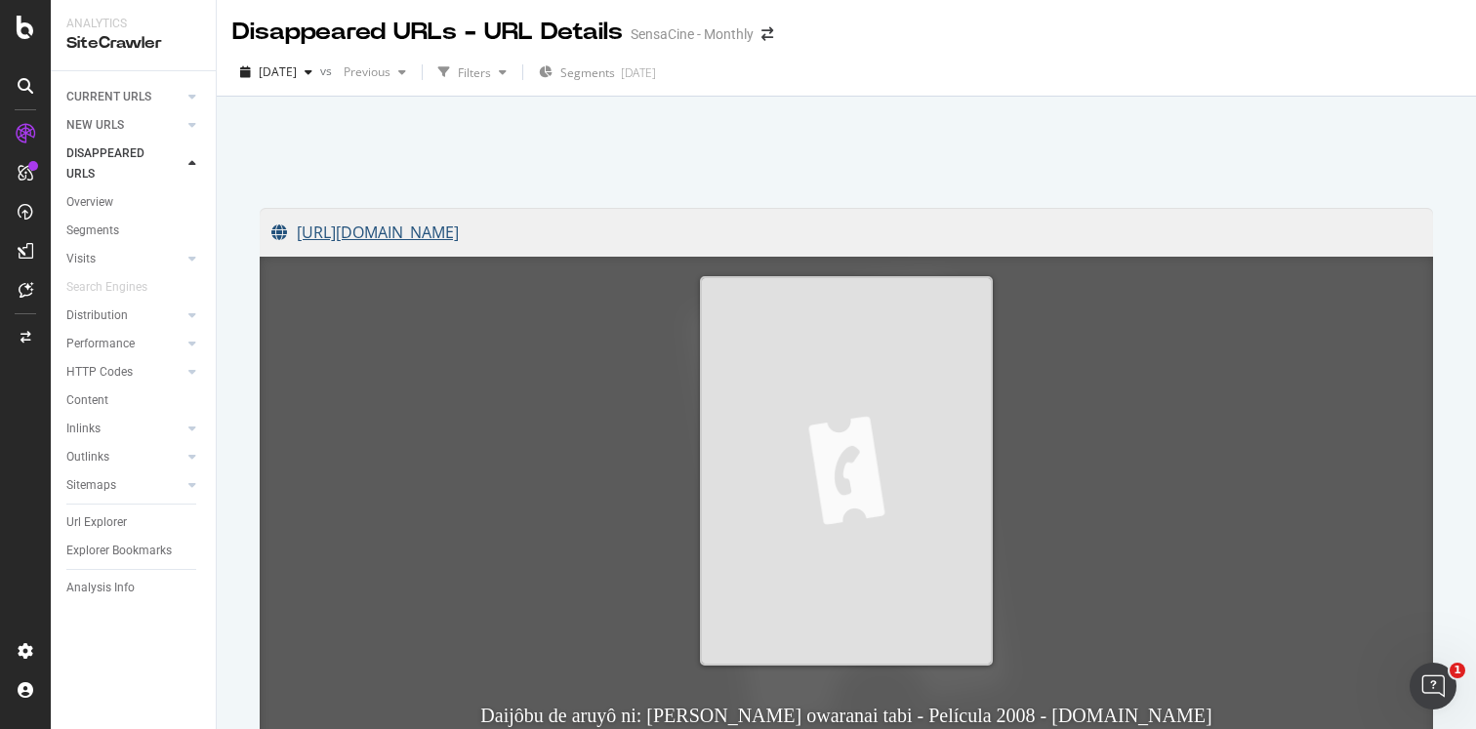
click at [611, 238] on link "https://www.sensacine.com/peliculas/pelicula-188116/" at bounding box center [846, 232] width 1150 height 49
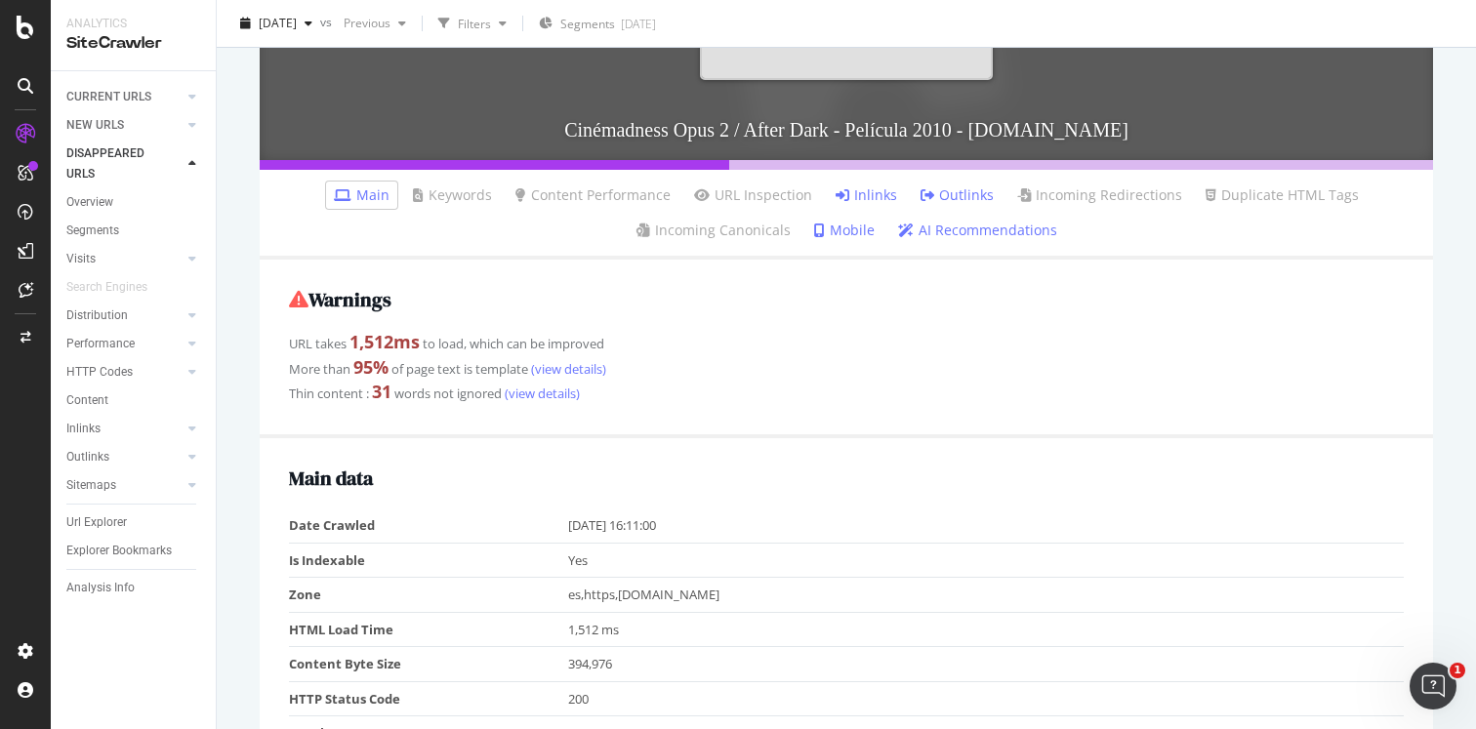
scroll to position [588, 0]
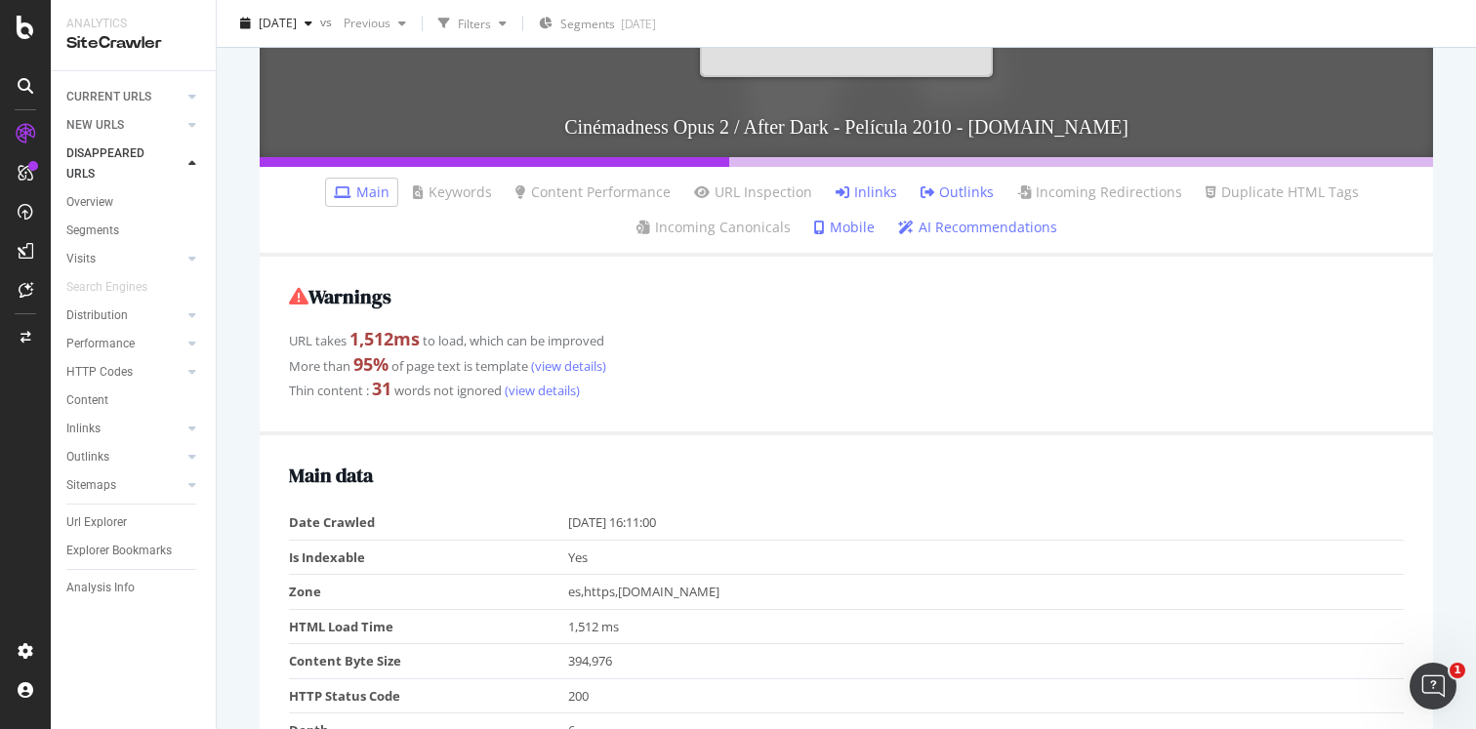
click at [879, 191] on link "Inlinks" at bounding box center [865, 192] width 61 height 20
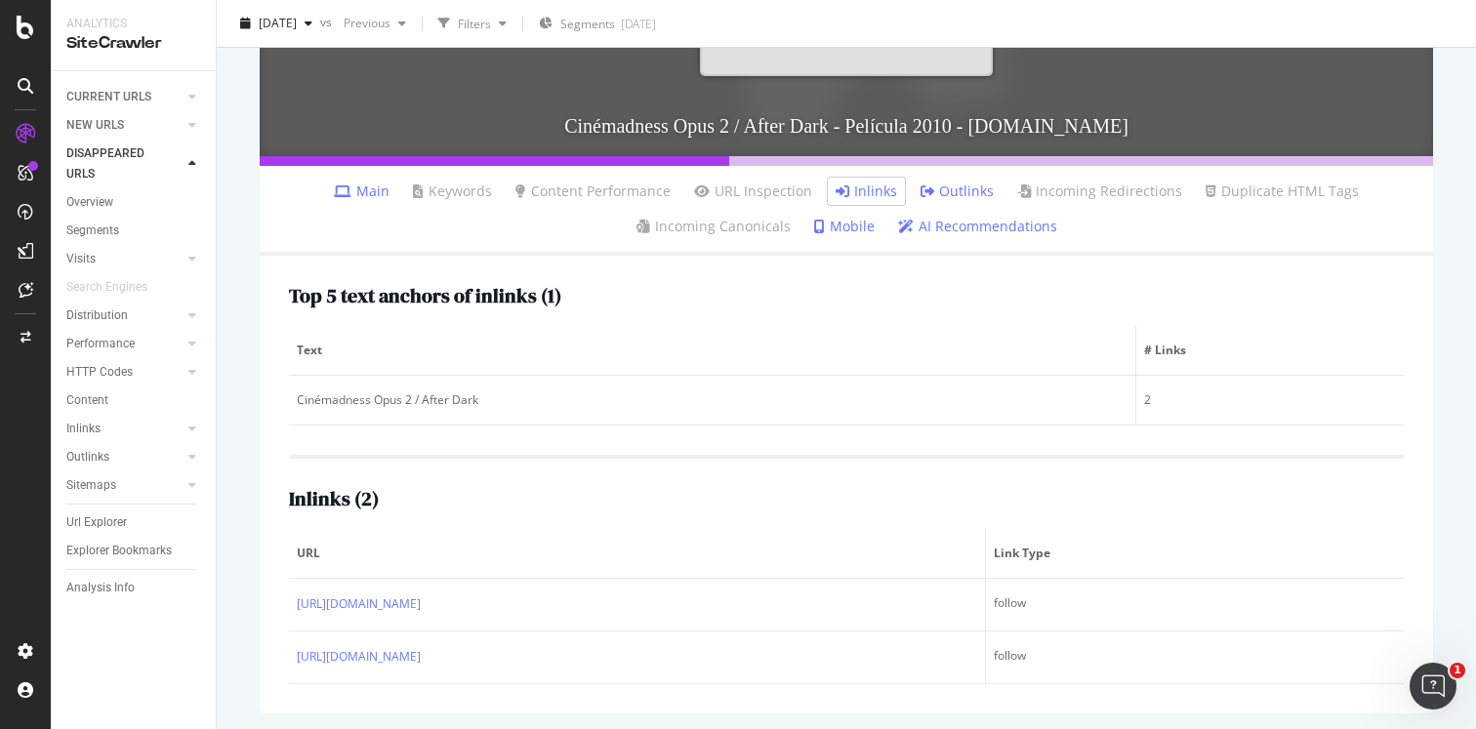
scroll to position [594, 0]
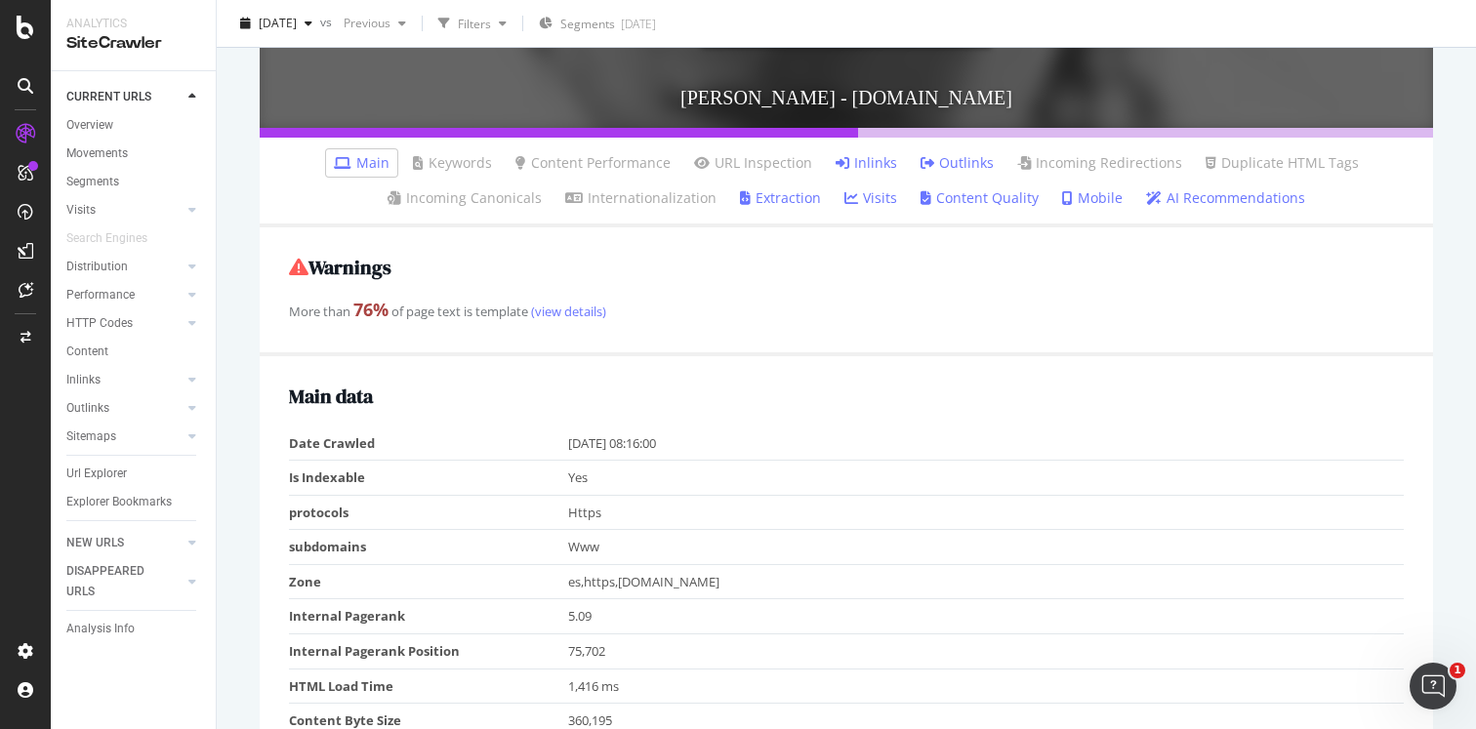
scroll to position [619, 0]
click at [876, 158] on link "Inlinks" at bounding box center [865, 162] width 61 height 20
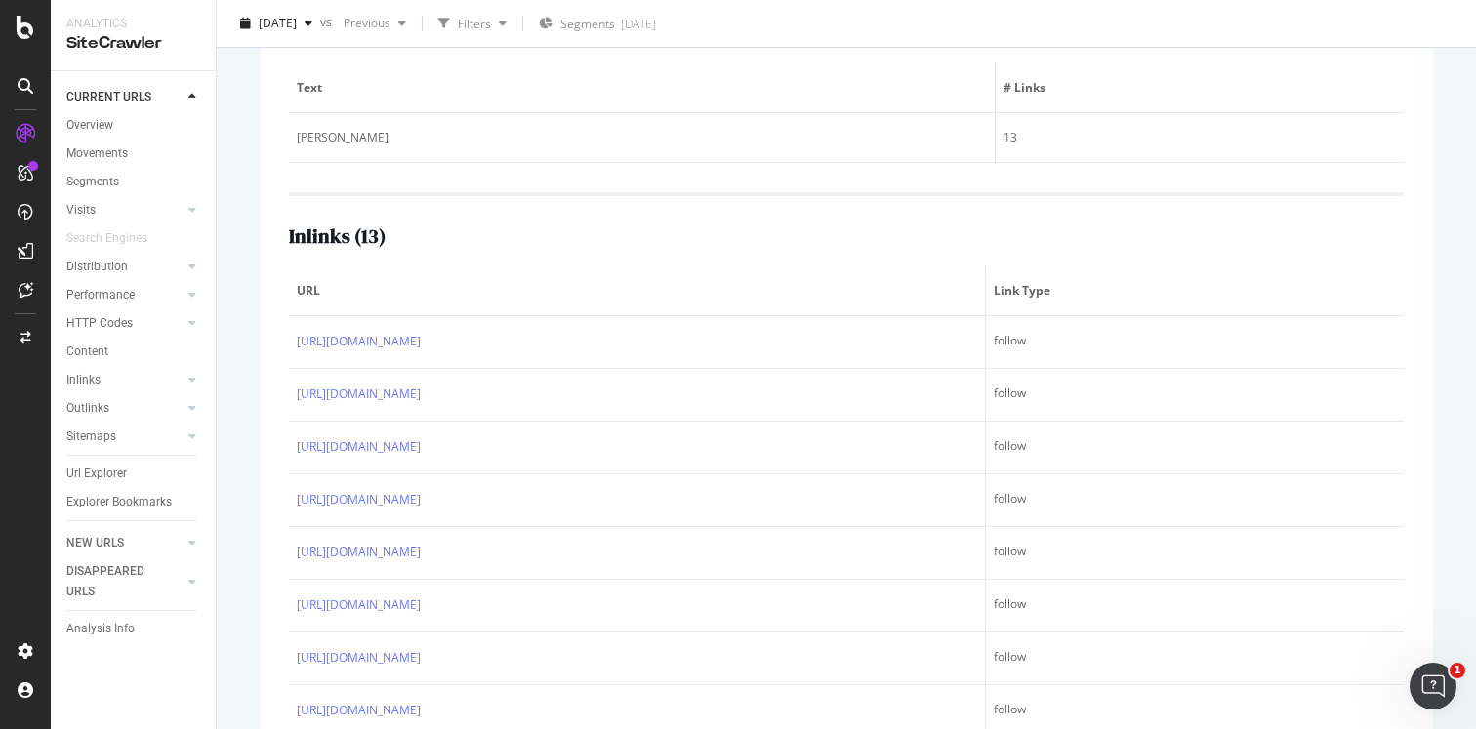
scroll to position [927, 0]
